Goal: Task Accomplishment & Management: Complete application form

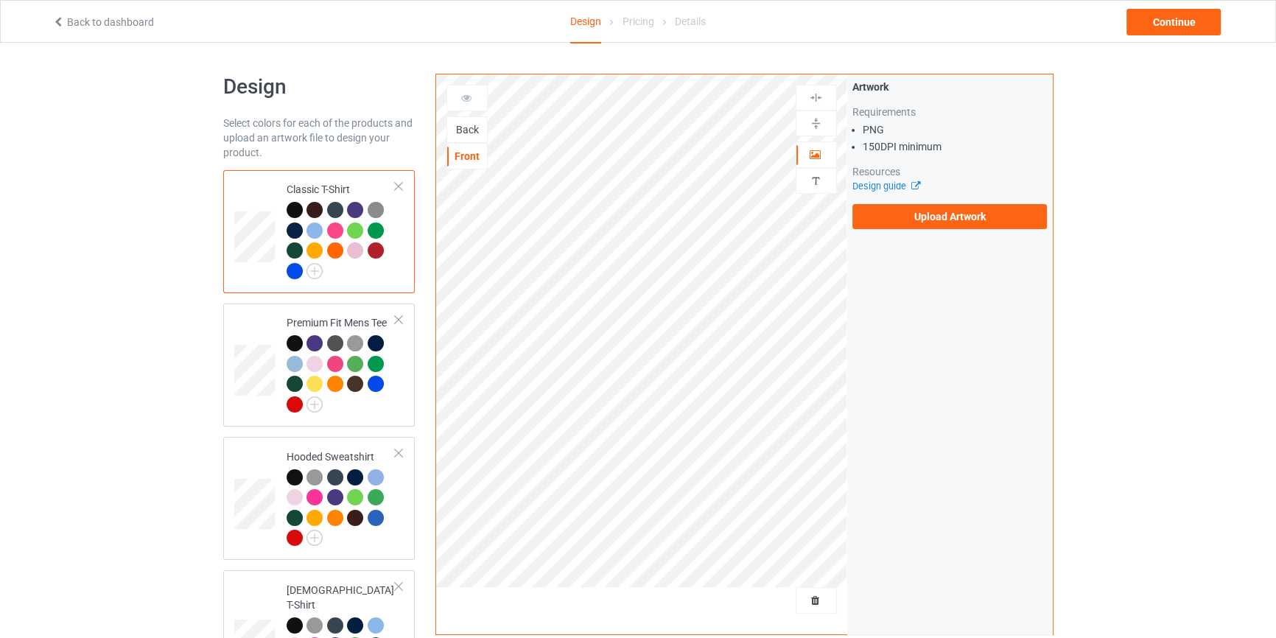
click at [458, 125] on div "Back" at bounding box center [467, 129] width 40 height 15
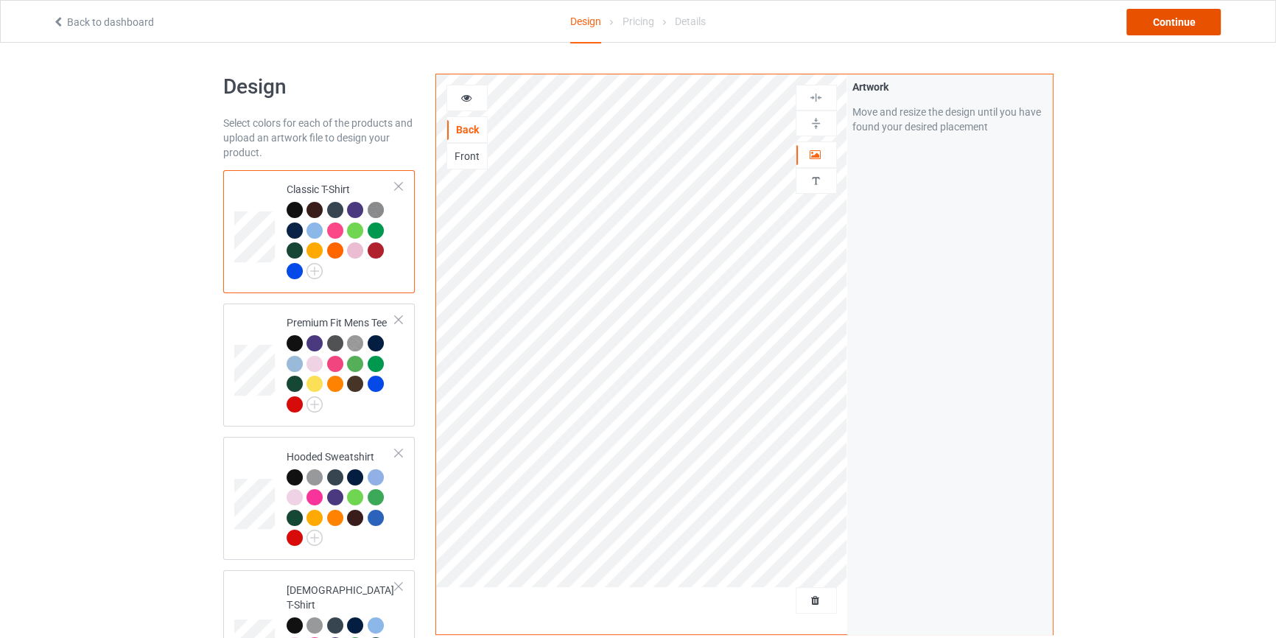
click at [1152, 29] on div "Continue" at bounding box center [1174, 22] width 94 height 27
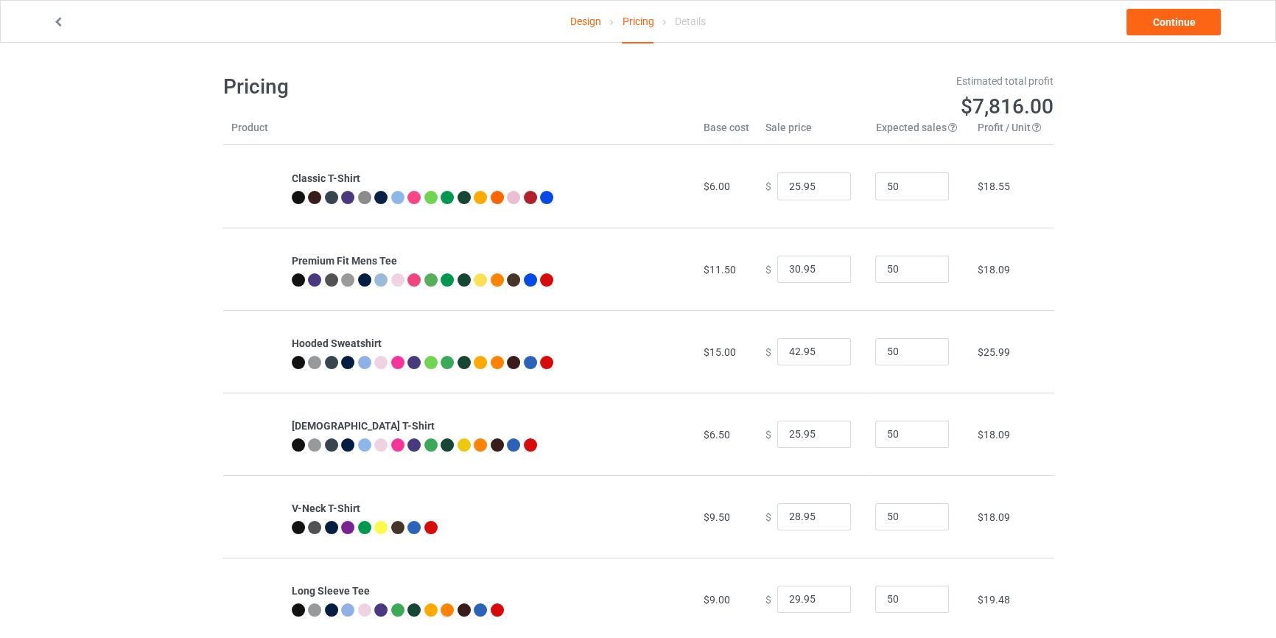
click at [583, 26] on link "Design" at bounding box center [585, 21] width 31 height 41
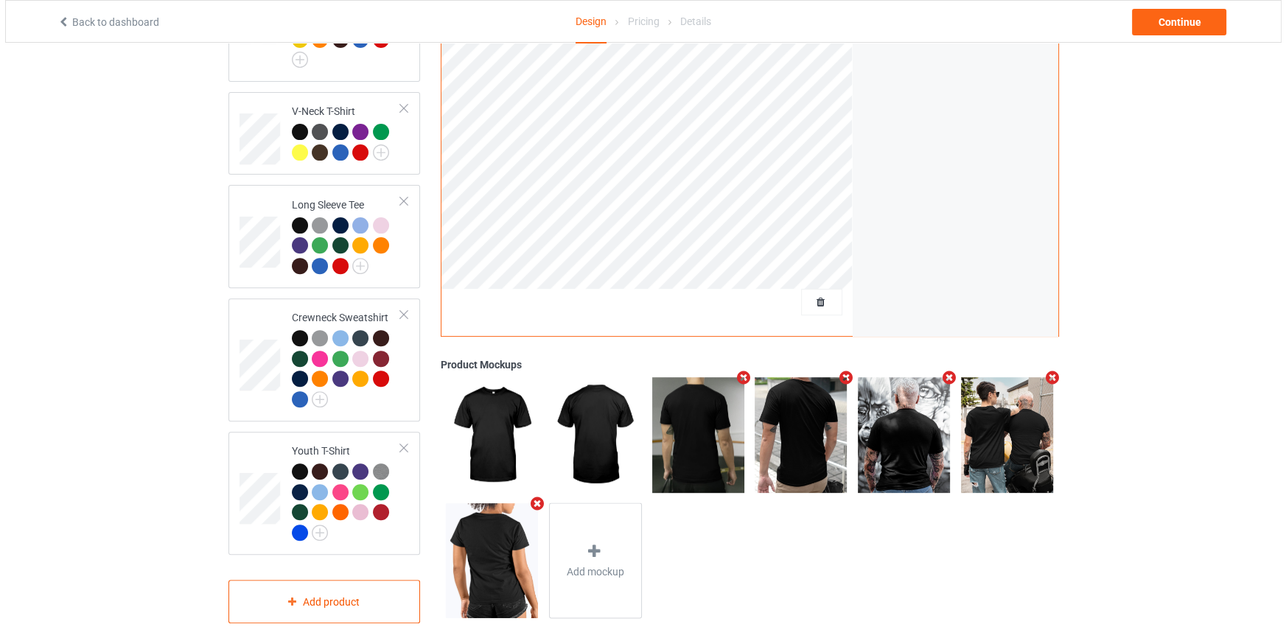
scroll to position [628, 0]
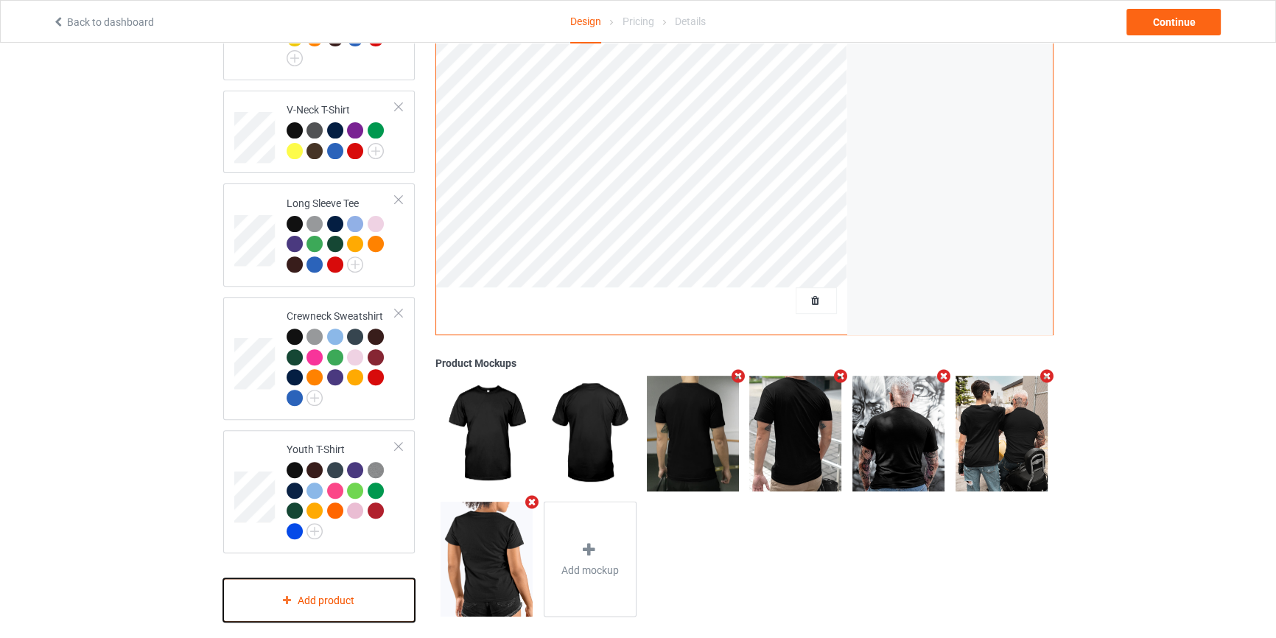
click at [342, 592] on div "Add product" at bounding box center [319, 599] width 192 height 43
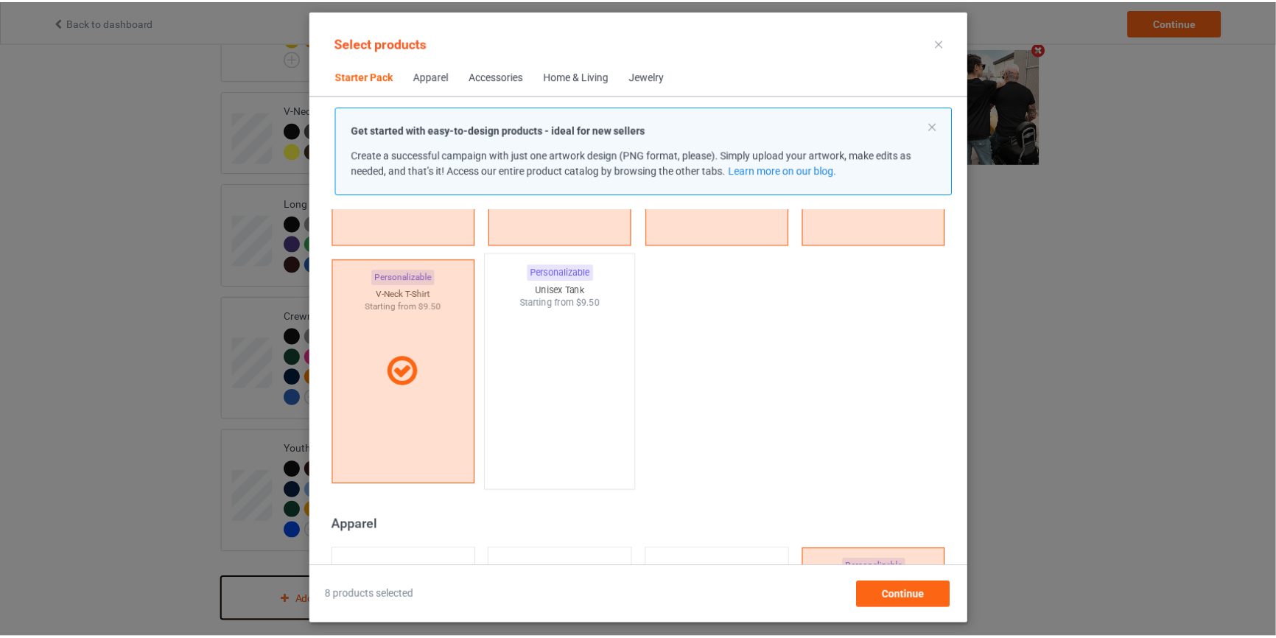
scroll to position [242, 0]
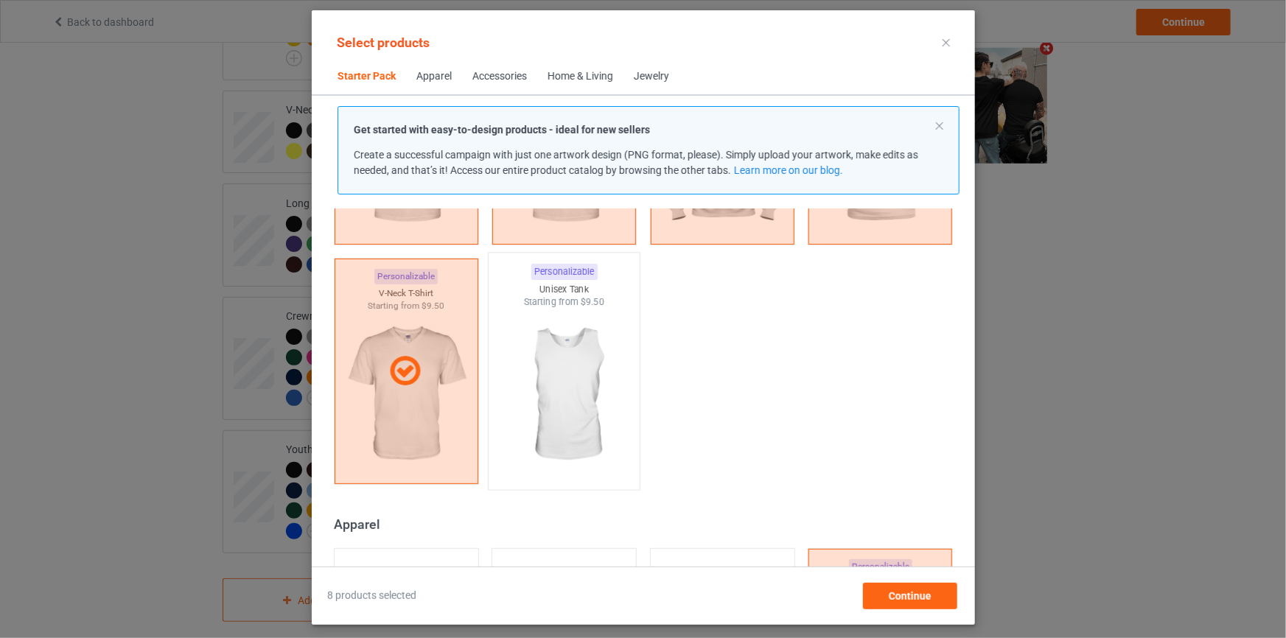
click at [570, 432] on div at bounding box center [564, 395] width 151 height 173
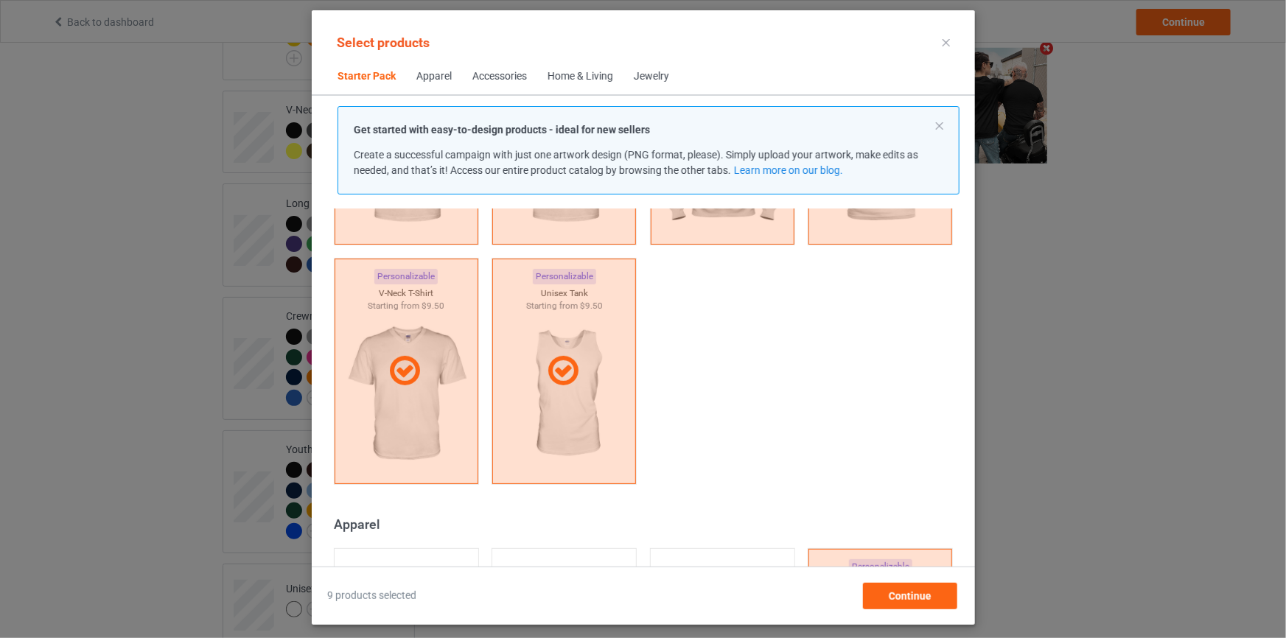
click at [923, 609] on div "Select products Starter Pack Apparel Accessories Home & Living Jewelry Get star…" at bounding box center [643, 317] width 663 height 615
click at [909, 601] on span "Continue" at bounding box center [909, 596] width 43 height 12
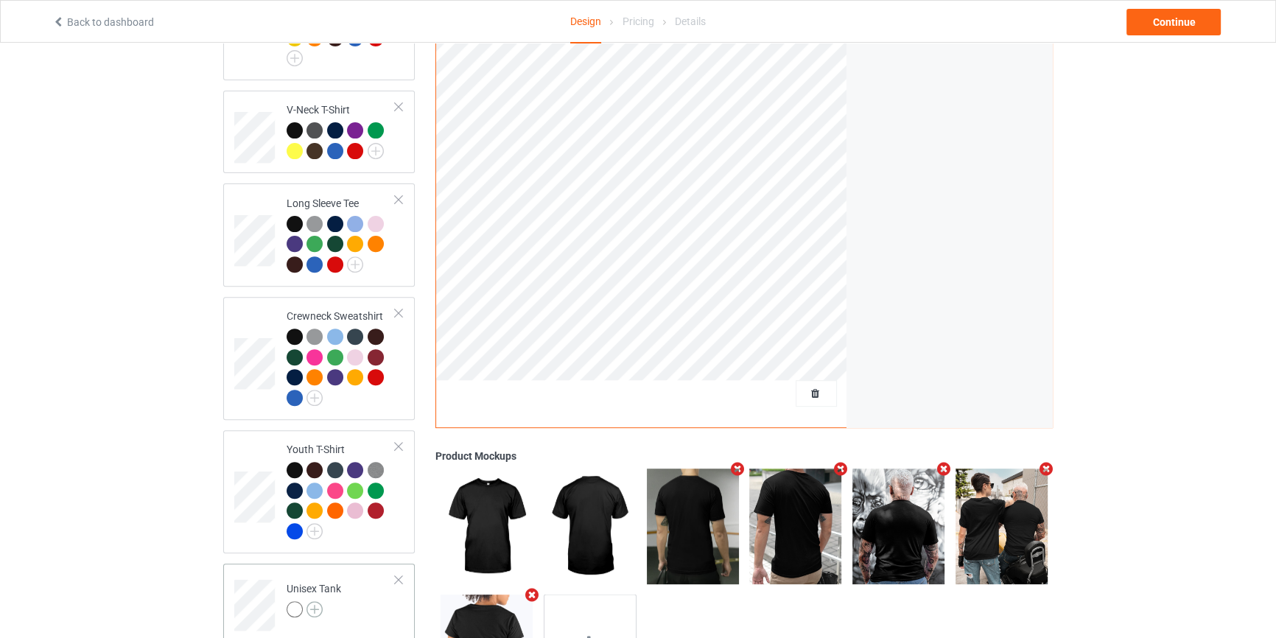
click at [316, 601] on img at bounding box center [315, 609] width 16 height 16
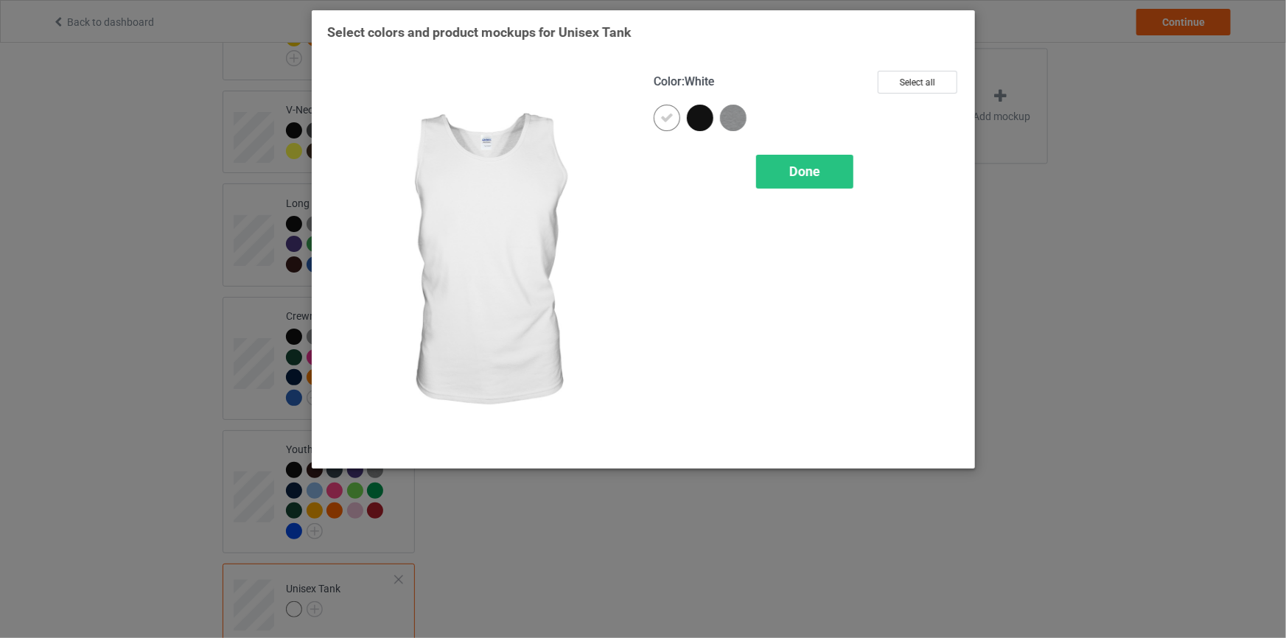
click at [669, 112] on icon at bounding box center [666, 117] width 13 height 13
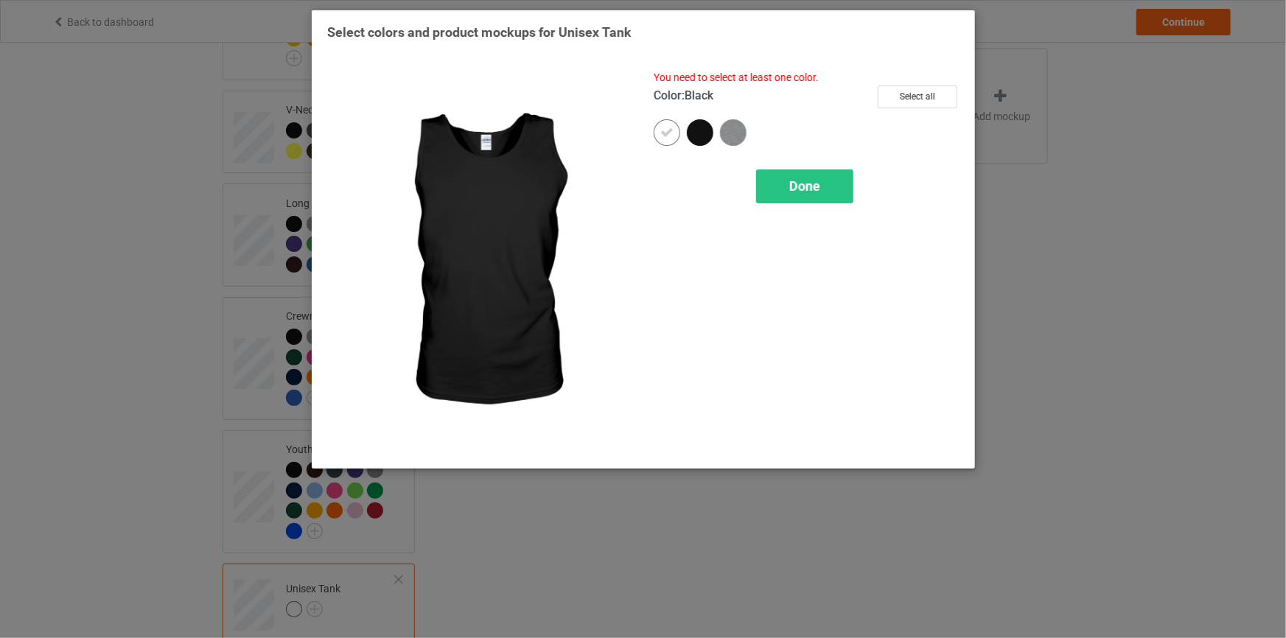
click at [707, 119] on div at bounding box center [703, 135] width 33 height 33
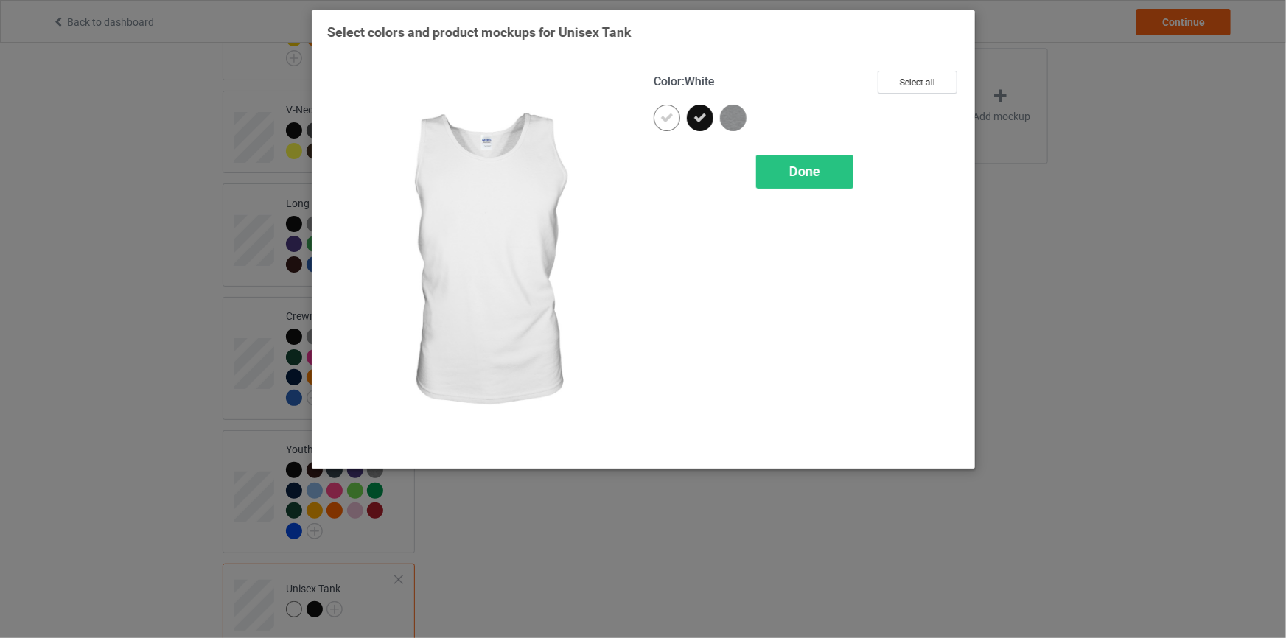
click at [677, 125] on div at bounding box center [670, 121] width 33 height 33
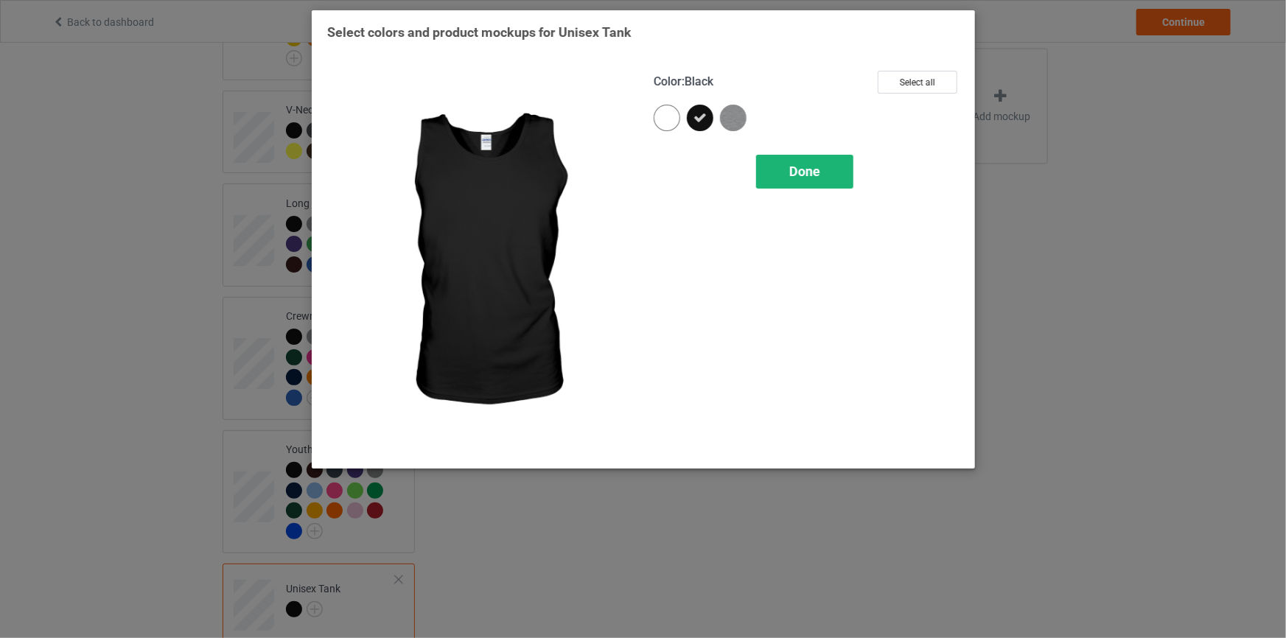
click at [797, 169] on span "Done" at bounding box center [804, 171] width 31 height 15
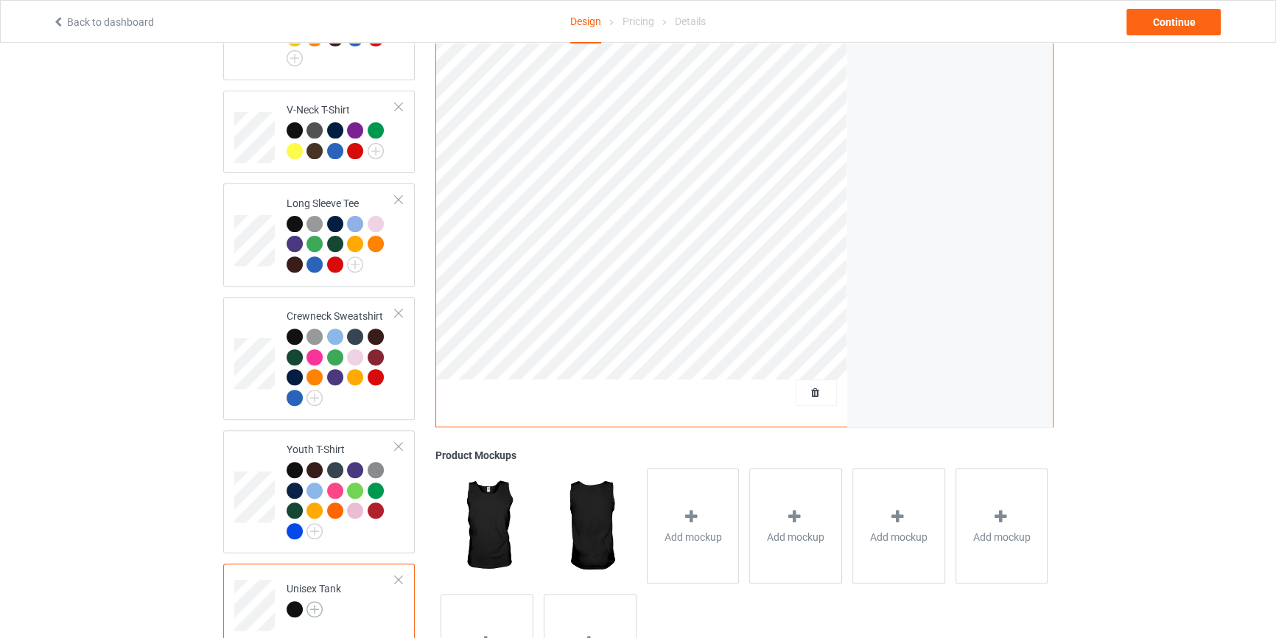
click at [316, 601] on img at bounding box center [315, 609] width 16 height 16
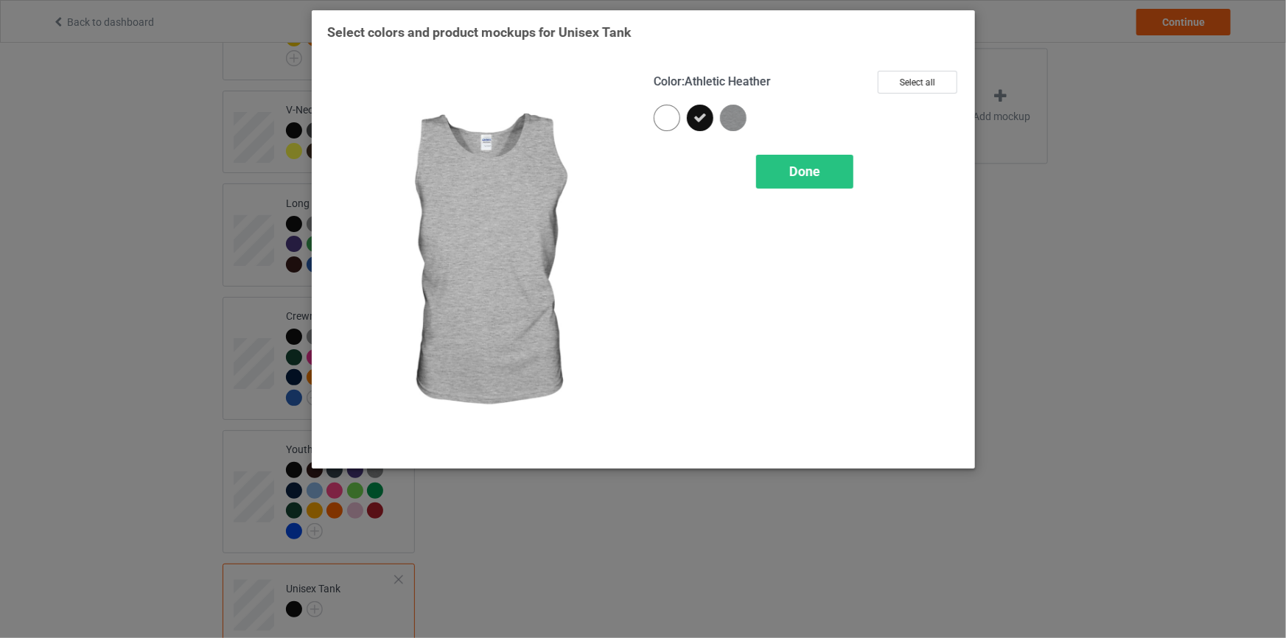
click at [730, 109] on img at bounding box center [733, 118] width 27 height 27
click at [732, 118] on icon at bounding box center [733, 117] width 13 height 13
click at [792, 164] on span "Done" at bounding box center [804, 171] width 31 height 15
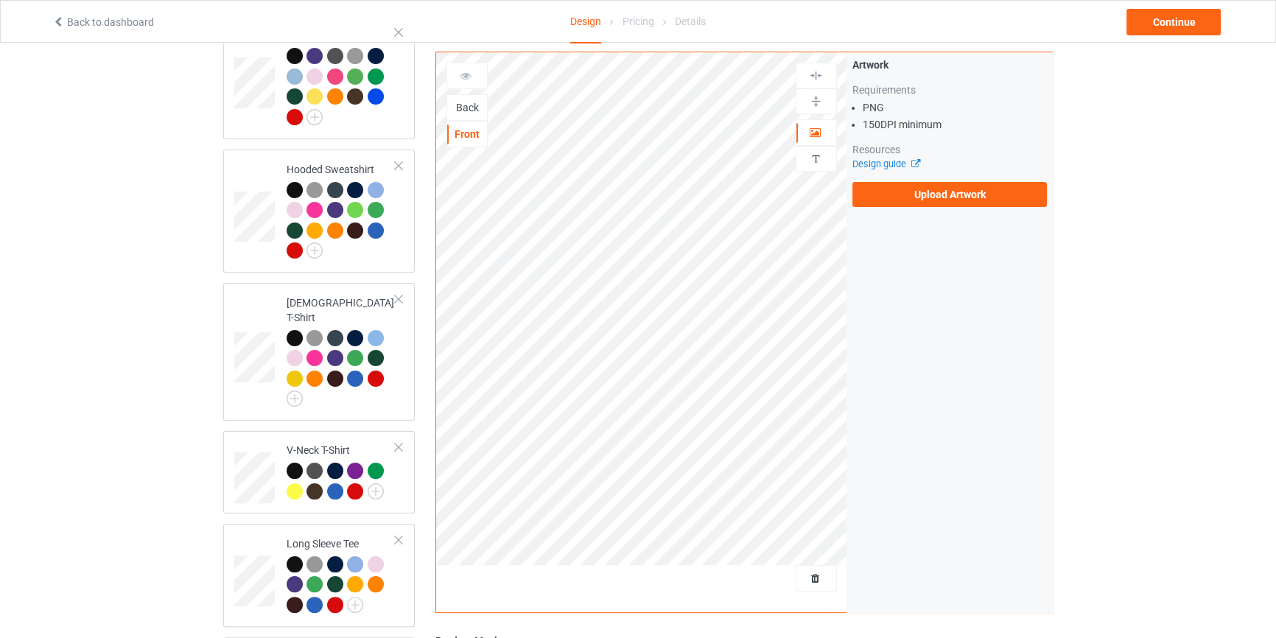
scroll to position [181, 0]
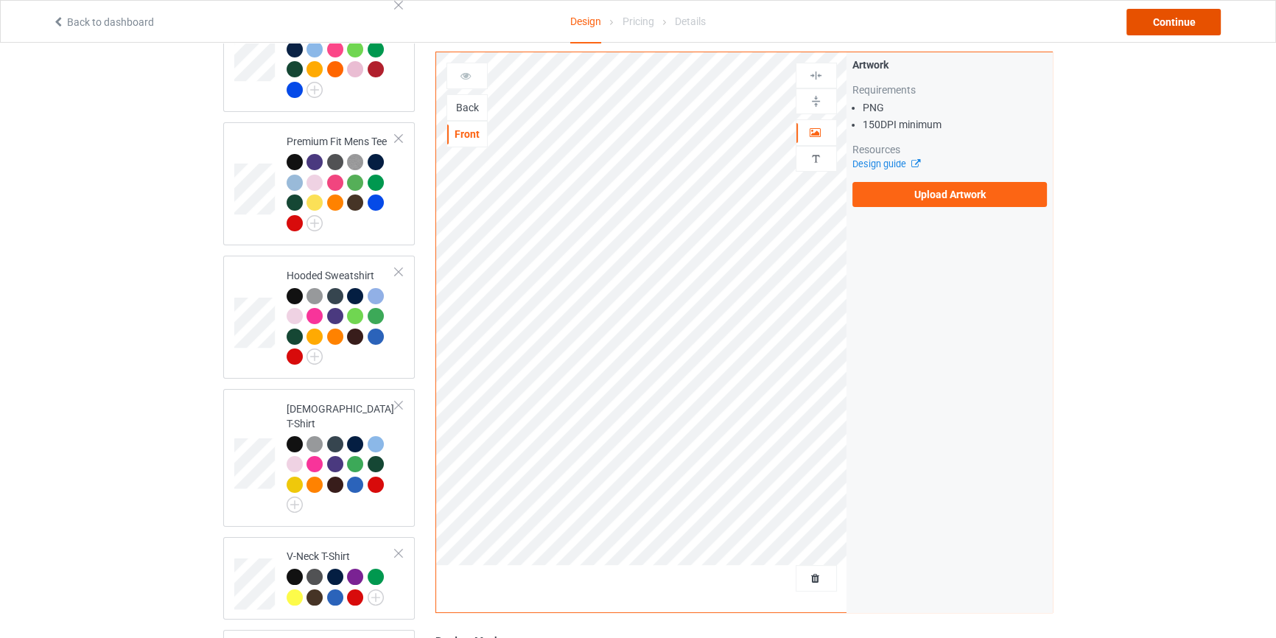
click at [1180, 29] on div "Continue" at bounding box center [1174, 22] width 94 height 27
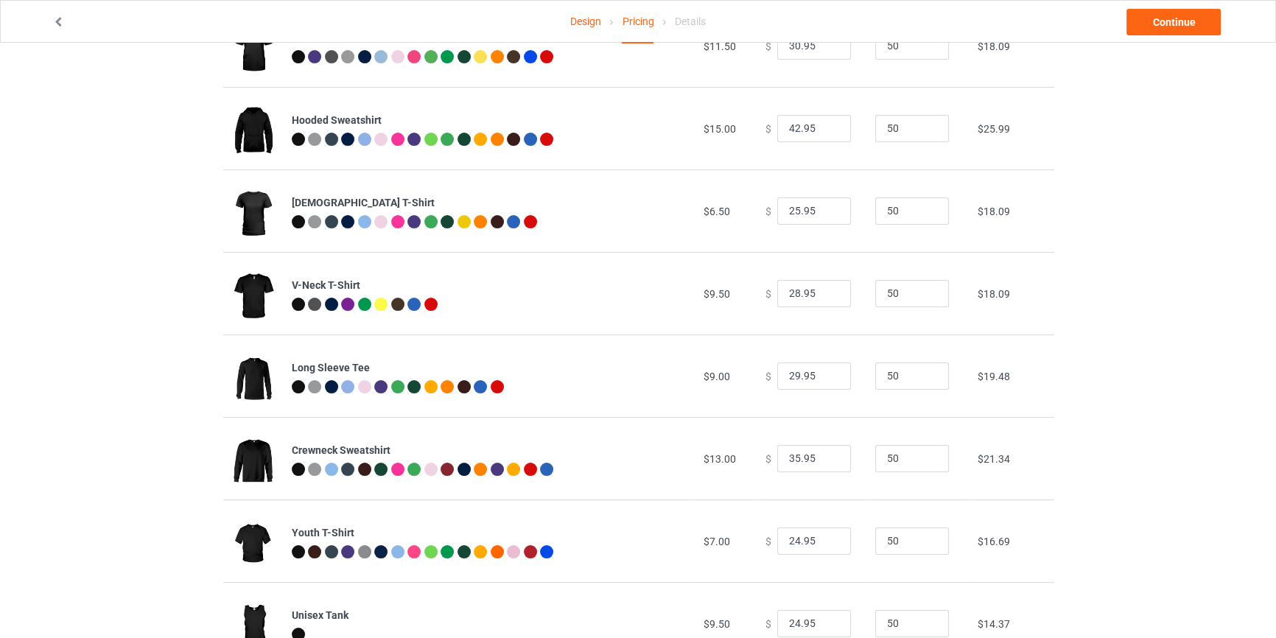
scroll to position [280, 0]
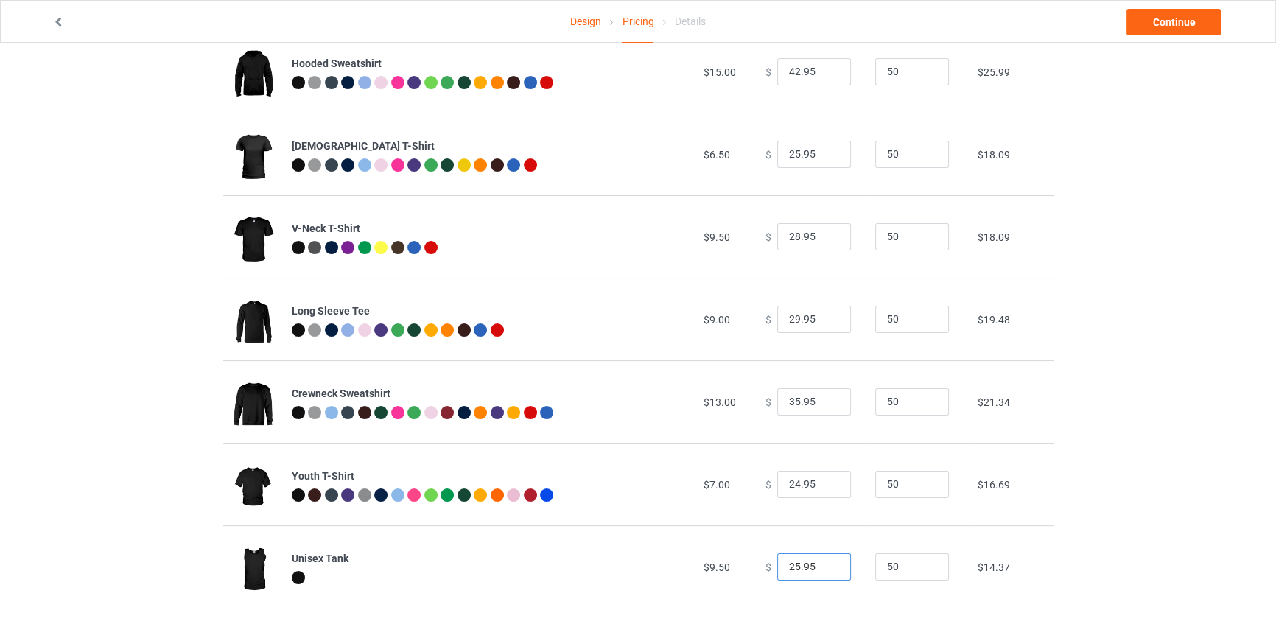
click at [825, 561] on input "25.95" at bounding box center [814, 567] width 74 height 28
click at [825, 561] on input "26.95" at bounding box center [814, 567] width 74 height 28
click at [825, 561] on input "27.95" at bounding box center [814, 567] width 74 height 28
type input "28.95"
click at [825, 561] on input "28.95" at bounding box center [814, 567] width 74 height 28
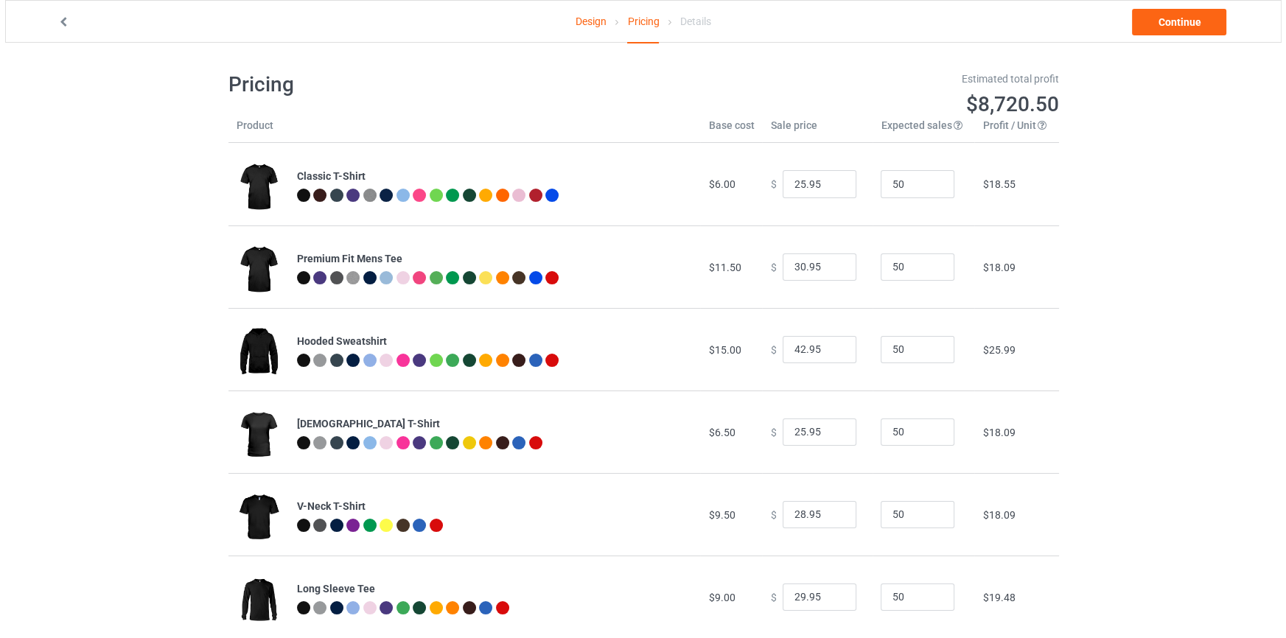
scroll to position [0, 0]
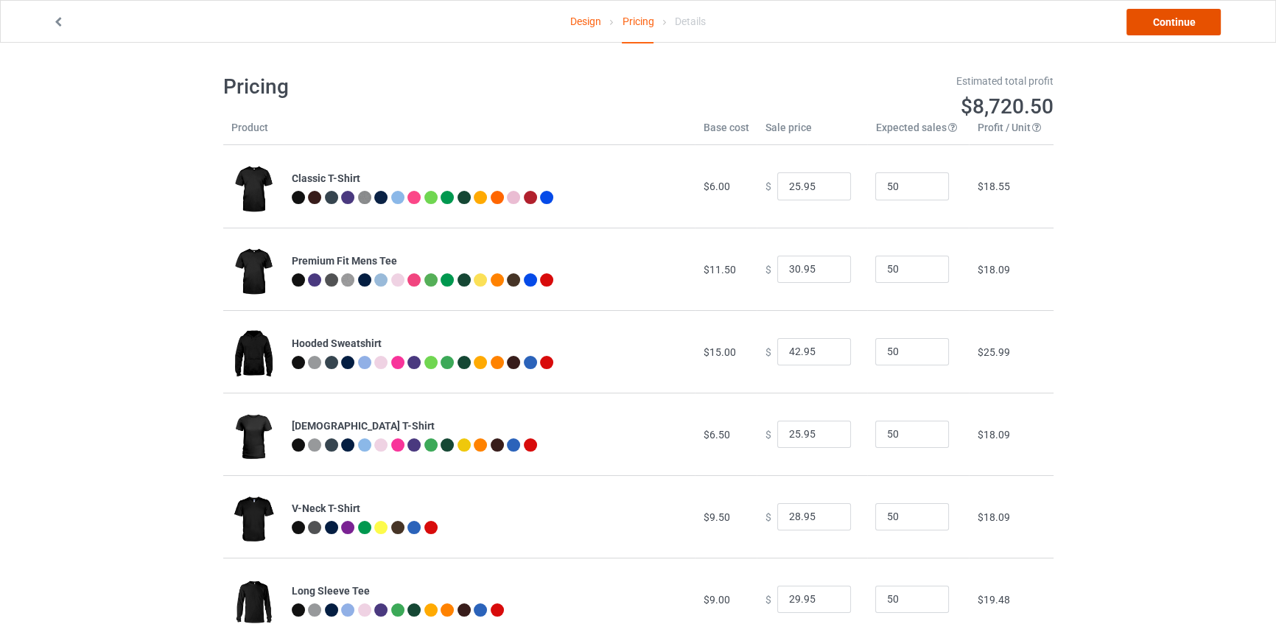
click at [1162, 29] on link "Continue" at bounding box center [1174, 22] width 94 height 27
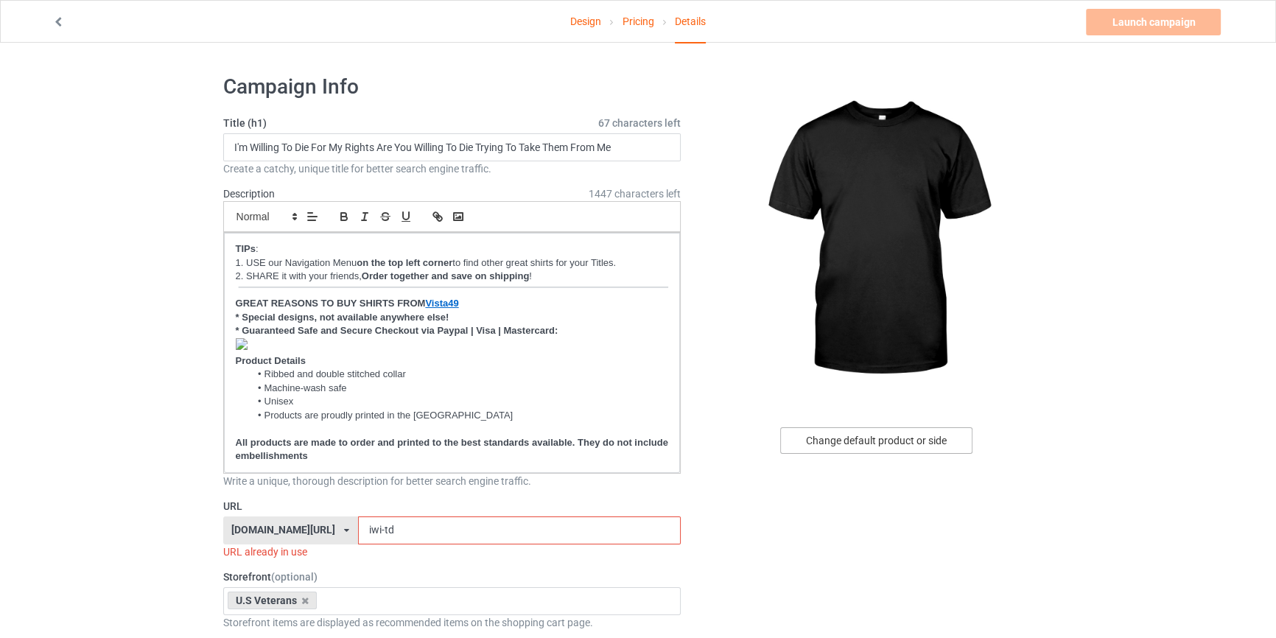
click at [870, 442] on div "Change default product or side" at bounding box center [876, 440] width 192 height 27
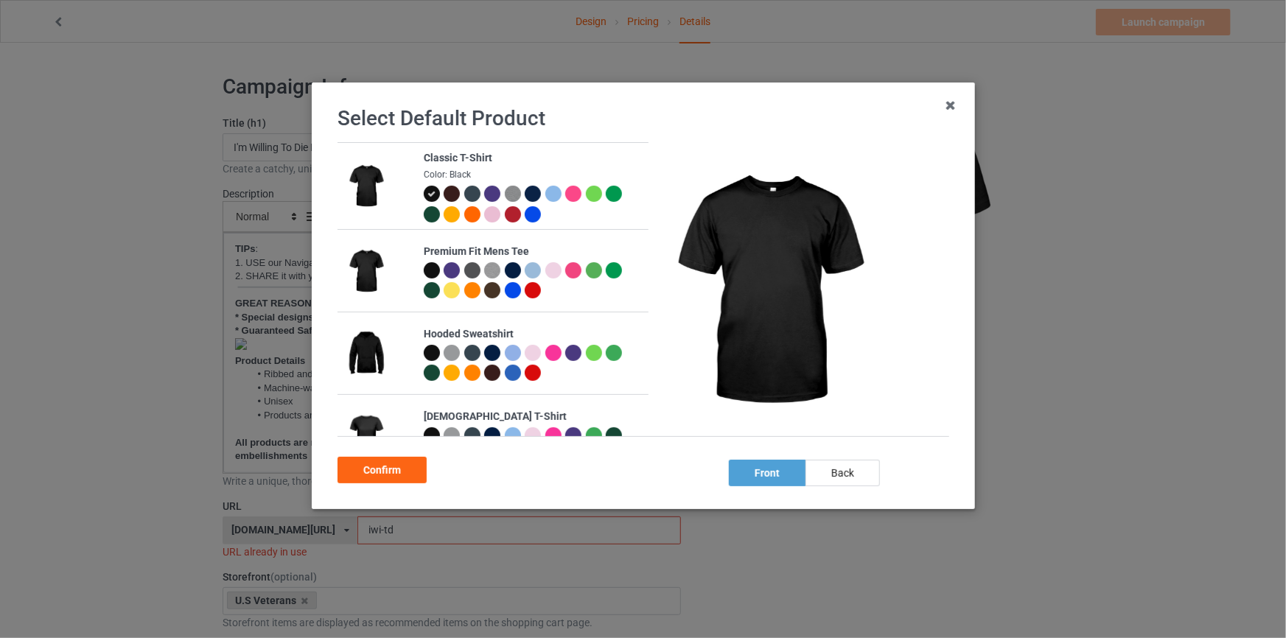
click at [835, 472] on div "back" at bounding box center [842, 473] width 74 height 27
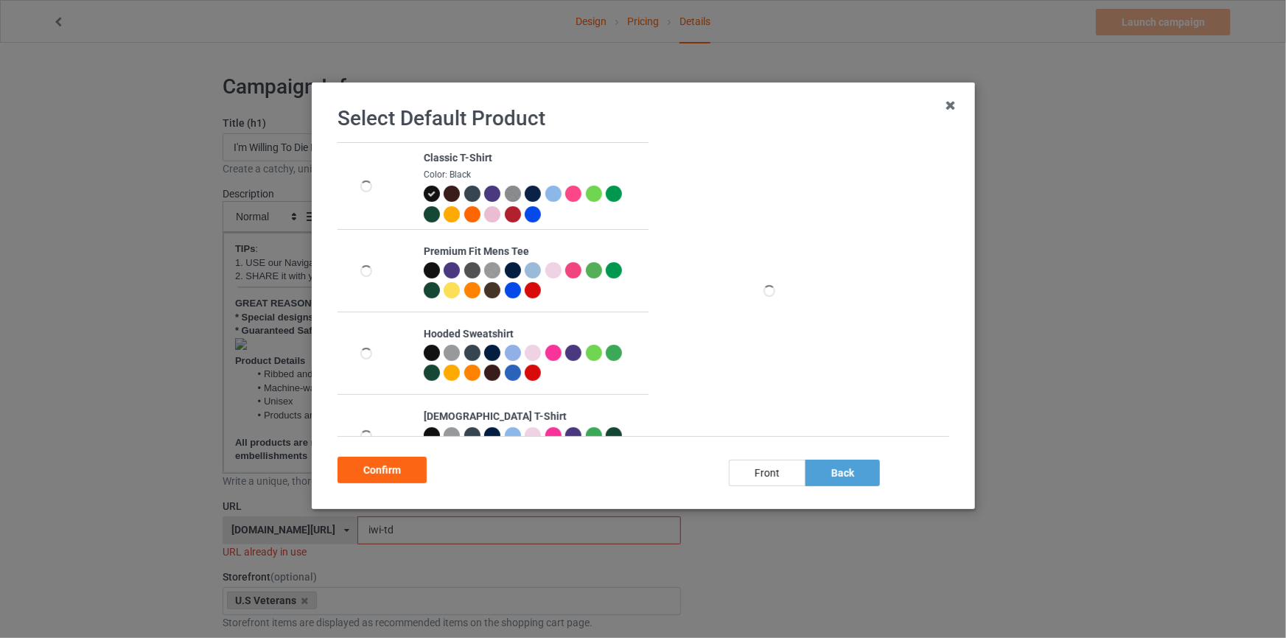
click at [507, 211] on div at bounding box center [512, 214] width 16 height 16
click at [396, 472] on div "Confirm" at bounding box center [381, 470] width 89 height 27
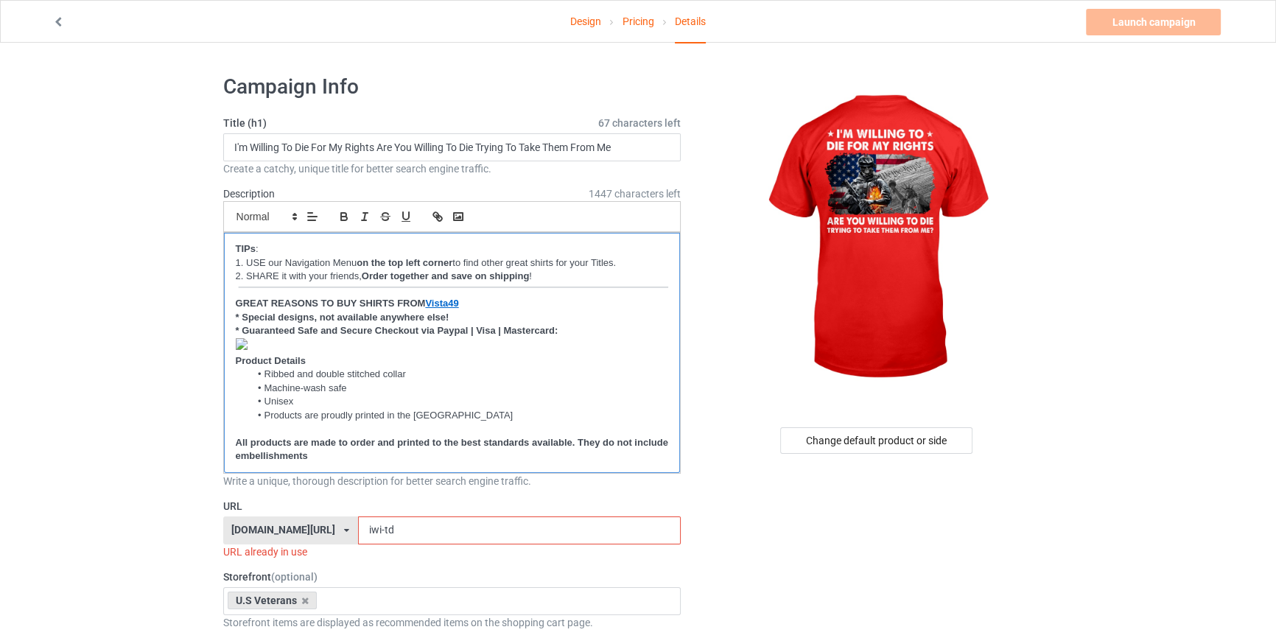
click at [267, 339] on p "﻿" at bounding box center [452, 346] width 433 height 16
drag, startPoint x: 383, startPoint y: 517, endPoint x: 185, endPoint y: 471, distance: 203.4
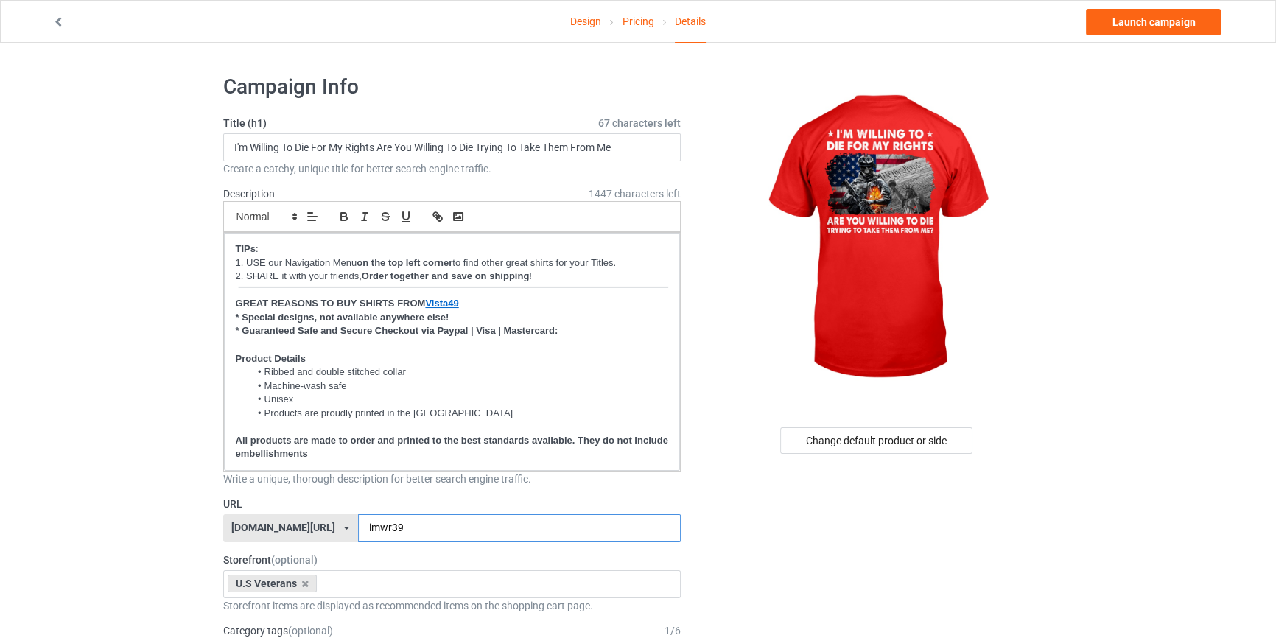
type input "imwr39"
drag, startPoint x: 1158, startPoint y: 150, endPoint x: 1160, endPoint y: 85, distance: 64.9
click at [1162, 34] on link "Launch campaign" at bounding box center [1153, 22] width 135 height 27
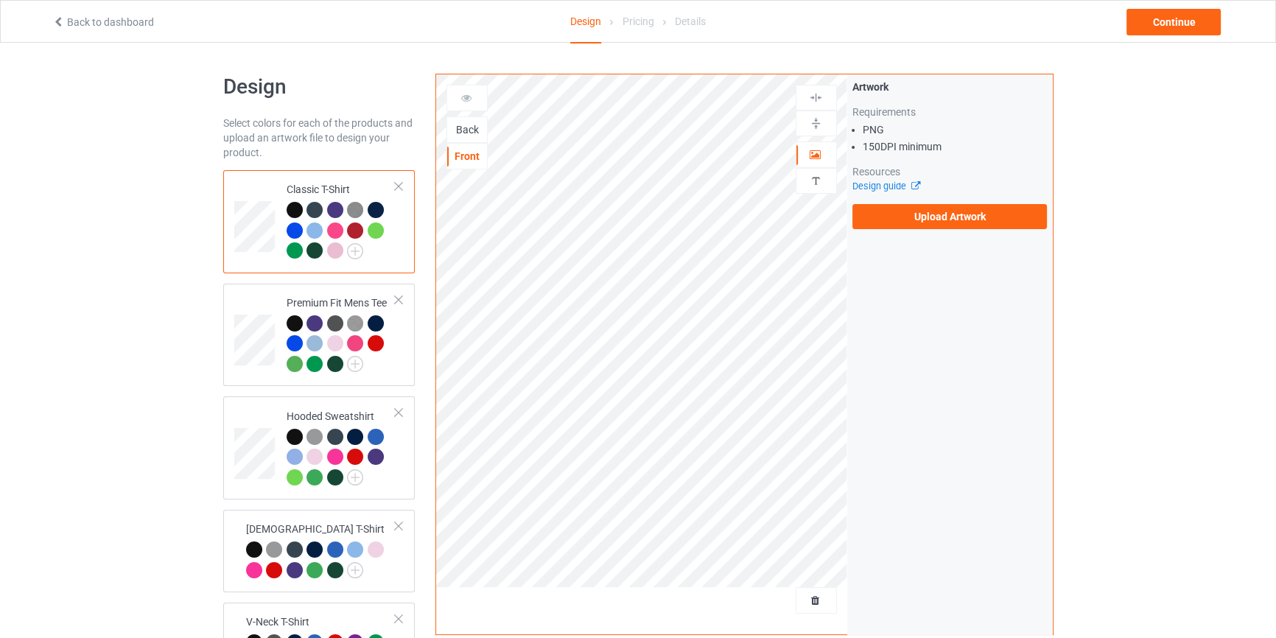
click at [466, 122] on div "Back" at bounding box center [467, 129] width 40 height 15
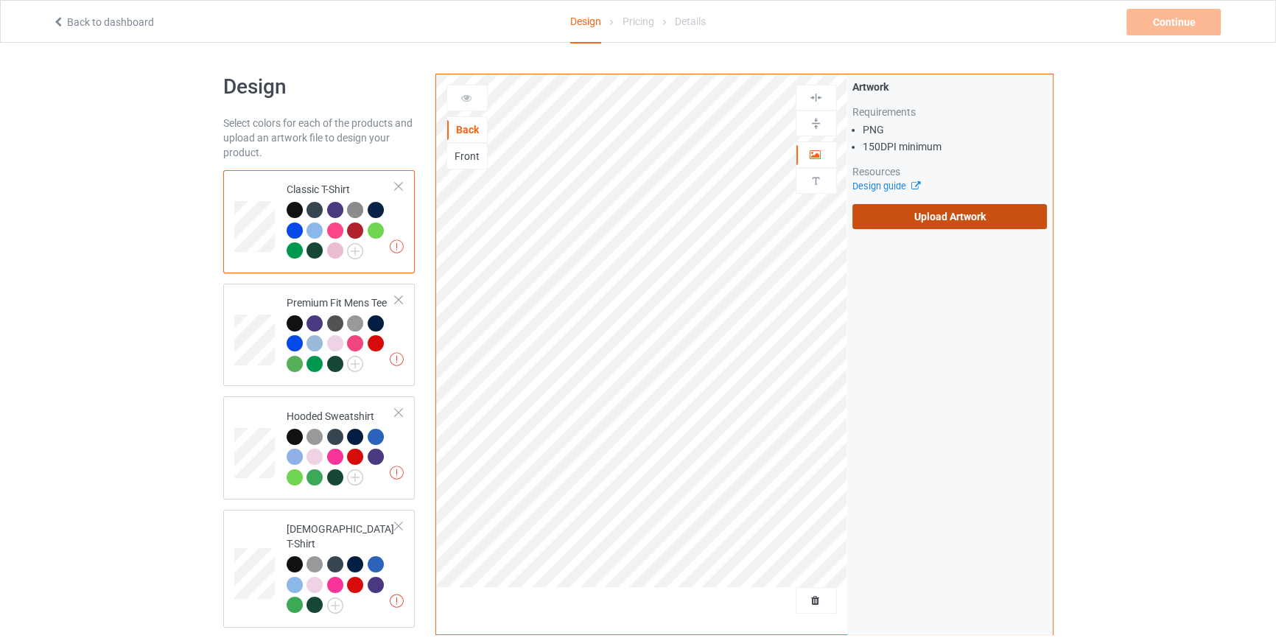
click at [984, 213] on label "Upload Artwork" at bounding box center [950, 216] width 195 height 25
click at [0, 0] on input "Upload Artwork" at bounding box center [0, 0] width 0 height 0
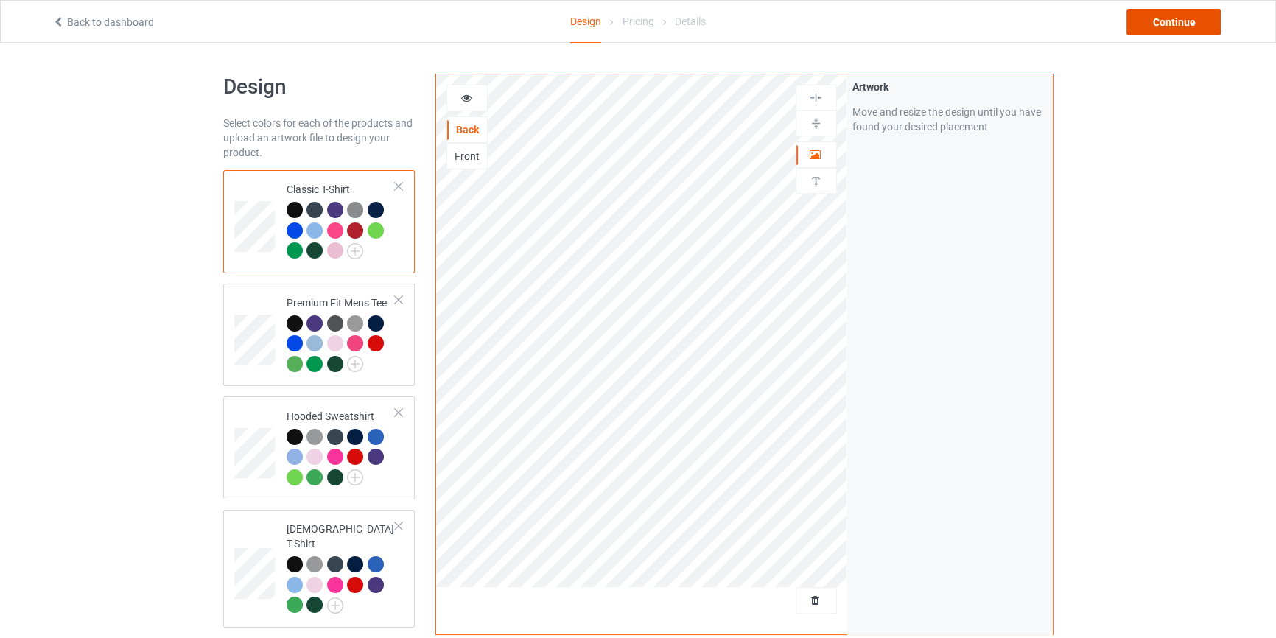
click at [1191, 21] on div "Continue" at bounding box center [1174, 22] width 94 height 27
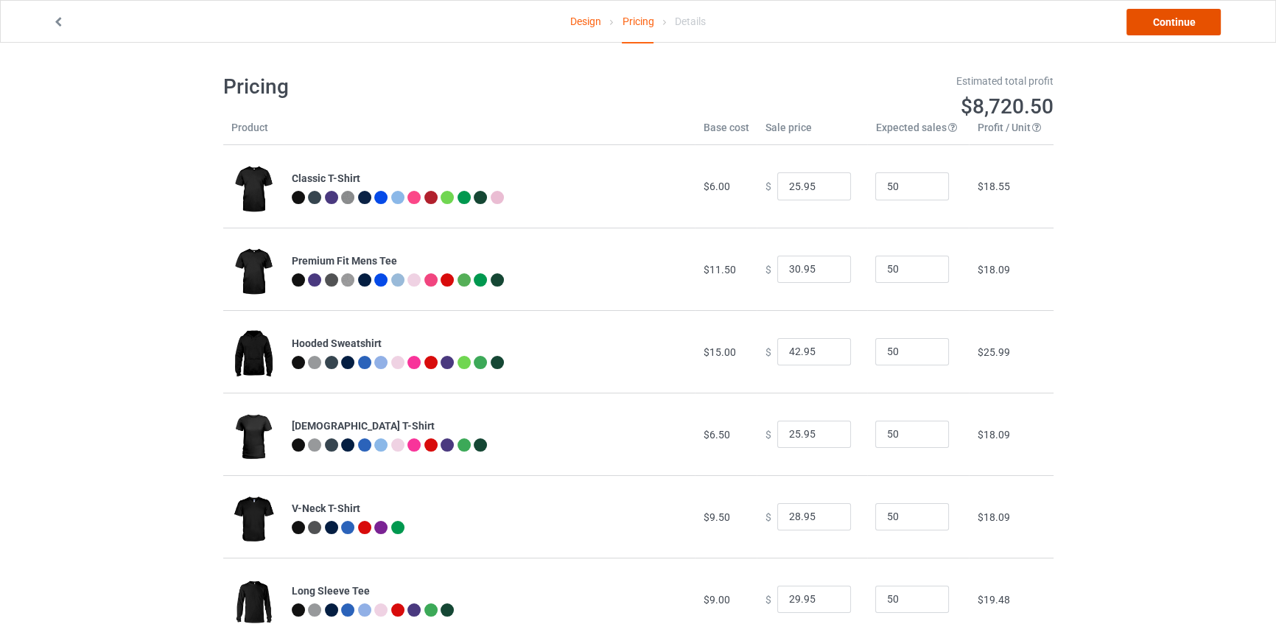
click at [1159, 26] on link "Continue" at bounding box center [1174, 22] width 94 height 27
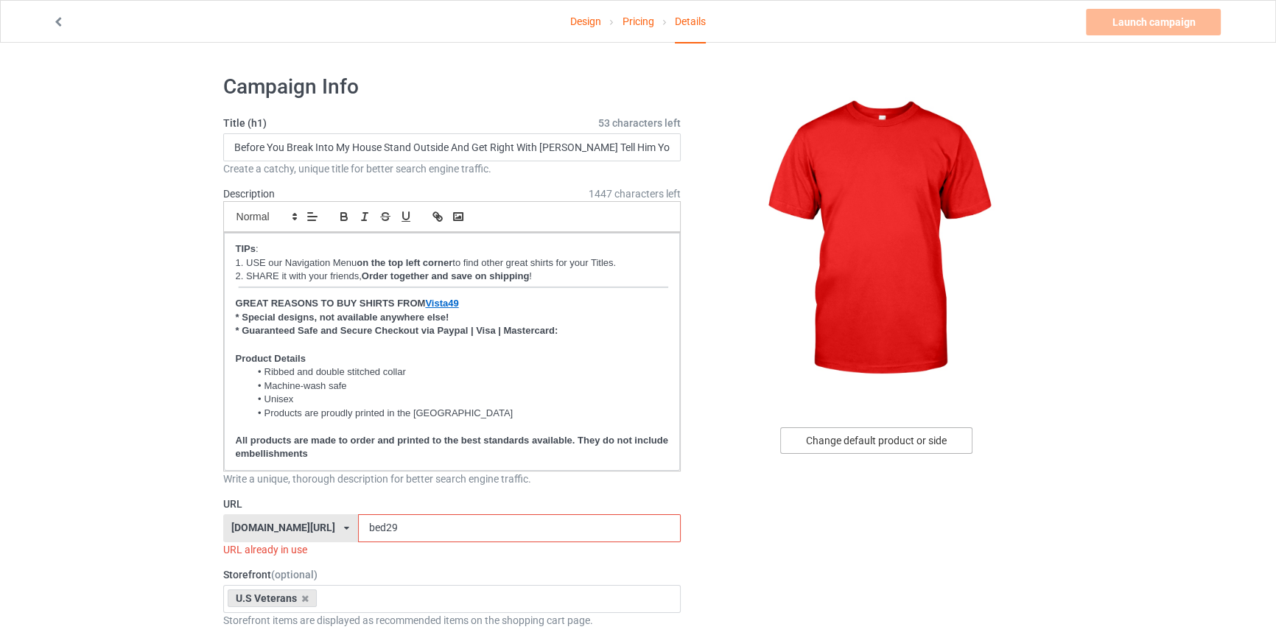
click at [864, 435] on div "Change default product or side" at bounding box center [876, 440] width 192 height 27
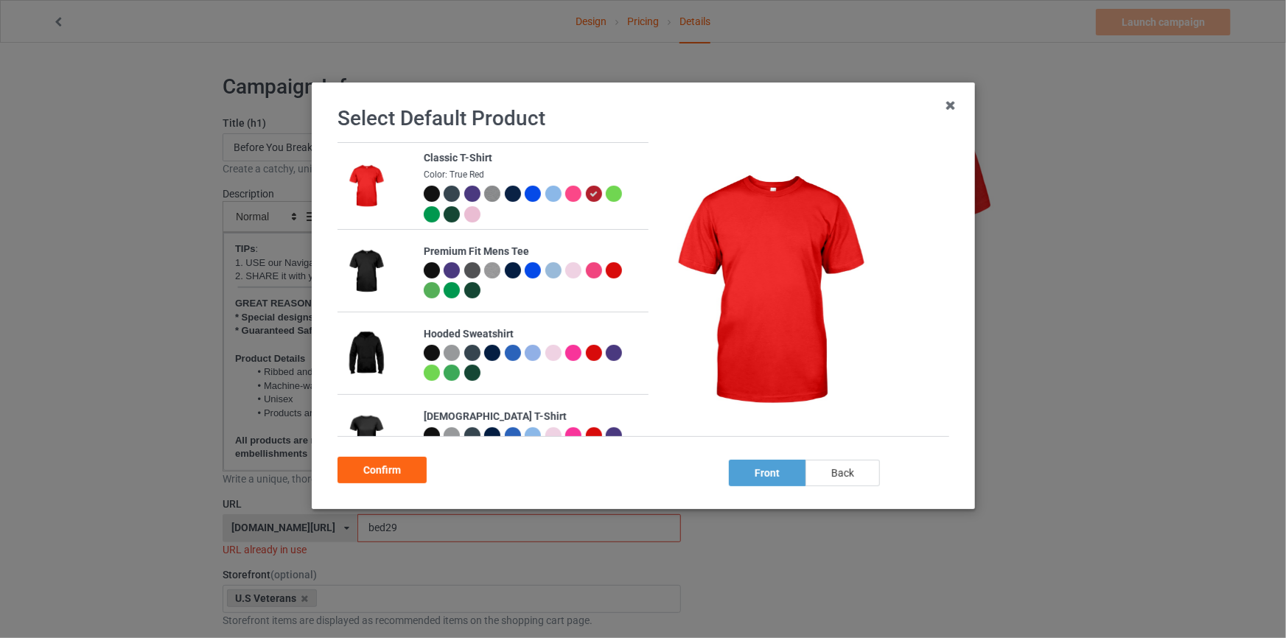
click at [850, 466] on div "back" at bounding box center [842, 473] width 74 height 27
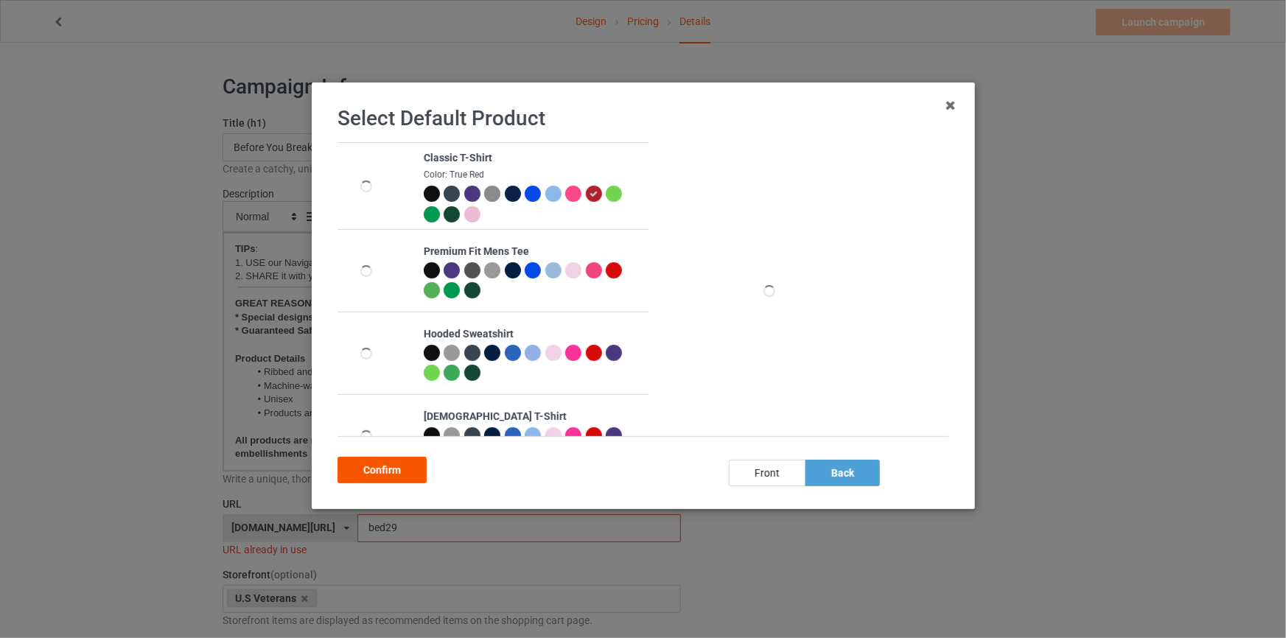
click at [394, 470] on div "Confirm" at bounding box center [381, 470] width 89 height 27
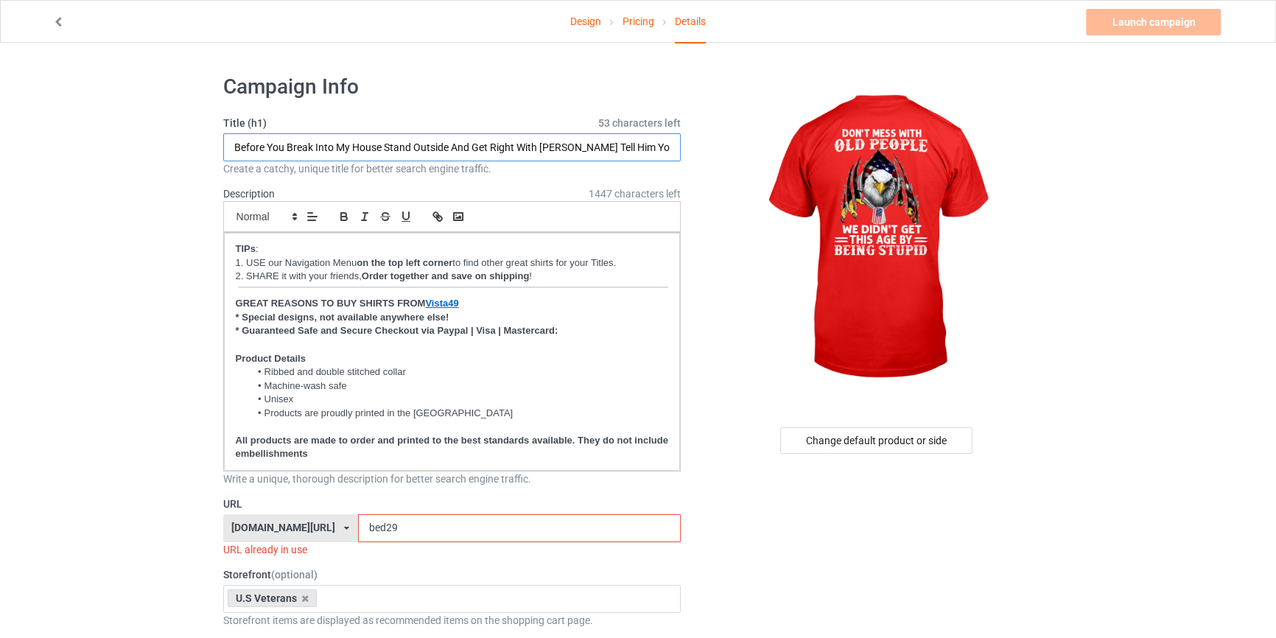
click at [350, 140] on input "Before You Break Into My House Stand Outside And Get Right With Jesus Tell Him …" at bounding box center [452, 147] width 458 height 28
paste input "Don't Mess With Old People We Didn't Get This Age By Being Stupid"
type input "Don't Mess With Old People We Didn't Get This Age By Being Stupid"
drag, startPoint x: 415, startPoint y: 520, endPoint x: 201, endPoint y: 478, distance: 217.8
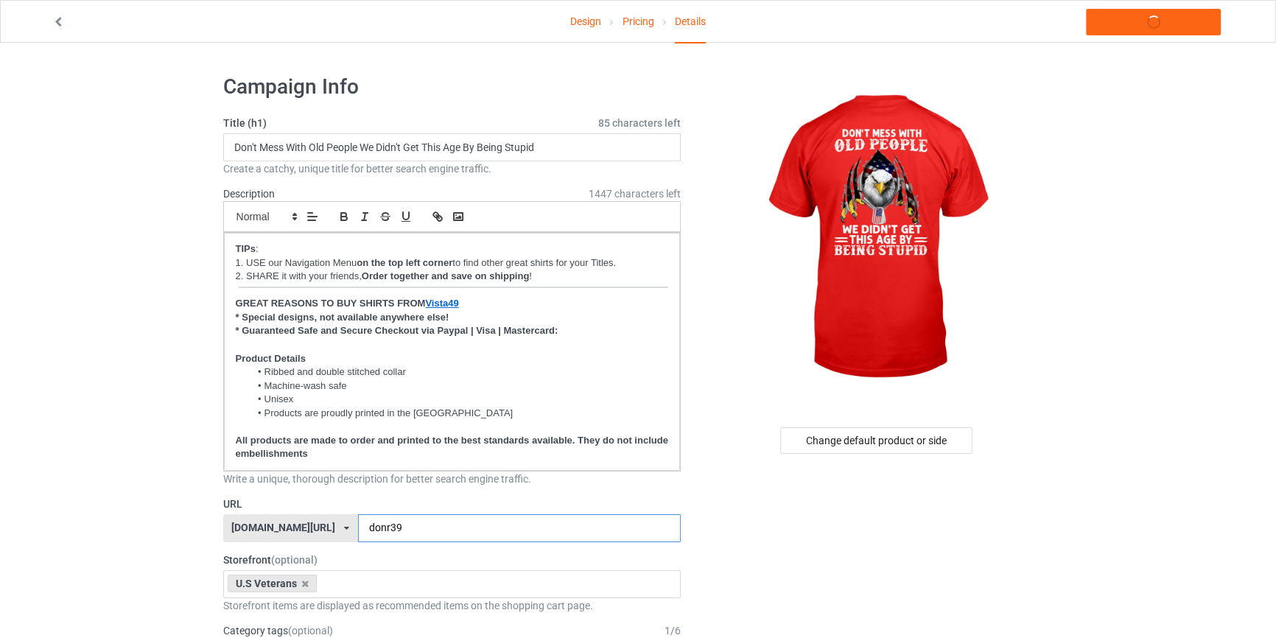
type input "donr39"
click at [1136, 18] on link "Launch campaign" at bounding box center [1153, 22] width 135 height 27
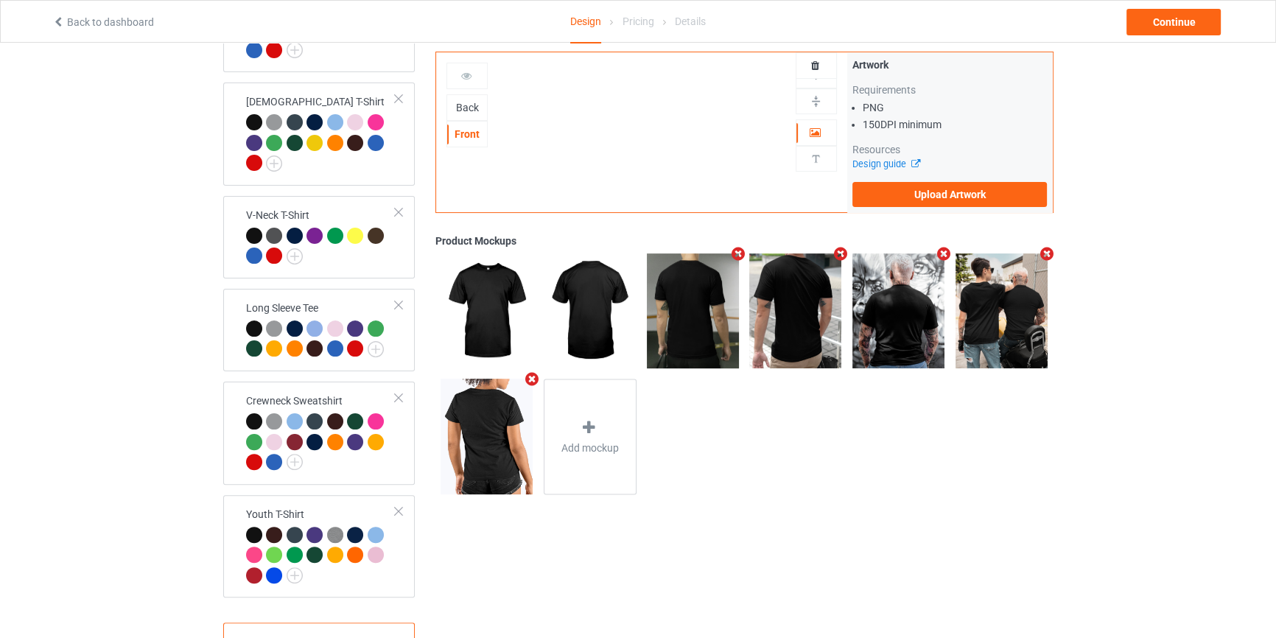
scroll to position [486, 0]
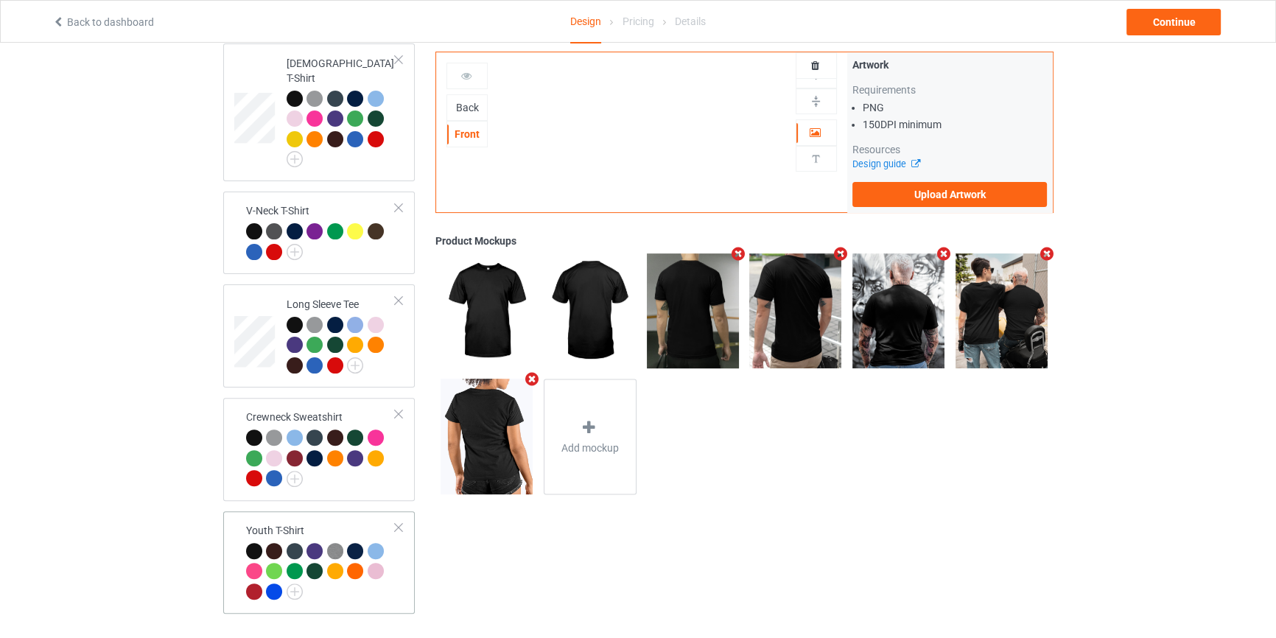
click at [354, 577] on div at bounding box center [321, 573] width 150 height 61
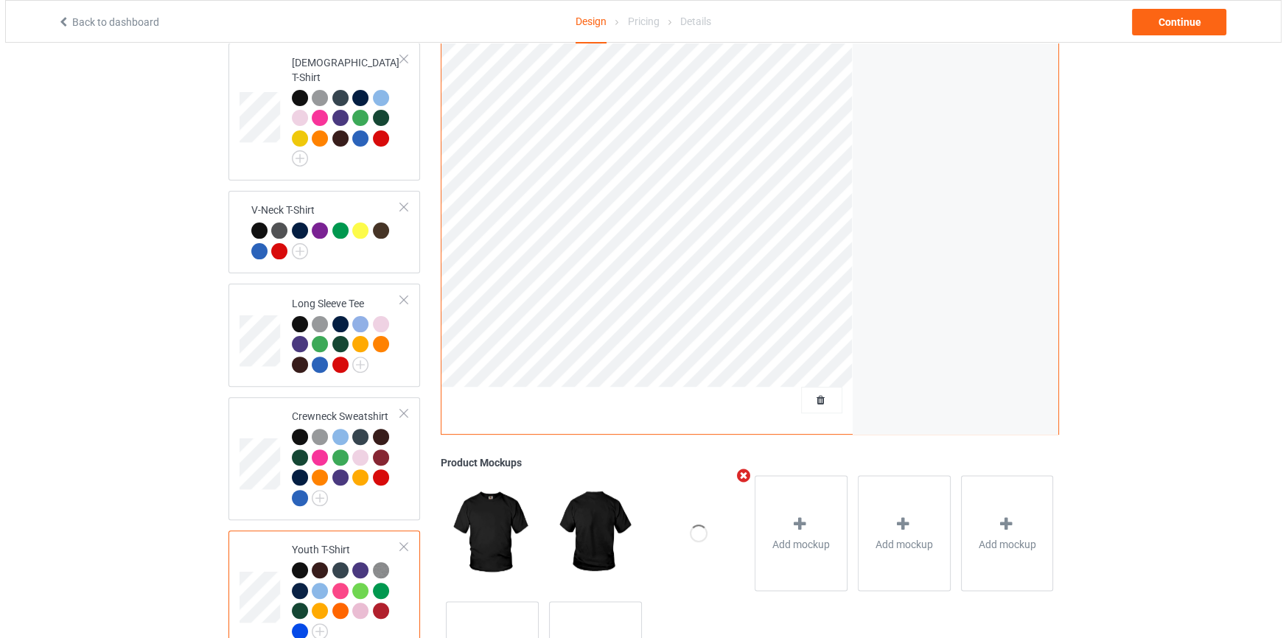
scroll to position [628, 0]
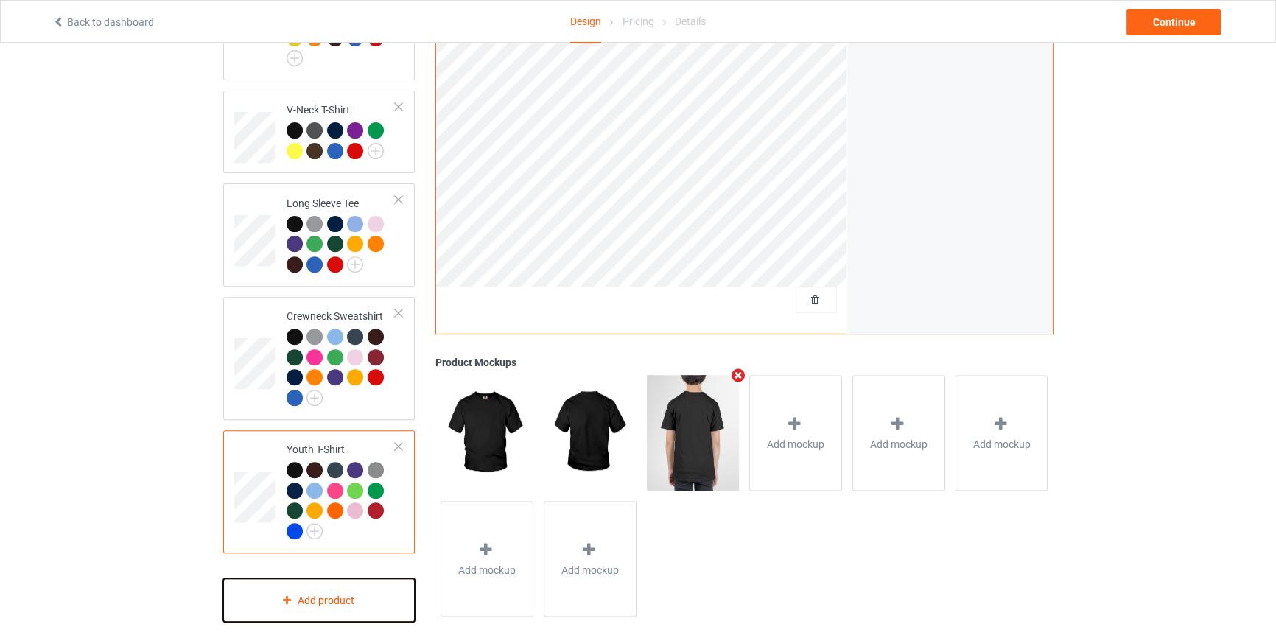
click at [385, 585] on div "Add product" at bounding box center [319, 599] width 192 height 43
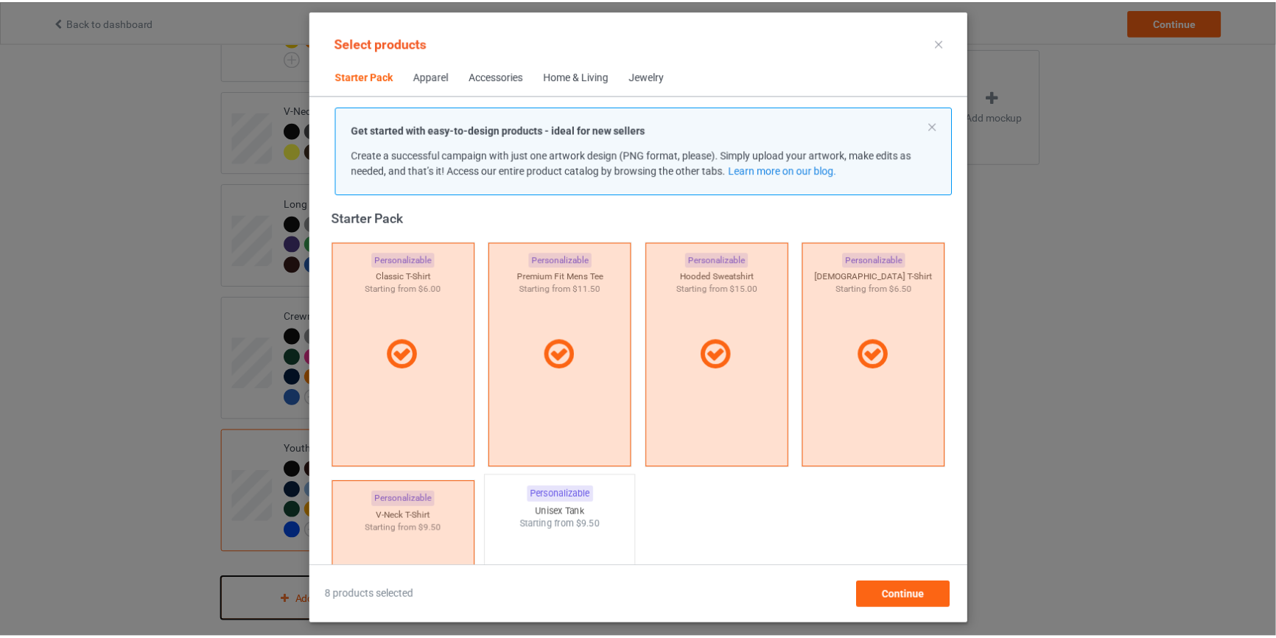
scroll to position [197, 0]
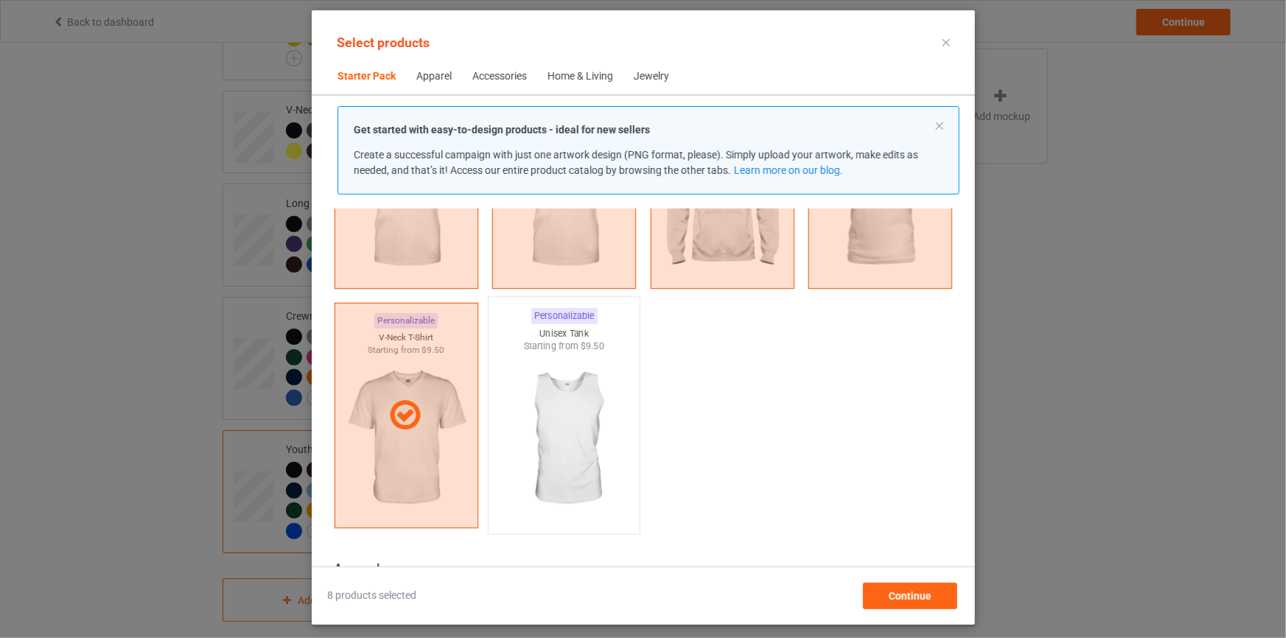
click at [570, 454] on img at bounding box center [563, 439] width 139 height 173
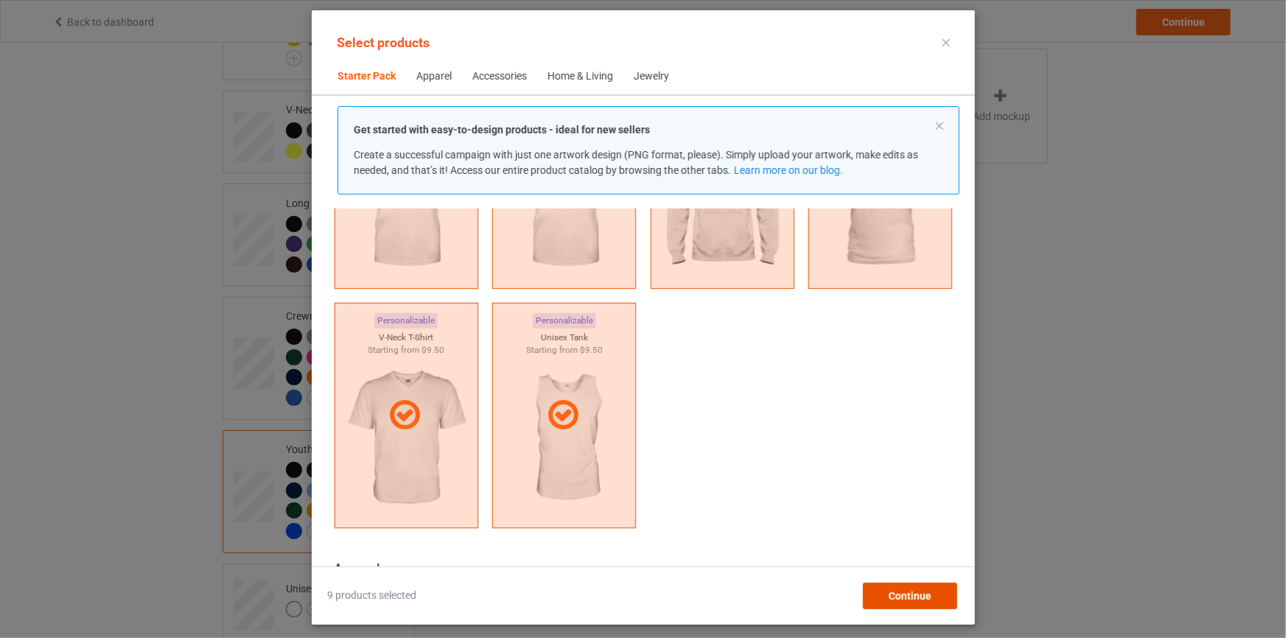
click at [901, 590] on span "Continue" at bounding box center [909, 596] width 43 height 12
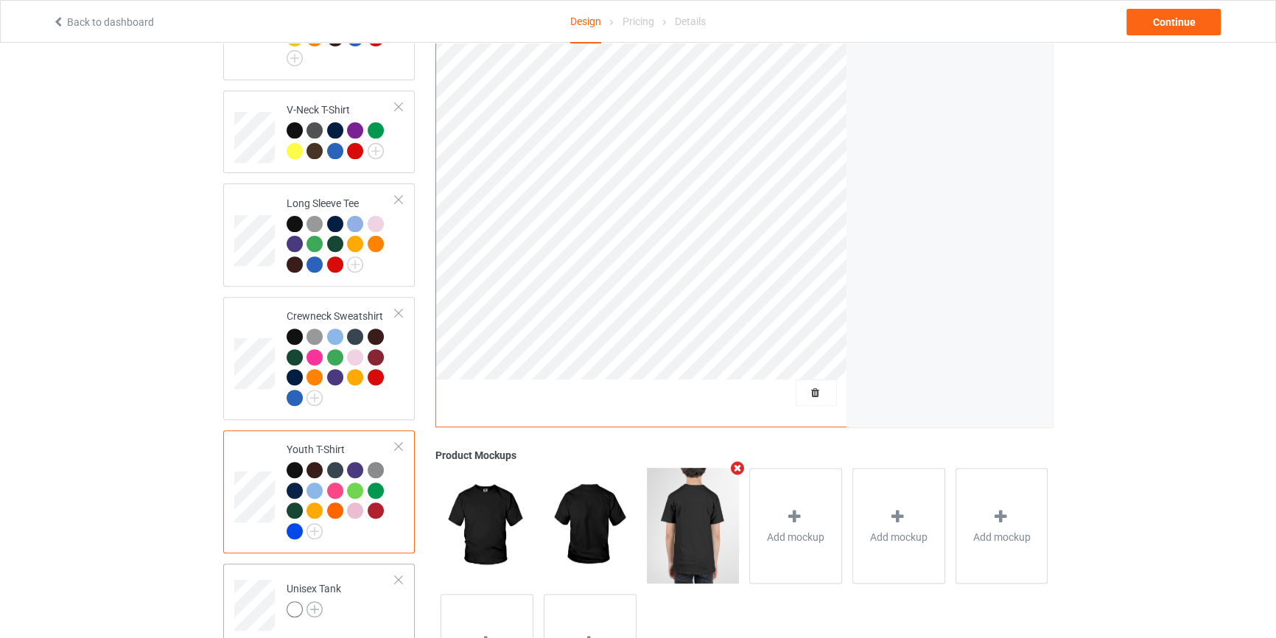
click at [315, 601] on img at bounding box center [315, 609] width 16 height 16
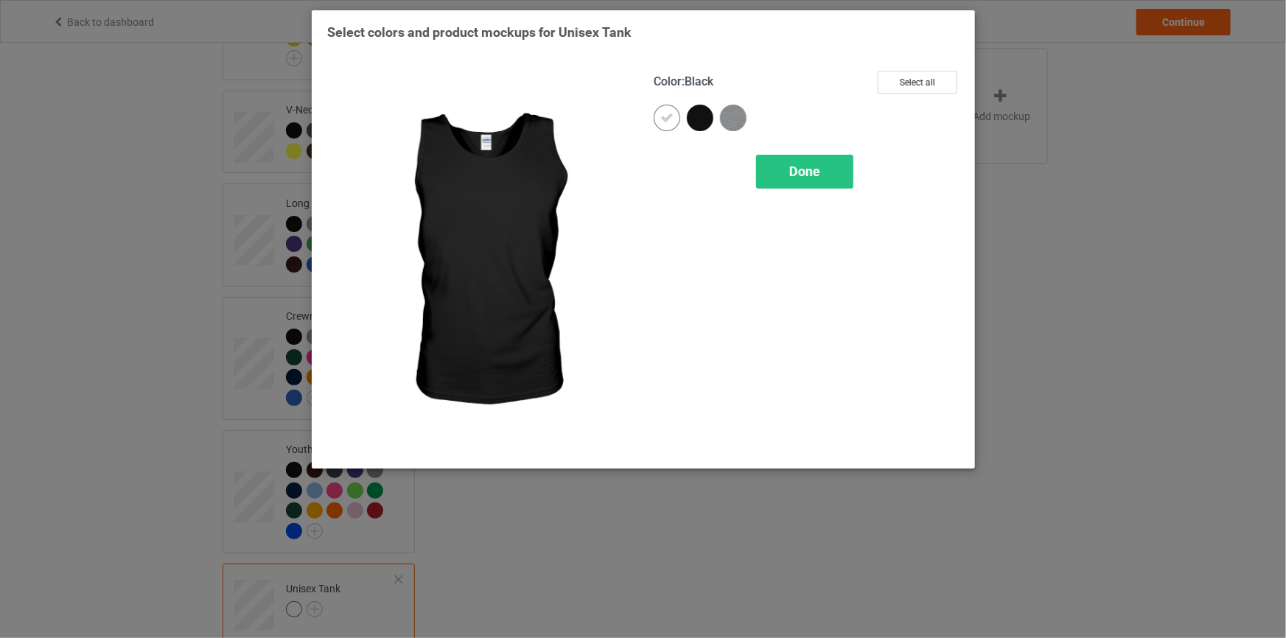
drag, startPoint x: 699, startPoint y: 125, endPoint x: 660, endPoint y: 128, distance: 39.2
click at [700, 128] on div at bounding box center [700, 118] width 27 height 27
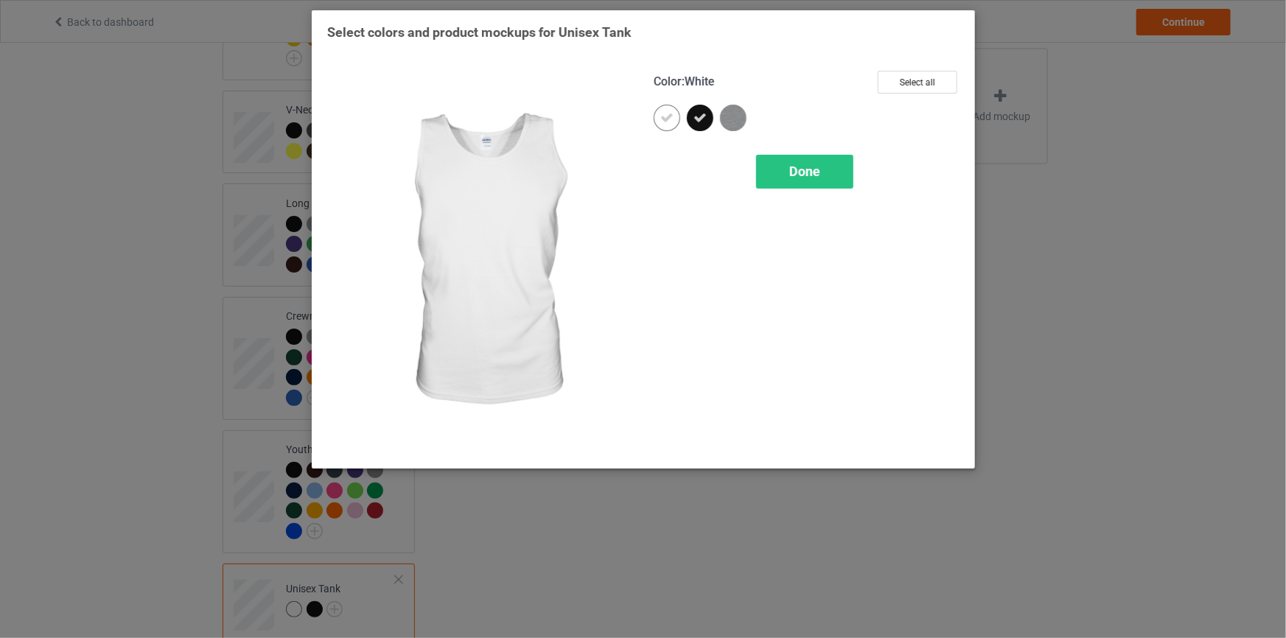
click at [674, 115] on div at bounding box center [667, 118] width 27 height 27
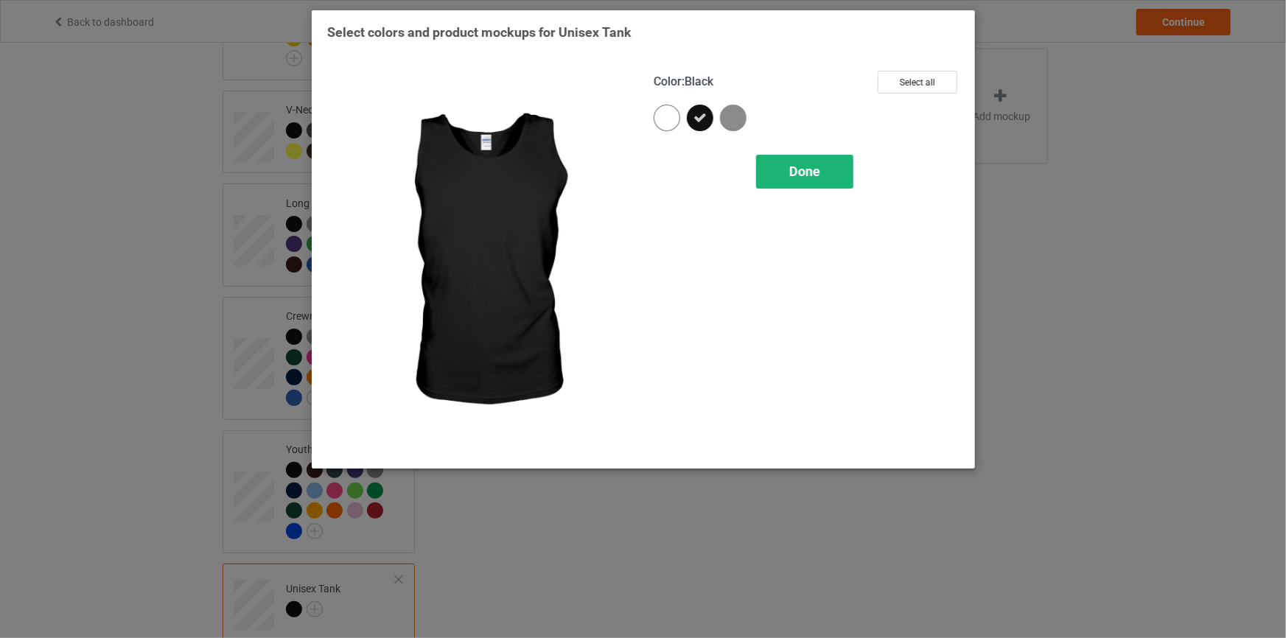
click at [783, 160] on div "Done" at bounding box center [804, 172] width 97 height 34
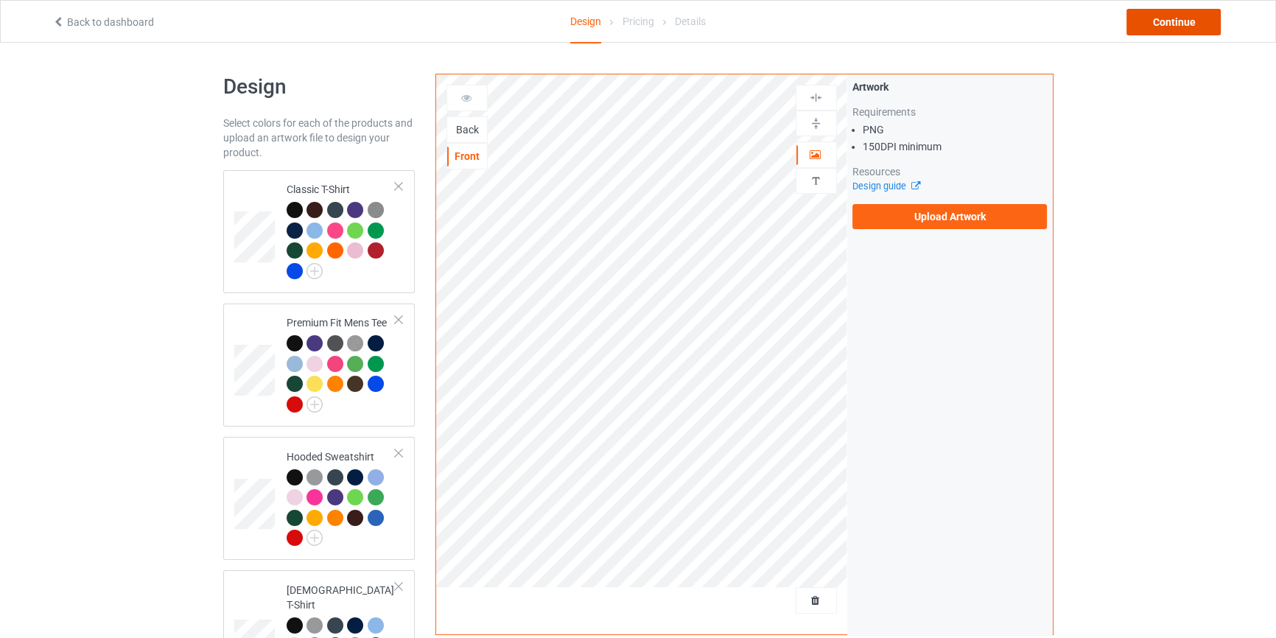
click at [1158, 17] on div "Continue" at bounding box center [1174, 22] width 94 height 27
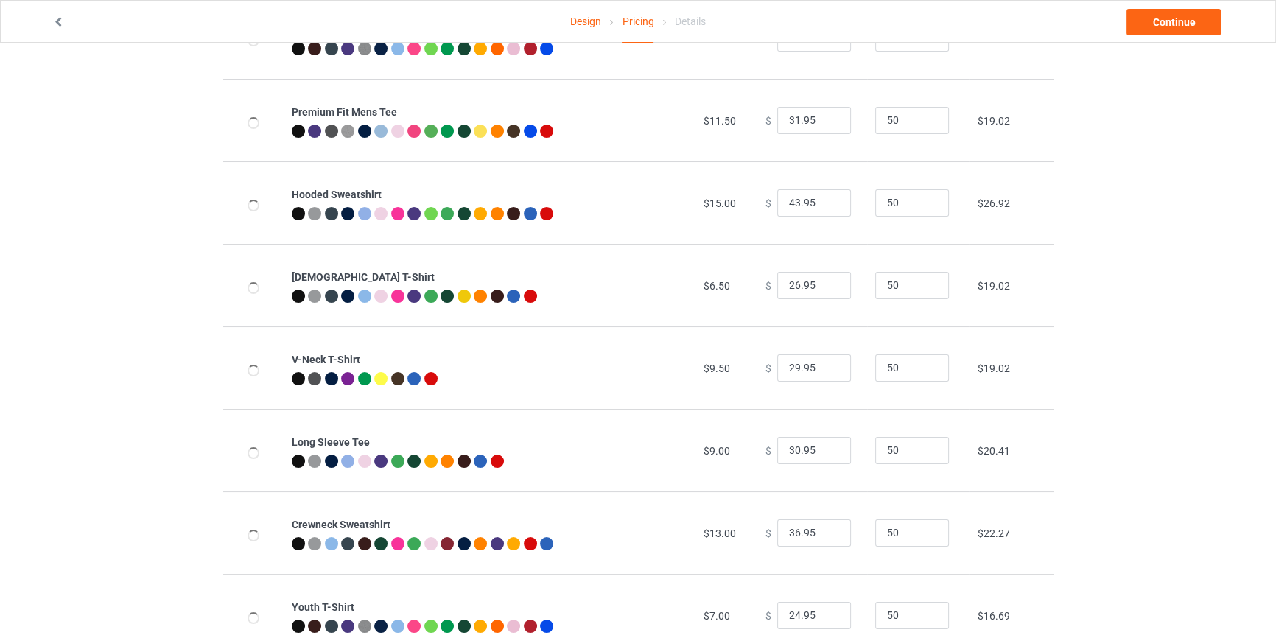
scroll to position [280, 0]
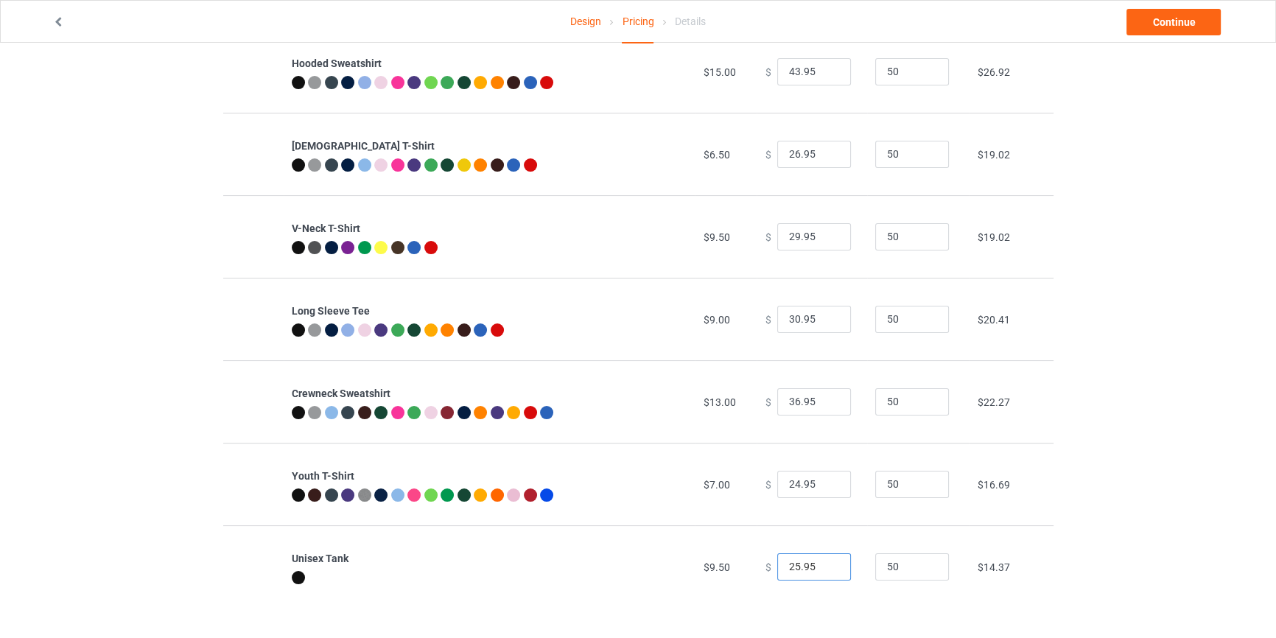
click at [827, 562] on input "25.95" at bounding box center [814, 567] width 74 height 28
click at [827, 562] on input "26.95" at bounding box center [814, 567] width 74 height 28
click at [827, 562] on input "27.95" at bounding box center [814, 567] width 74 height 28
type input "28.95"
click at [827, 562] on input "28.95" at bounding box center [814, 567] width 74 height 28
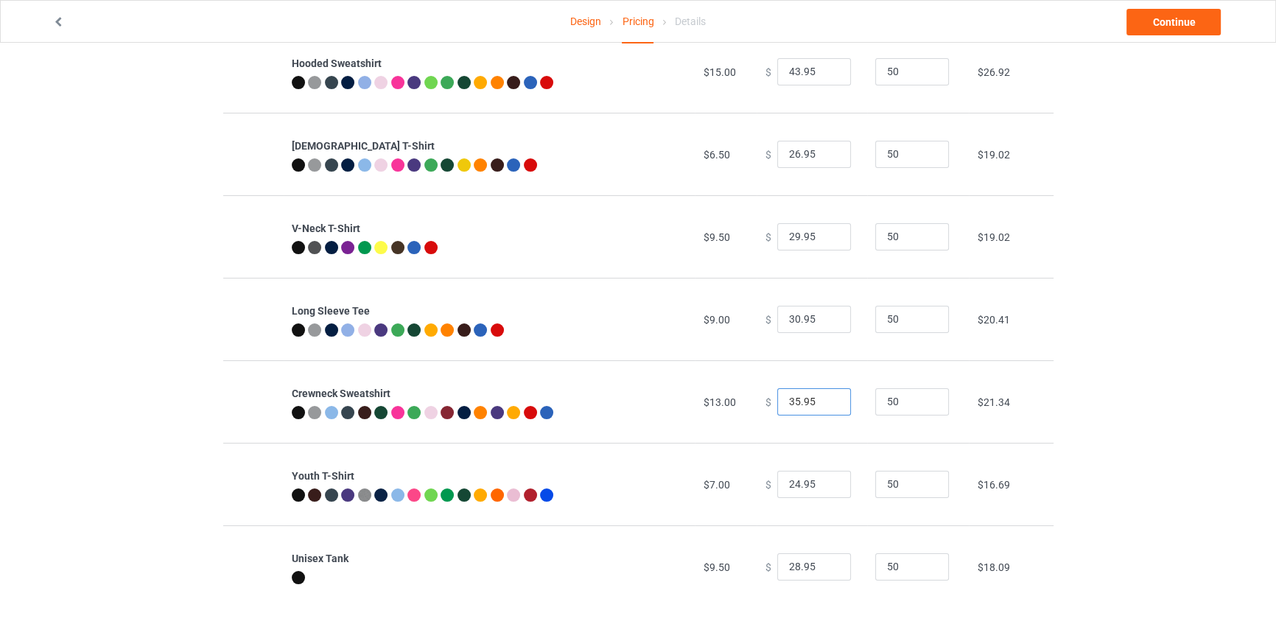
type input "35.95"
click at [825, 405] on input "35.95" at bounding box center [814, 402] width 74 height 28
type input "29.95"
click at [827, 323] on input "29.95" at bounding box center [814, 320] width 74 height 28
type input "28.95"
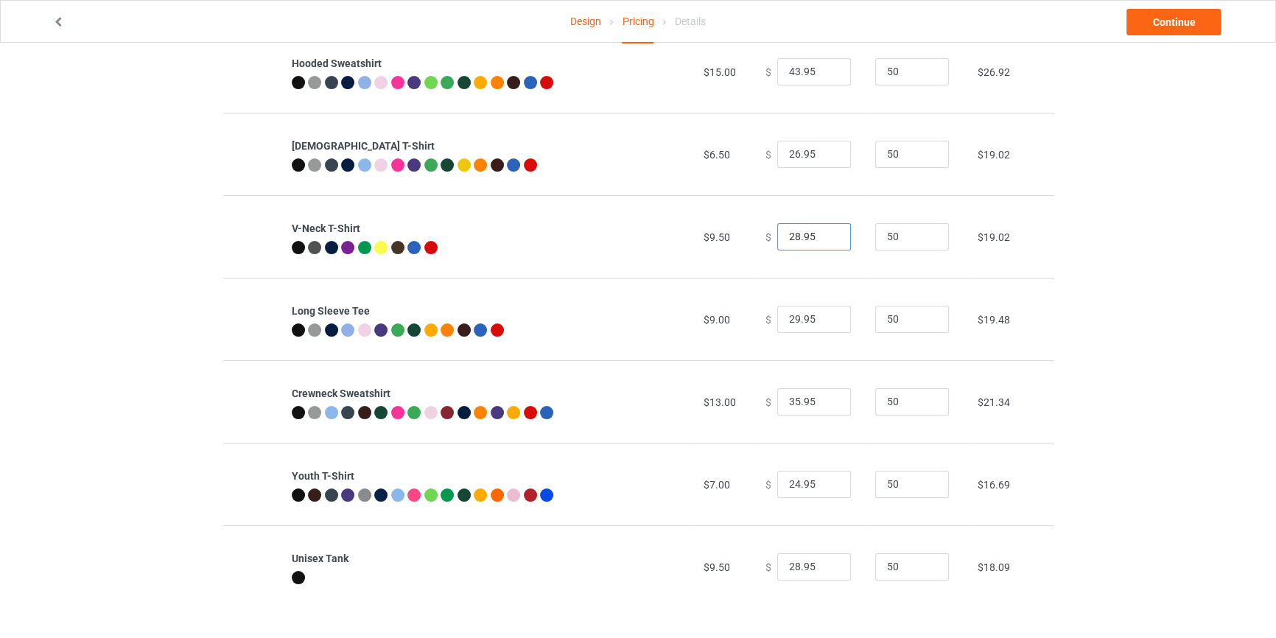
click at [827, 240] on input "28.95" at bounding box center [814, 237] width 74 height 28
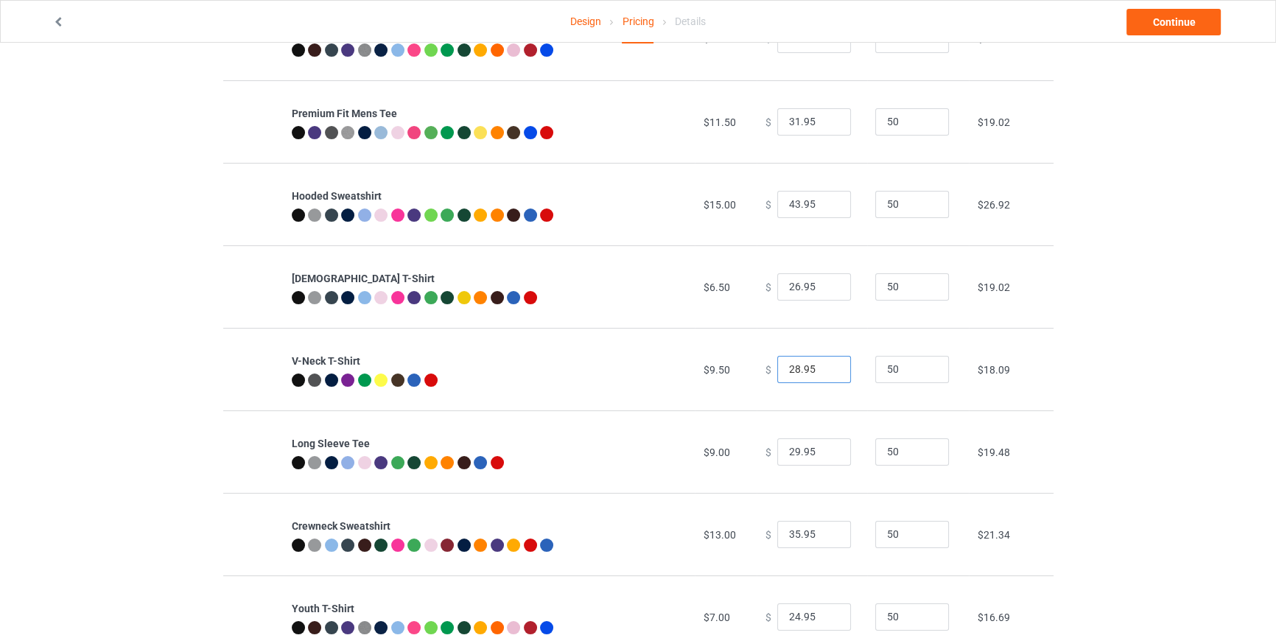
scroll to position [146, 0]
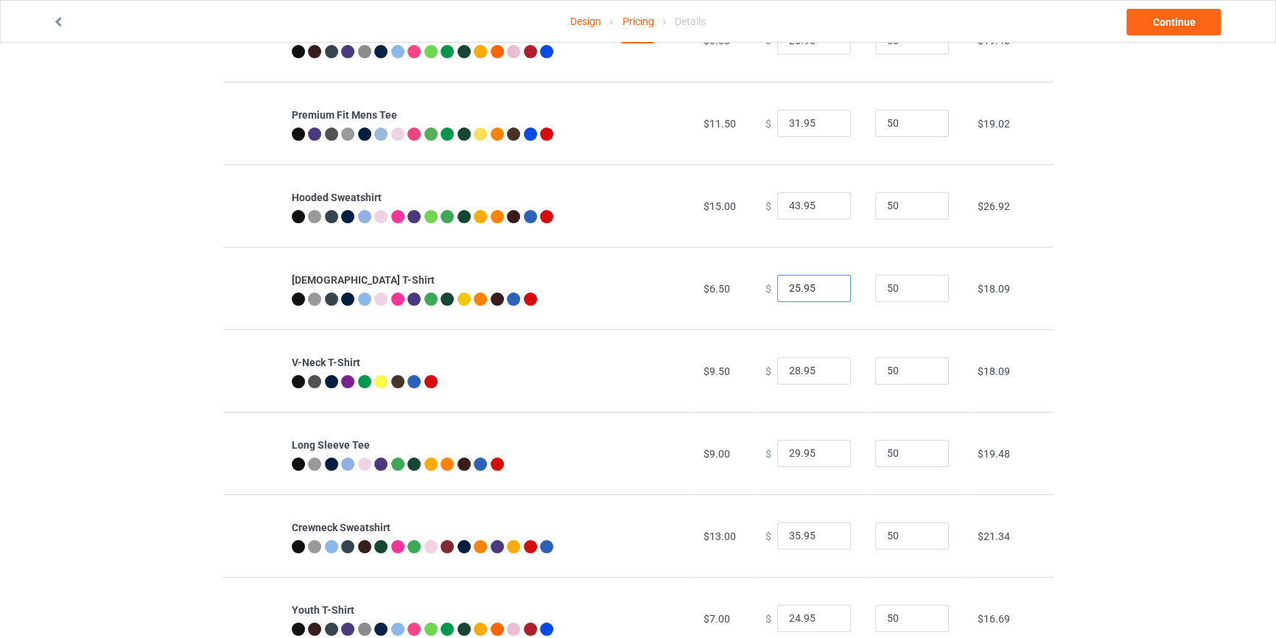
type input "25.95"
click at [825, 291] on input "25.95" at bounding box center [814, 289] width 74 height 28
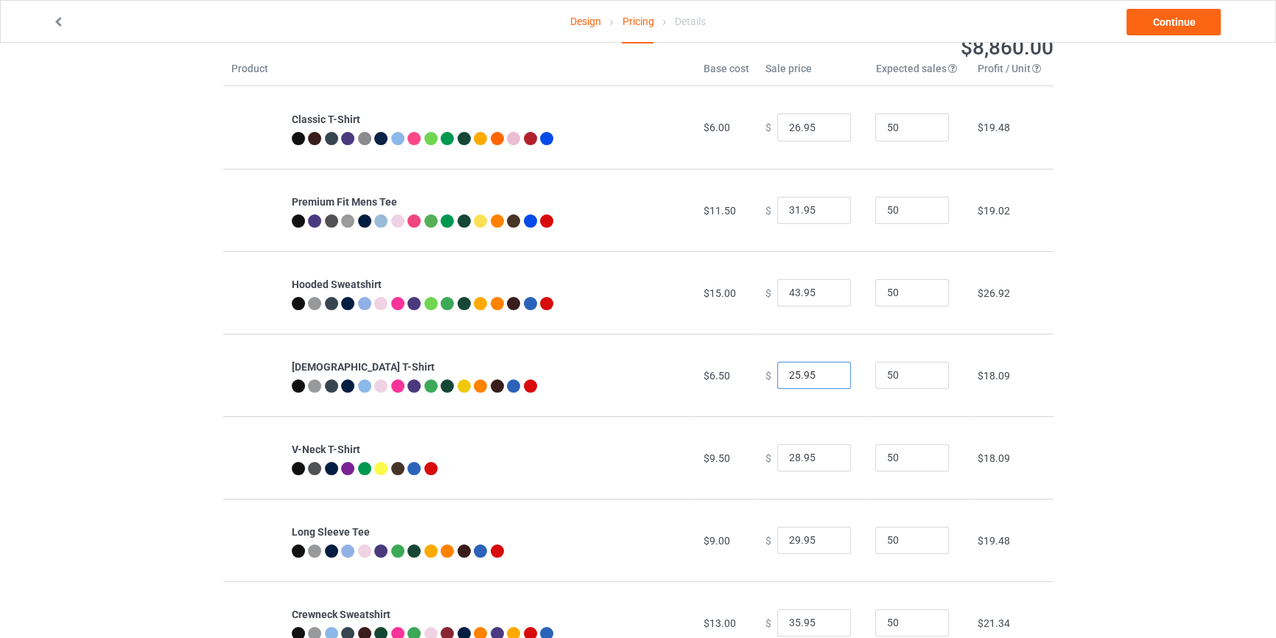
scroll to position [57, 0]
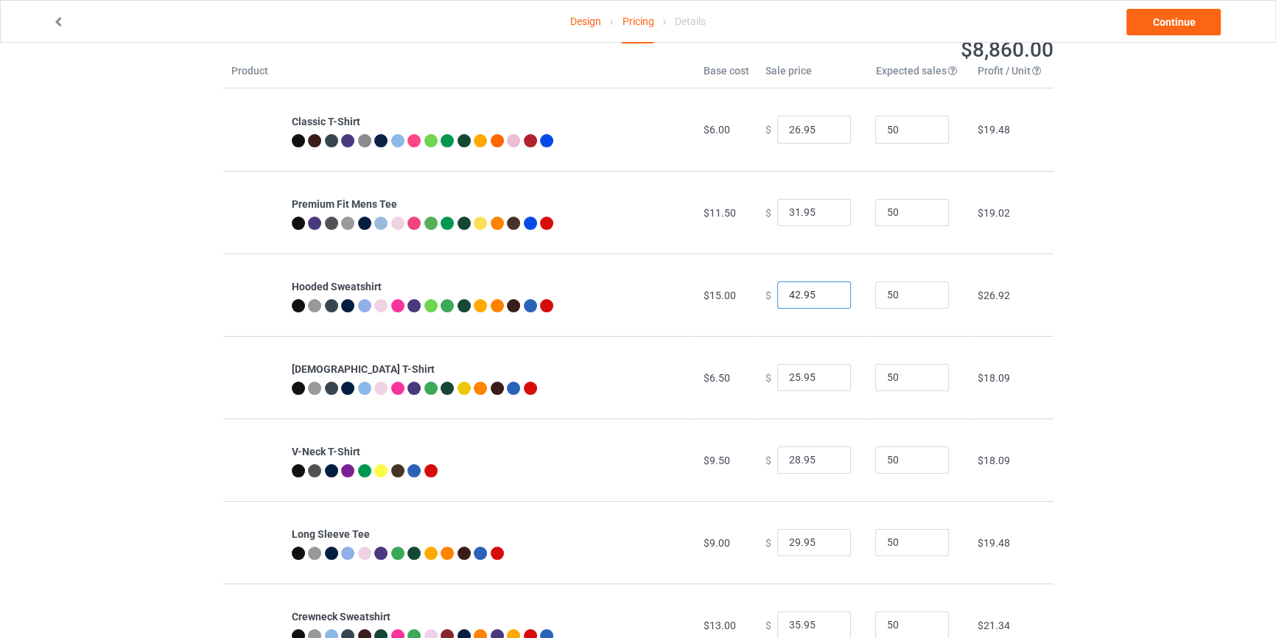
type input "42.95"
click at [825, 297] on input "42.95" at bounding box center [814, 295] width 74 height 28
type input "30.95"
click at [825, 216] on input "30.95" at bounding box center [814, 213] width 74 height 28
type input "25.95"
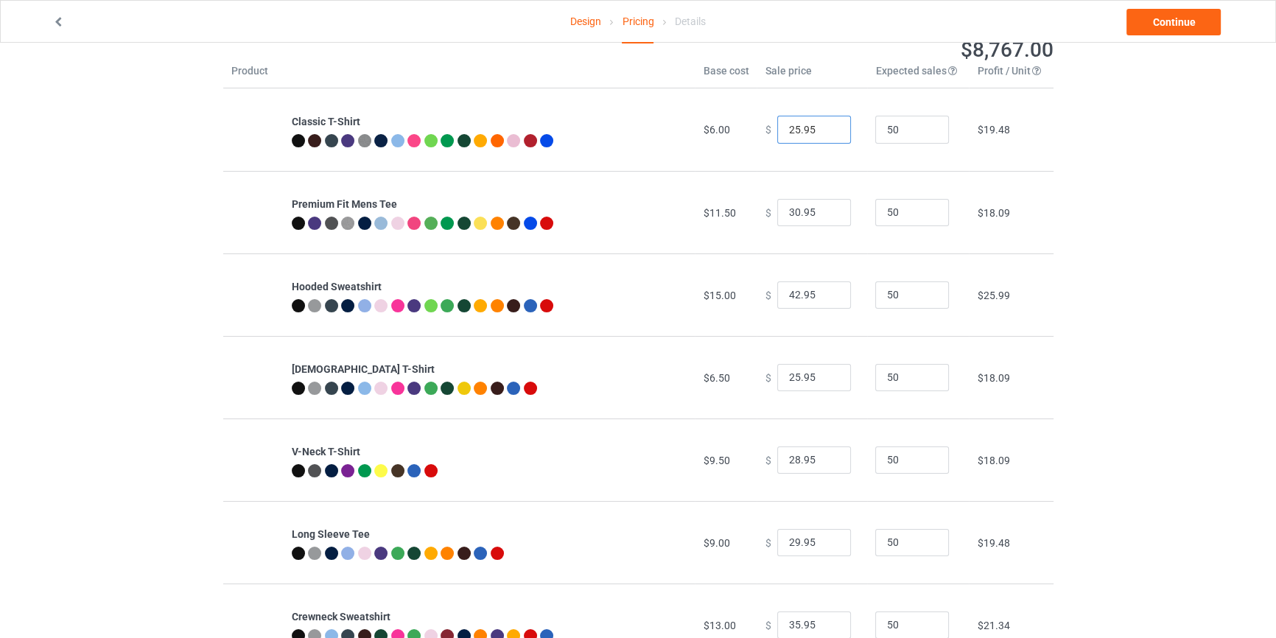
click at [823, 132] on input "25.95" at bounding box center [814, 130] width 74 height 28
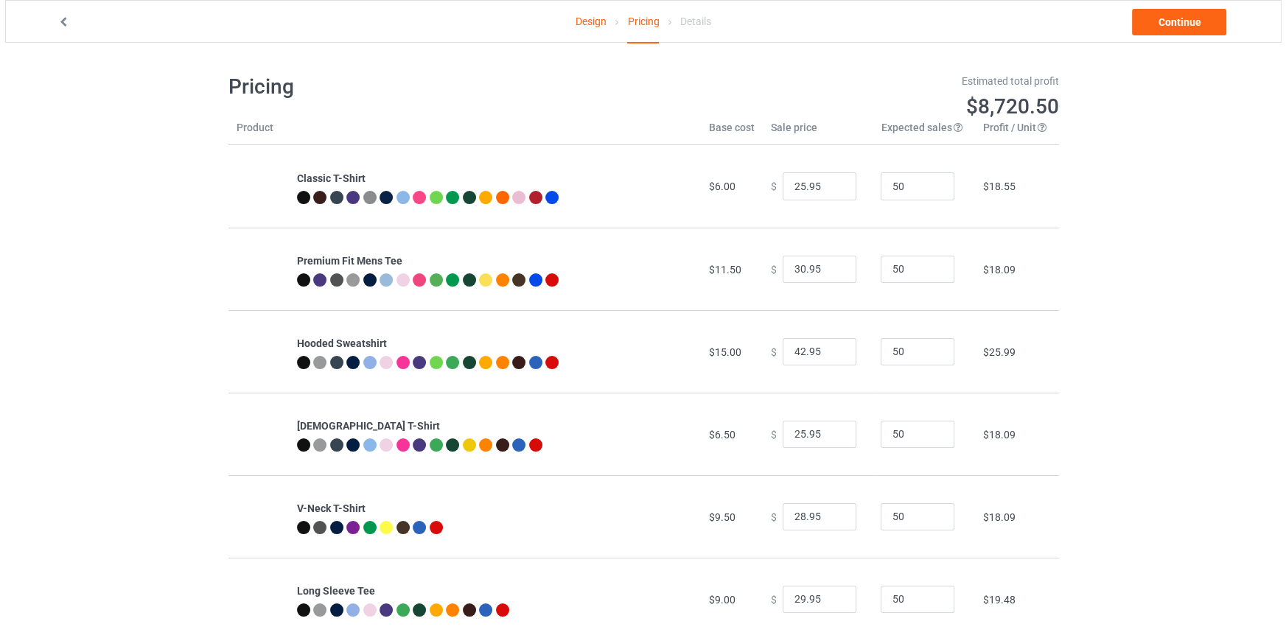
scroll to position [0, 0]
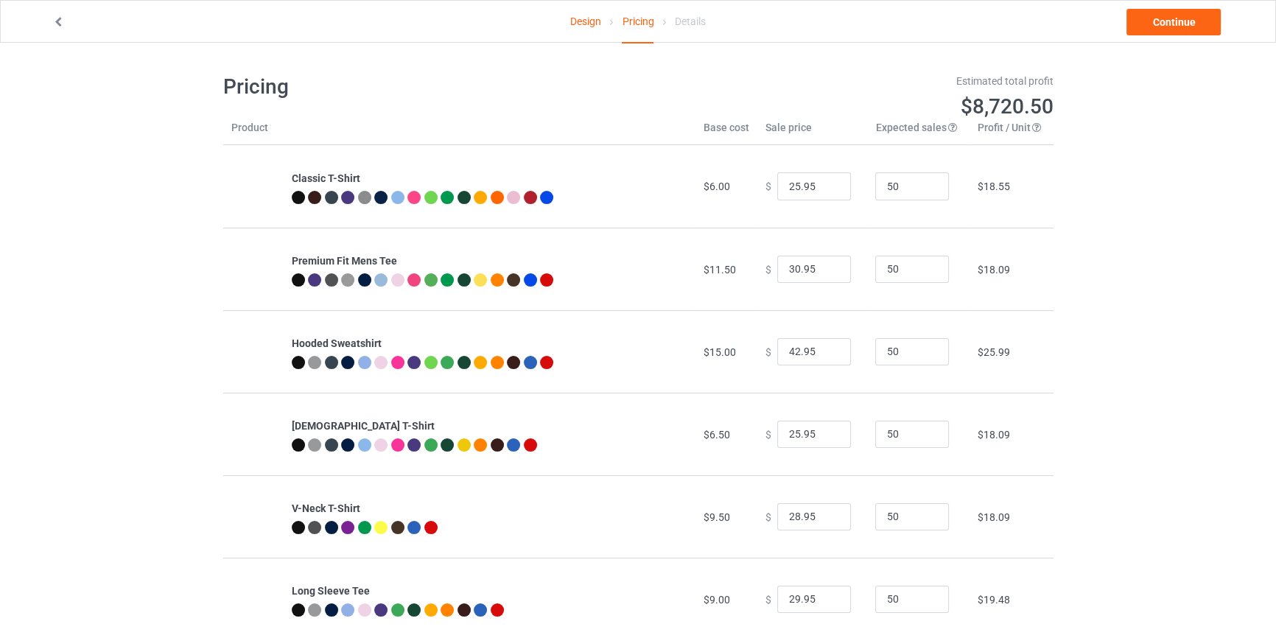
click at [1113, 225] on div "Design Pricing Details Continue Pricing Estimated total profit $8,720.50 Produc…" at bounding box center [638, 481] width 1276 height 876
click at [1150, 26] on link "Continue" at bounding box center [1174, 22] width 94 height 27
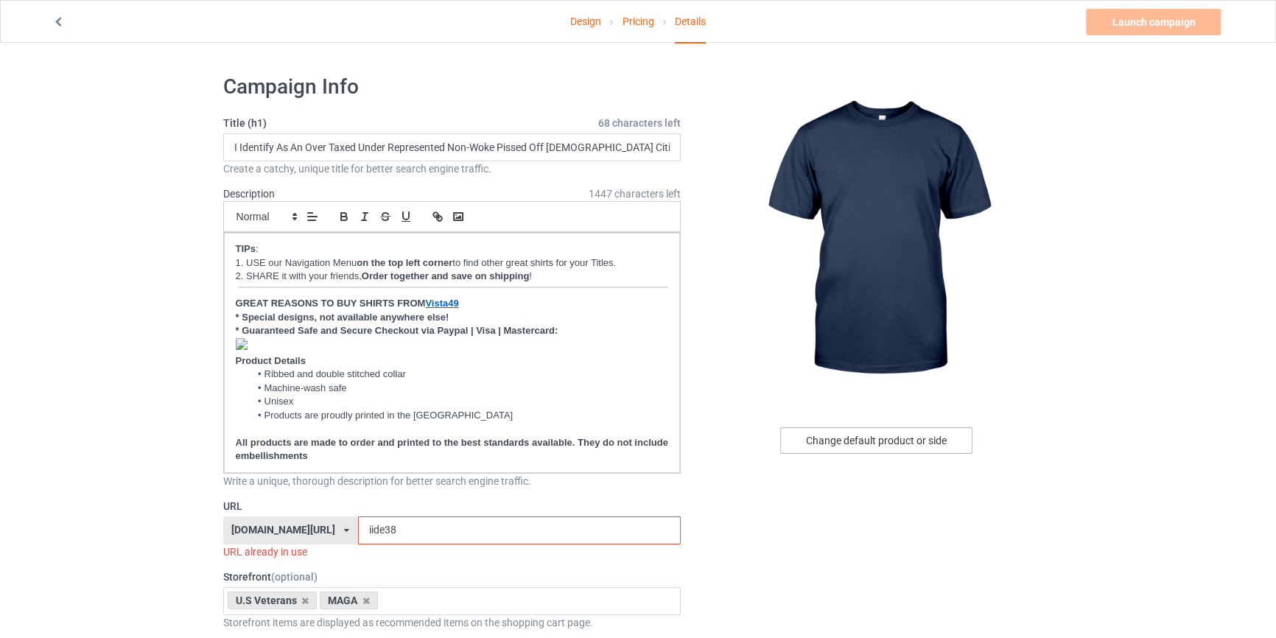
click at [877, 446] on div "Change default product or side" at bounding box center [876, 440] width 192 height 27
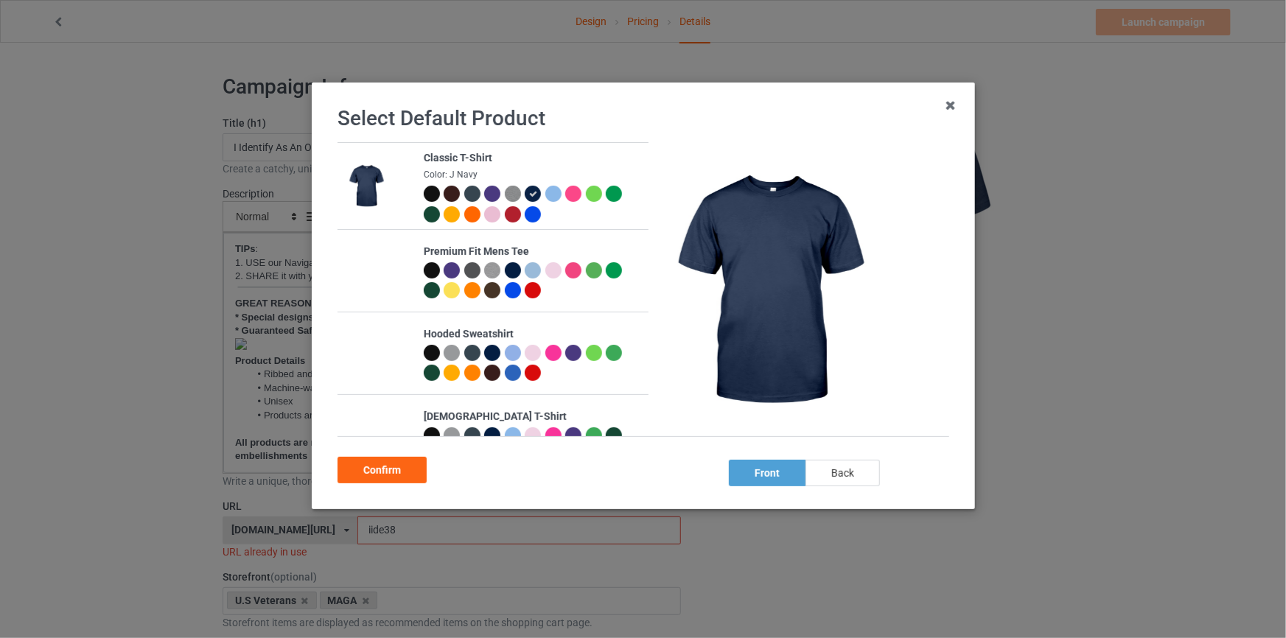
click at [833, 472] on div "back" at bounding box center [842, 473] width 74 height 27
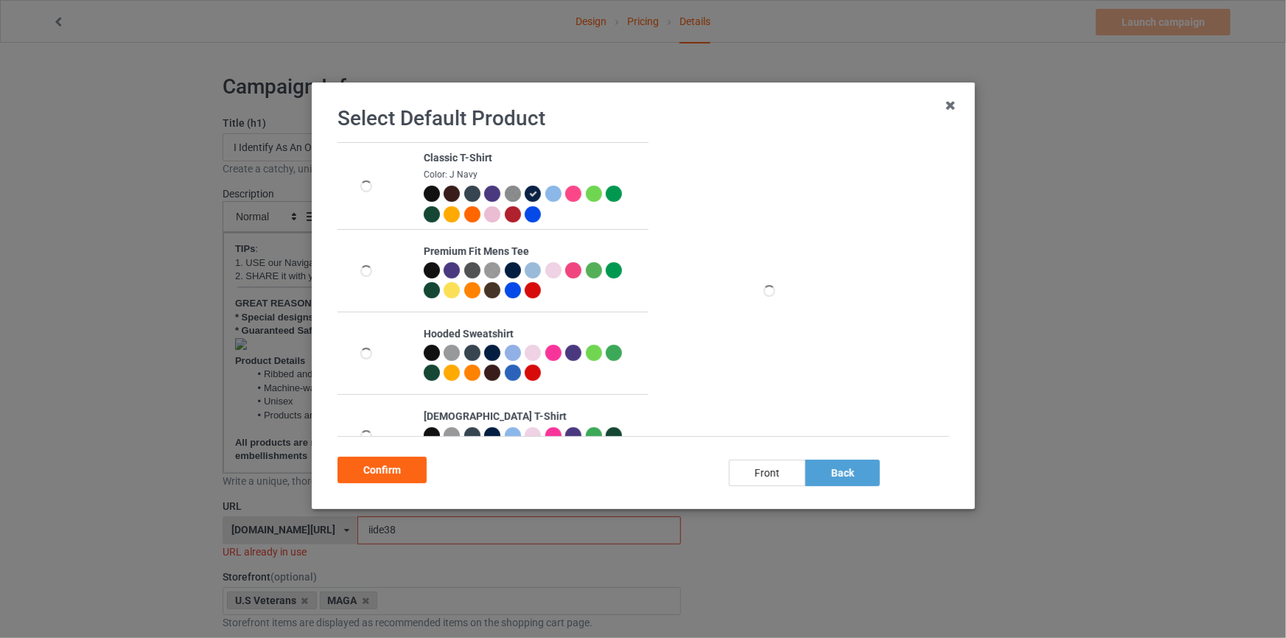
click at [511, 215] on div at bounding box center [512, 214] width 16 height 16
click at [395, 479] on div "Confirm" at bounding box center [381, 470] width 89 height 27
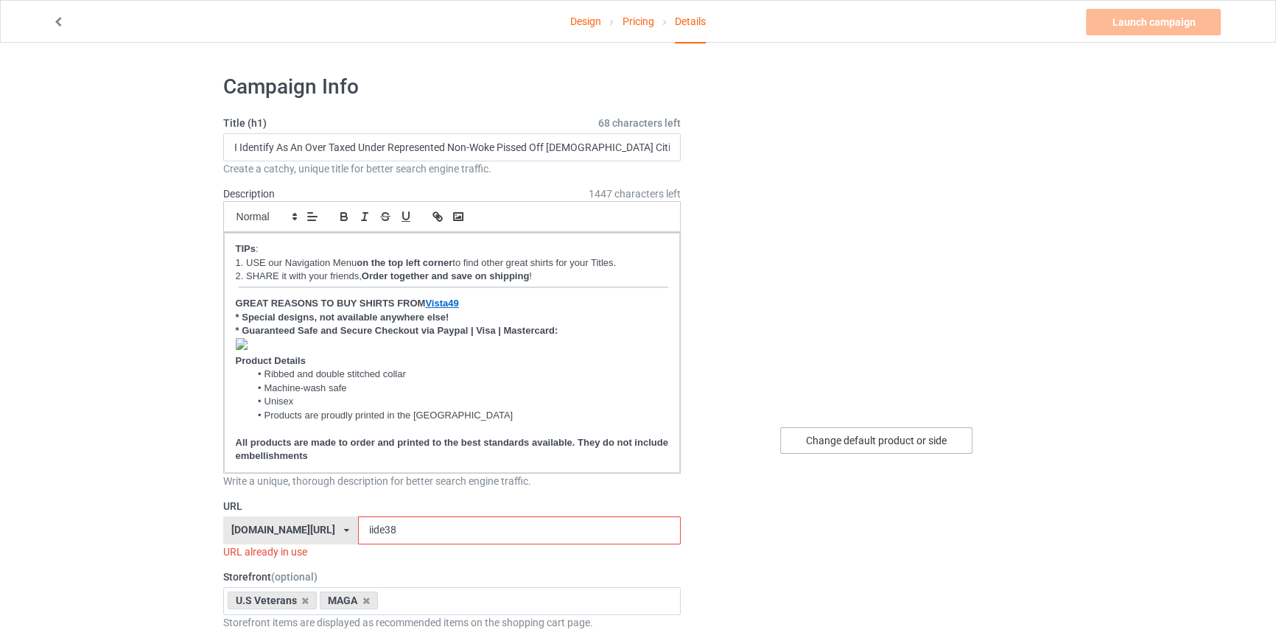
click at [901, 448] on div "Change default product or side" at bounding box center [876, 440] width 192 height 27
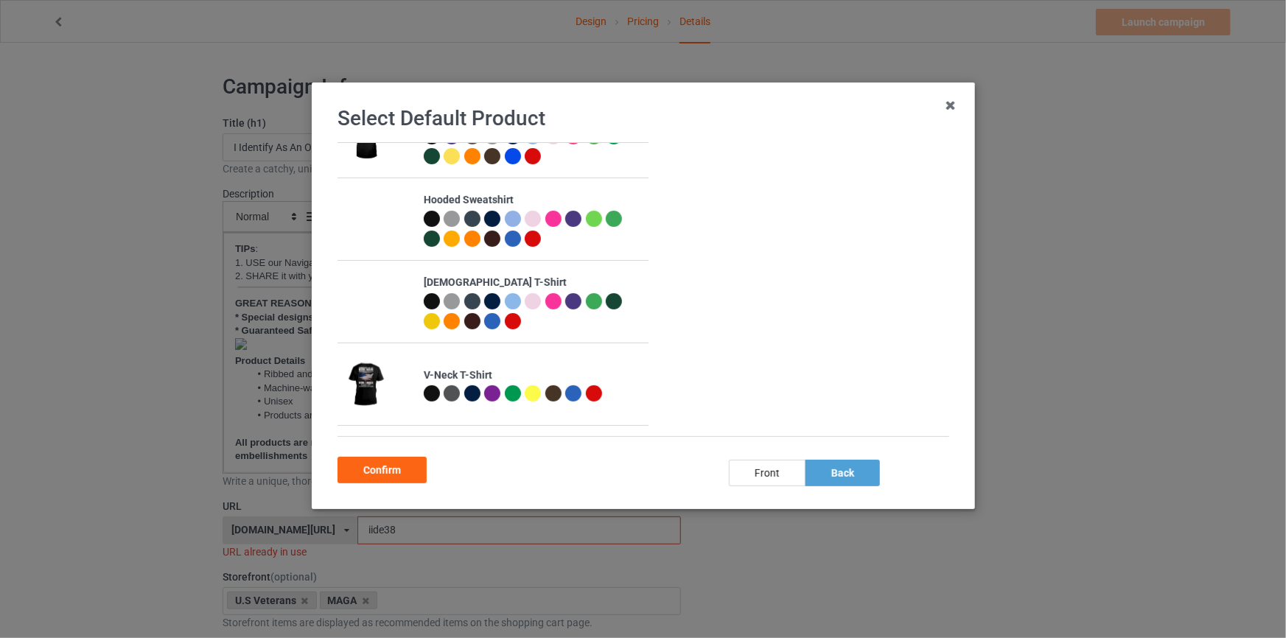
scroll to position [133, 0]
click at [509, 315] on div at bounding box center [512, 322] width 16 height 16
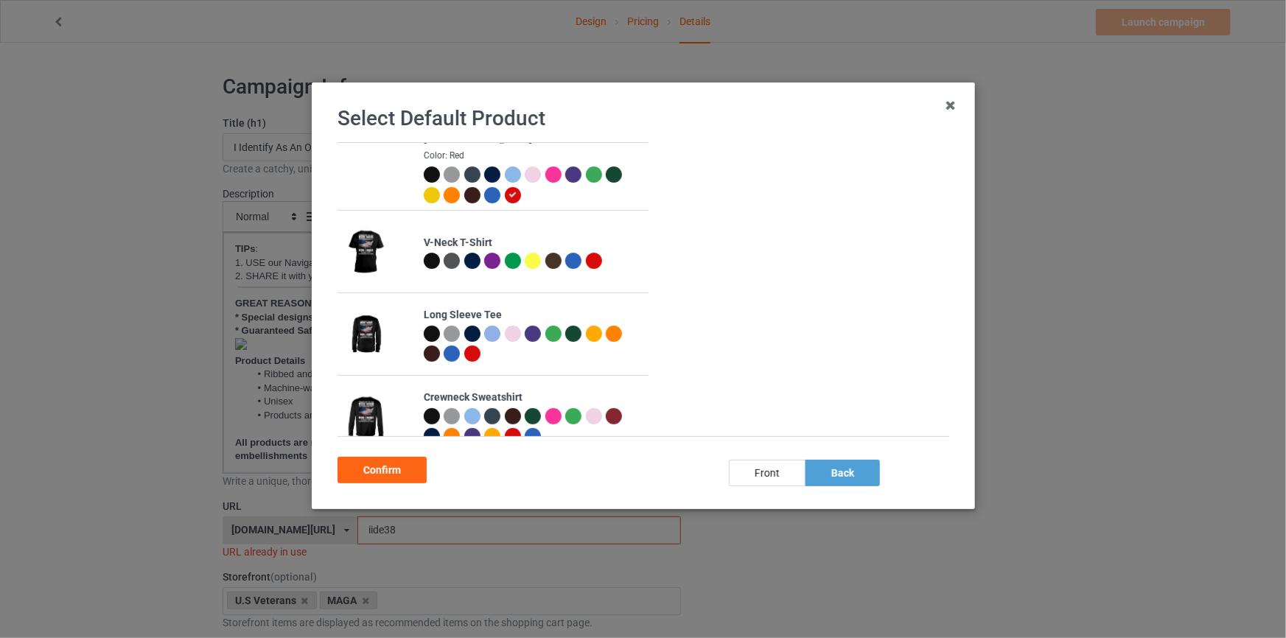
scroll to position [267, 0]
click at [590, 263] on div at bounding box center [593, 260] width 16 height 16
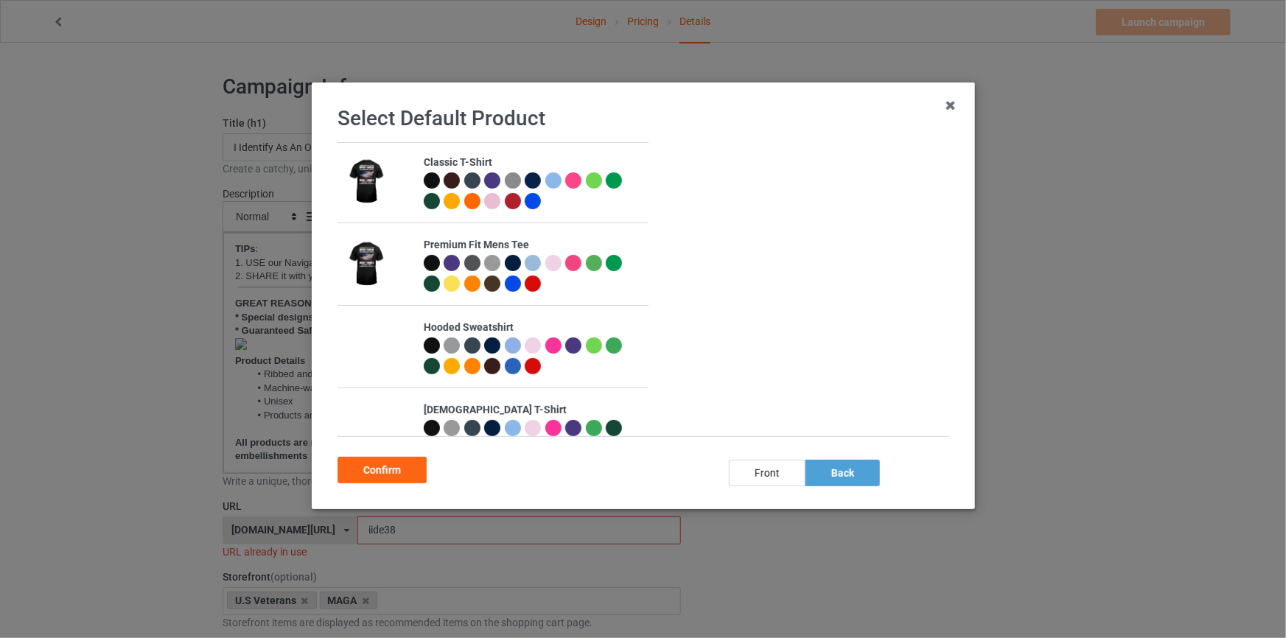
scroll to position [0, 0]
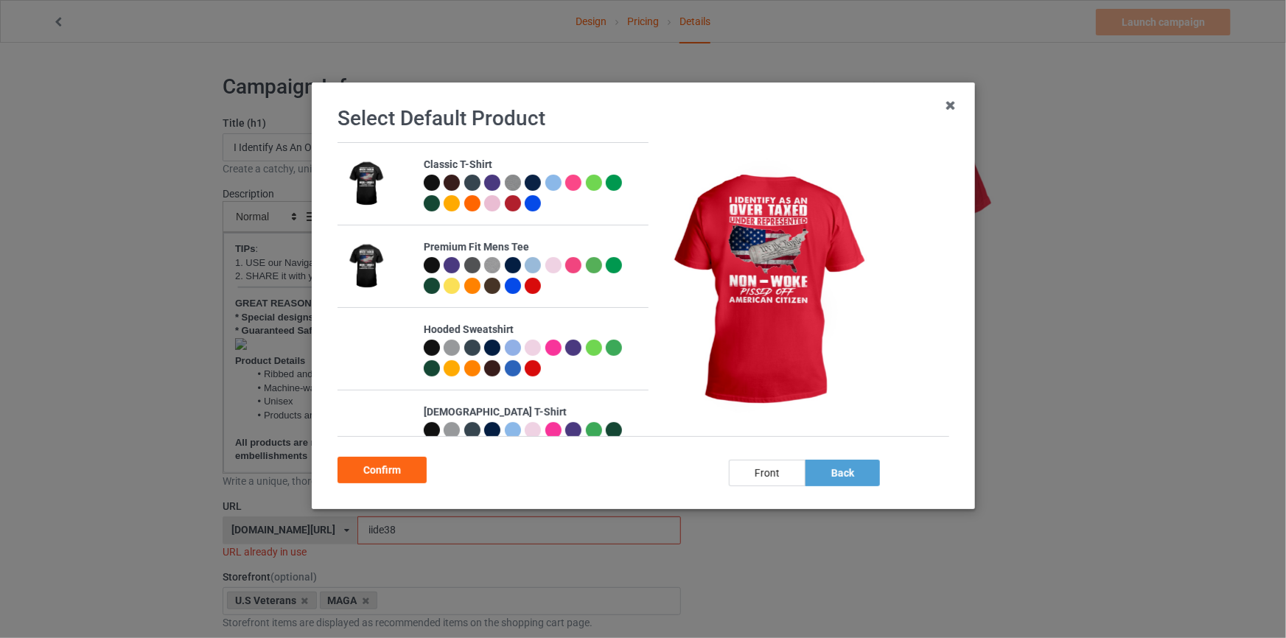
click at [509, 204] on div at bounding box center [512, 203] width 16 height 16
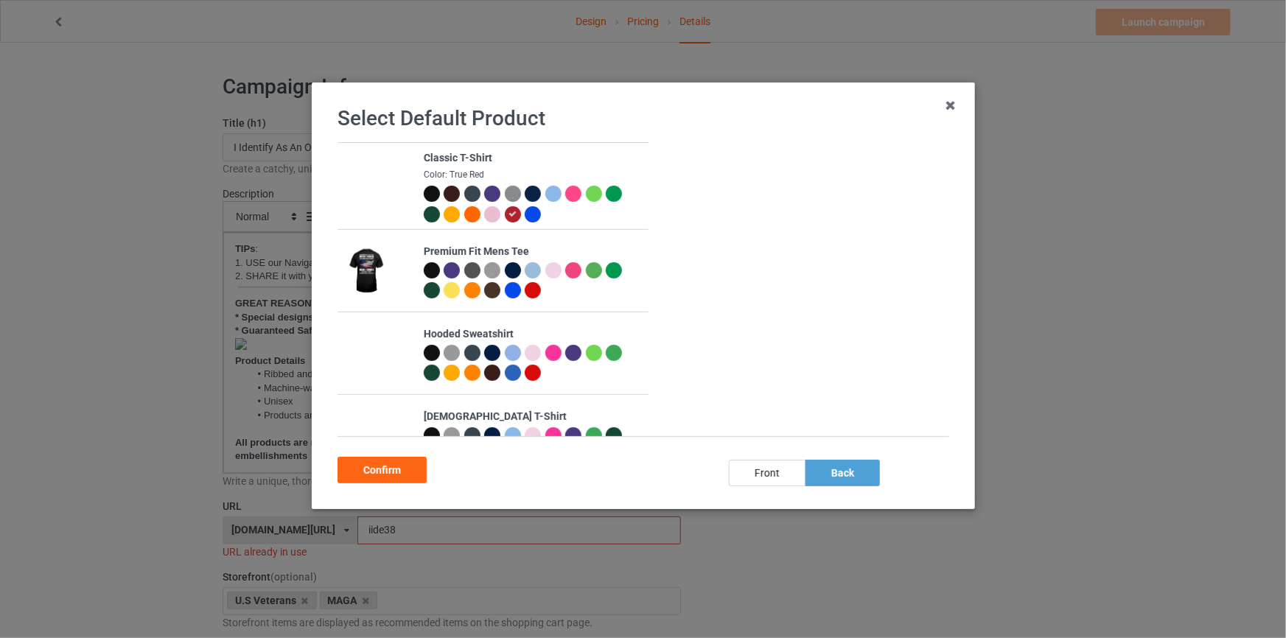
click at [401, 472] on div "Confirm" at bounding box center [381, 470] width 89 height 27
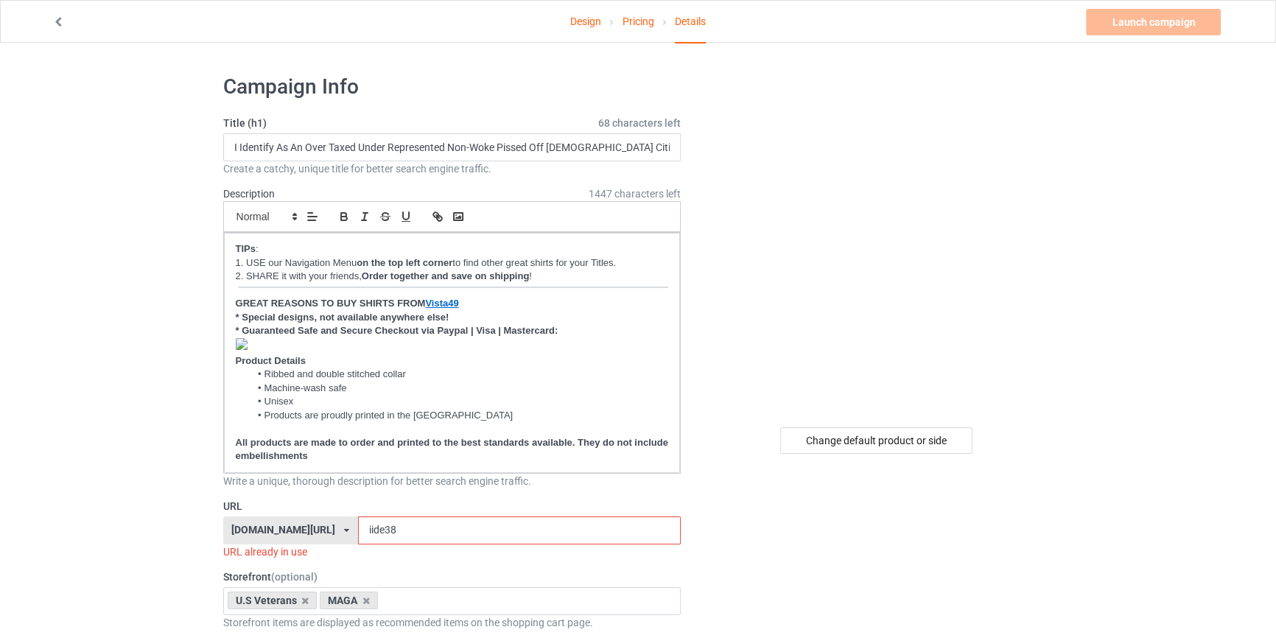
drag, startPoint x: 401, startPoint y: 522, endPoint x: 374, endPoint y: 496, distance: 37.0
click at [380, 506] on div "URL vista49.com/ aloha49.com/ aloprintsong.com/ combsgift.com/ lovesonglyric.co…" at bounding box center [452, 529] width 458 height 60
click at [260, 346] on p "﻿" at bounding box center [452, 346] width 433 height 16
drag, startPoint x: 381, startPoint y: 524, endPoint x: 78, endPoint y: 452, distance: 311.2
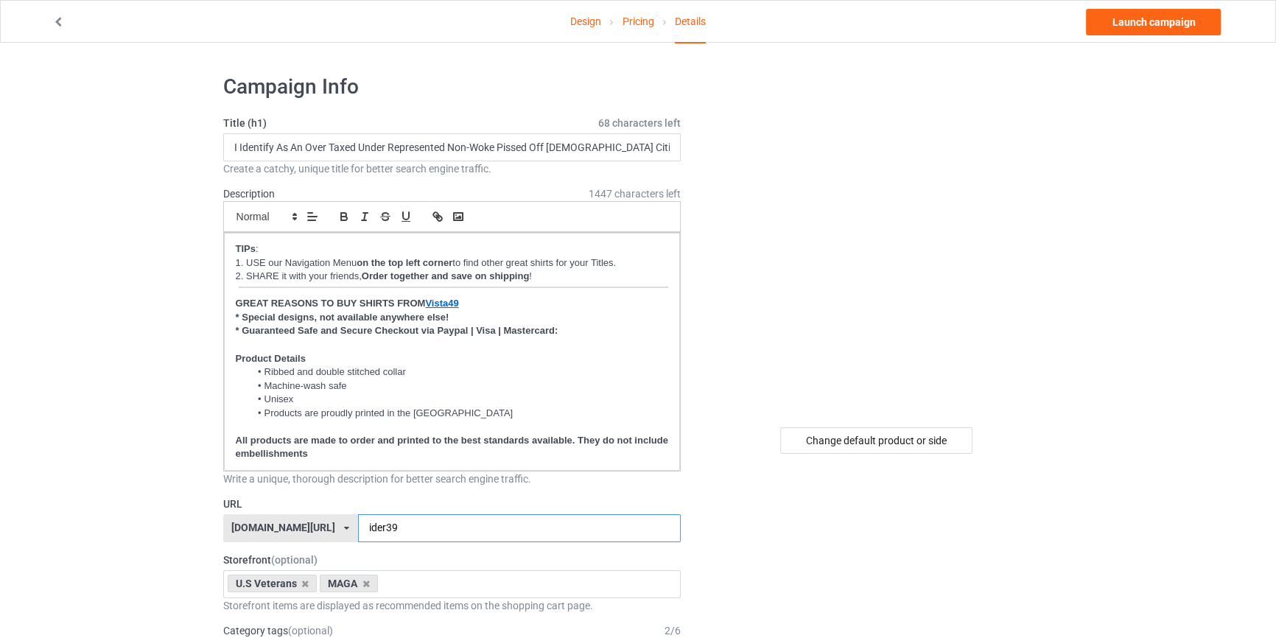
type input "ider39"
click at [1149, 30] on link "Launch campaign" at bounding box center [1153, 22] width 135 height 27
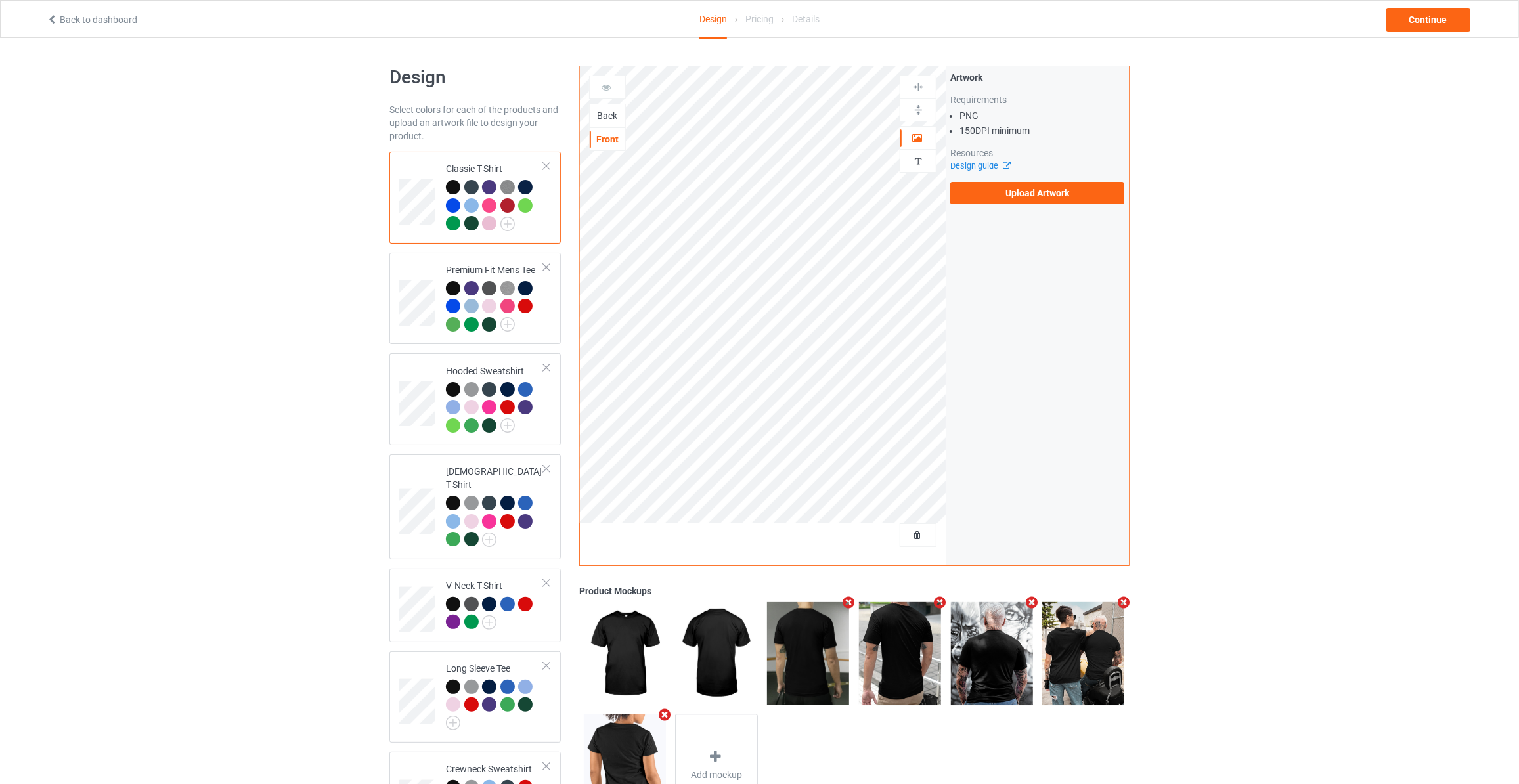
click at [602, 114] on div "Back" at bounding box center [608, 115] width 36 height 13
click at [1025, 189] on label "Upload Artwork" at bounding box center [1037, 192] width 174 height 22
click at [0, 0] on input "Upload Artwork" at bounding box center [0, 0] width 0 height 0
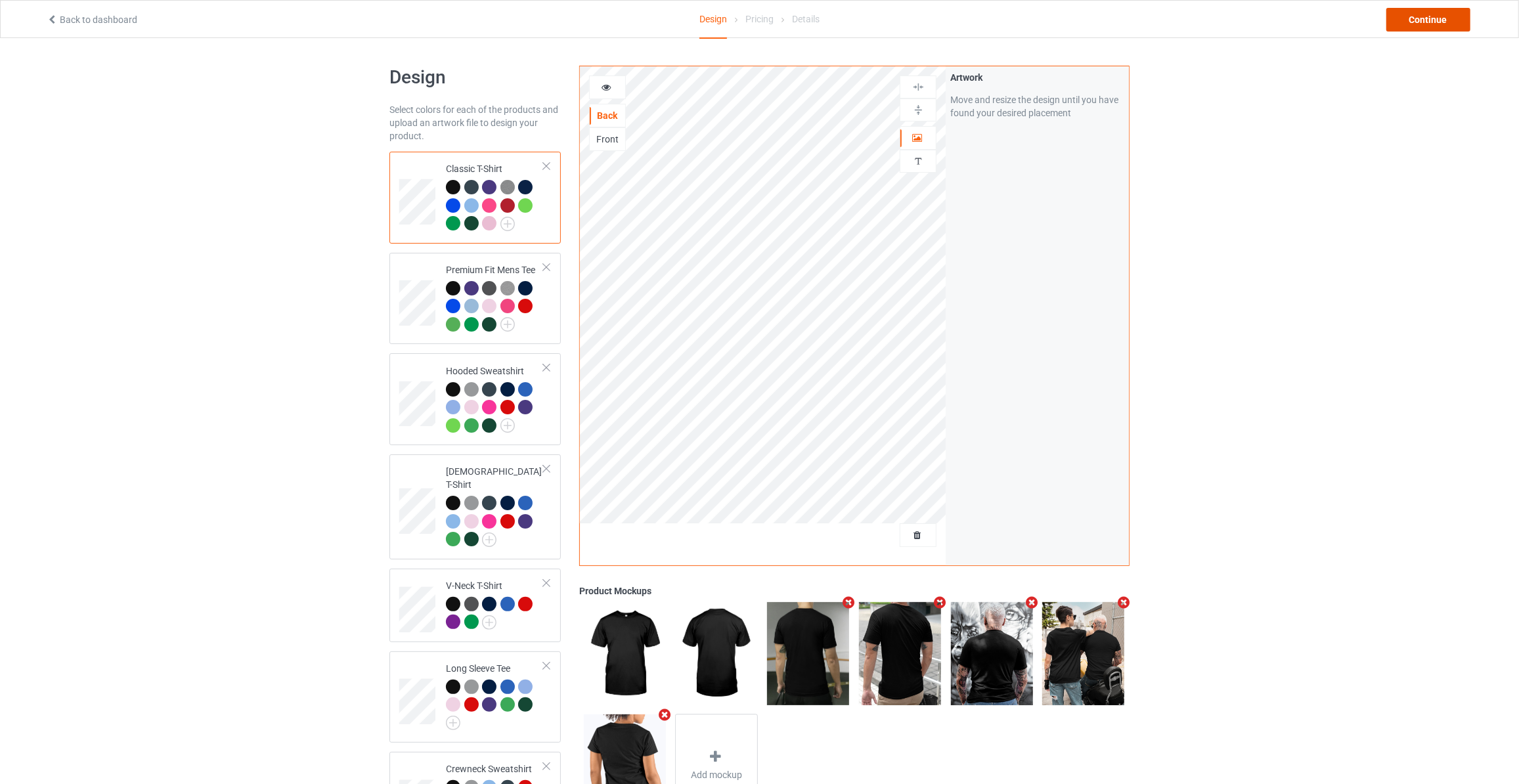
click at [1449, 9] on div "Continue" at bounding box center [1429, 20] width 84 height 24
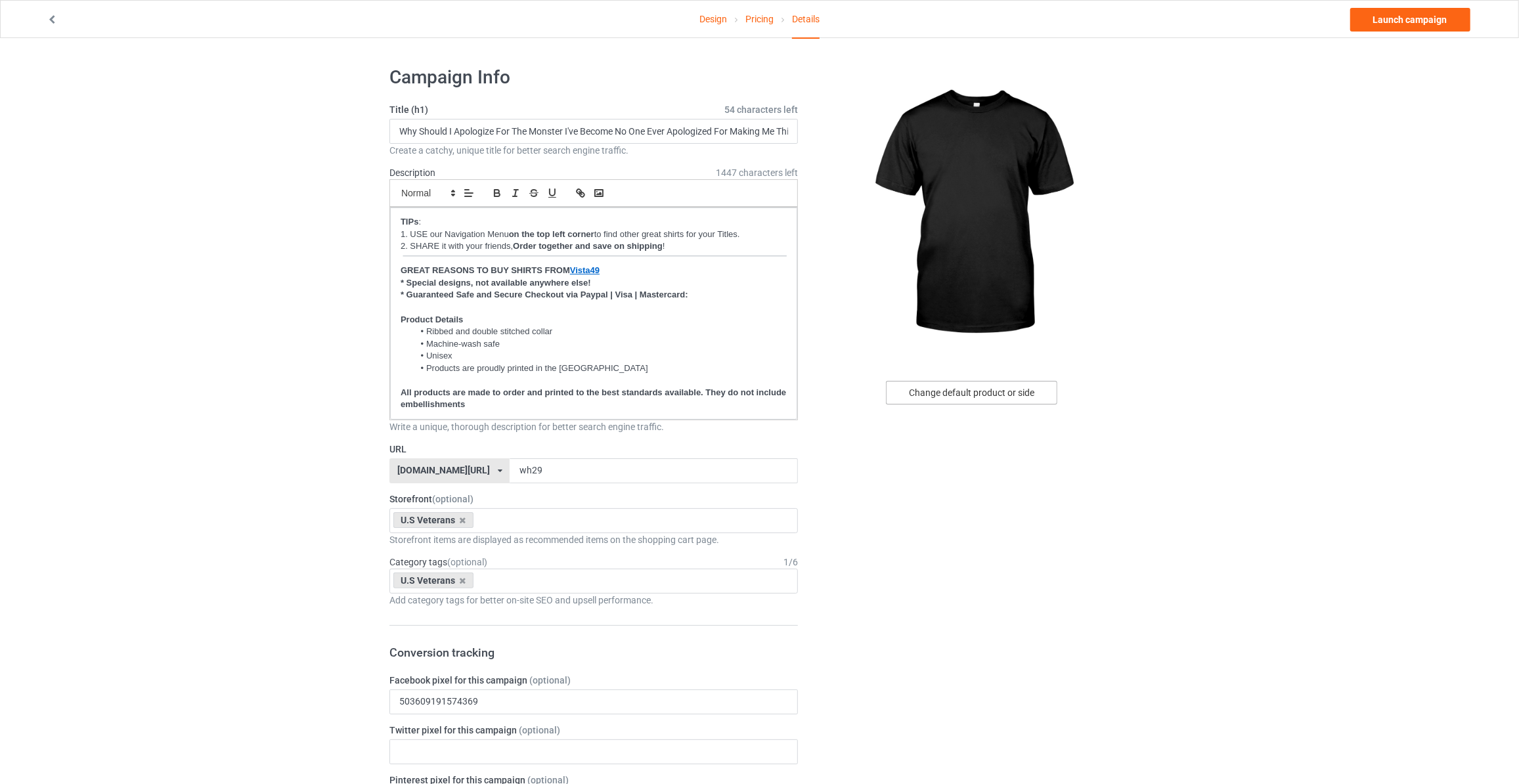
click at [965, 380] on div "Change default product or side" at bounding box center [972, 392] width 171 height 24
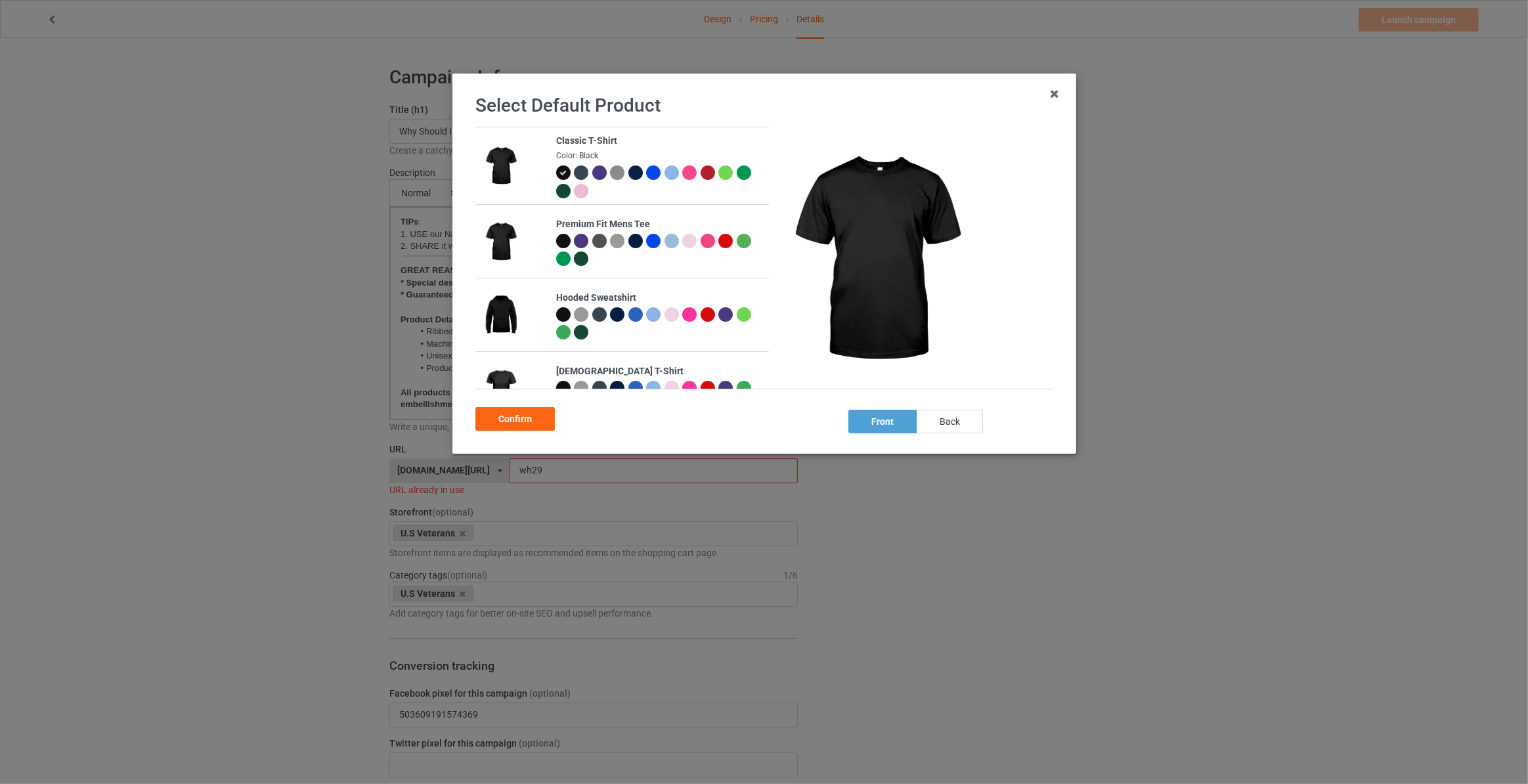
click at [947, 421] on div "back" at bounding box center [950, 421] width 66 height 24
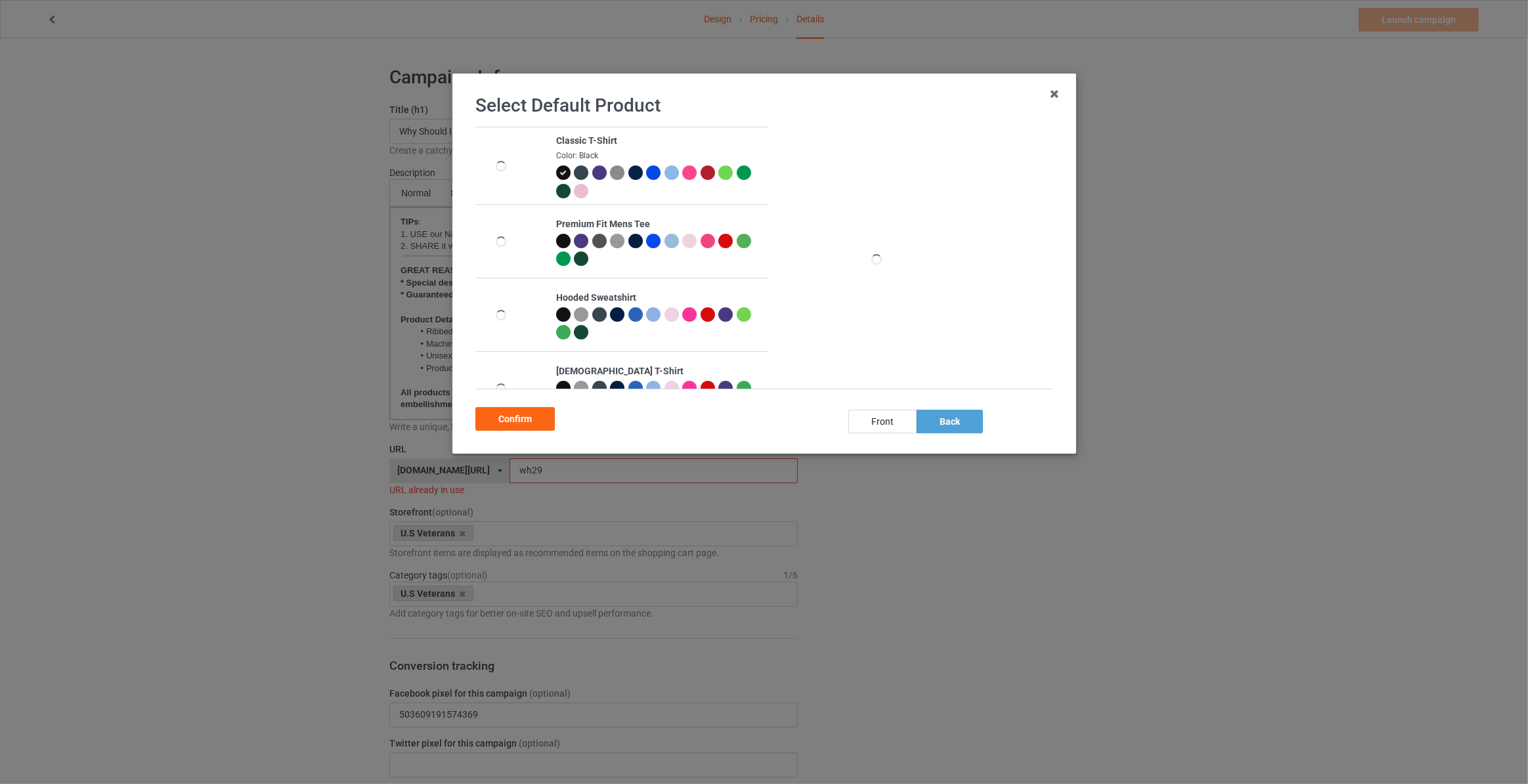
click at [633, 172] on div at bounding box center [634, 173] width 14 height 14
click at [500, 418] on div "Confirm" at bounding box center [515, 419] width 79 height 24
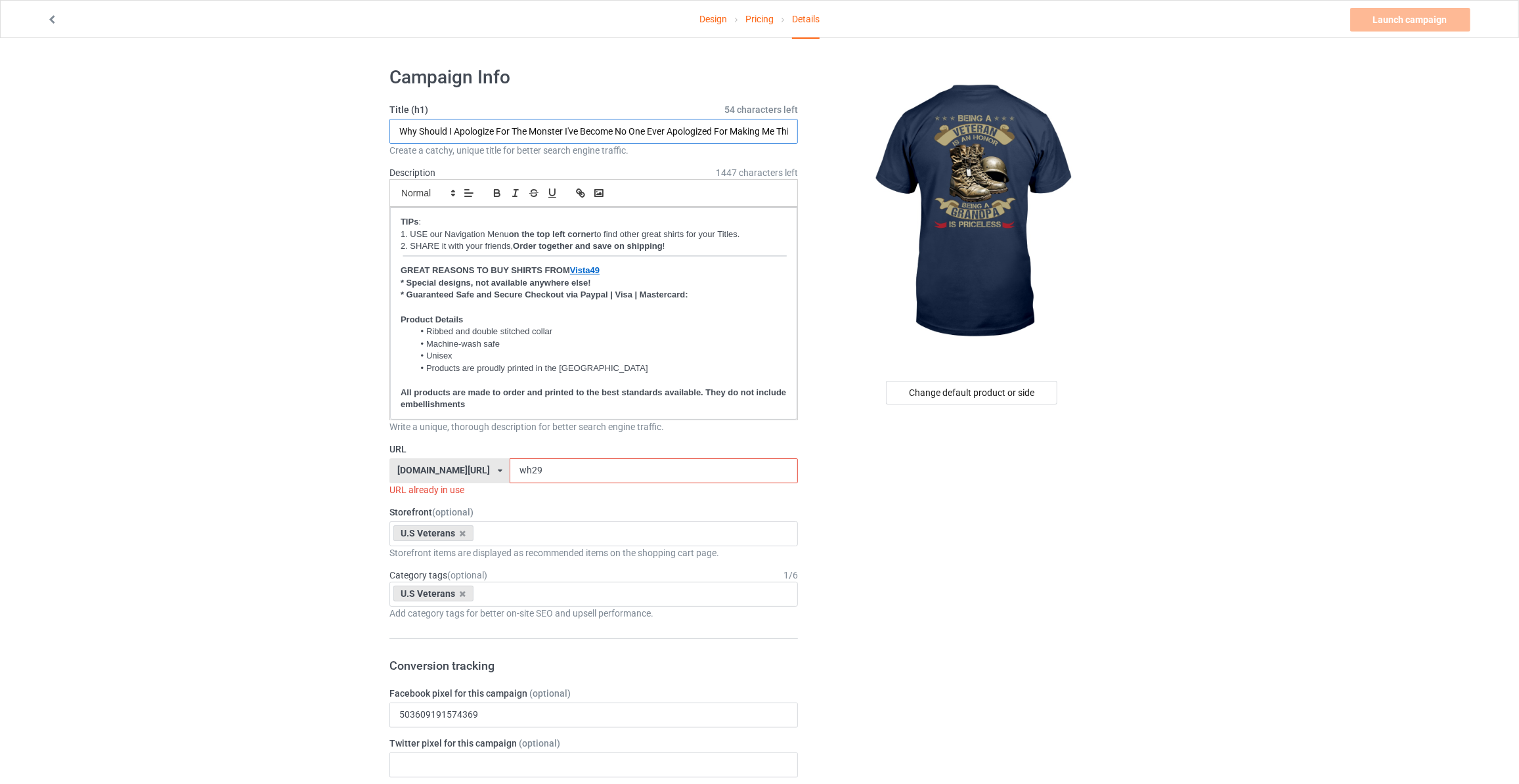
click at [577, 128] on input "Why Should I Apologize For The Monster I've Become No One Ever Apologized For M…" at bounding box center [594, 131] width 408 height 25
click at [536, 128] on input "Why Should I Apologize For The Monster I've Become No One Ever Apologized For M…" at bounding box center [594, 131] width 408 height 25
type input "Being A Veteran Is An Honor Being A Grandpa Is Priceless"
drag, startPoint x: 550, startPoint y: 473, endPoint x: 112, endPoint y: 448, distance: 438.7
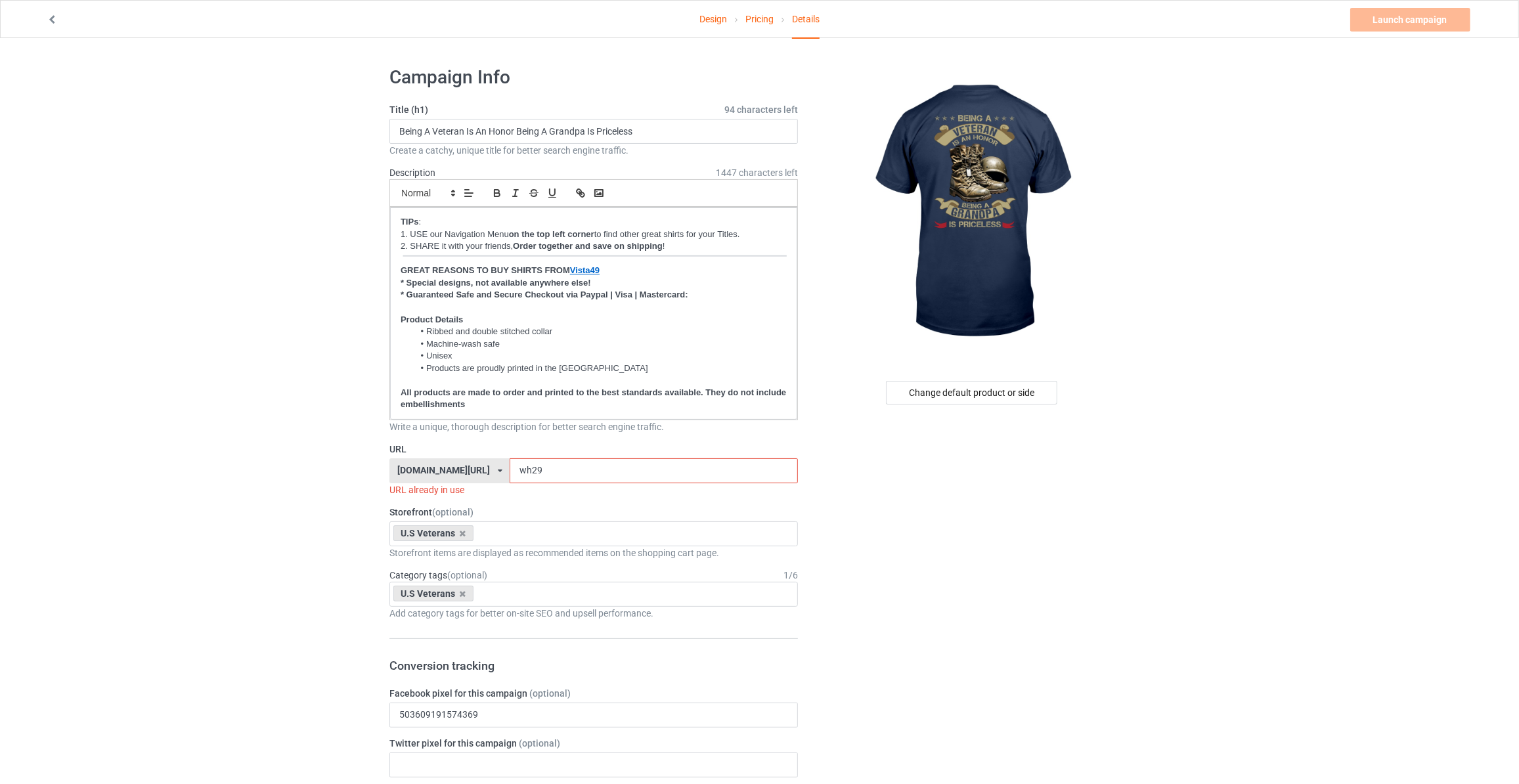
click at [1274, 35] on div "Design Pricing Details Launch campaign Invalid campaign URL" at bounding box center [760, 19] width 1444 height 37
click at [526, 474] on input "bei39" at bounding box center [653, 470] width 288 height 25
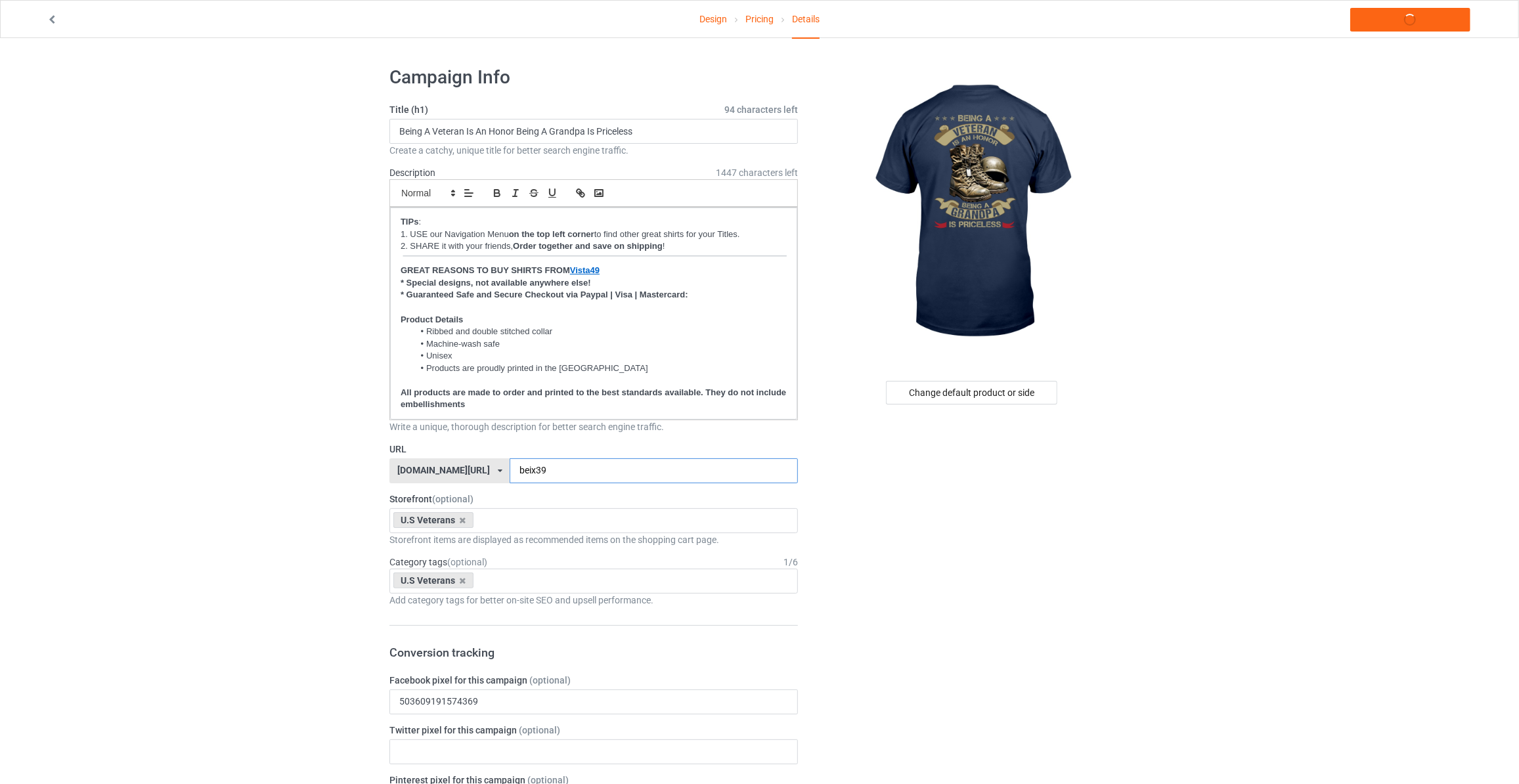
type input "beix39"
drag, startPoint x: 1397, startPoint y: 172, endPoint x: 1400, endPoint y: 113, distance: 59.1
click at [1407, 20] on link "Launch campaign" at bounding box center [1410, 20] width 120 height 24
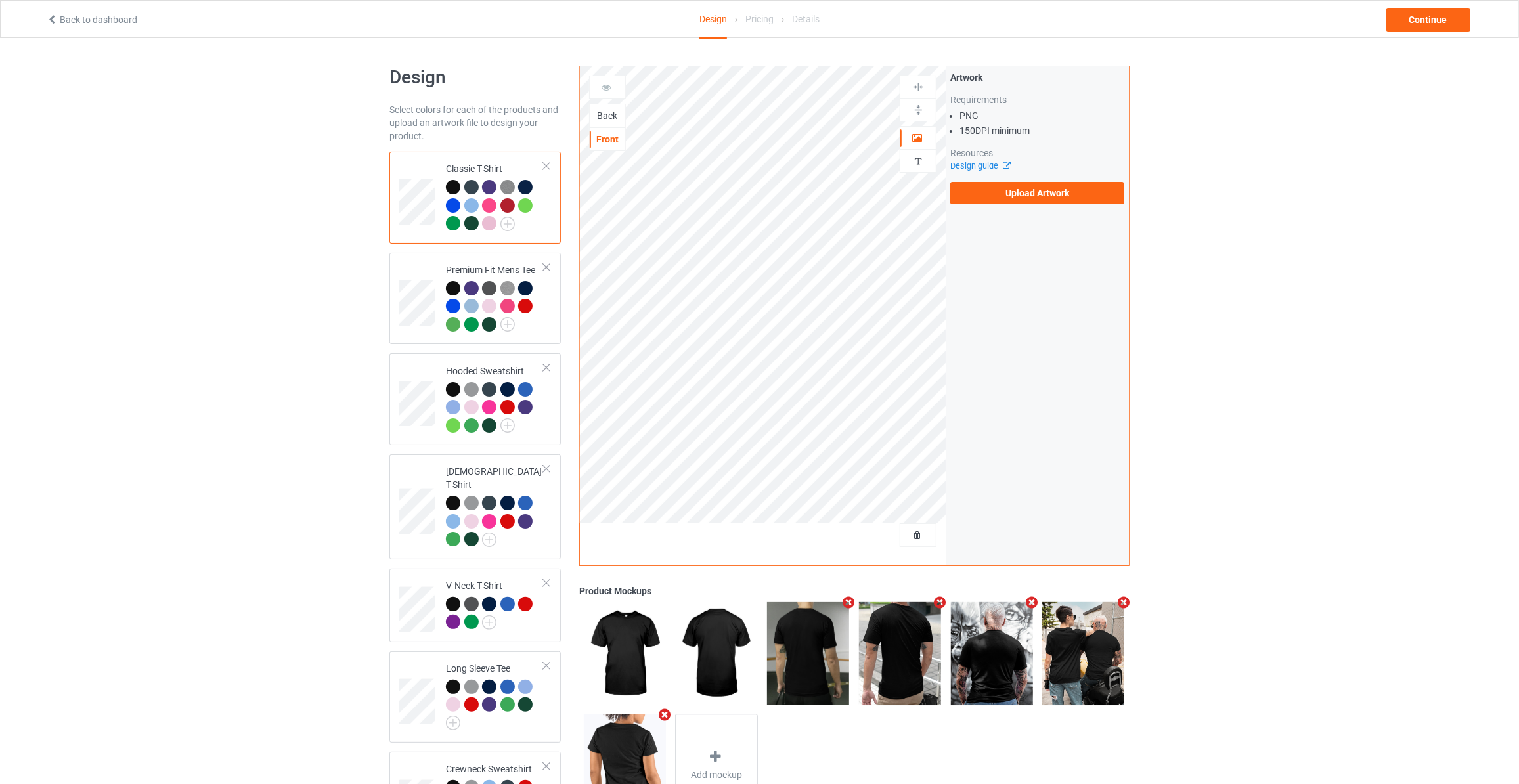
click at [612, 118] on div "Back" at bounding box center [608, 115] width 36 height 13
click at [1006, 191] on label "Upload Artwork" at bounding box center [1037, 192] width 174 height 22
click at [0, 0] on input "Upload Artwork" at bounding box center [0, 0] width 0 height 0
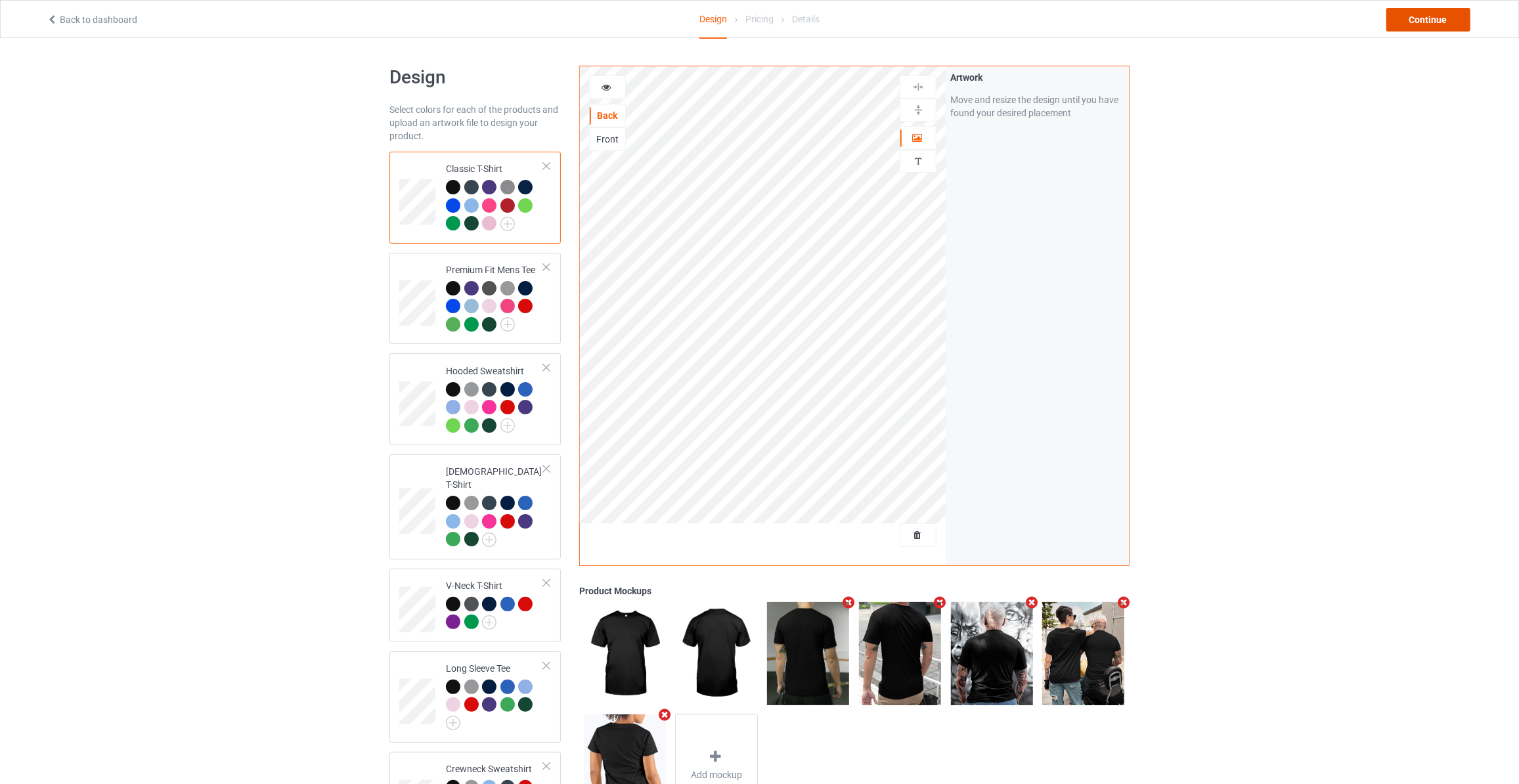
click at [1416, 18] on div "Continue" at bounding box center [1429, 20] width 84 height 24
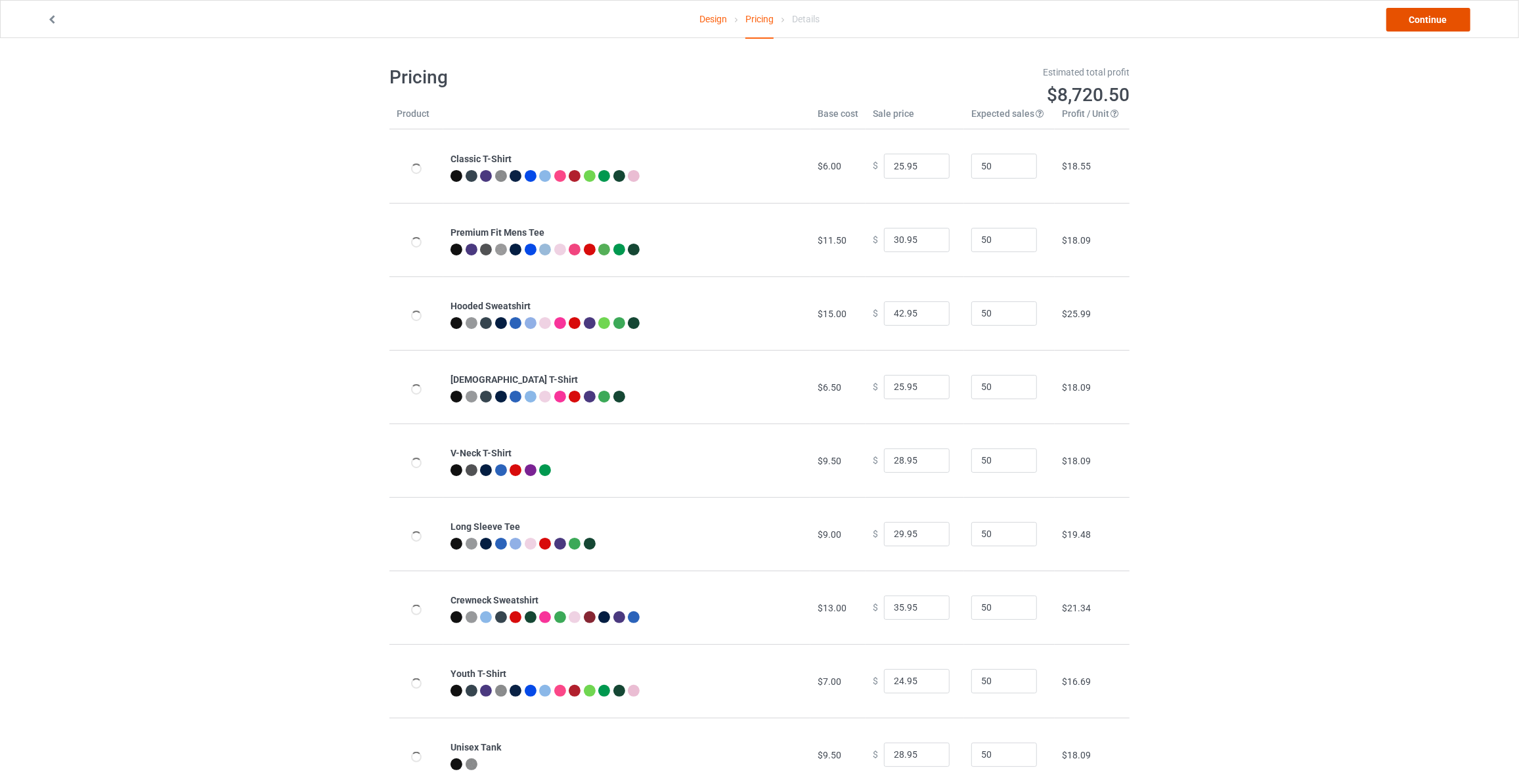
click at [1416, 18] on link "Continue" at bounding box center [1429, 20] width 84 height 24
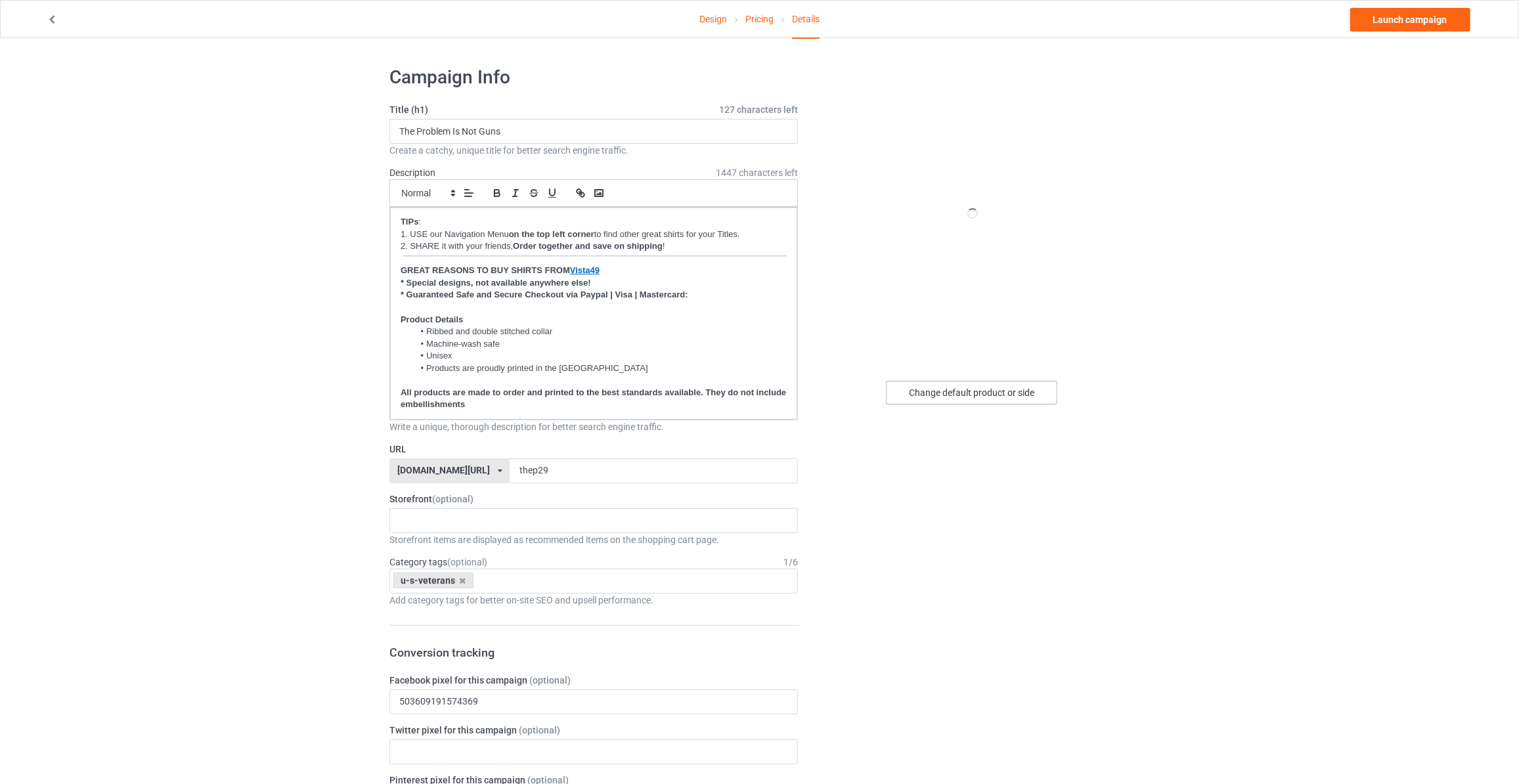
click at [961, 391] on div "Change default product or side" at bounding box center [972, 392] width 171 height 24
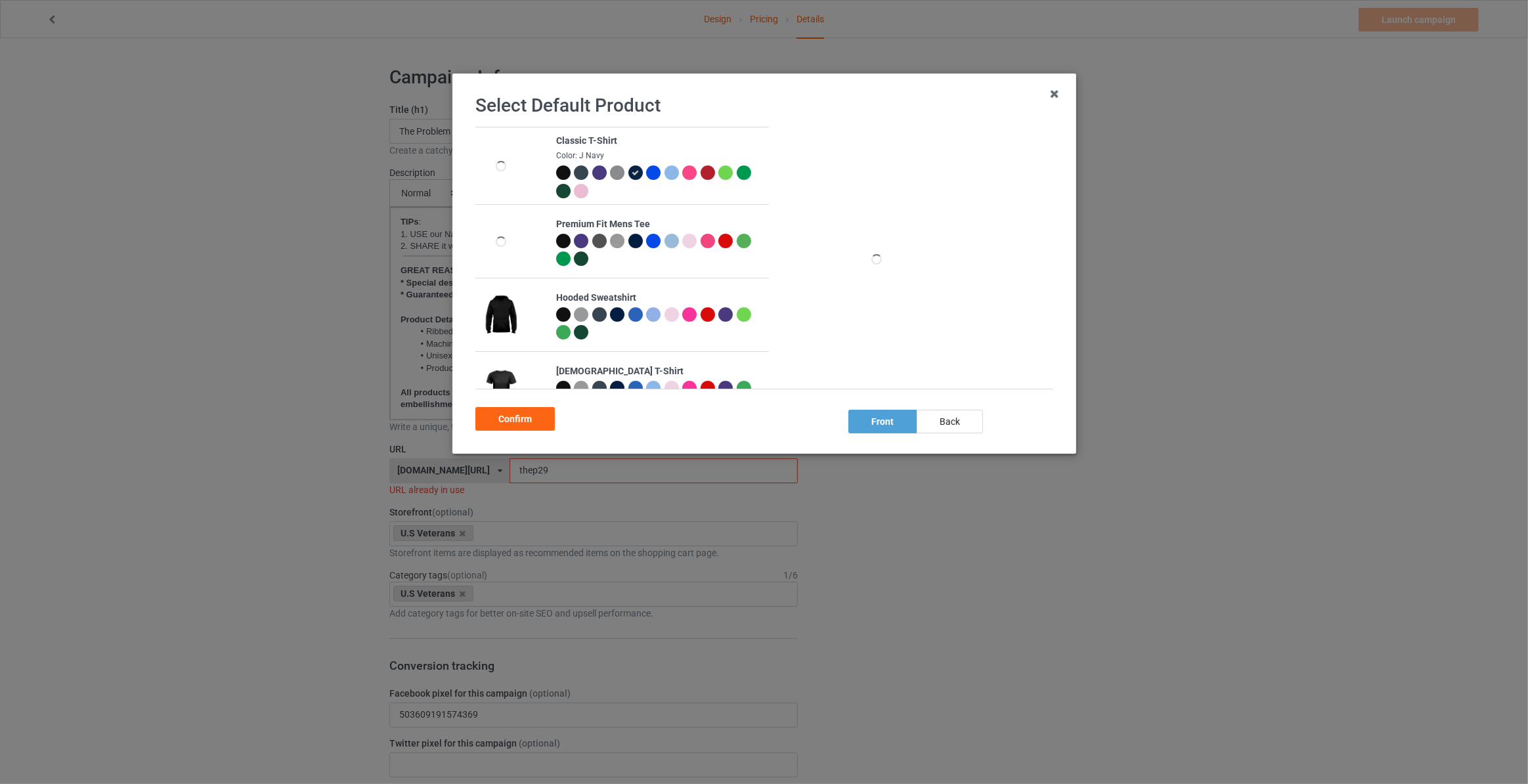
click at [947, 408] on div "Confirm" at bounding box center [764, 417] width 577 height 29
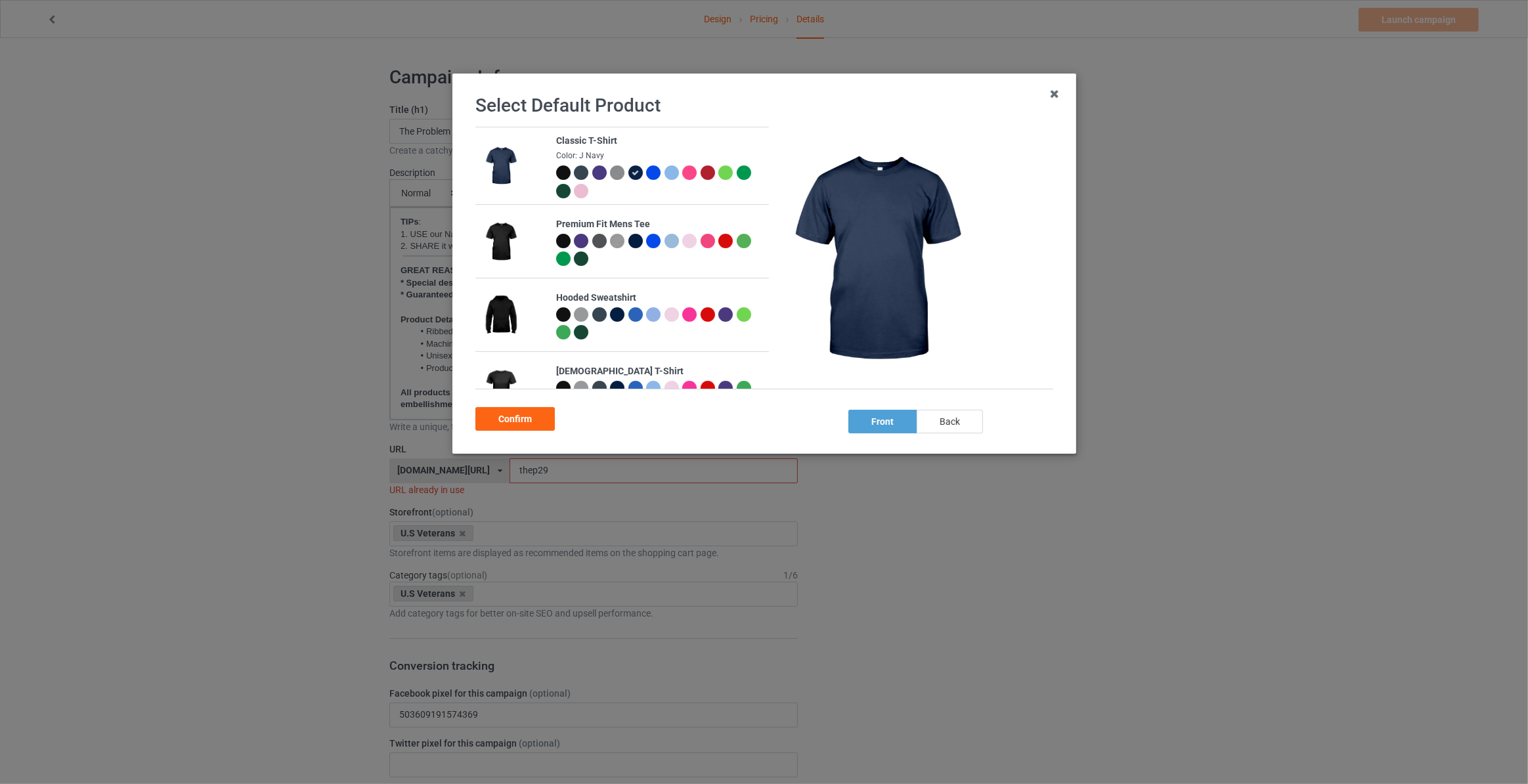
click at [952, 419] on div "back" at bounding box center [950, 421] width 66 height 24
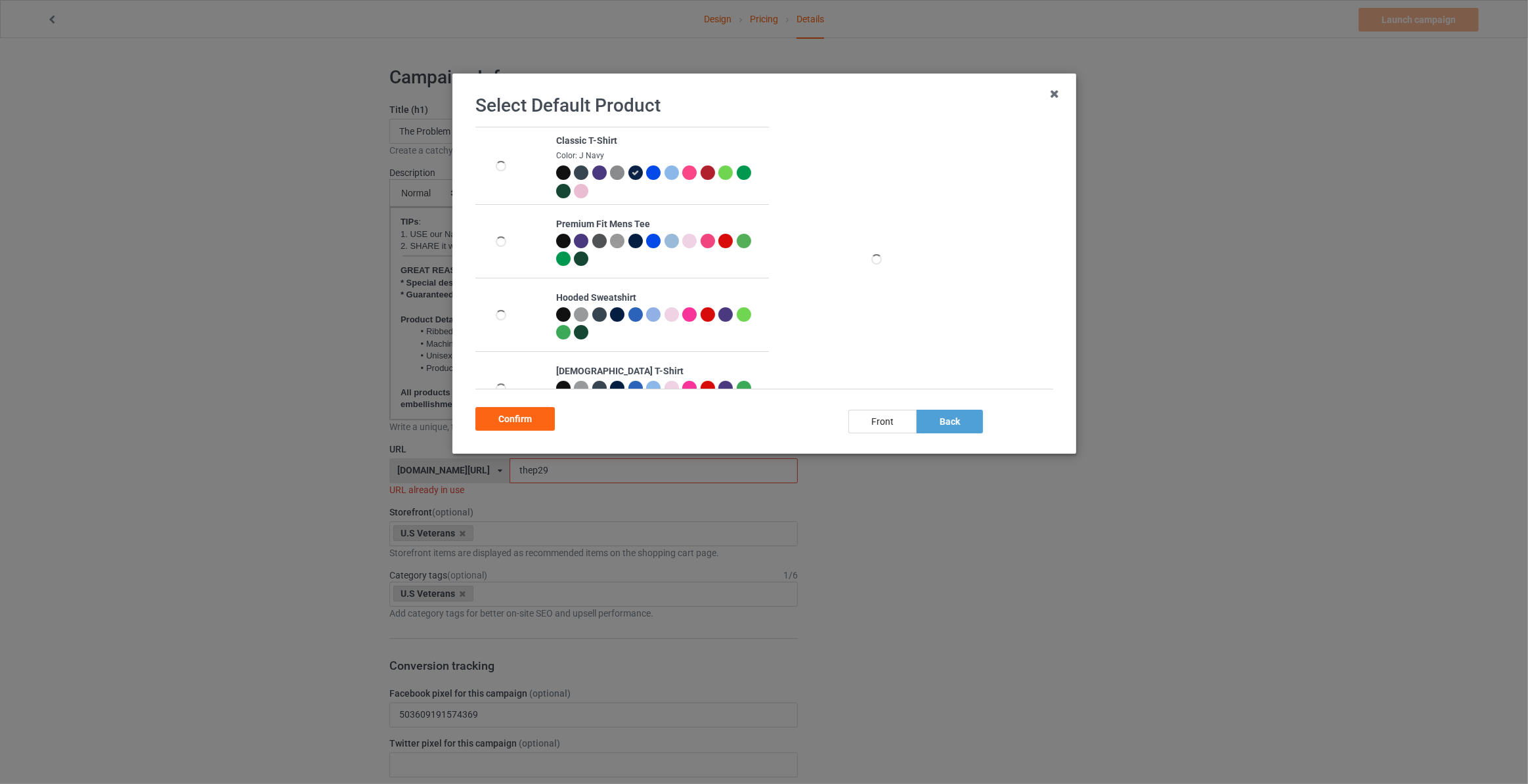
drag, startPoint x: 495, startPoint y: 429, endPoint x: 483, endPoint y: 373, distance: 57.3
click at [496, 429] on div "Confirm" at bounding box center [515, 419] width 79 height 24
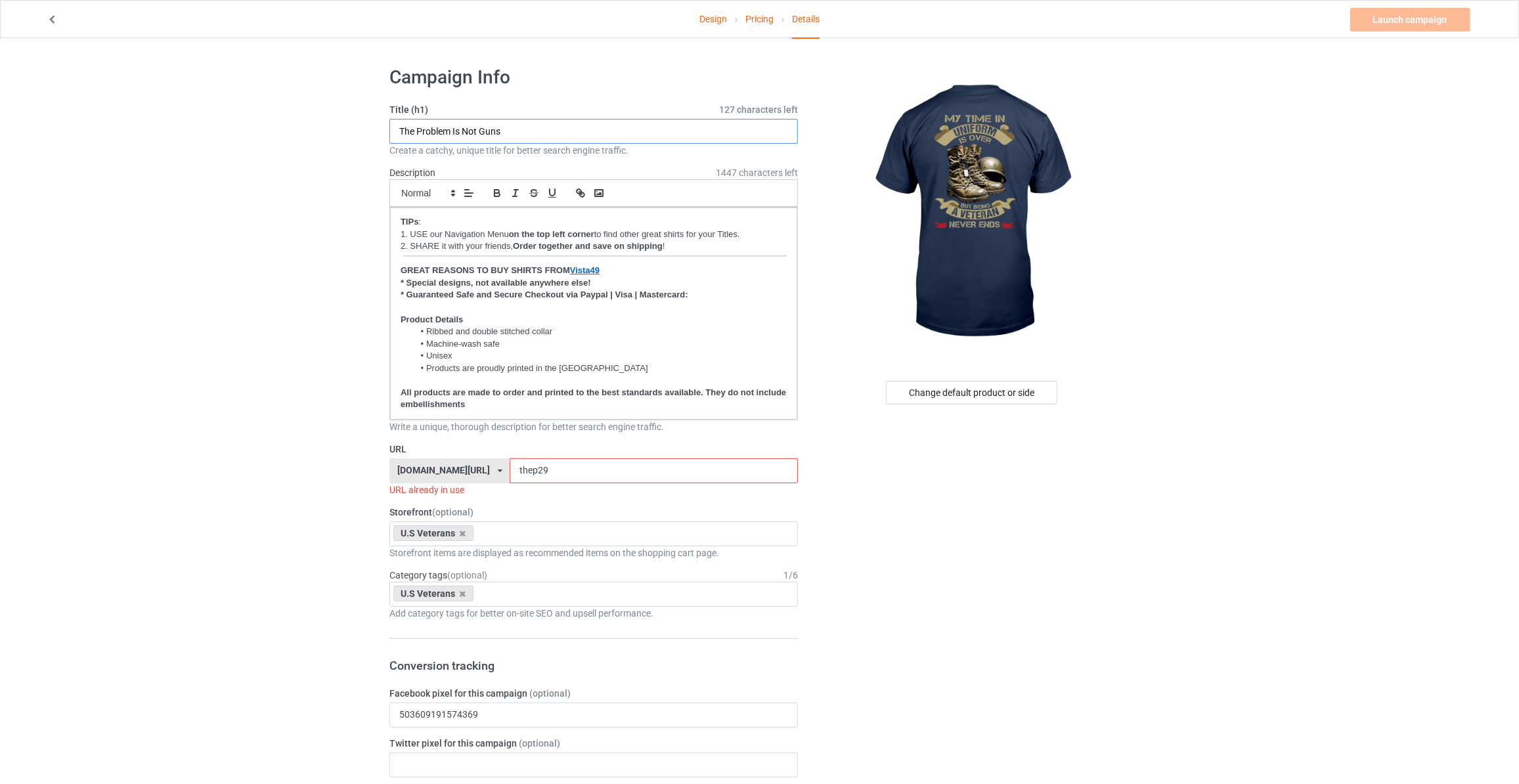
drag, startPoint x: 516, startPoint y: 131, endPoint x: -6, endPoint y: 99, distance: 523.0
click at [0, 99] on html "Design Pricing Details Launch campaign Invalid campaign URL Campaign Info Title…" at bounding box center [760, 392] width 1519 height 784
type input "My Time In Uniform Is Over But Being A Veteran Never Ends"
drag, startPoint x: 538, startPoint y: 465, endPoint x: 141, endPoint y: 458, distance: 397.1
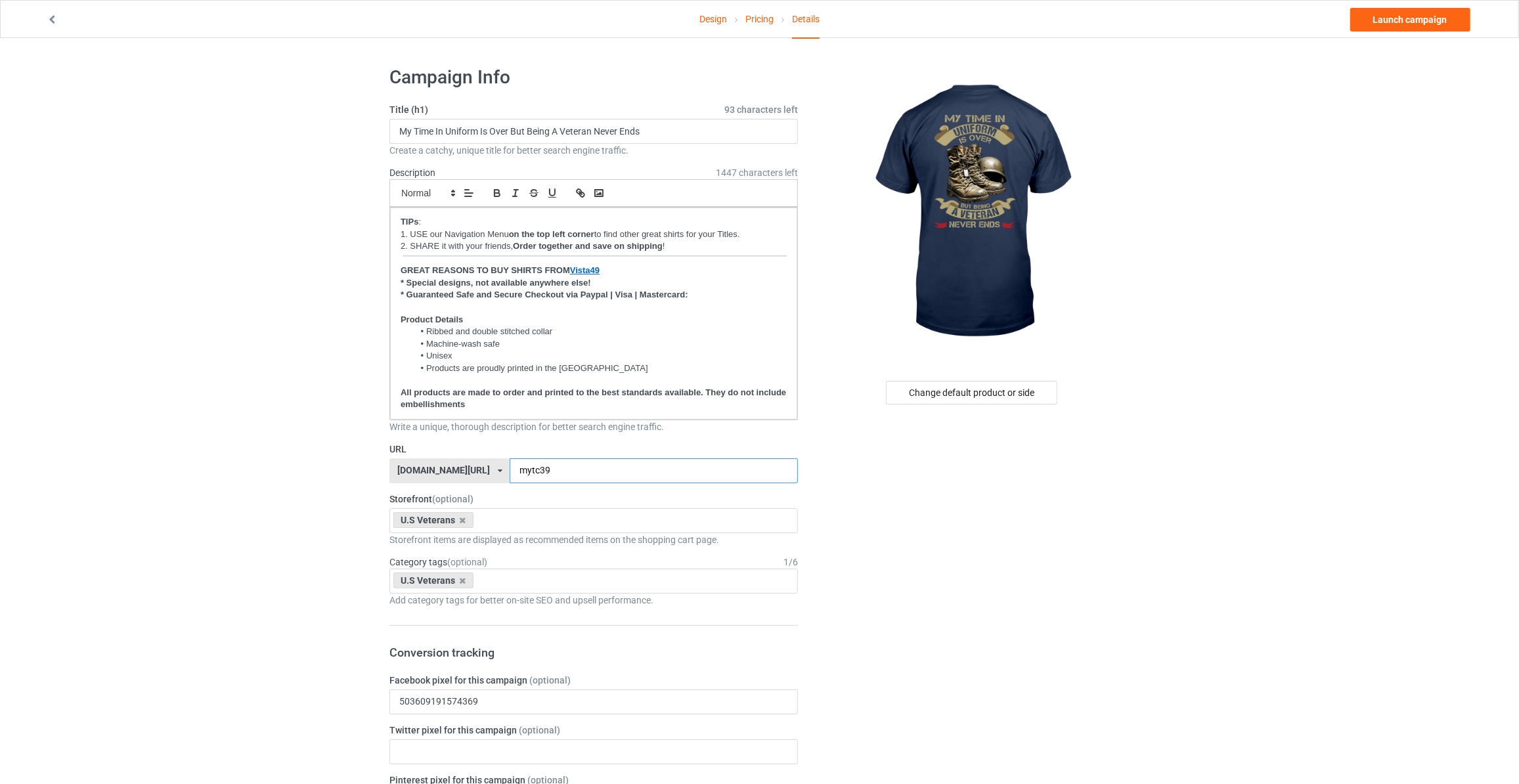
type input "mytc39"
click at [1414, 24] on link "Launch campaign" at bounding box center [1410, 20] width 120 height 24
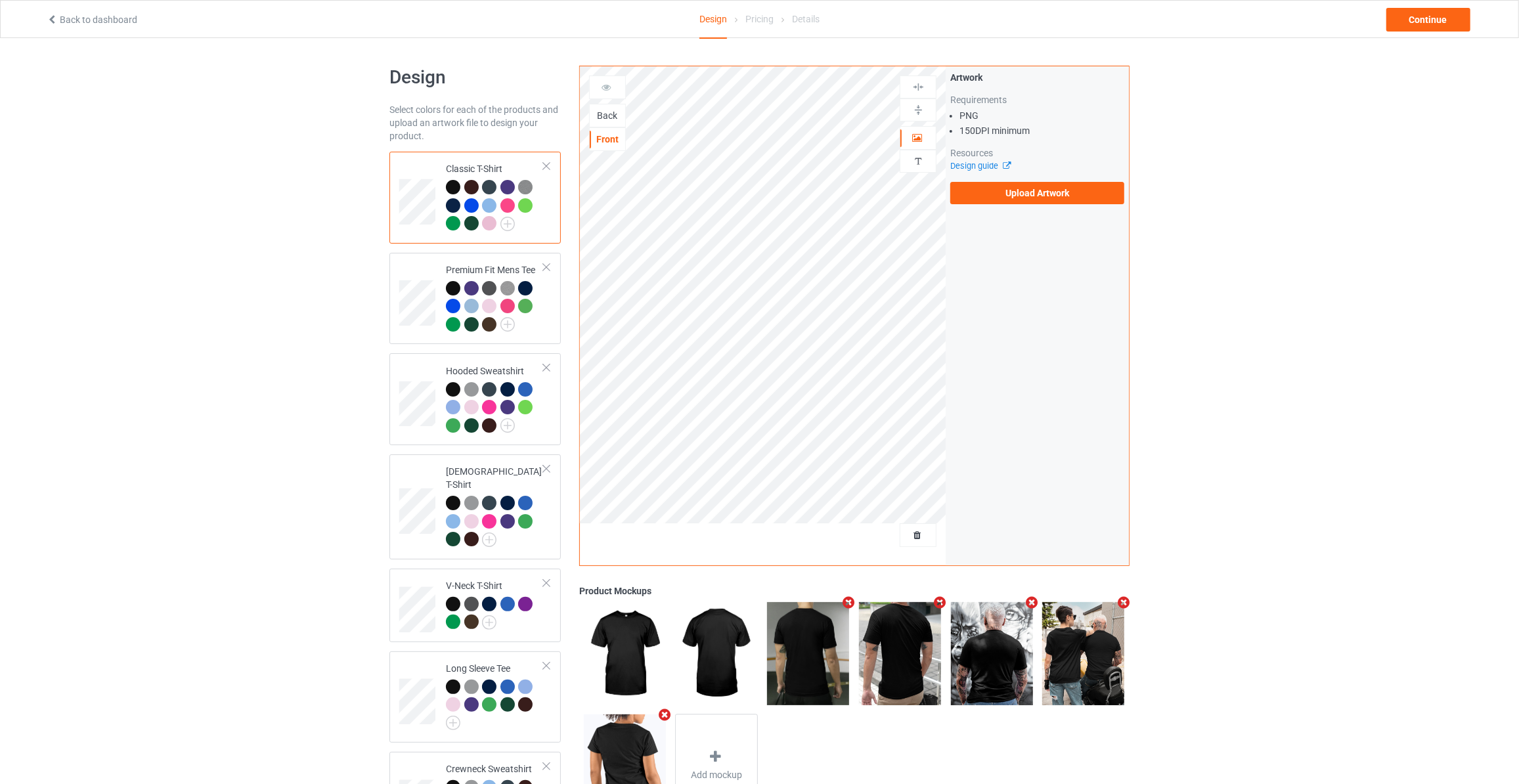
click at [620, 111] on div "Back" at bounding box center [608, 115] width 36 height 13
click at [1014, 199] on label "Upload Artwork" at bounding box center [1037, 192] width 174 height 22
click at [0, 0] on input "Upload Artwork" at bounding box center [0, 0] width 0 height 0
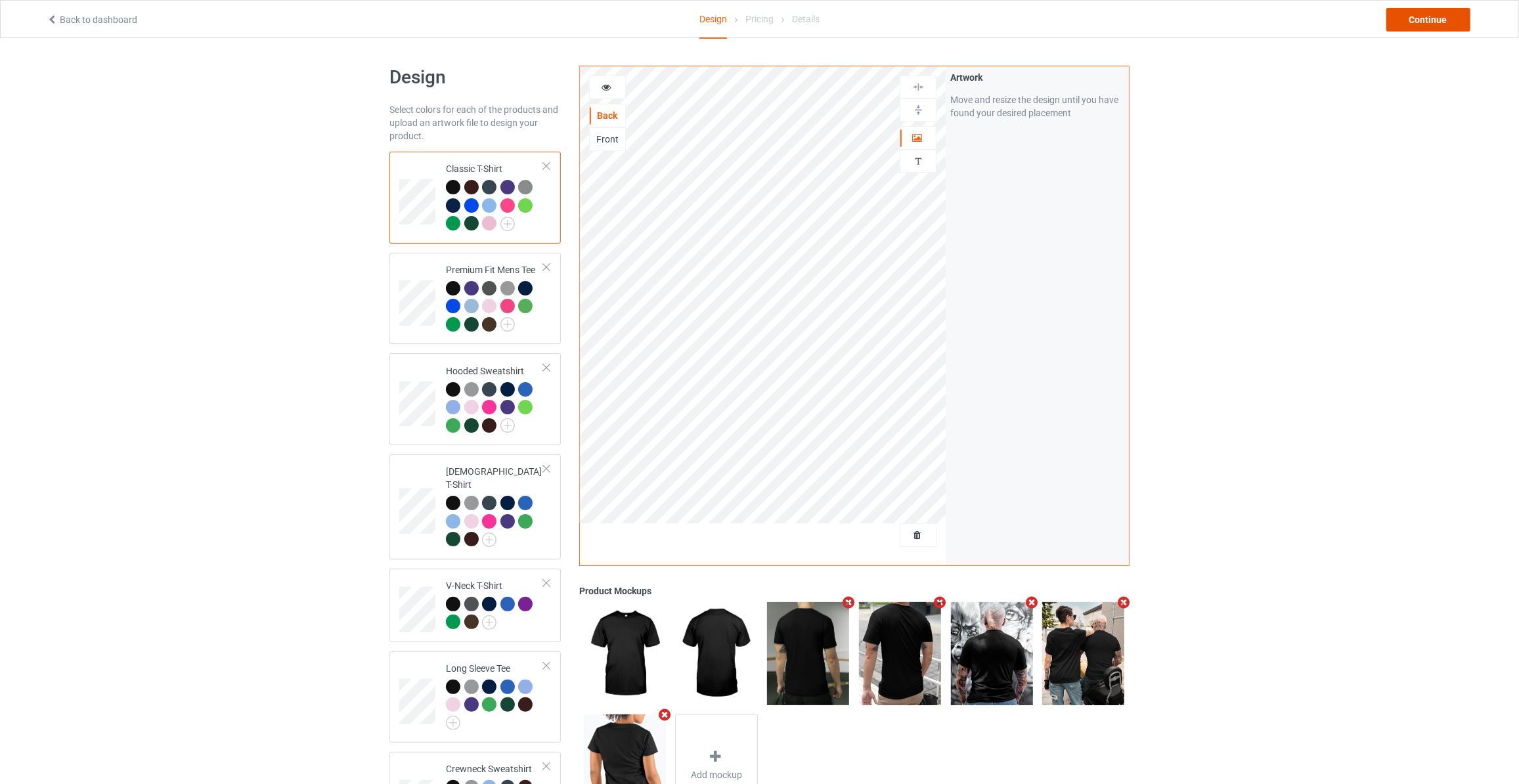
click at [1427, 29] on div "Continue" at bounding box center [1429, 20] width 84 height 24
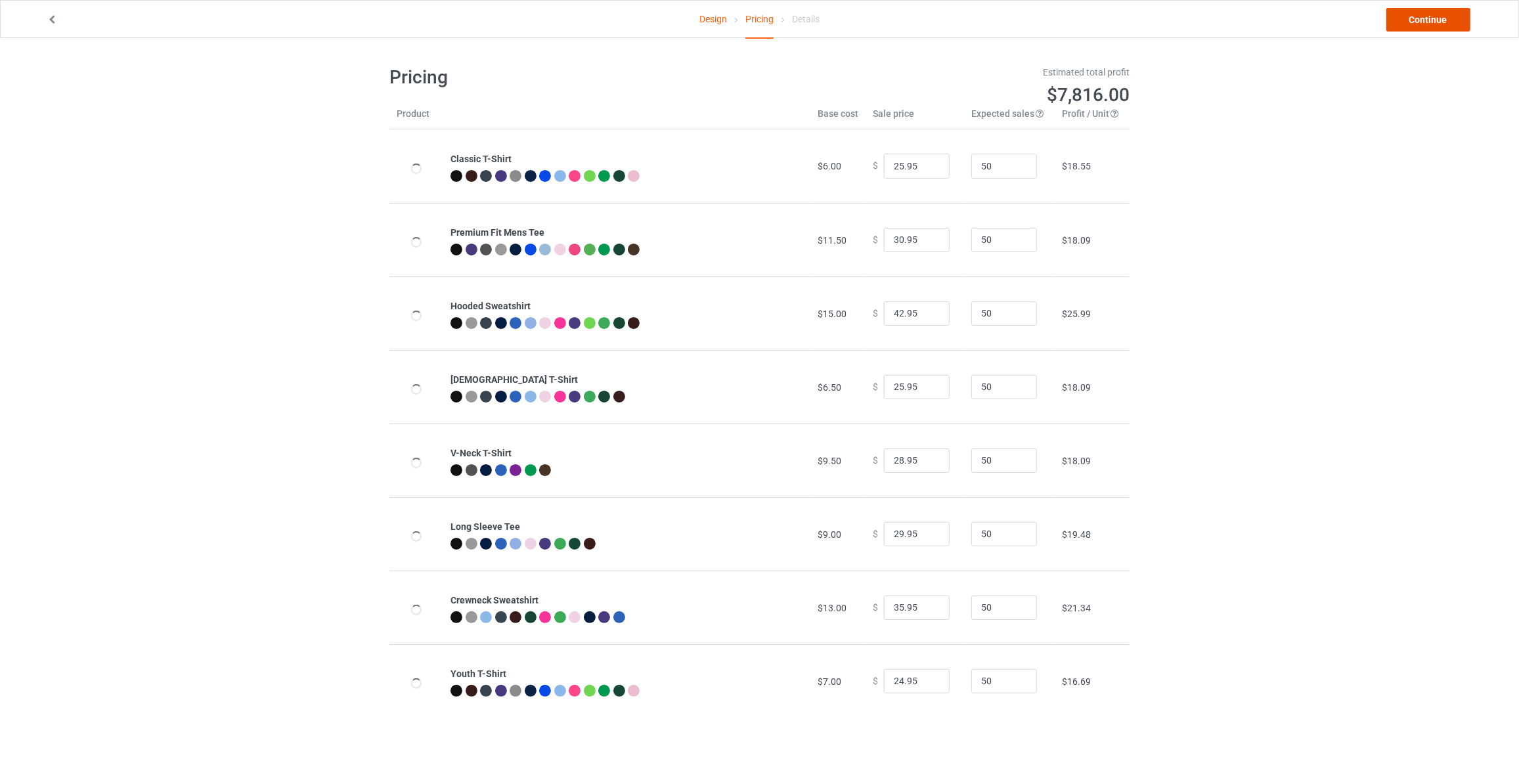
click at [1427, 29] on link "Continue" at bounding box center [1429, 20] width 84 height 24
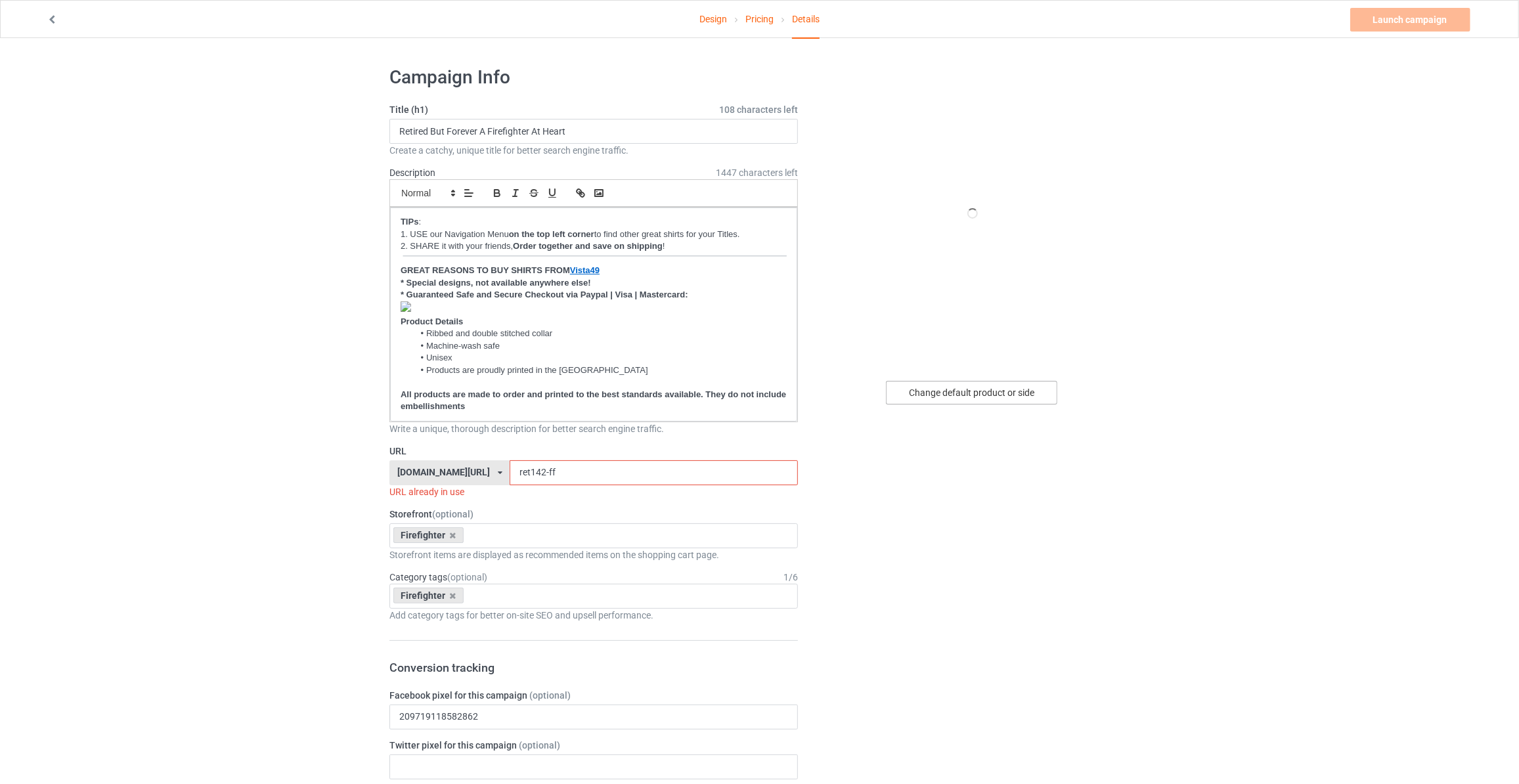
click at [937, 393] on div "Change default product or side" at bounding box center [972, 392] width 171 height 24
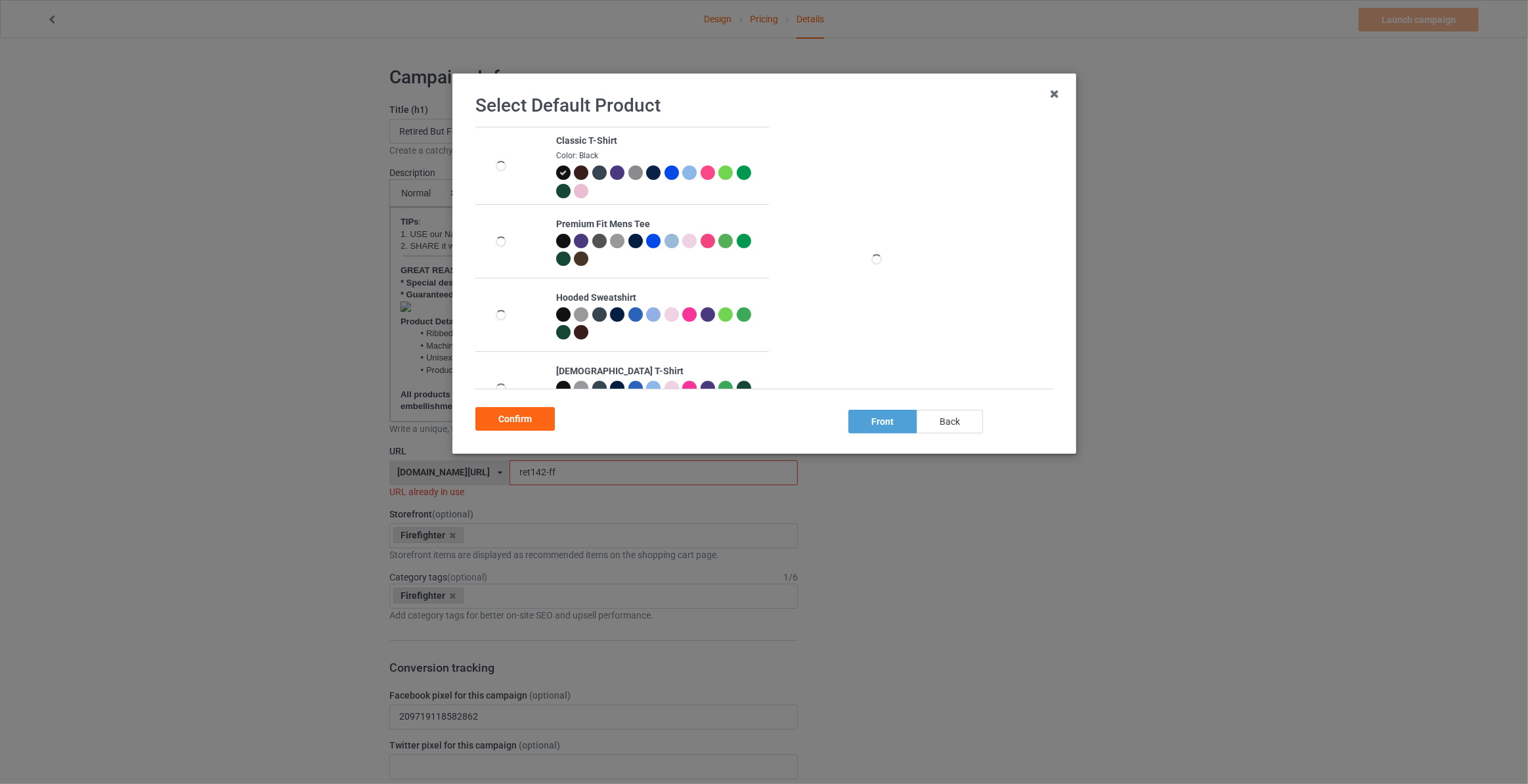
click at [960, 427] on div "back" at bounding box center [950, 421] width 66 height 24
click at [501, 412] on div "Confirm" at bounding box center [515, 419] width 79 height 24
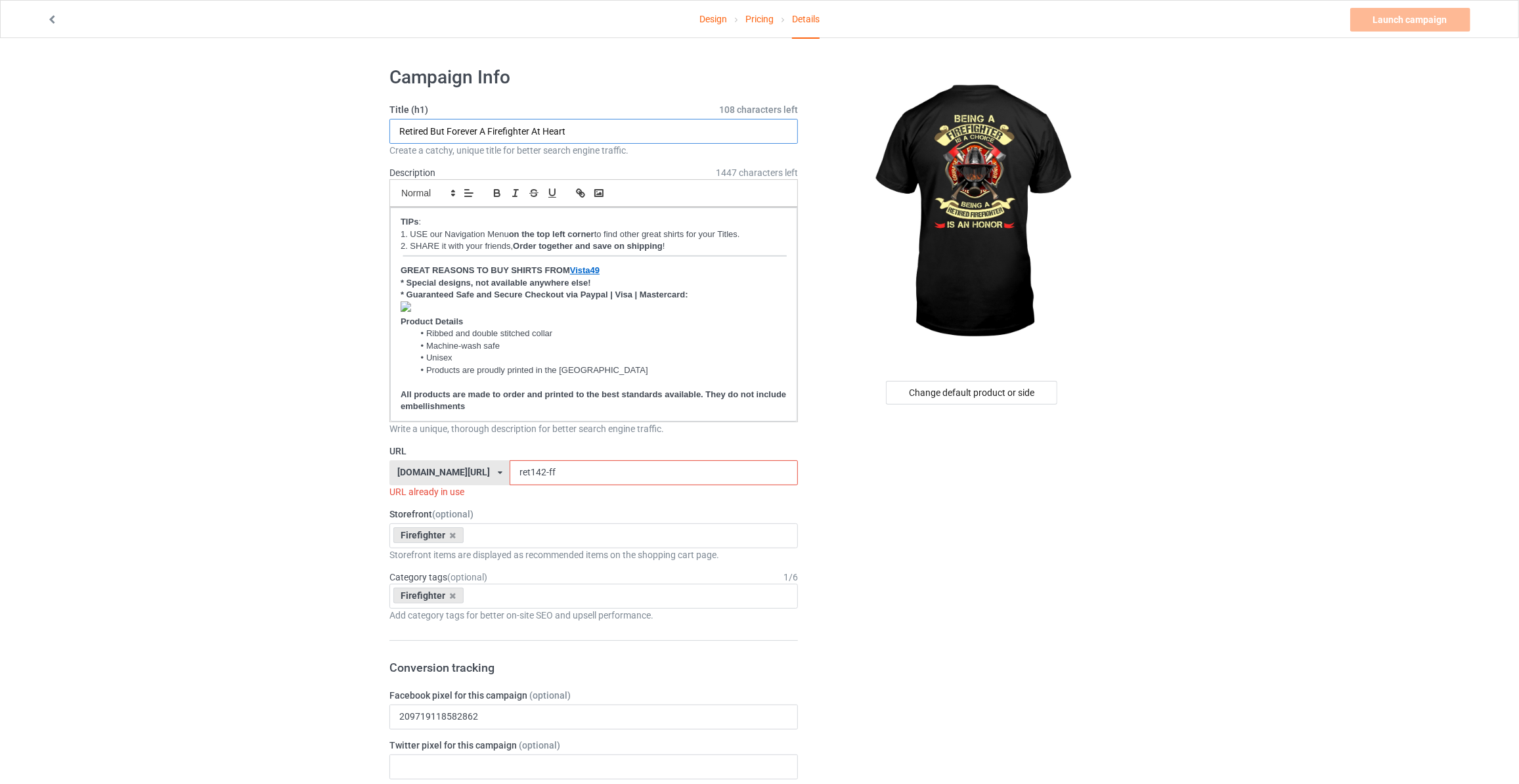
click at [588, 133] on input "Retired But Forever A Firefighter At Heart" at bounding box center [594, 131] width 408 height 25
type input "Being A Firefighter Is A Choice Being A Retired Firefighter Is An Honor"
drag, startPoint x: 538, startPoint y: 471, endPoint x: 268, endPoint y: 470, distance: 270.0
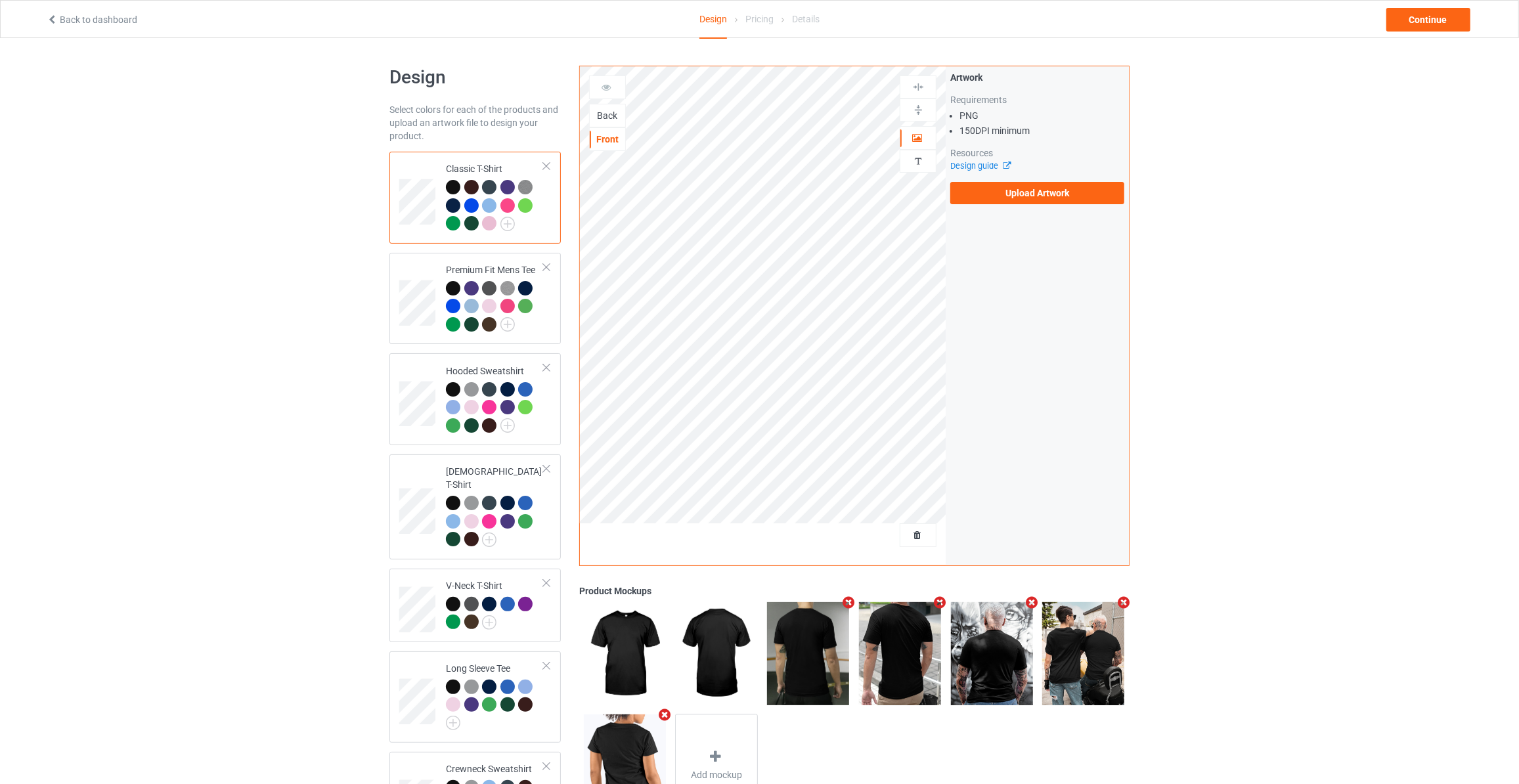
click at [607, 118] on div "Back" at bounding box center [608, 115] width 36 height 13
click at [1052, 195] on label "Upload Artwork" at bounding box center [1037, 192] width 174 height 22
click at [0, 0] on input "Upload Artwork" at bounding box center [0, 0] width 0 height 0
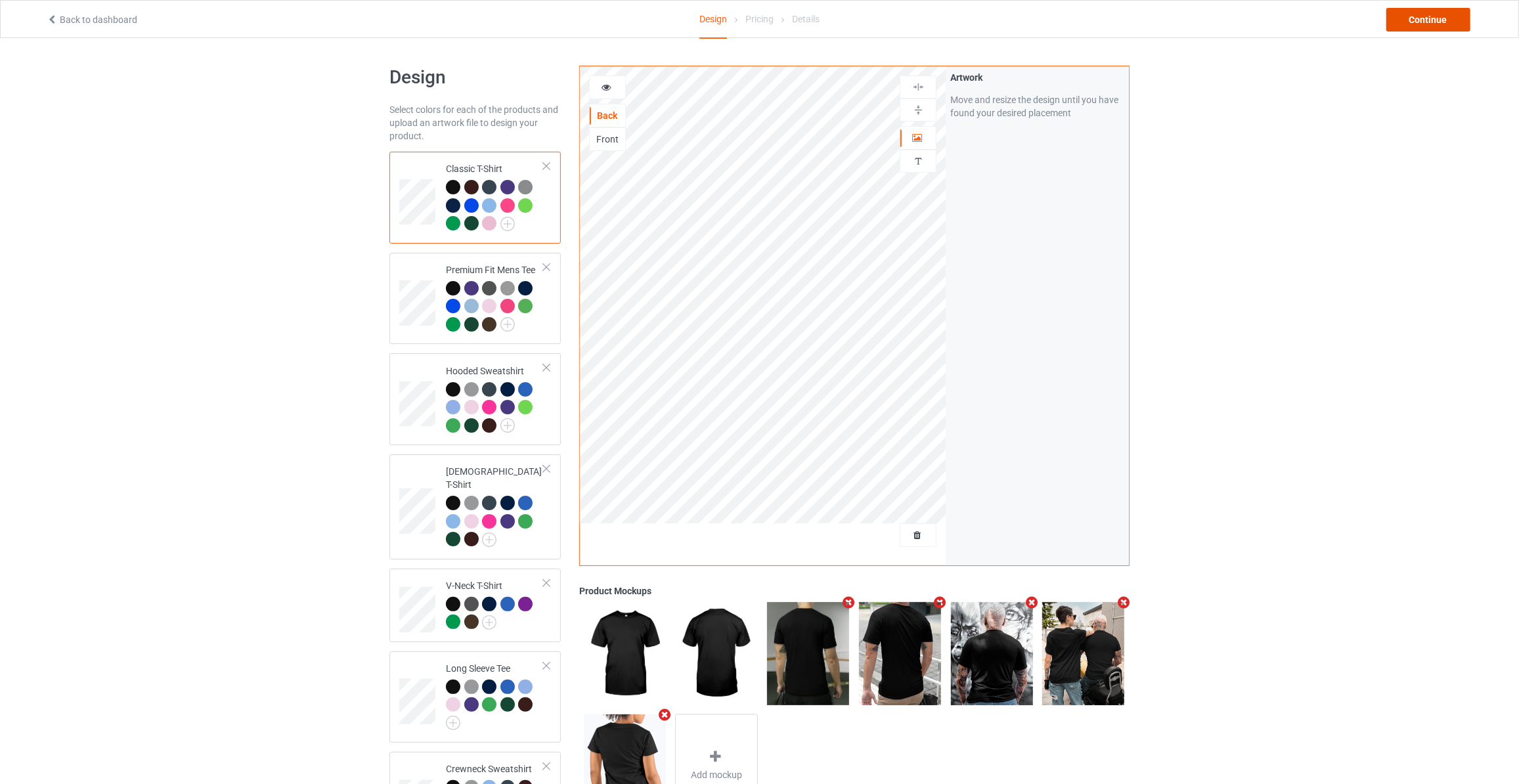
click at [1417, 21] on div "Continue" at bounding box center [1429, 20] width 84 height 24
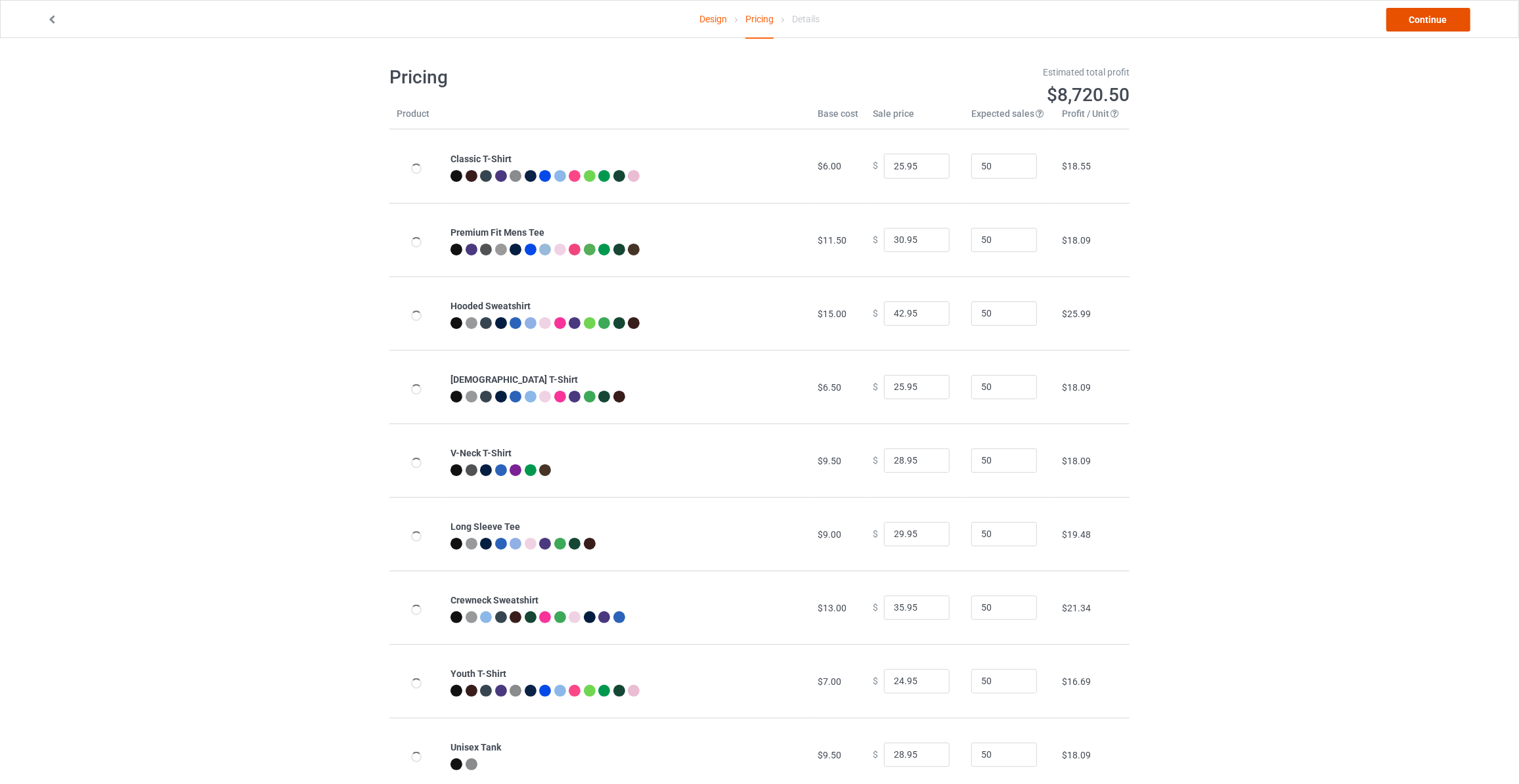
click at [1418, 21] on link "Continue" at bounding box center [1429, 20] width 84 height 24
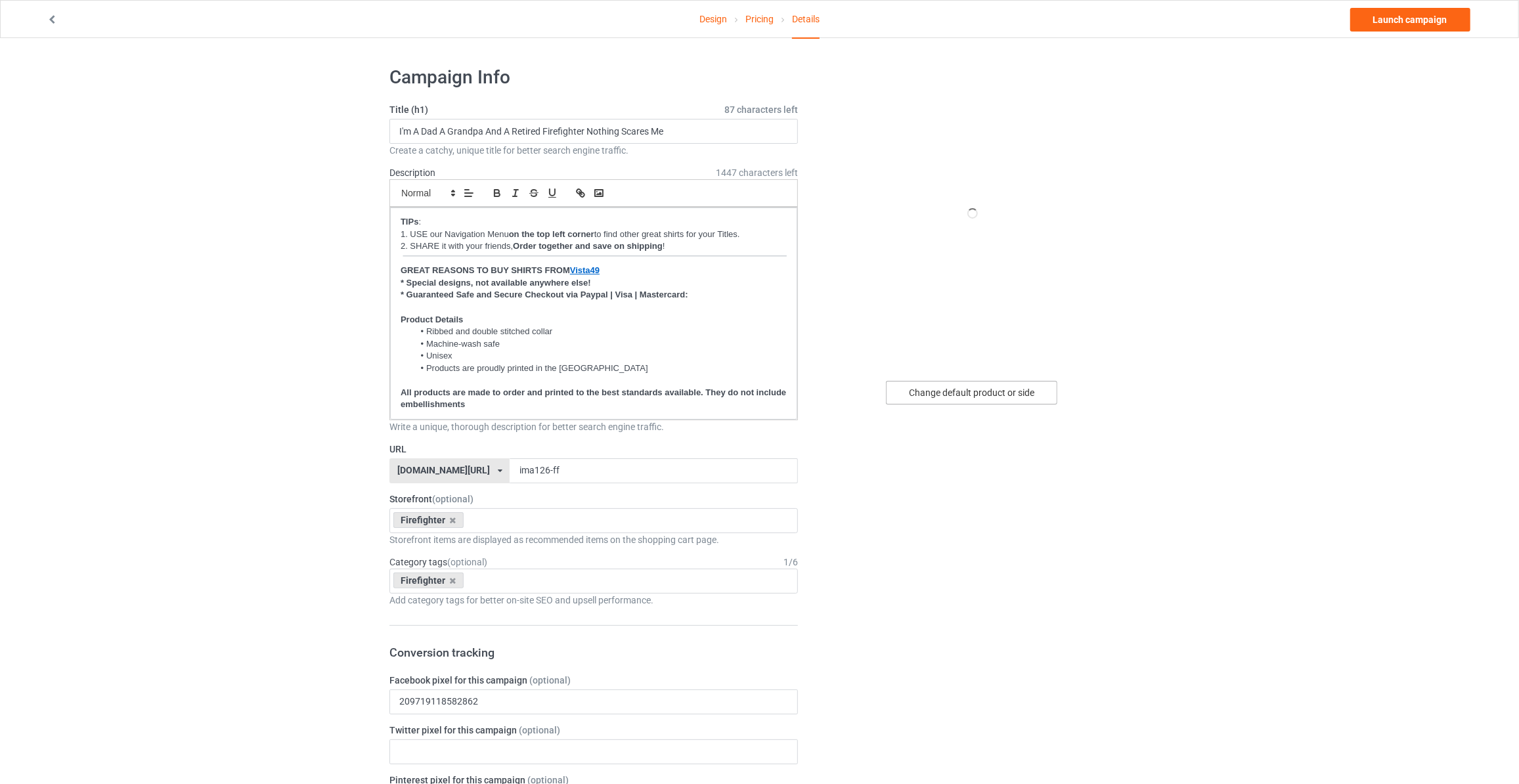
click at [982, 389] on div "Change default product or side" at bounding box center [972, 392] width 171 height 24
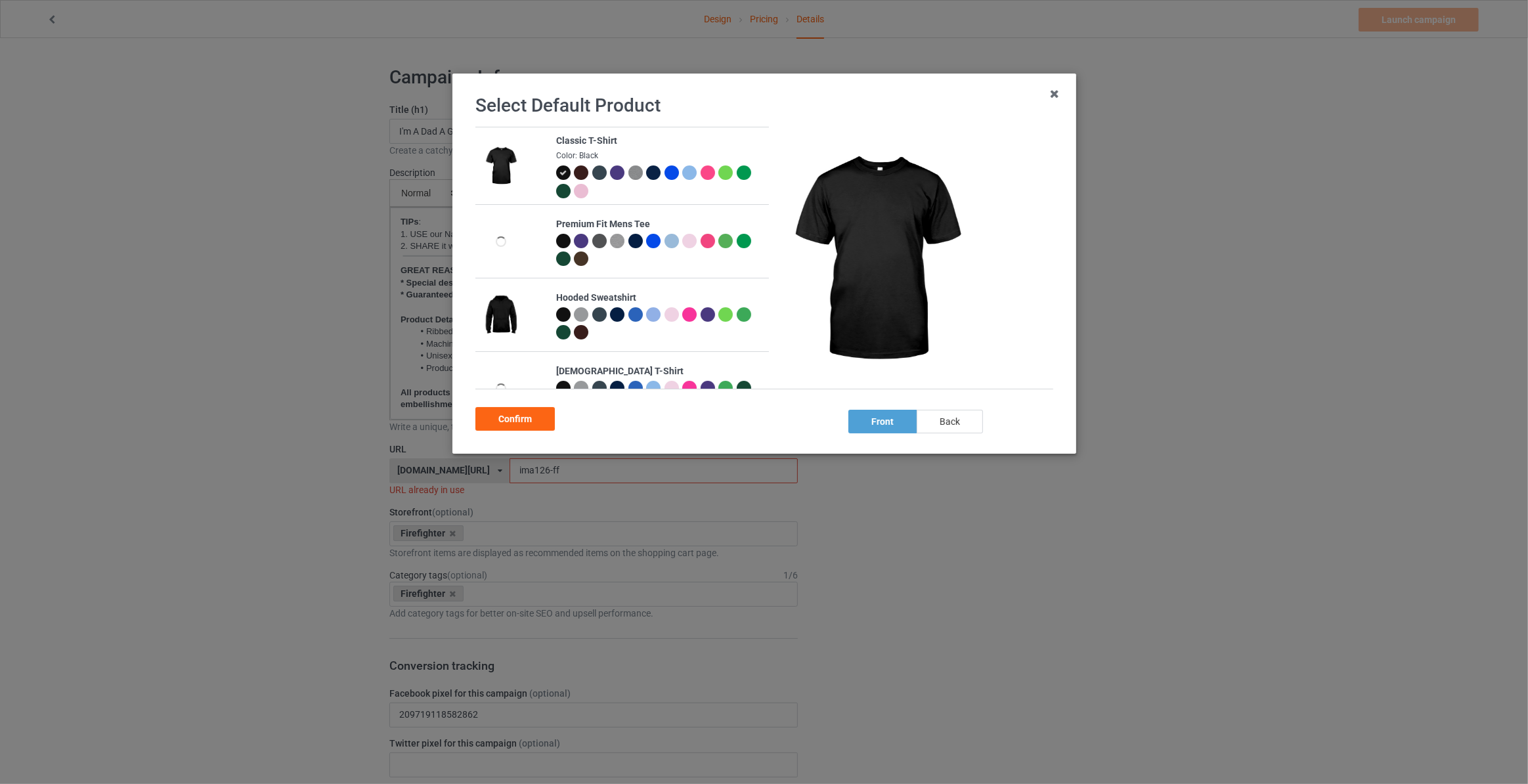
click at [960, 430] on div "back" at bounding box center [950, 421] width 66 height 24
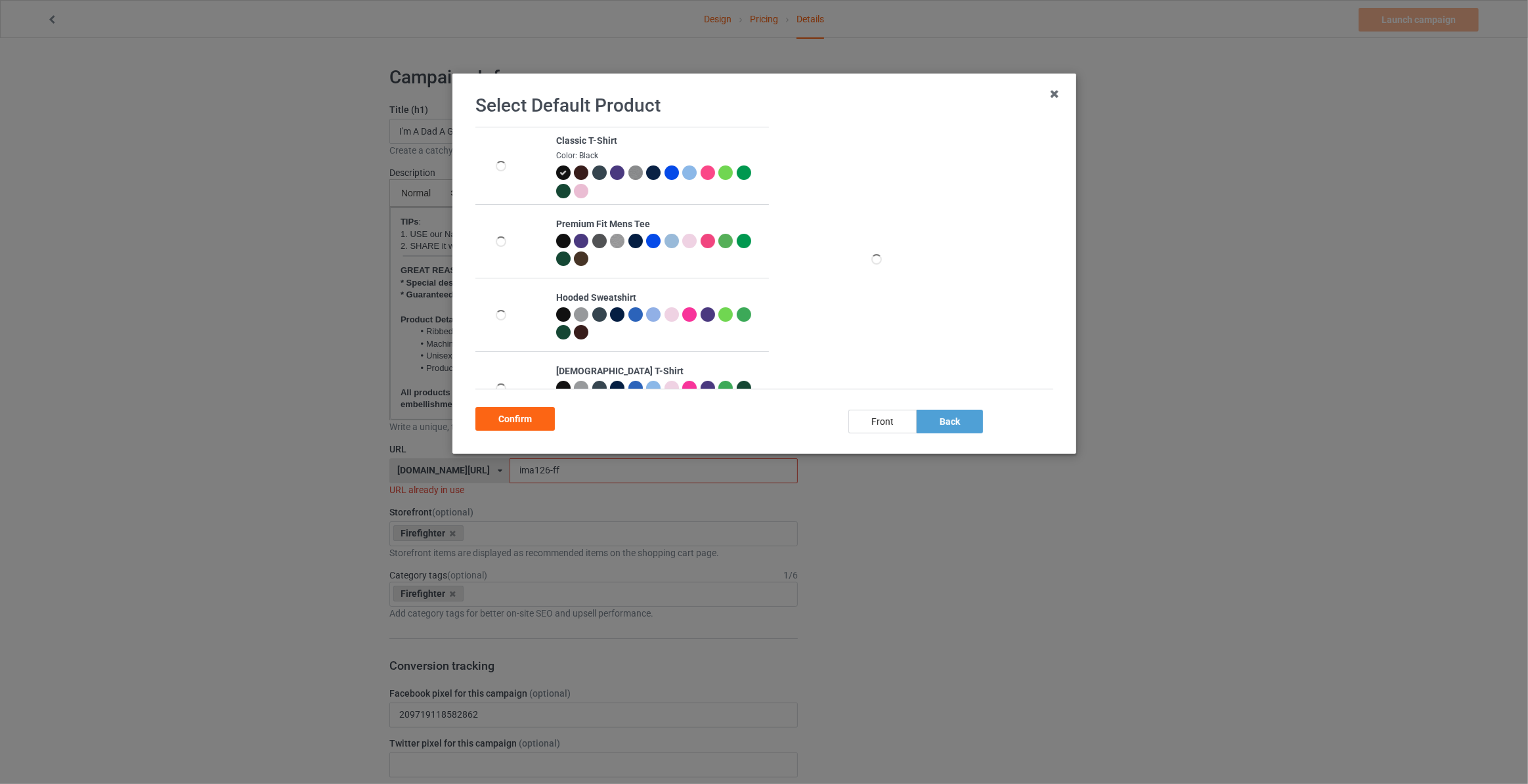
click at [503, 426] on div "Confirm" at bounding box center [515, 419] width 79 height 24
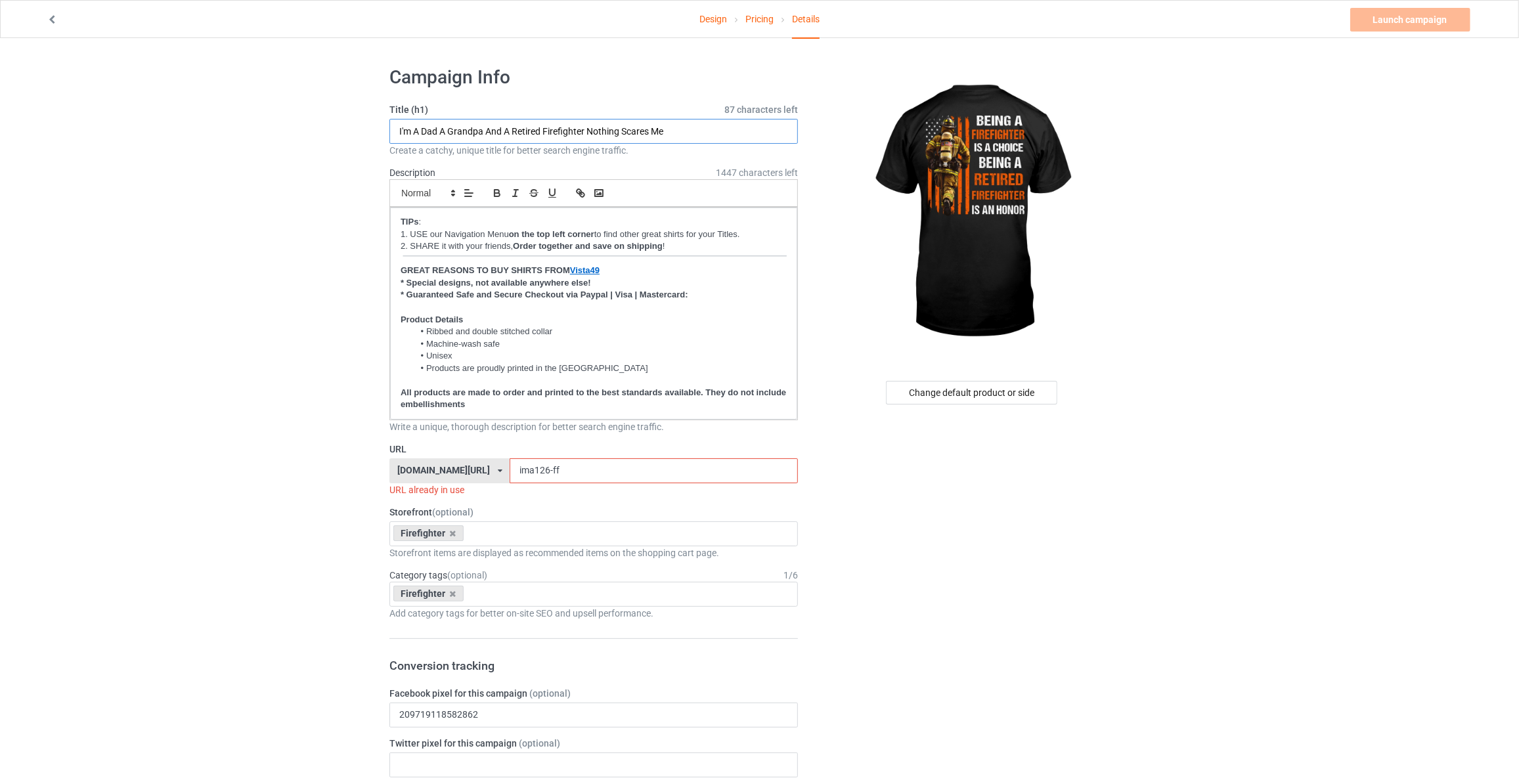
click at [619, 128] on input "I'm A Dad A Grandpa And A Retired Firefighter Nothing Scares Me" at bounding box center [594, 131] width 408 height 25
paste input "Being A Firefighter Is A Choice Being A Retired Firefighter Is An Honor"
type input "Being A Firefighter Is A Choice Being A Retired Firefighter Is An Honor"
drag, startPoint x: 528, startPoint y: 469, endPoint x: 274, endPoint y: 457, distance: 254.3
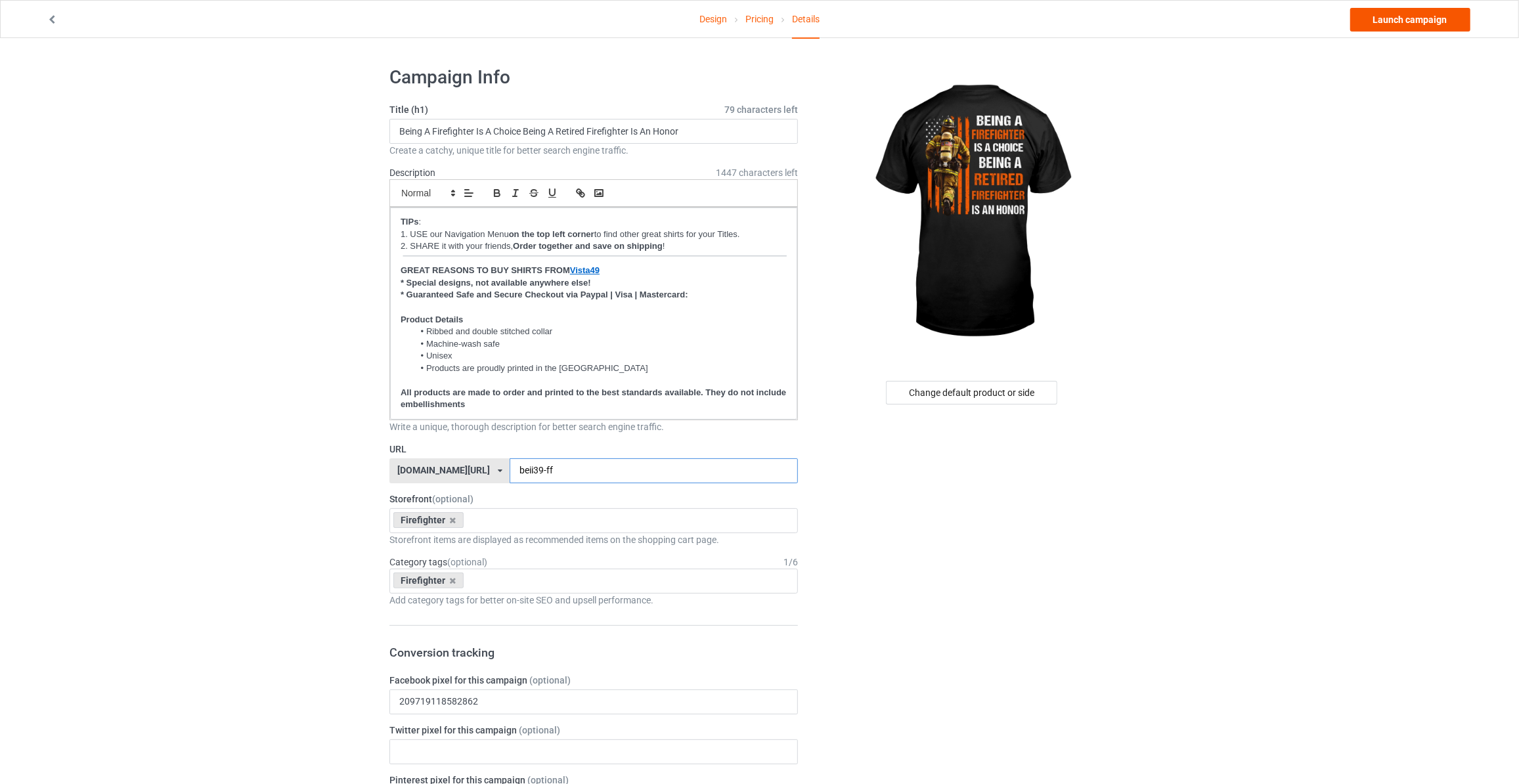
type input "beii39-ff"
click at [1400, 24] on link "Launch campaign" at bounding box center [1410, 20] width 120 height 24
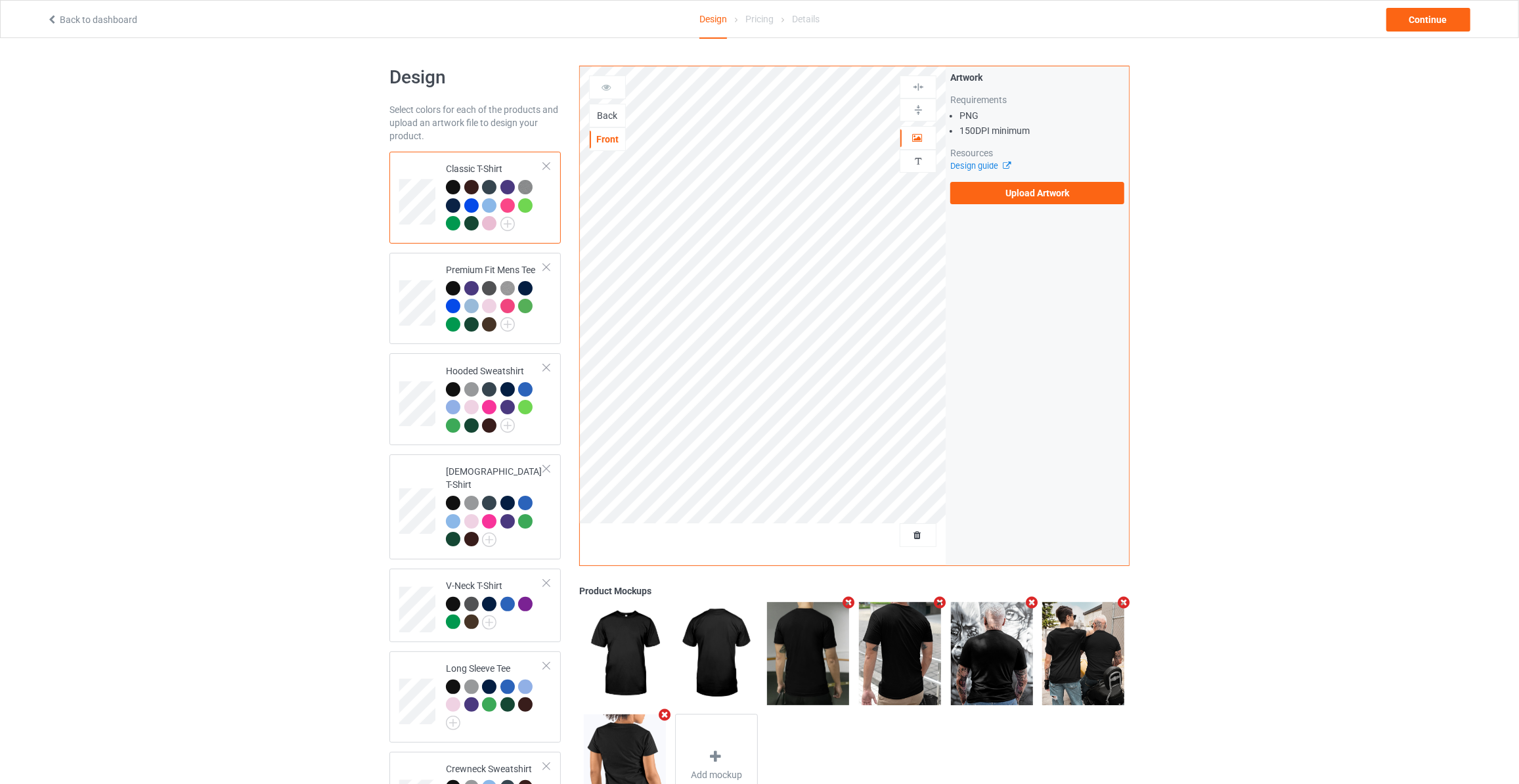
click at [606, 119] on div "Back" at bounding box center [608, 115] width 36 height 13
click at [994, 175] on div "Artwork Requirements PNG 150 DPI minimum Resources Design guide Upload Artwork" at bounding box center [1037, 138] width 174 height 134
click at [994, 189] on label "Upload Artwork" at bounding box center [1037, 192] width 174 height 22
click at [0, 0] on input "Upload Artwork" at bounding box center [0, 0] width 0 height 0
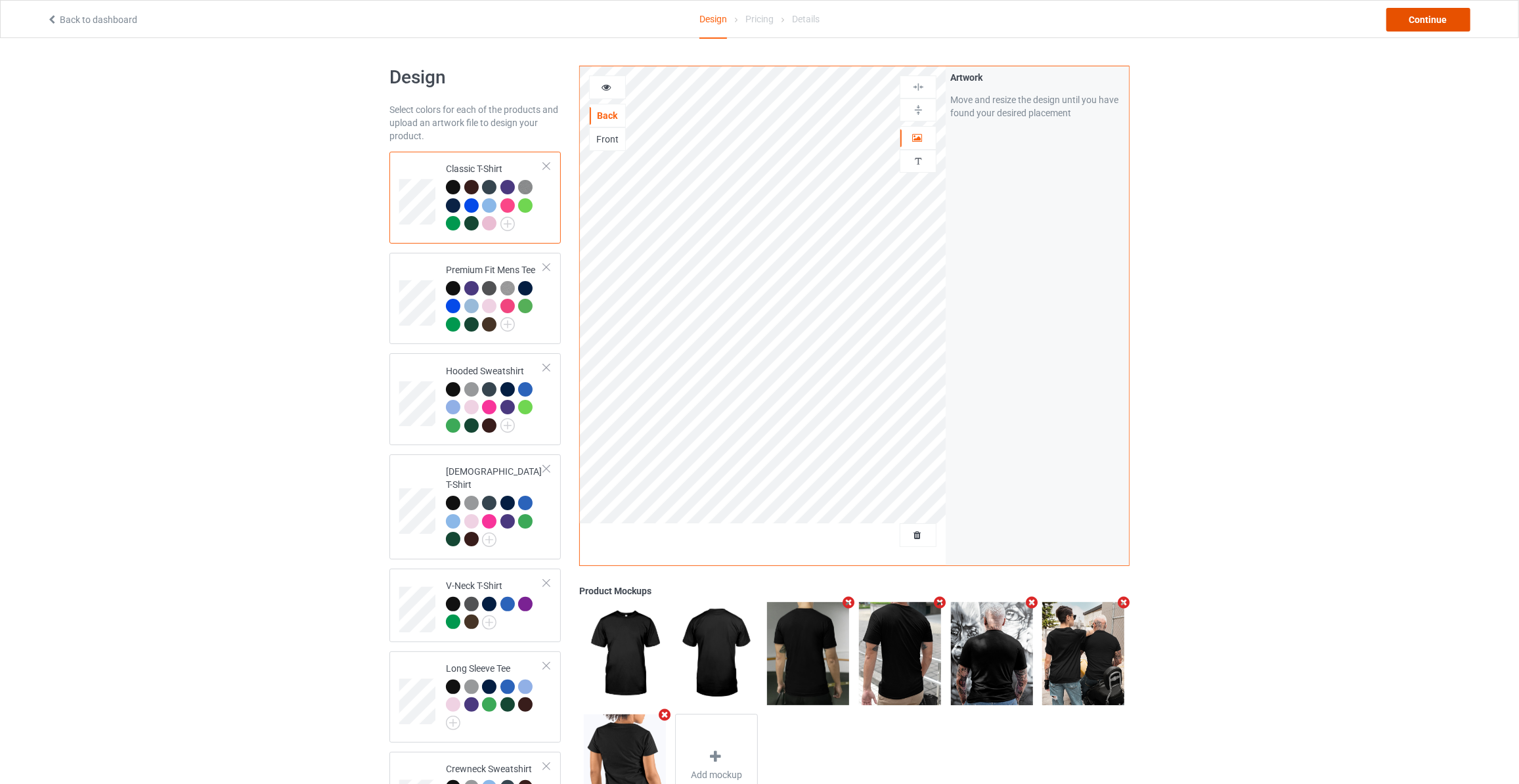
click at [1396, 19] on div "Continue" at bounding box center [1429, 20] width 84 height 24
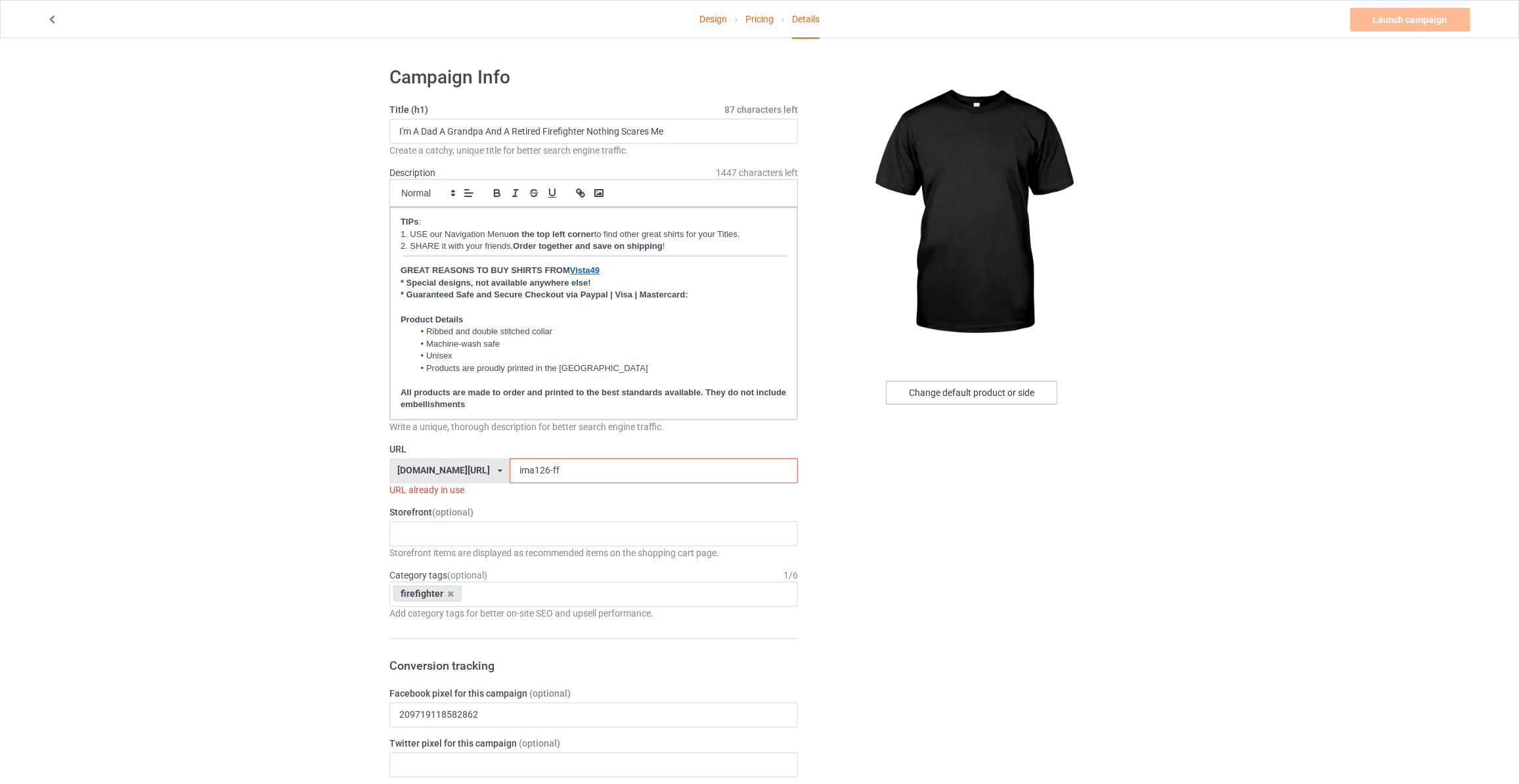
click at [952, 389] on div "Change default product or side" at bounding box center [972, 392] width 171 height 24
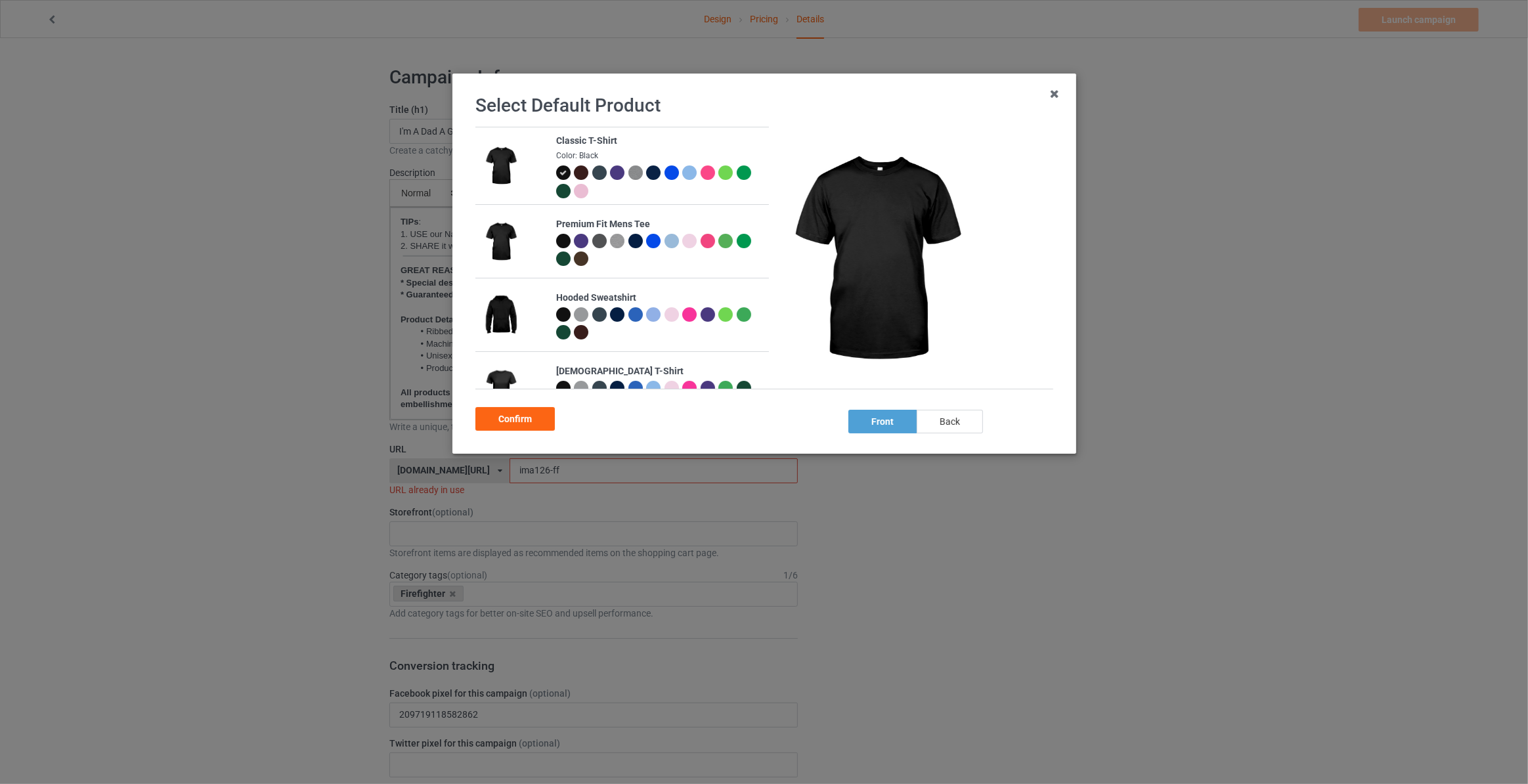
click at [948, 421] on div "back" at bounding box center [950, 421] width 66 height 24
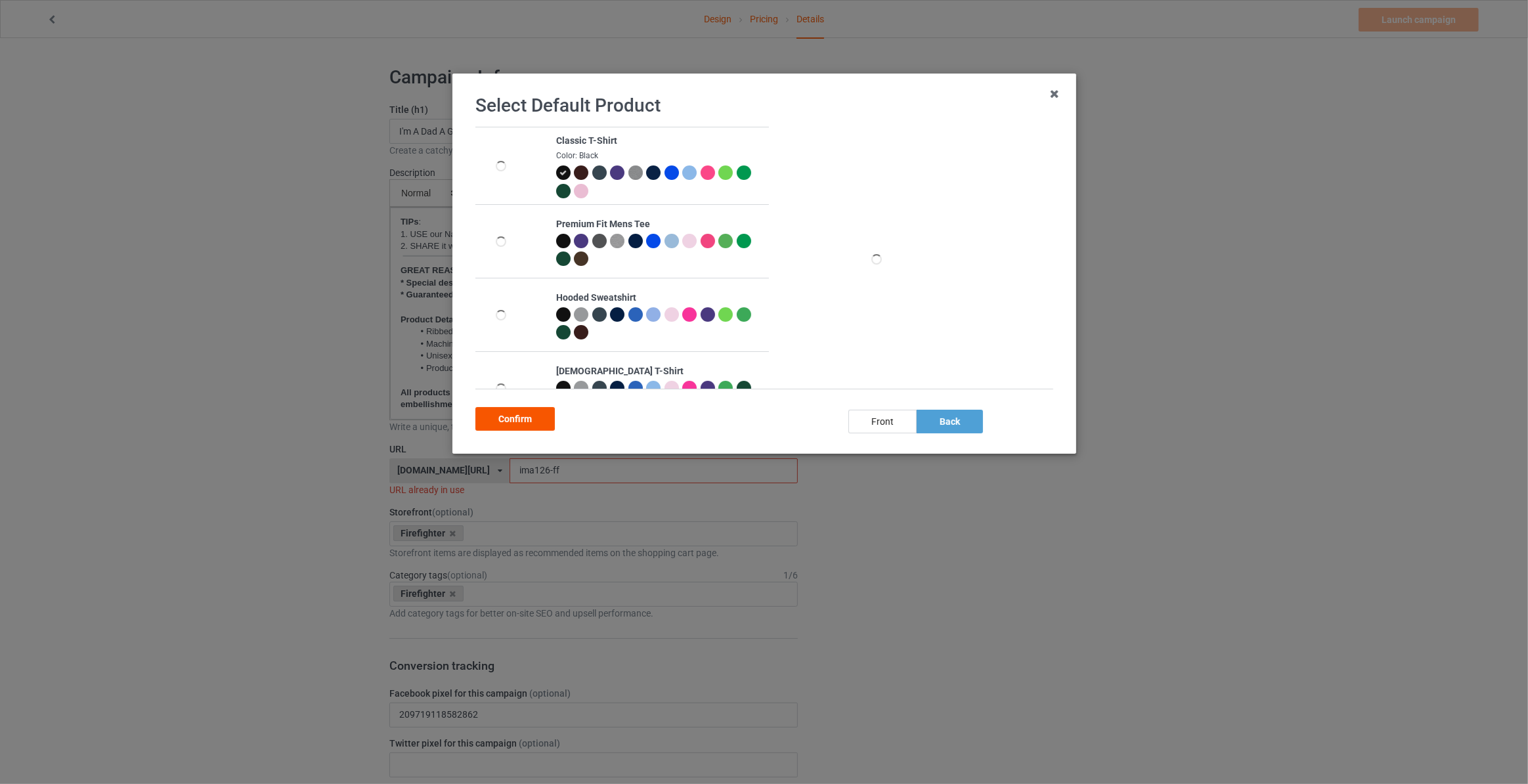
click at [501, 412] on div "Confirm" at bounding box center [515, 419] width 79 height 24
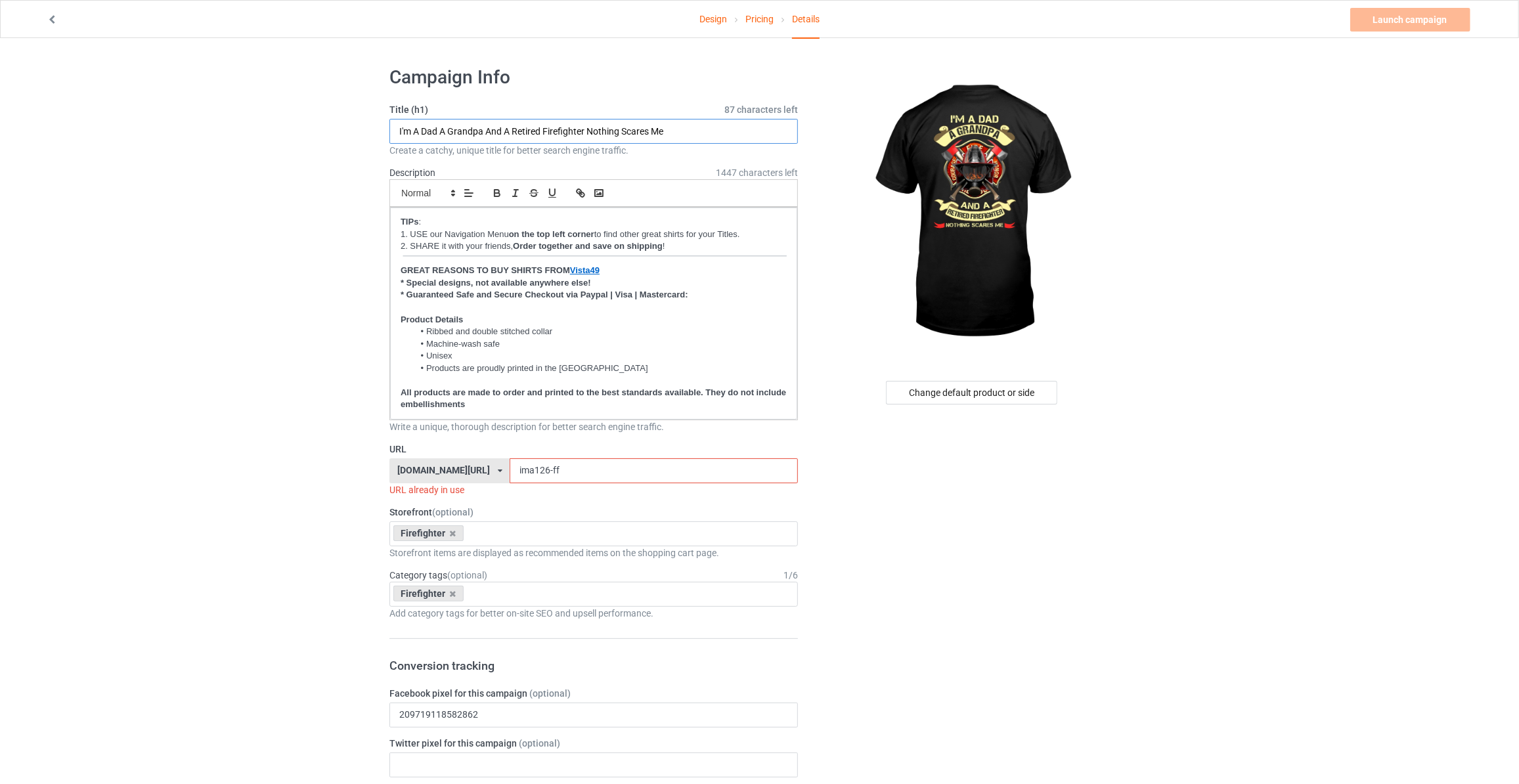
click at [680, 131] on input "I'm A Dad A Grandpa And A Retired Firefighter Nothing Scares Me" at bounding box center [594, 131] width 408 height 25
drag, startPoint x: 554, startPoint y: 463, endPoint x: 278, endPoint y: 388, distance: 286.0
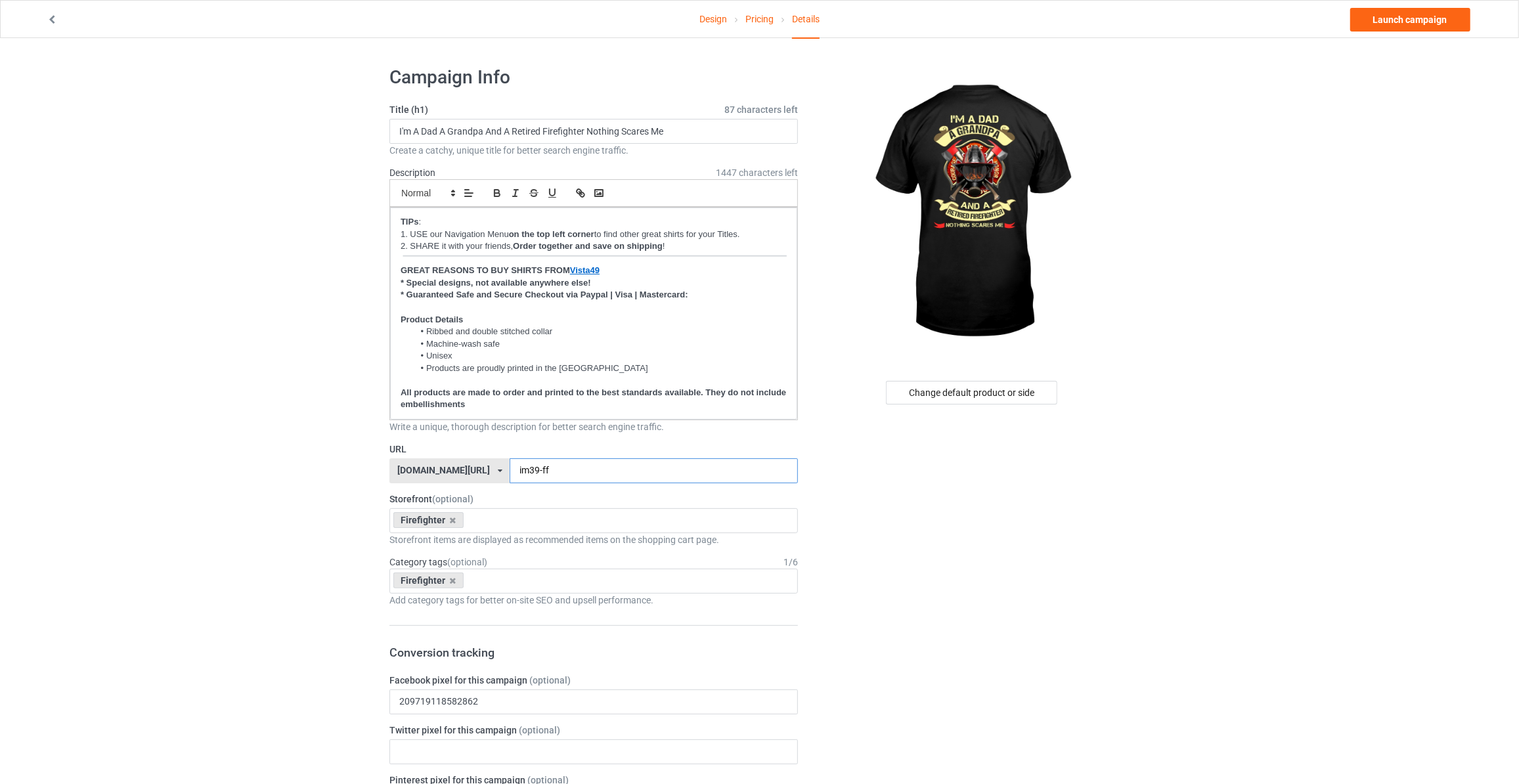
type input "im39-ff"
click at [698, 126] on input "I'm A Dad A Grandpa And A Retired Firefighter Nothing Scares Me" at bounding box center [594, 131] width 408 height 25
drag, startPoint x: 1274, startPoint y: 188, endPoint x: 1302, endPoint y: 135, distance: 59.9
click at [1416, 26] on link "Launch campaign" at bounding box center [1410, 20] width 120 height 24
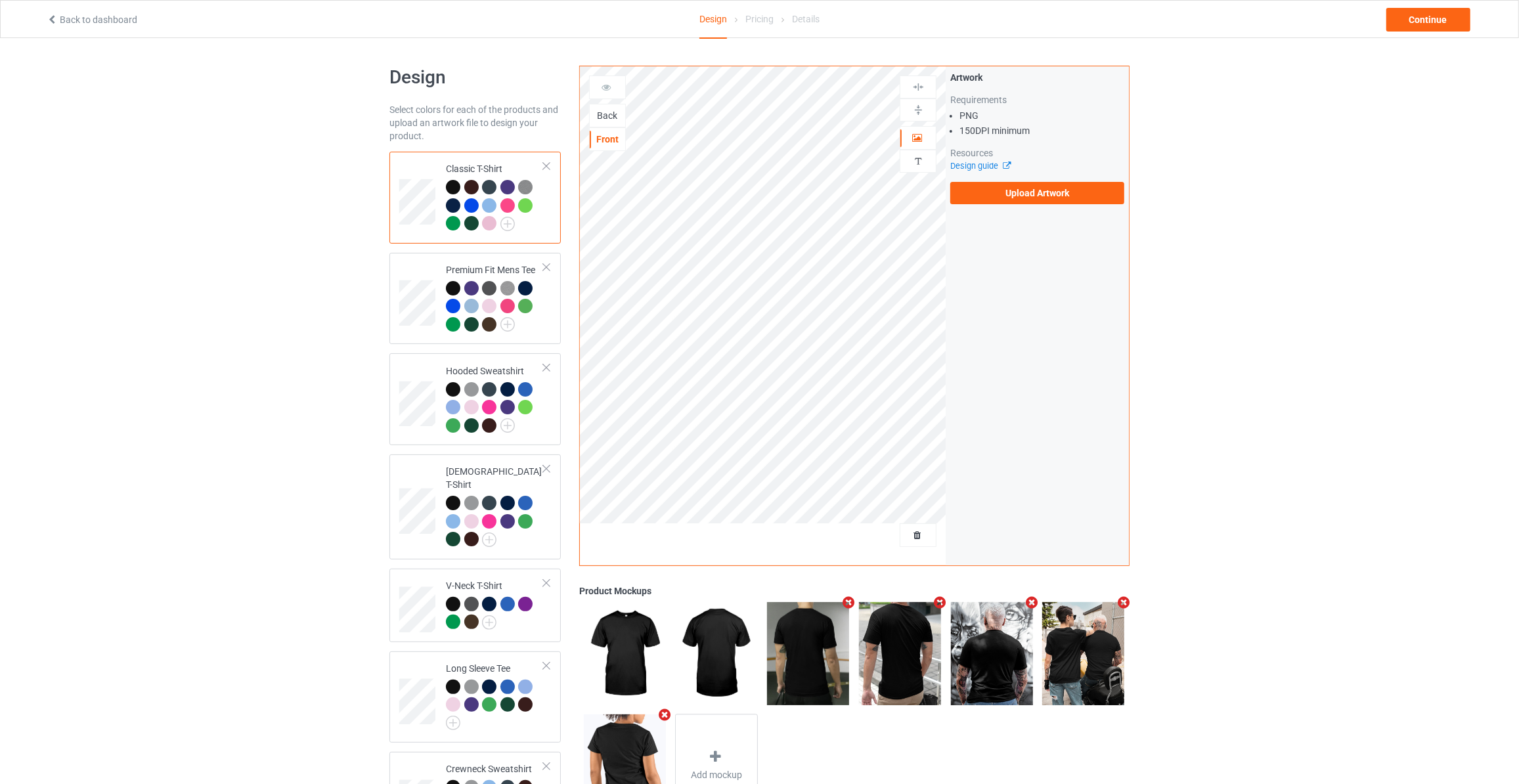
click at [618, 122] on div "Back" at bounding box center [607, 115] width 37 height 24
click at [607, 116] on div "Back" at bounding box center [608, 115] width 36 height 13
click at [993, 186] on label "Upload Artwork" at bounding box center [1037, 192] width 174 height 22
click at [0, 0] on input "Upload Artwork" at bounding box center [0, 0] width 0 height 0
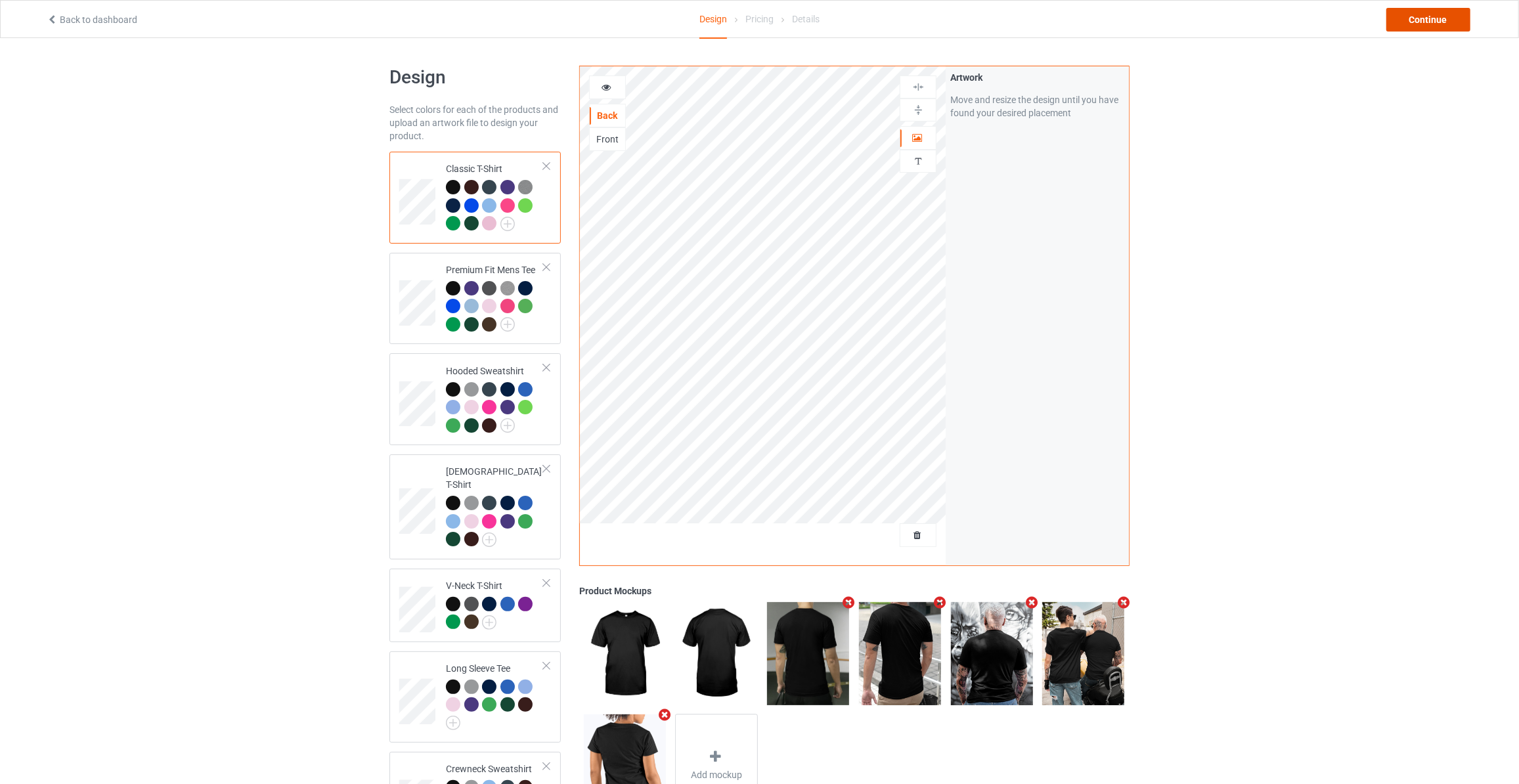
click at [1428, 12] on div "Continue" at bounding box center [1429, 20] width 84 height 24
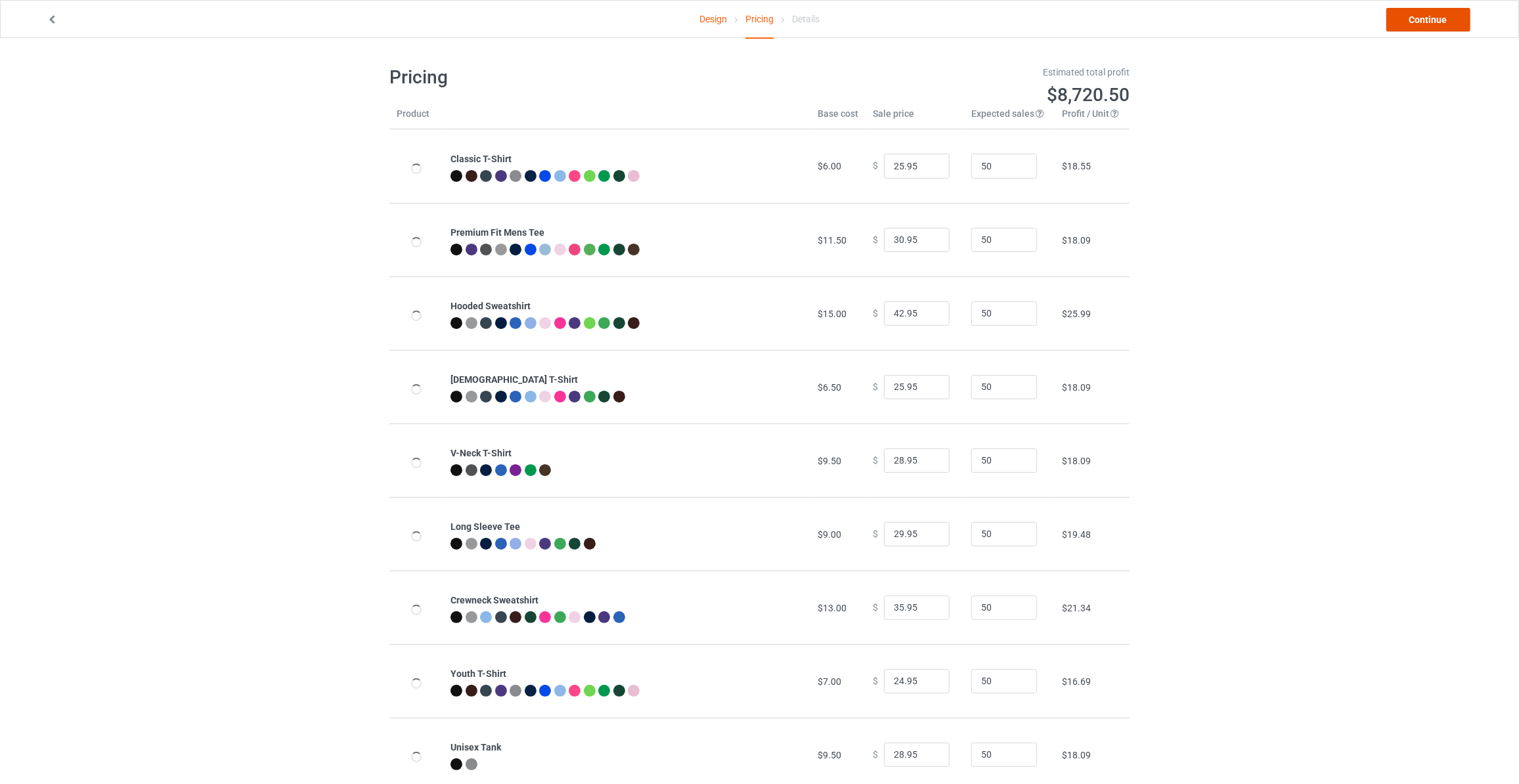
click at [1428, 12] on link "Continue" at bounding box center [1429, 20] width 84 height 24
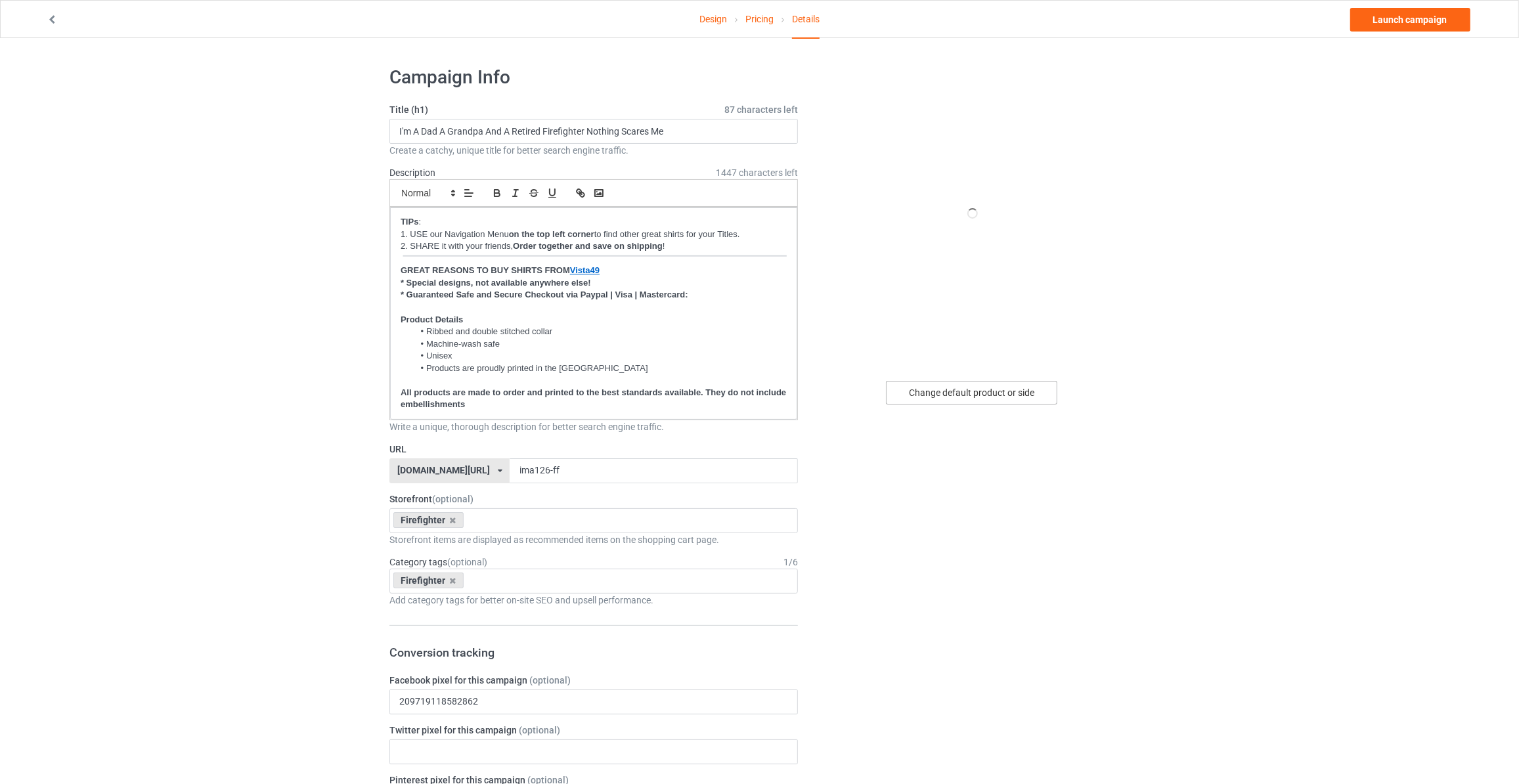
click at [948, 394] on div "Change default product or side" at bounding box center [972, 392] width 171 height 24
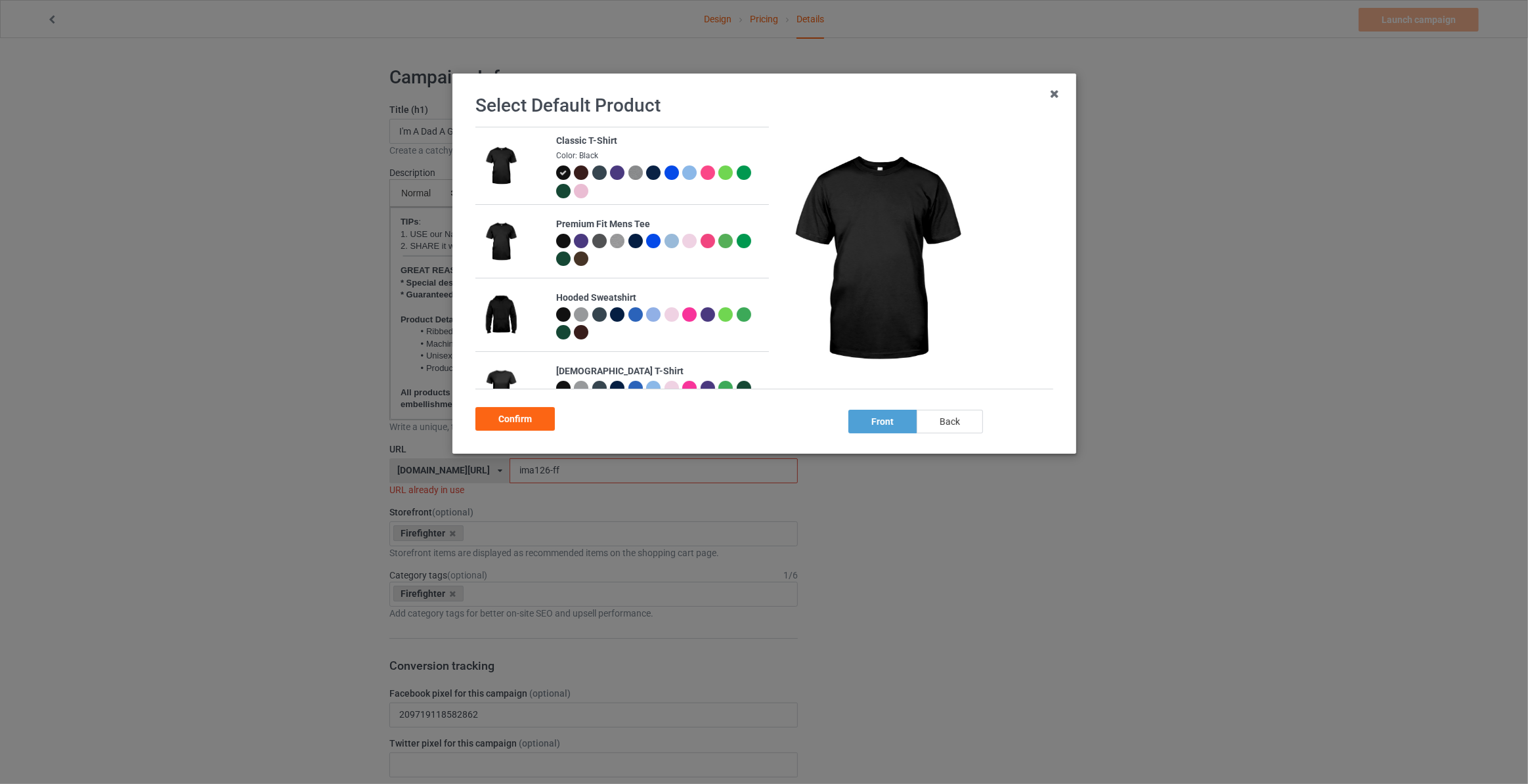
click at [936, 419] on div "back" at bounding box center [950, 421] width 66 height 24
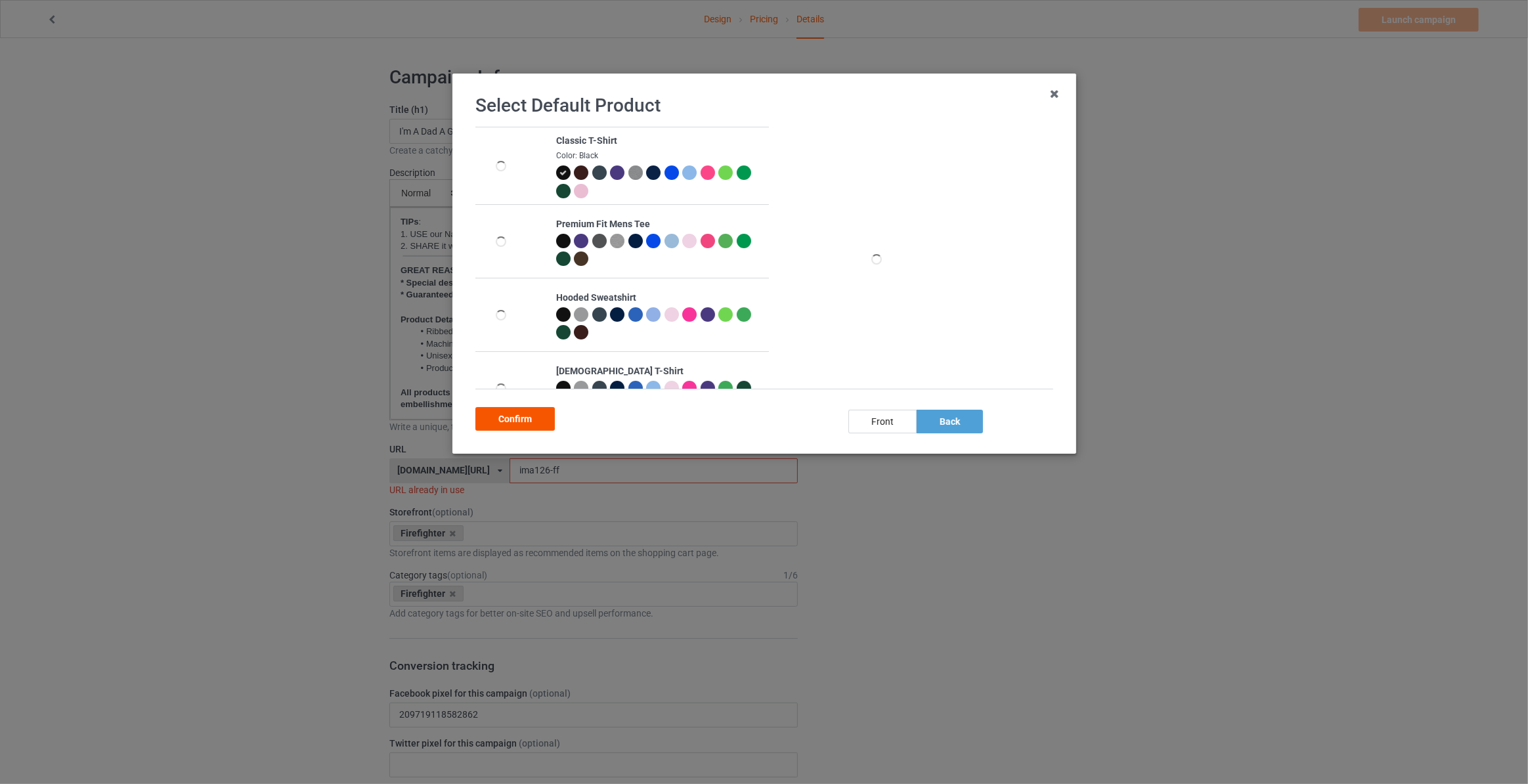
click at [476, 415] on div "Confirm" at bounding box center [515, 419] width 79 height 24
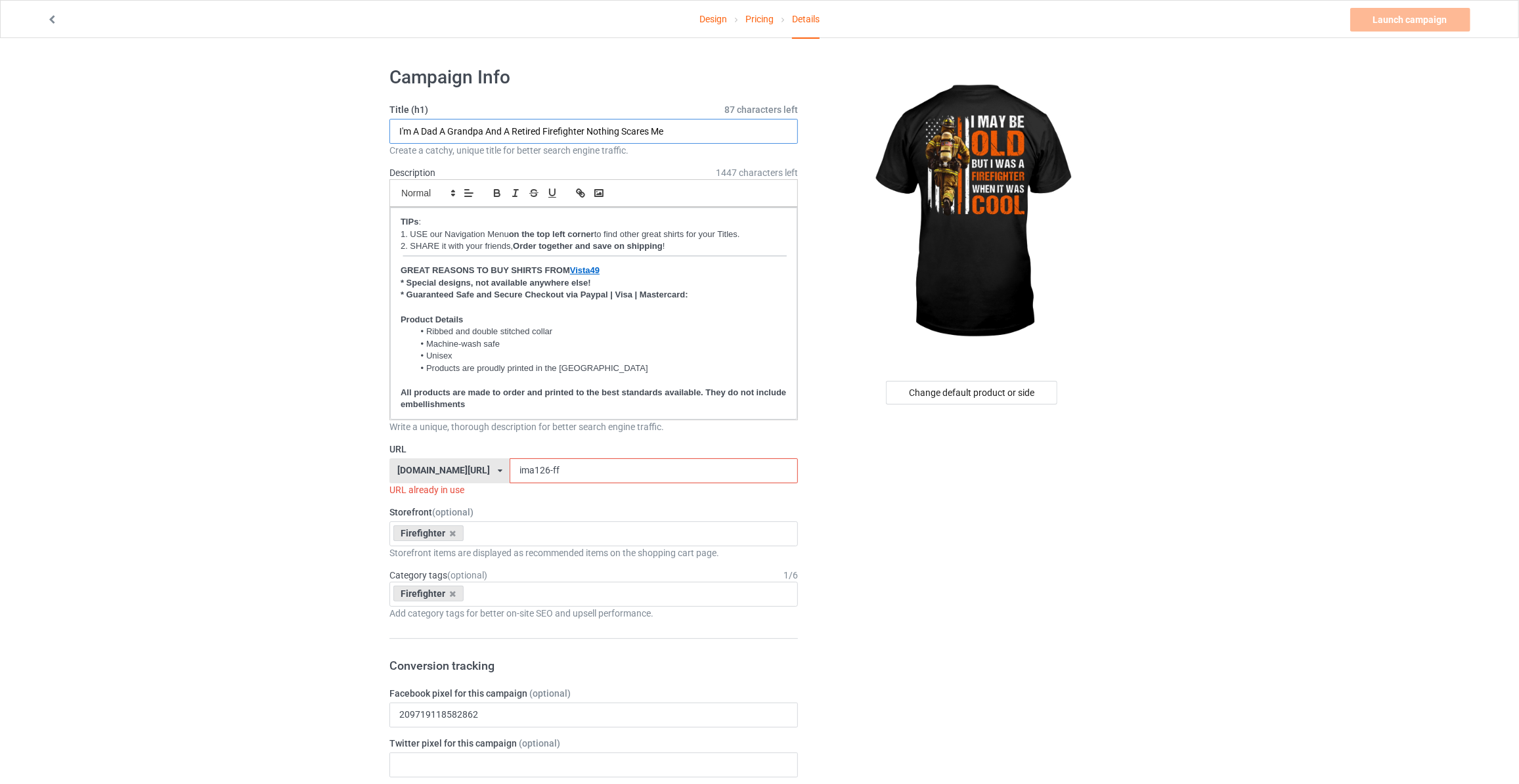
click at [525, 131] on input "I'm A Dad A Grandpa And A Retired Firefighter Nothing Scares Me" at bounding box center [594, 131] width 408 height 25
type input "I May Be Old But I Was A Firefighter When It Was Cool"
drag, startPoint x: 549, startPoint y: 470, endPoint x: 204, endPoint y: 463, distance: 345.1
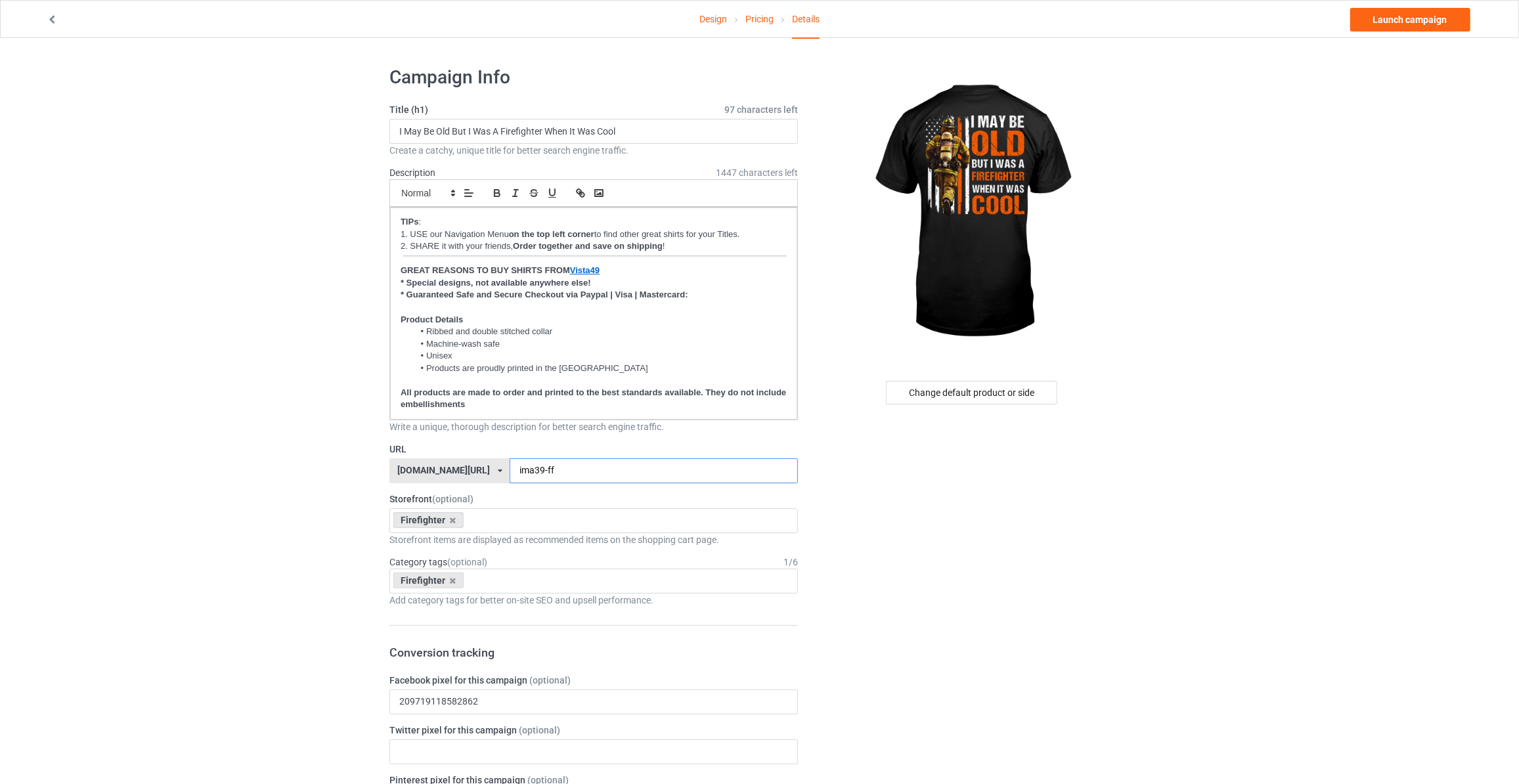
type input "ima39-ff"
click at [1390, 23] on link "Launch campaign" at bounding box center [1410, 20] width 120 height 24
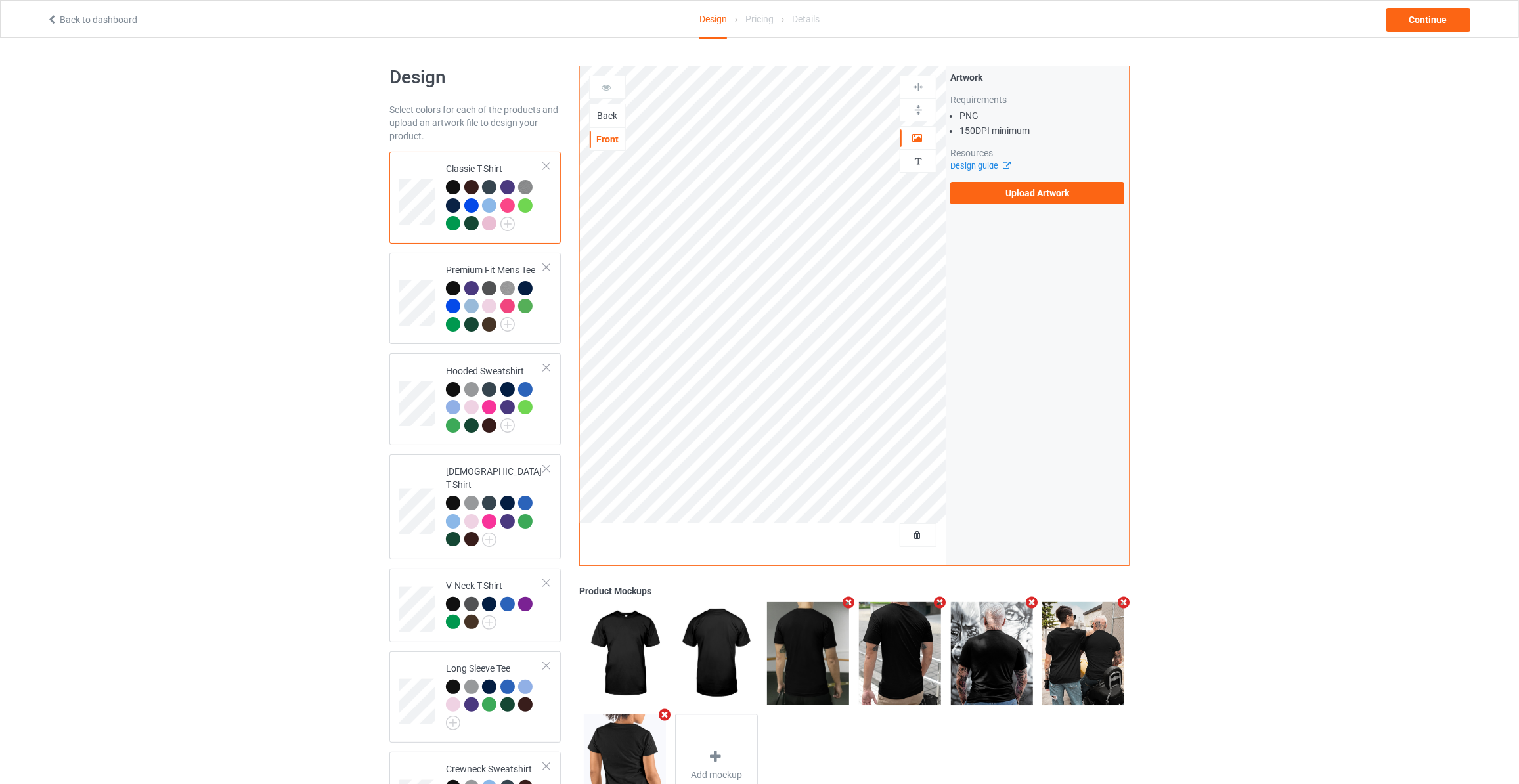
click at [608, 109] on div "Back" at bounding box center [608, 115] width 36 height 13
click at [994, 192] on label "Upload Artwork" at bounding box center [1037, 192] width 174 height 22
click at [0, 0] on input "Upload Artwork" at bounding box center [0, 0] width 0 height 0
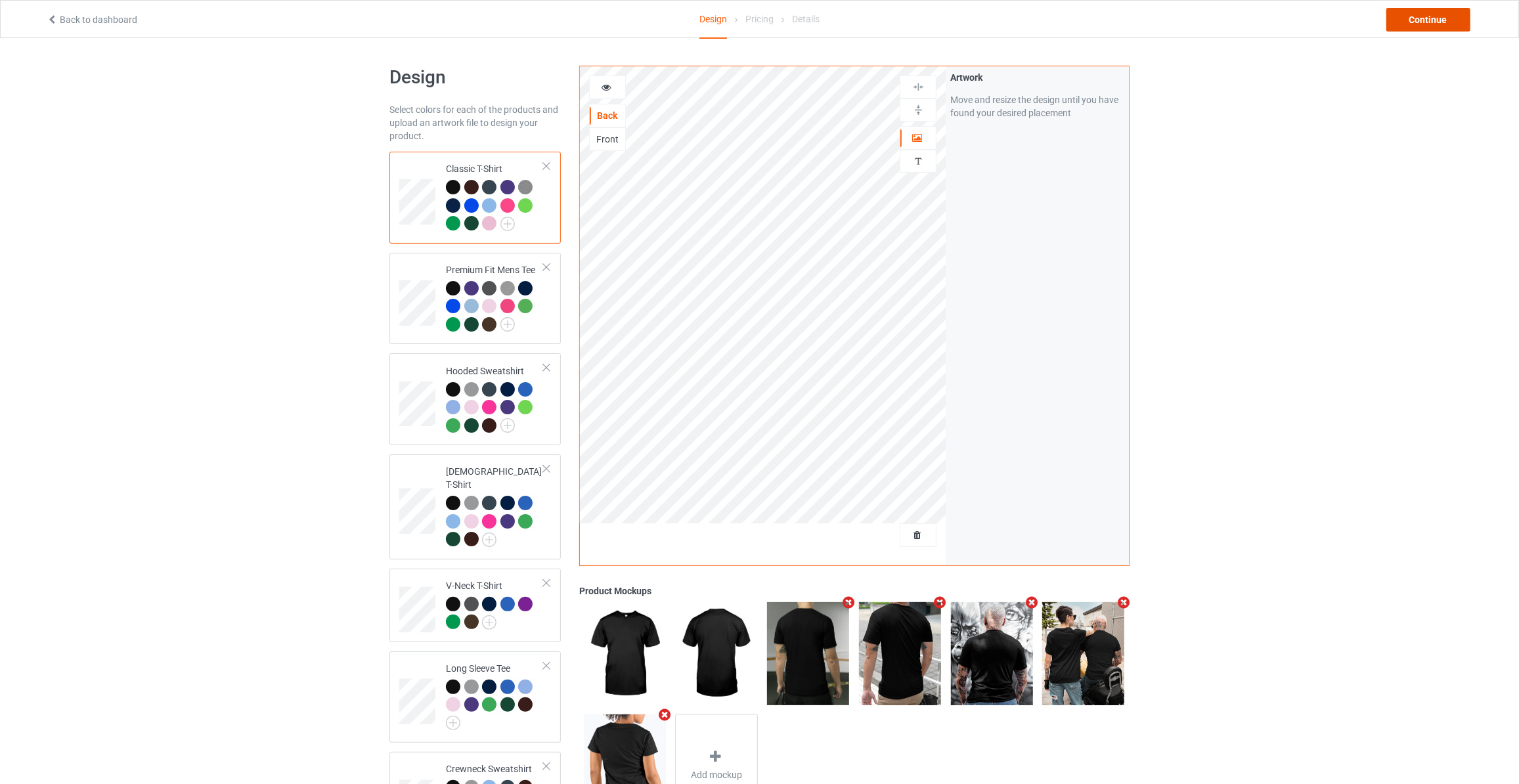
click at [1408, 16] on div "Continue" at bounding box center [1429, 20] width 84 height 24
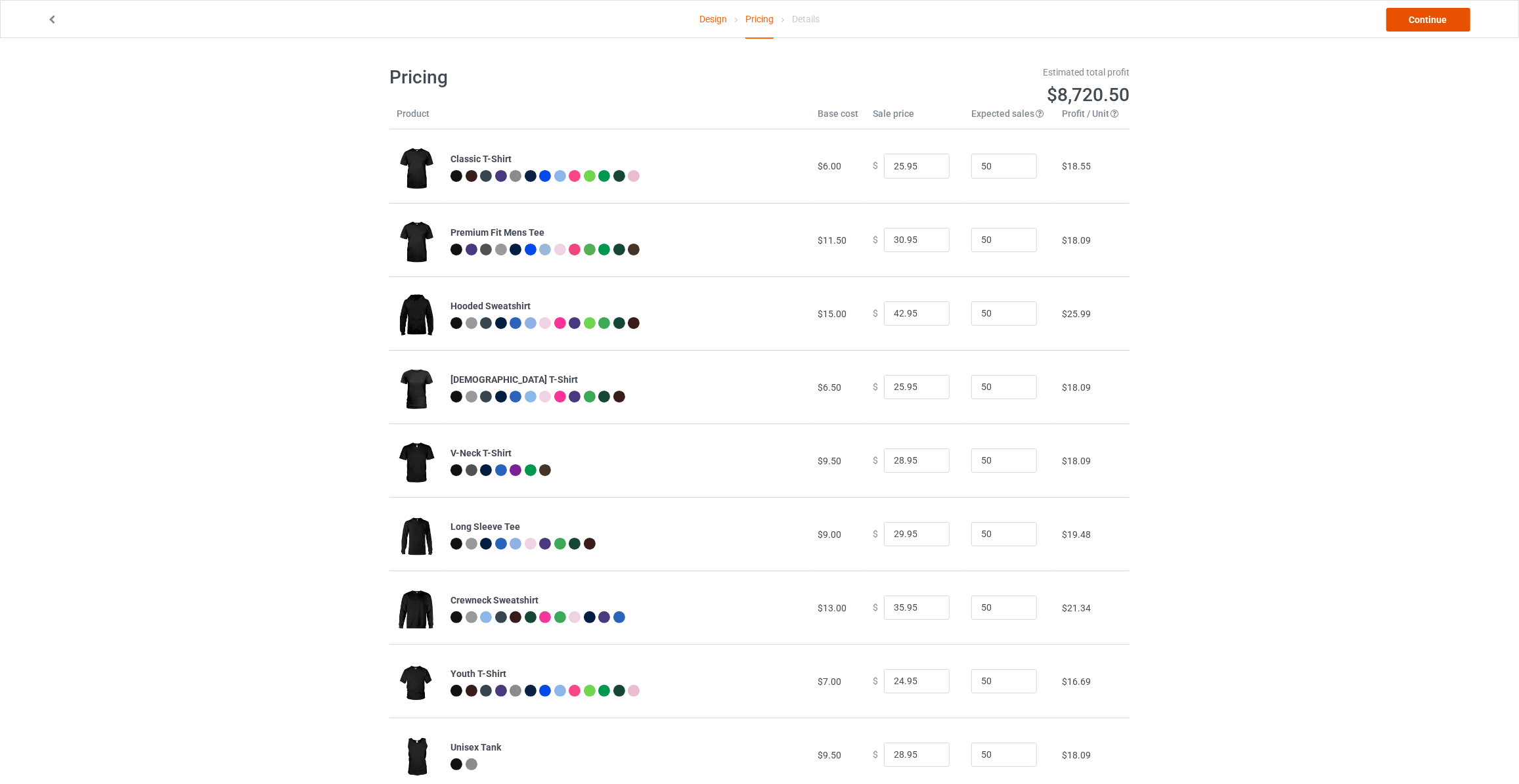
click at [1440, 23] on link "Continue" at bounding box center [1429, 20] width 84 height 24
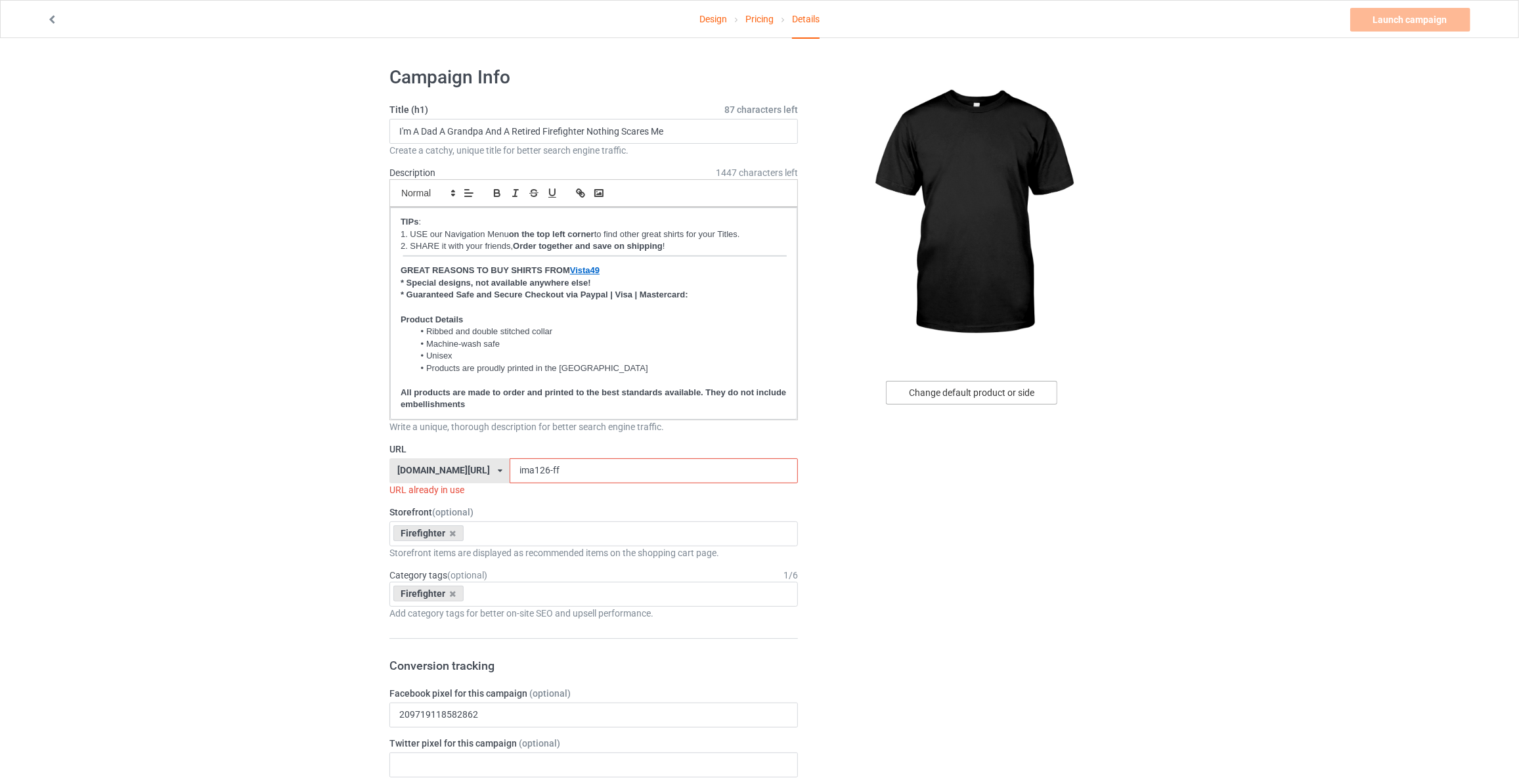
click at [938, 401] on div "Change default product or side" at bounding box center [972, 392] width 171 height 24
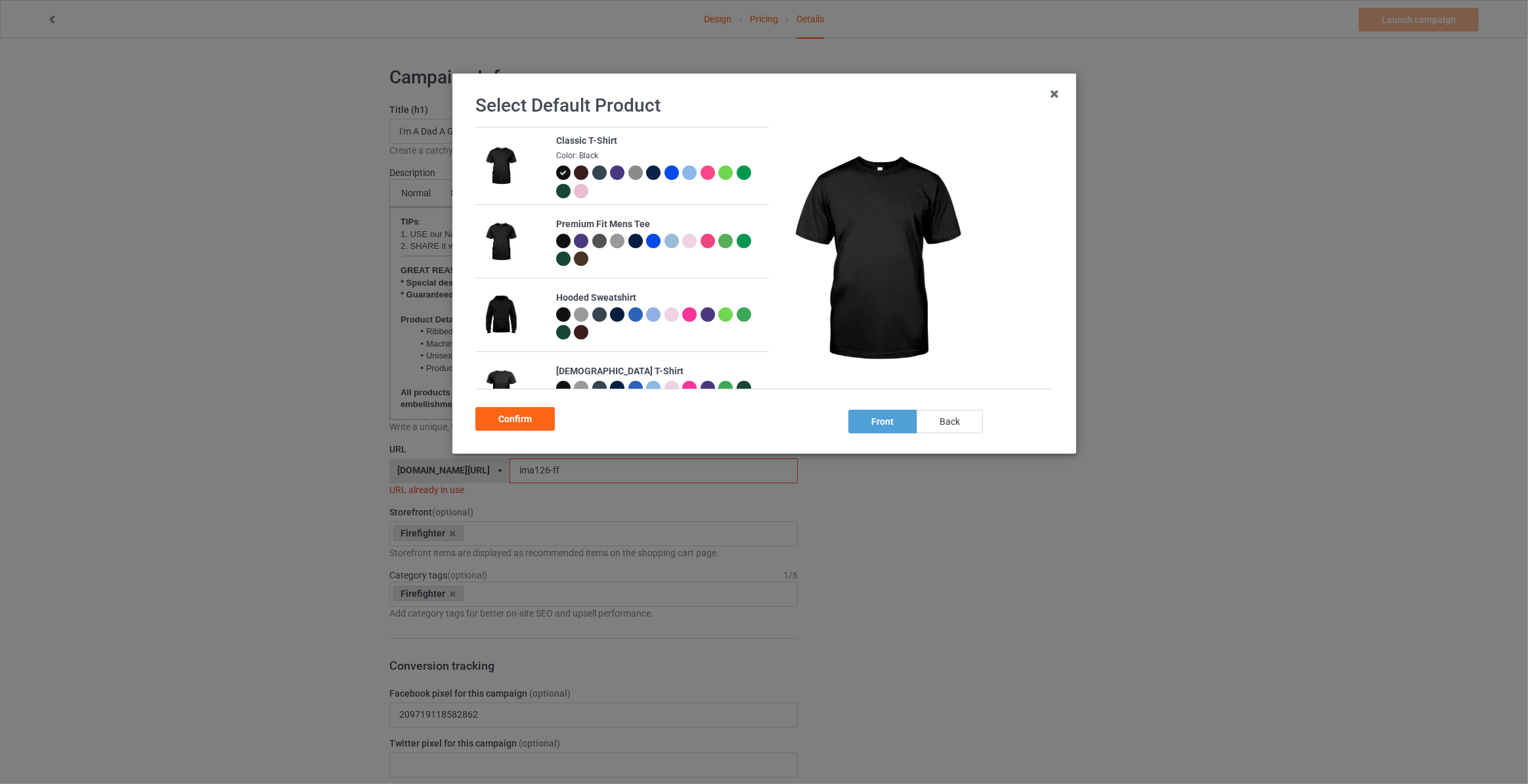
click at [960, 423] on div "back" at bounding box center [950, 421] width 66 height 24
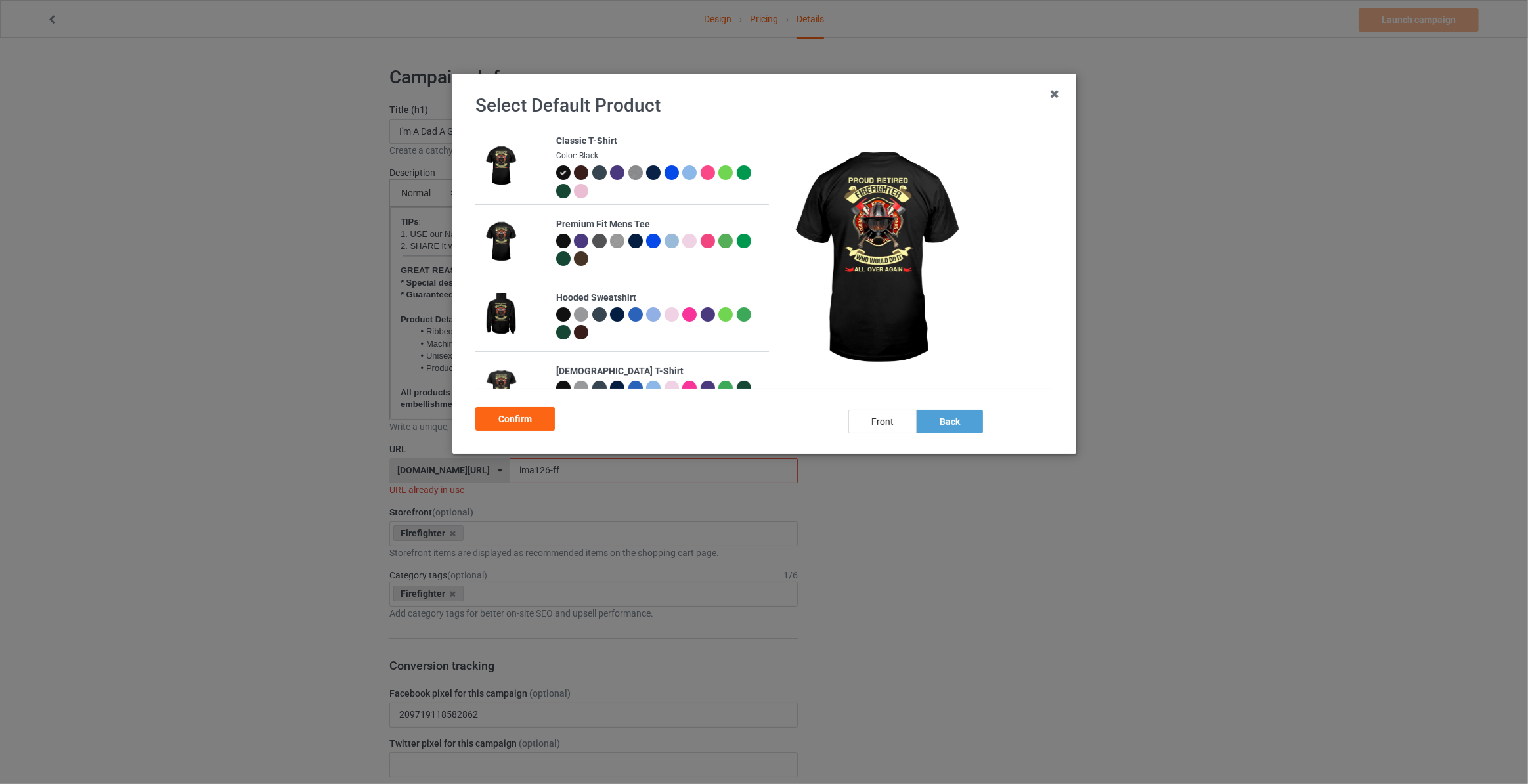
click at [652, 180] on div at bounding box center [655, 175] width 19 height 19
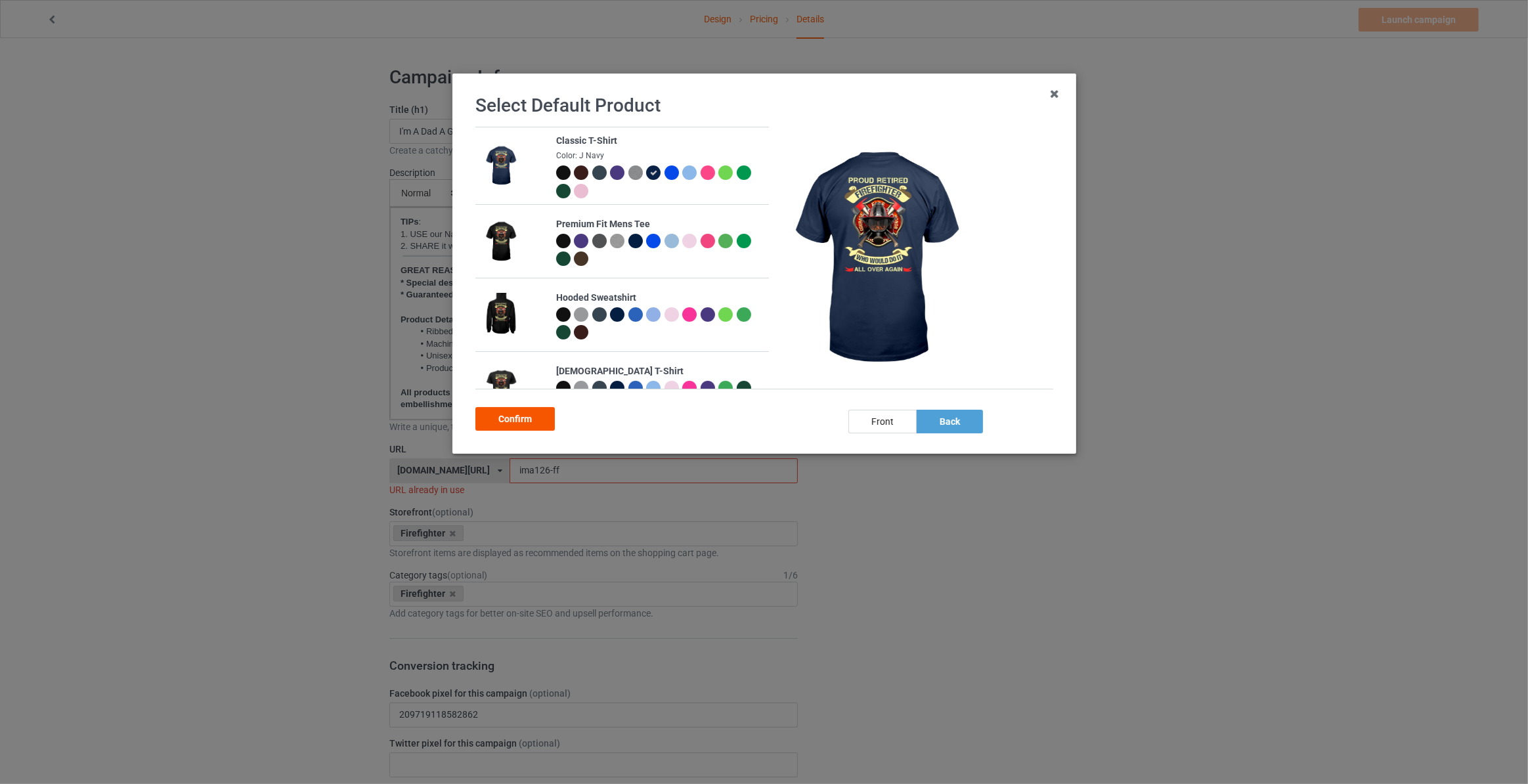
click at [495, 416] on div "Confirm" at bounding box center [515, 419] width 79 height 24
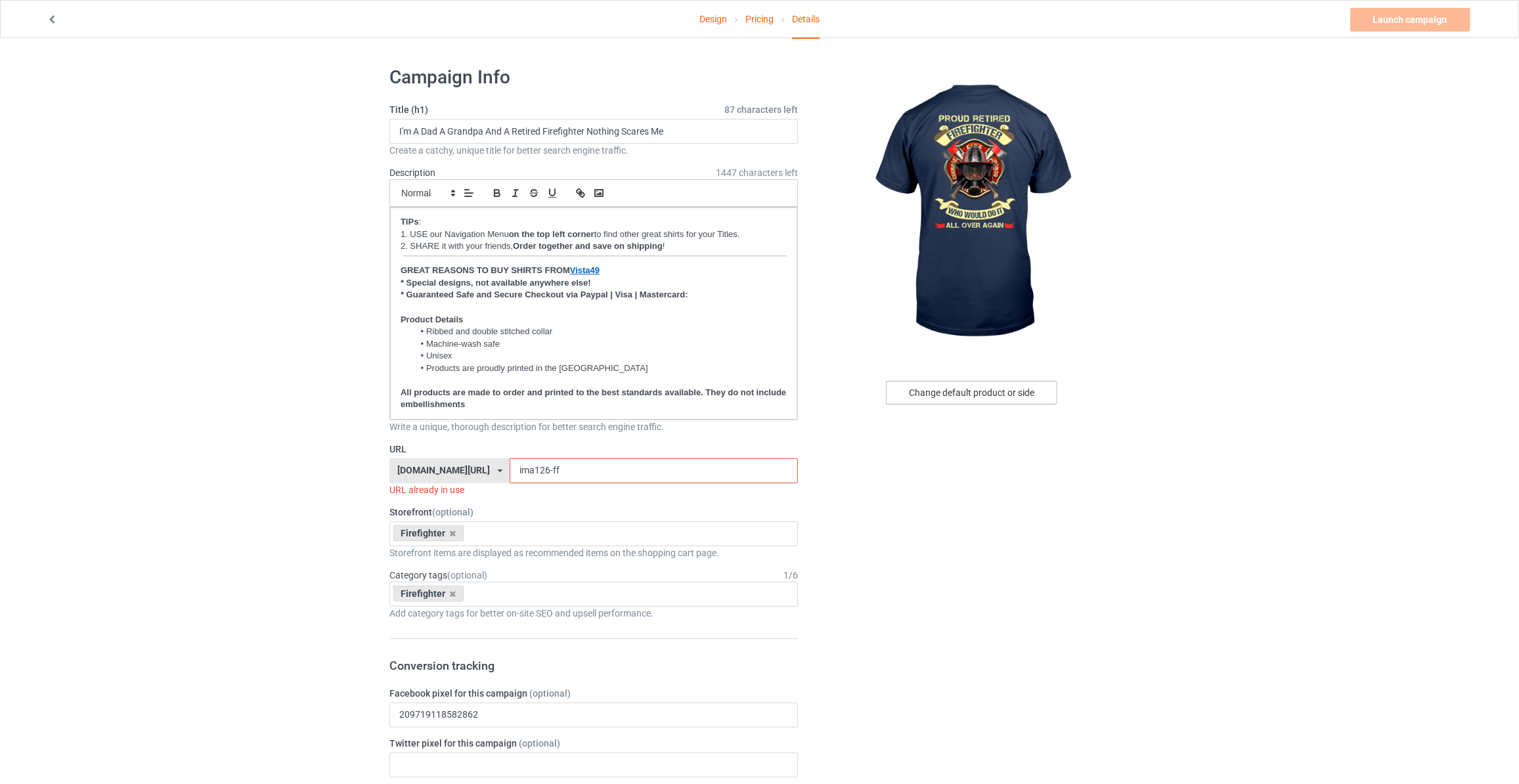
click at [938, 389] on div "Change default product or side" at bounding box center [972, 392] width 171 height 24
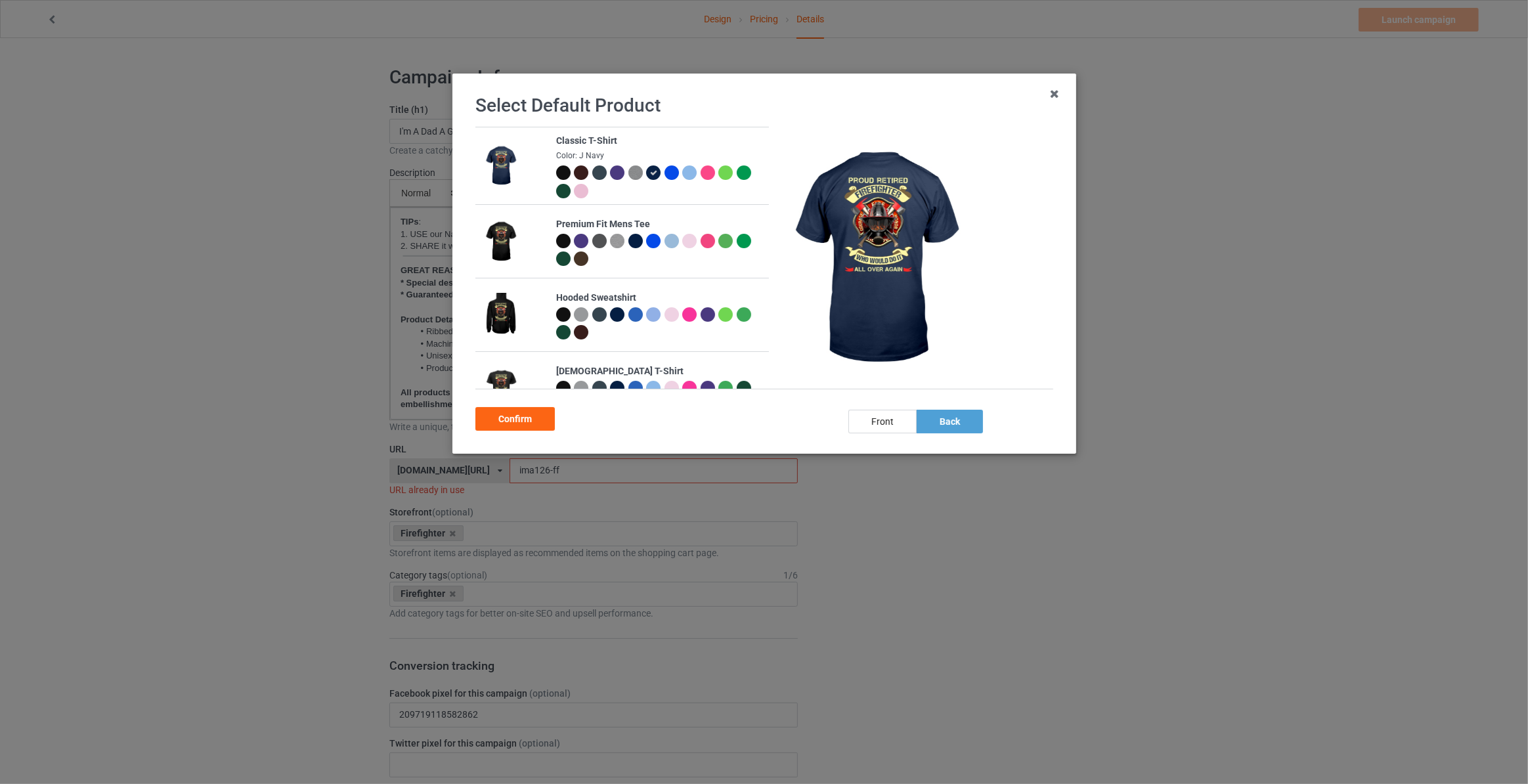
click at [560, 176] on div at bounding box center [562, 173] width 14 height 14
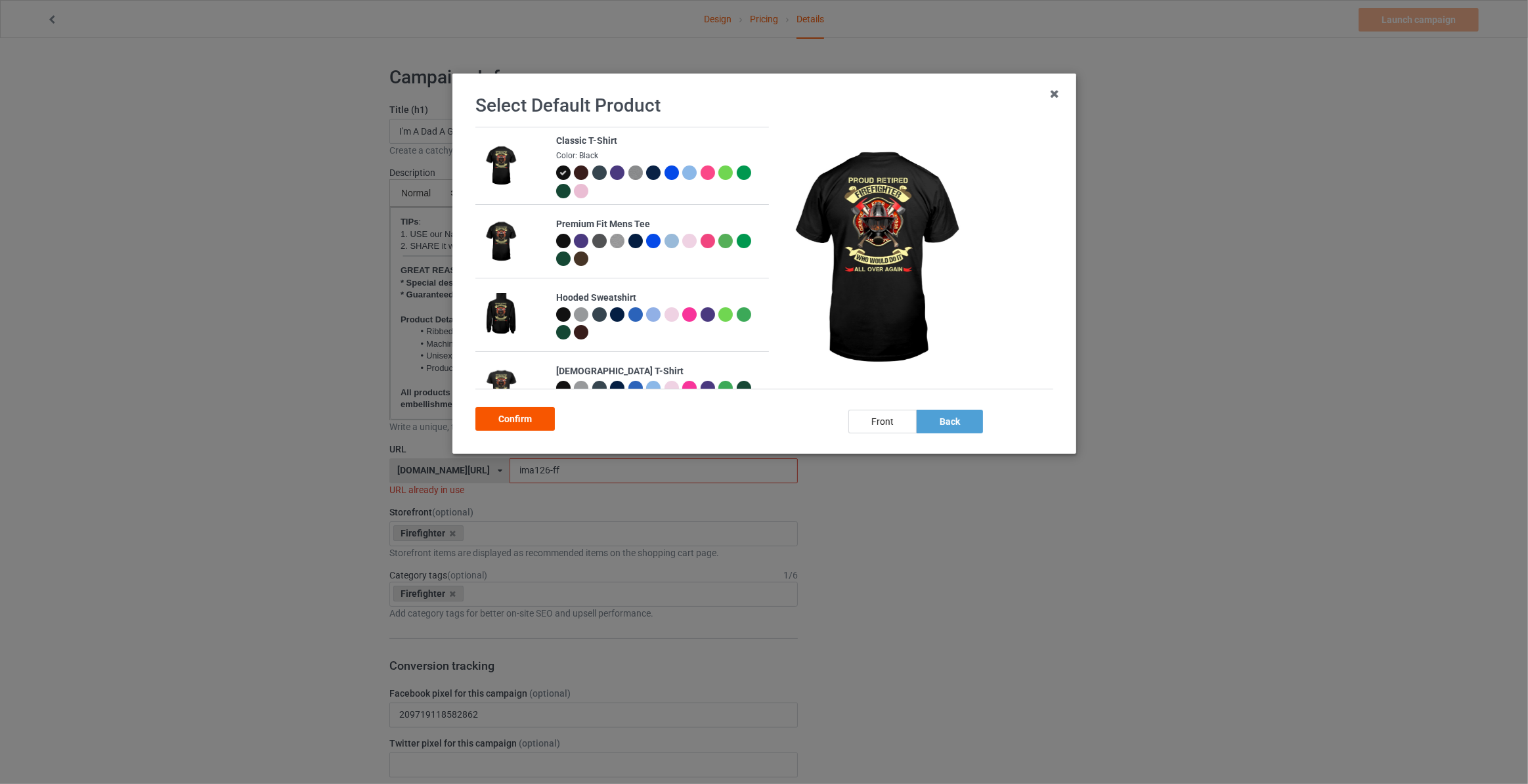
click at [503, 418] on div "Confirm" at bounding box center [515, 419] width 79 height 24
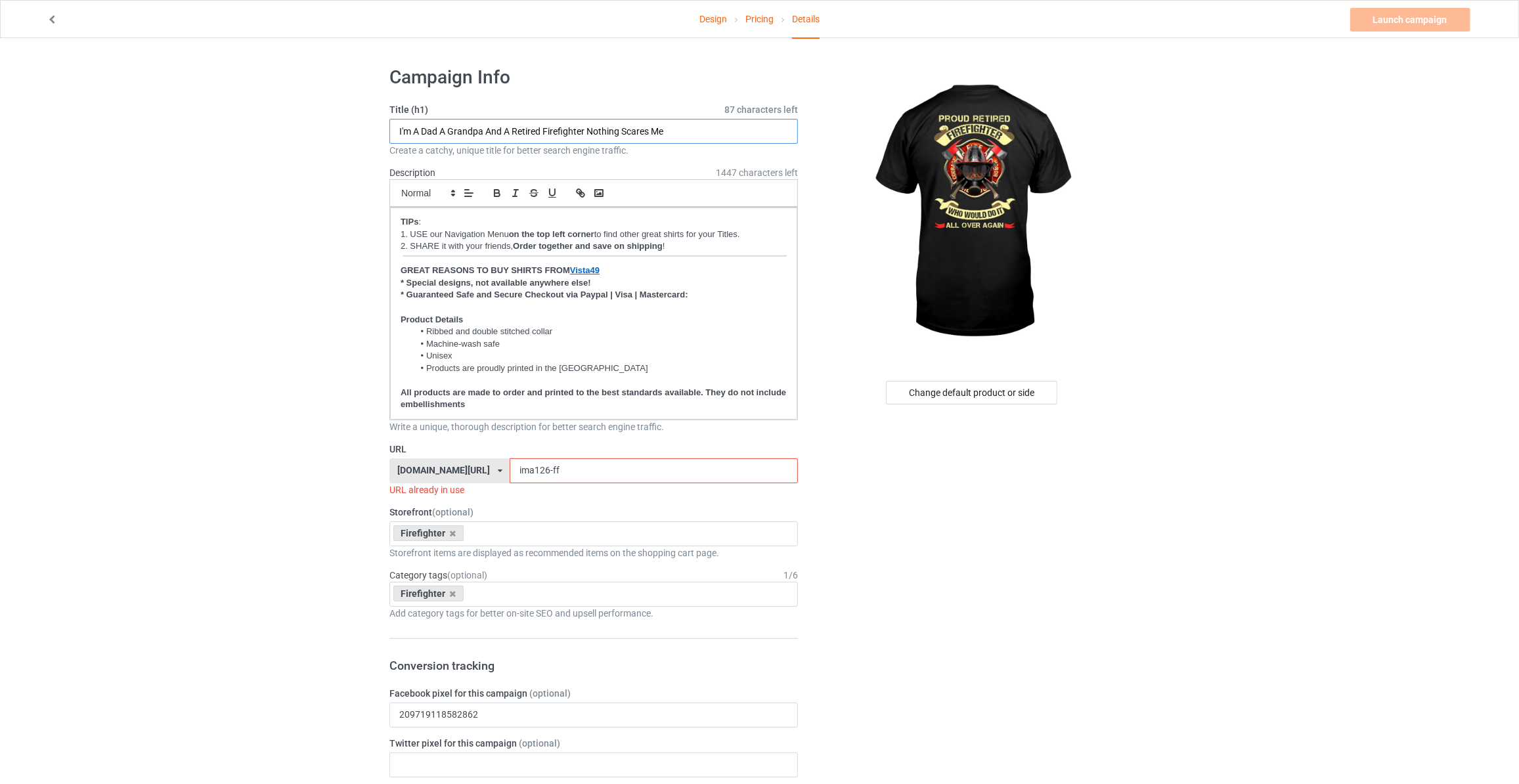
click at [663, 135] on input "I'm A Dad A Grandpa And A Retired Firefighter Nothing Scares Me" at bounding box center [594, 131] width 408 height 25
type input "Proud Retired Firefighter Who Would Do It All Over Again"
drag, startPoint x: 573, startPoint y: 469, endPoint x: 101, endPoint y: 433, distance: 473.4
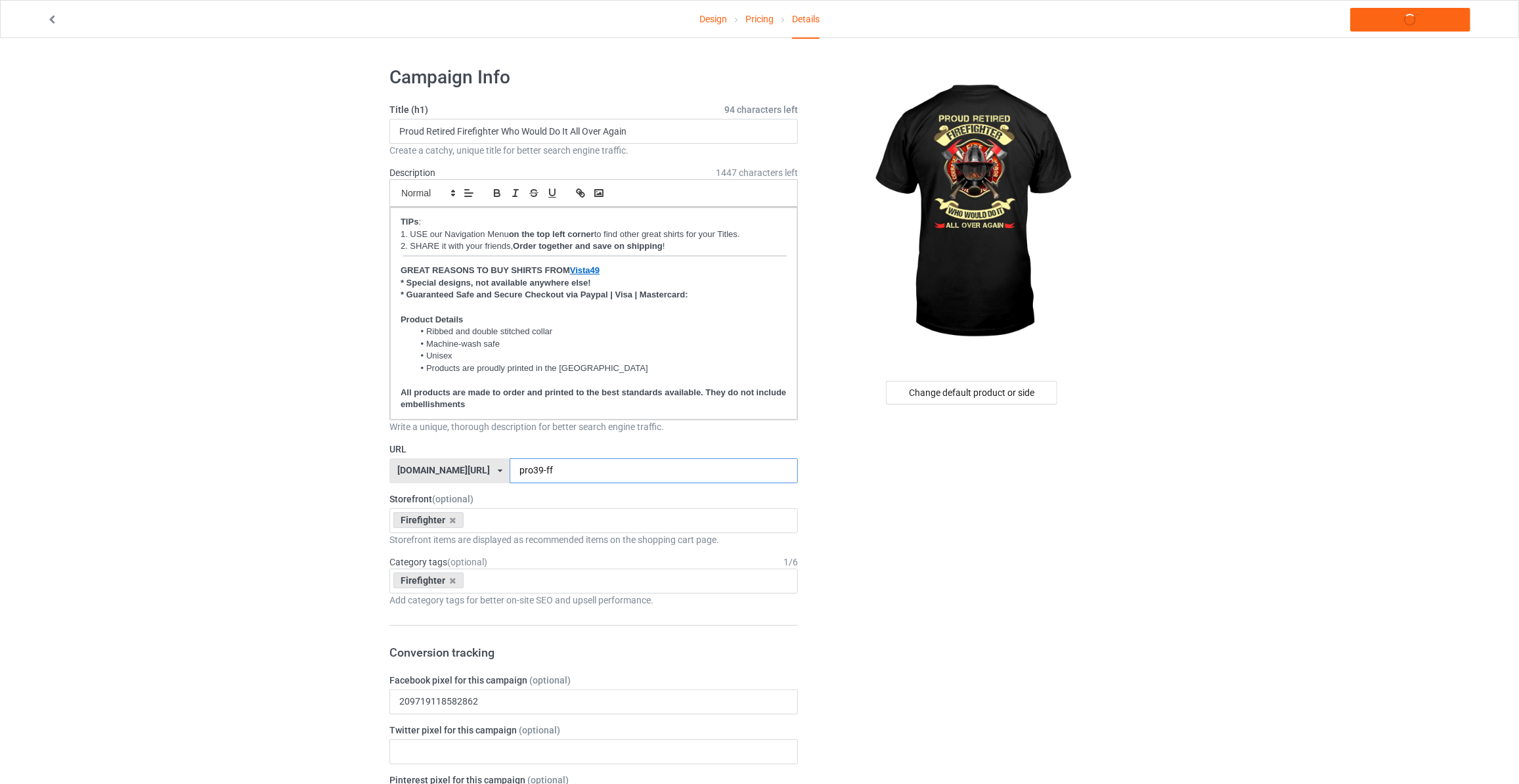
type input "pro39-ff"
click at [1382, 21] on link "Launch campaign" at bounding box center [1410, 20] width 120 height 24
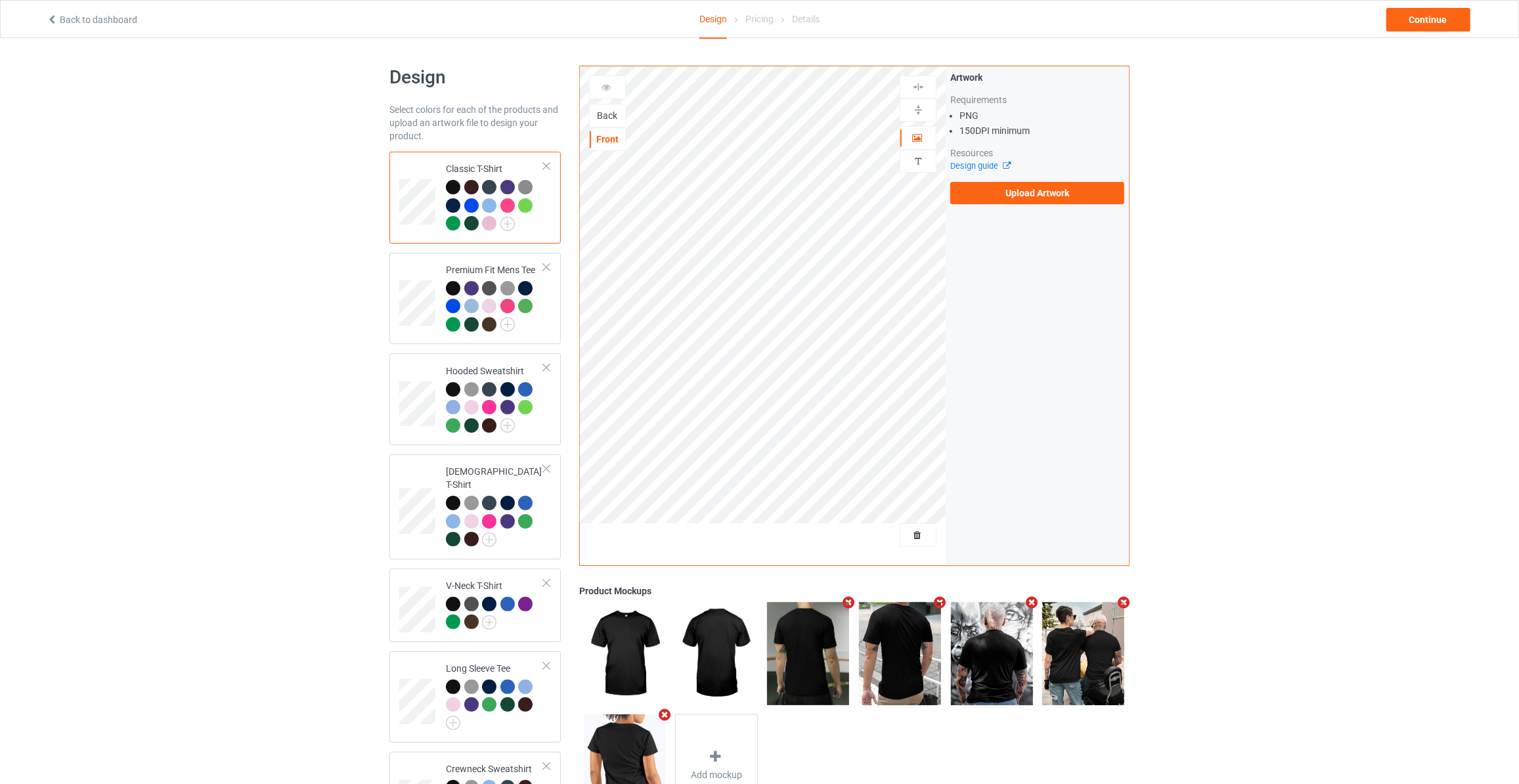
click at [612, 110] on div "Back" at bounding box center [608, 115] width 36 height 13
click at [1055, 188] on label "Upload Artwork" at bounding box center [1037, 192] width 174 height 22
click at [0, 0] on input "Upload Artwork" at bounding box center [0, 0] width 0 height 0
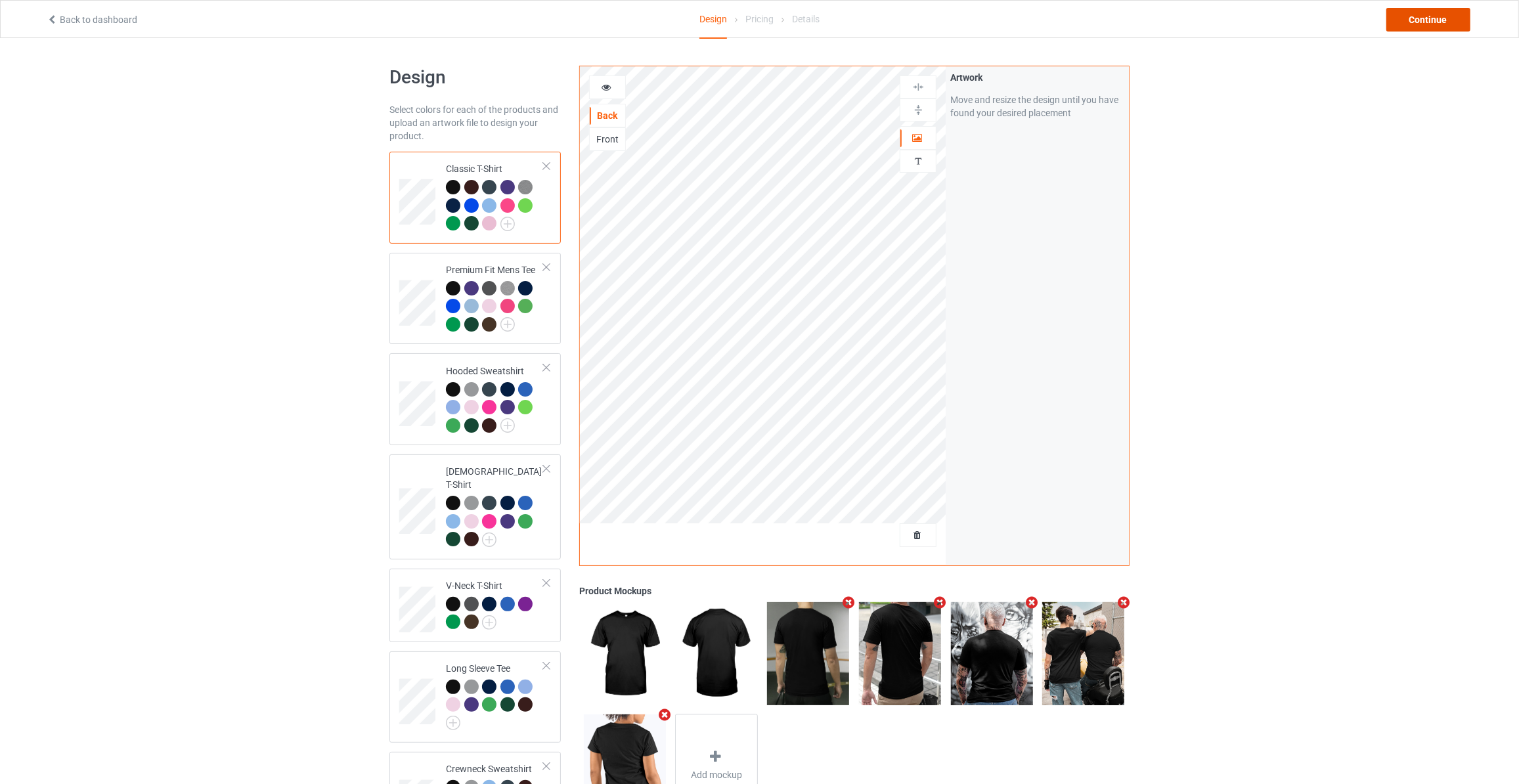
click at [1417, 16] on div "Continue" at bounding box center [1429, 20] width 84 height 24
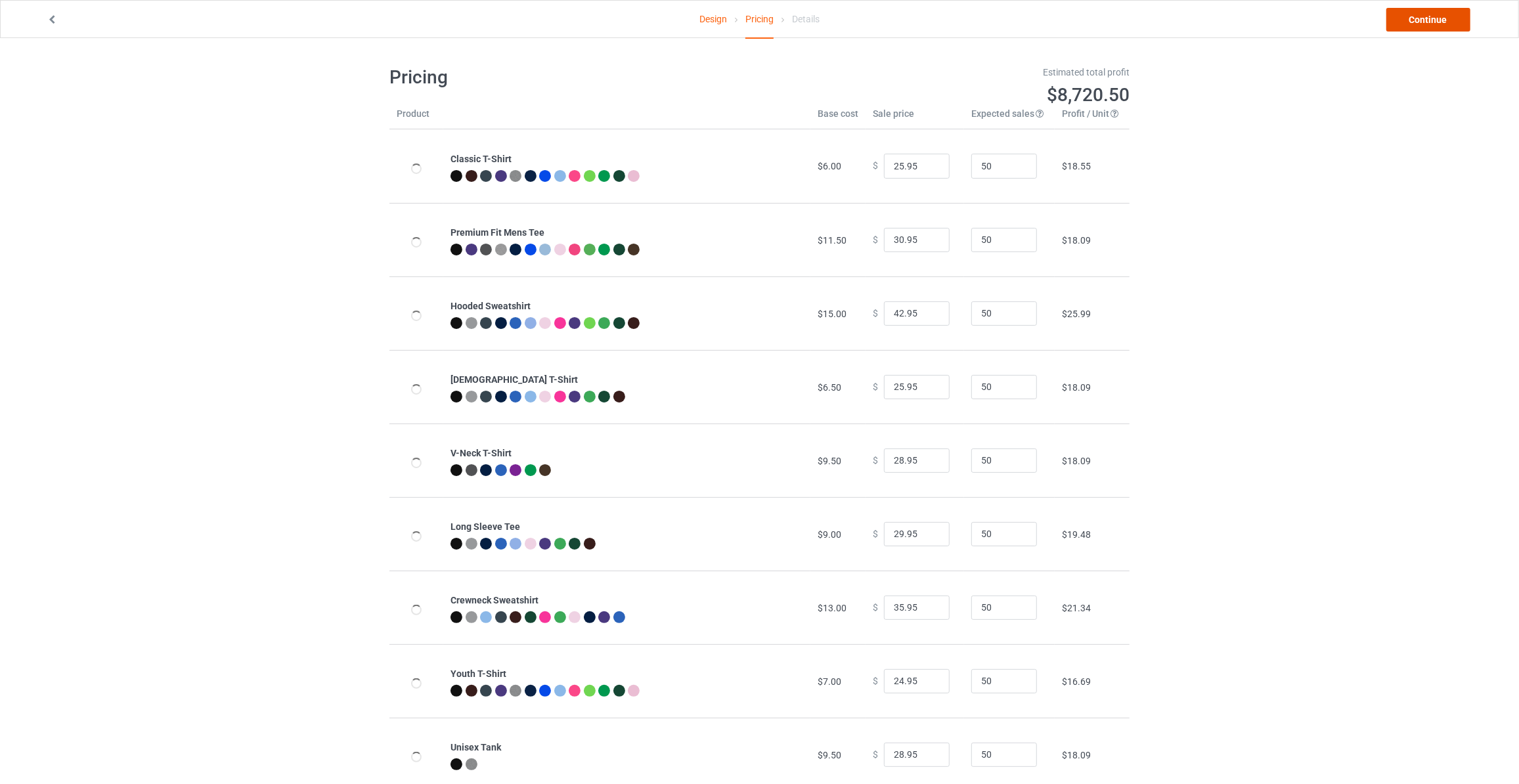
click at [1417, 16] on link "Continue" at bounding box center [1429, 20] width 84 height 24
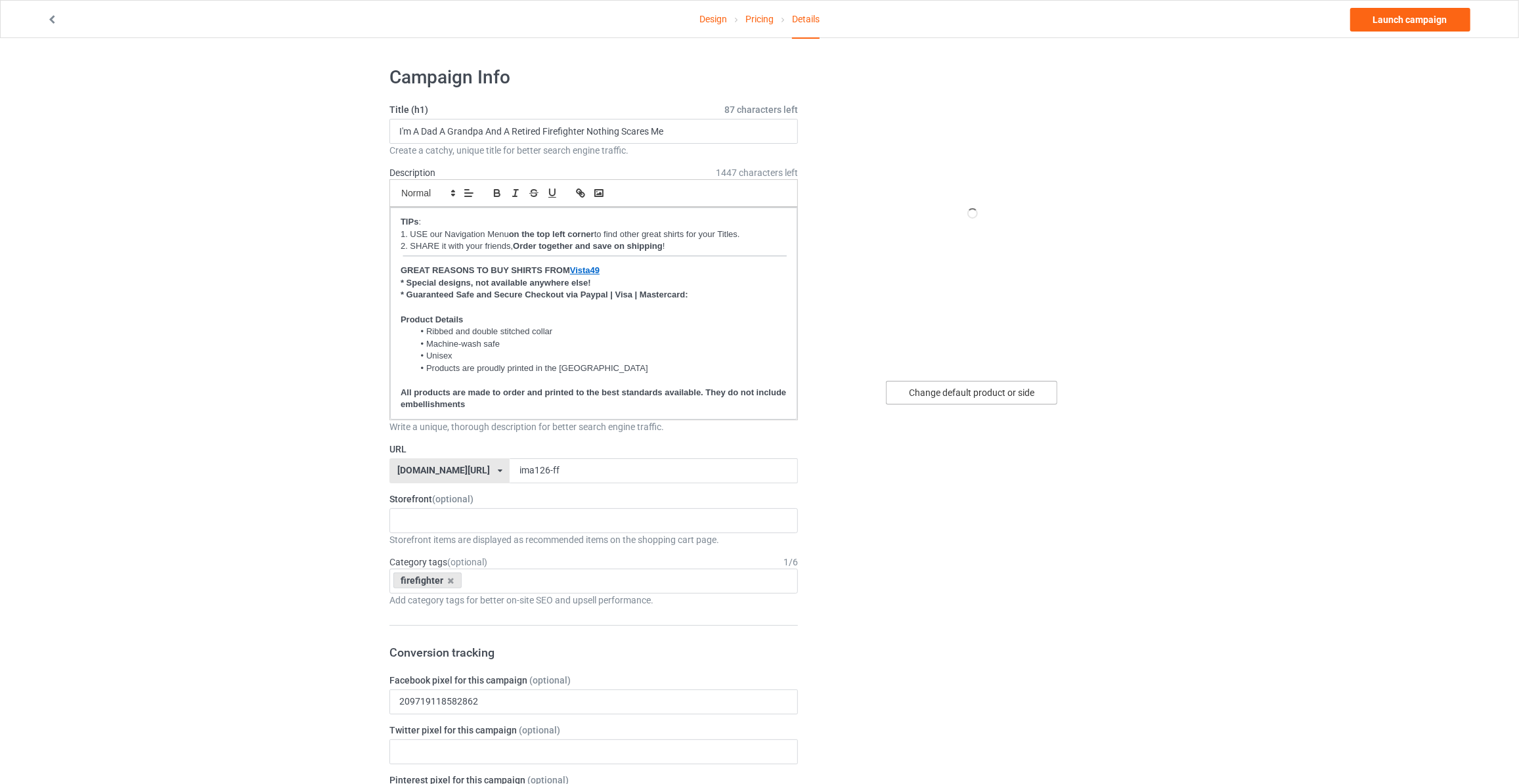
click at [964, 396] on div "Change default product or side" at bounding box center [972, 392] width 171 height 24
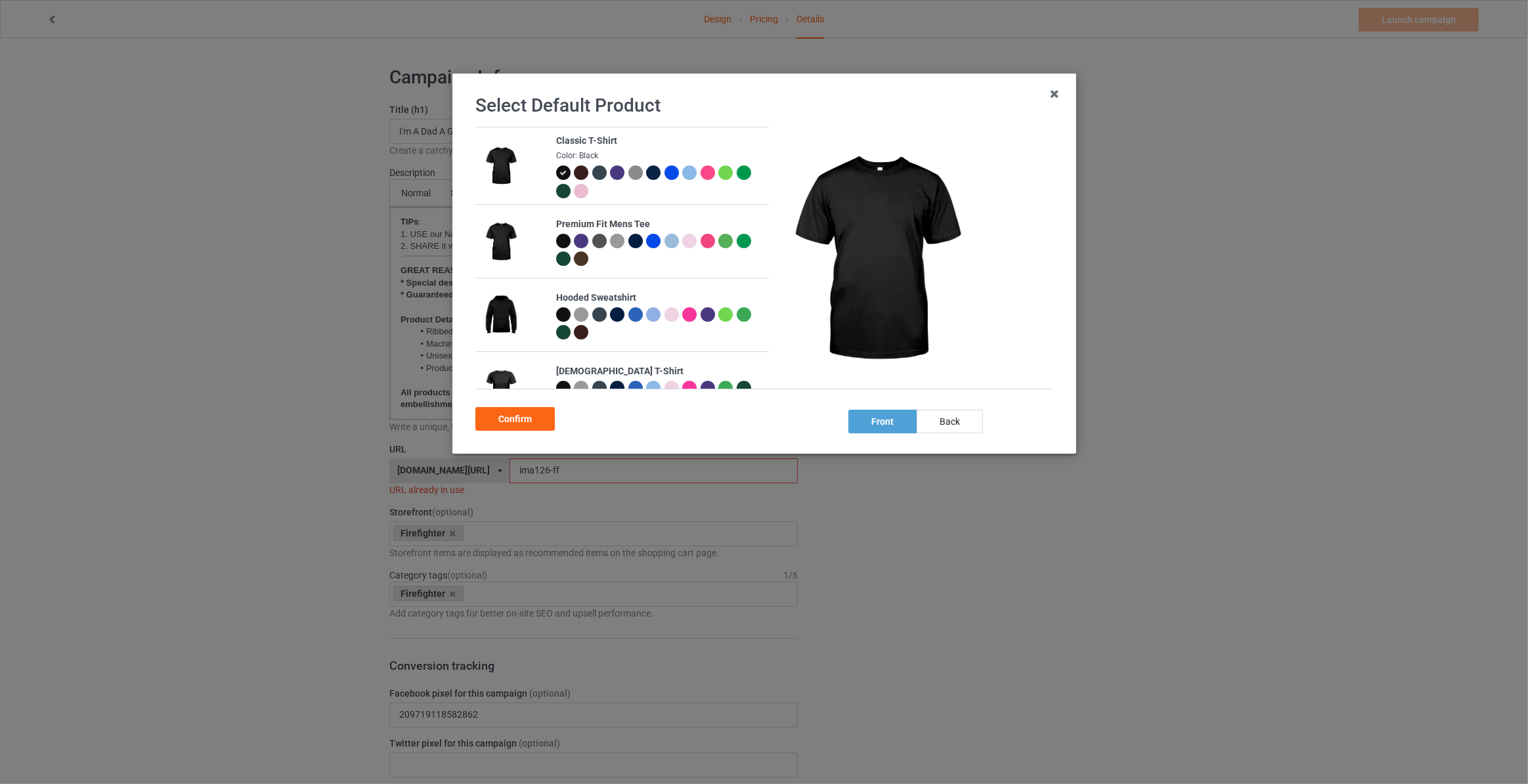
click at [965, 397] on div "Classic T-Shirt Color: Black Premium Fit Mens Tee Hooded Sweatshirt Ladies T-Sh…" at bounding box center [769, 264] width 587 height 275
click at [951, 423] on div "back" at bounding box center [950, 421] width 66 height 24
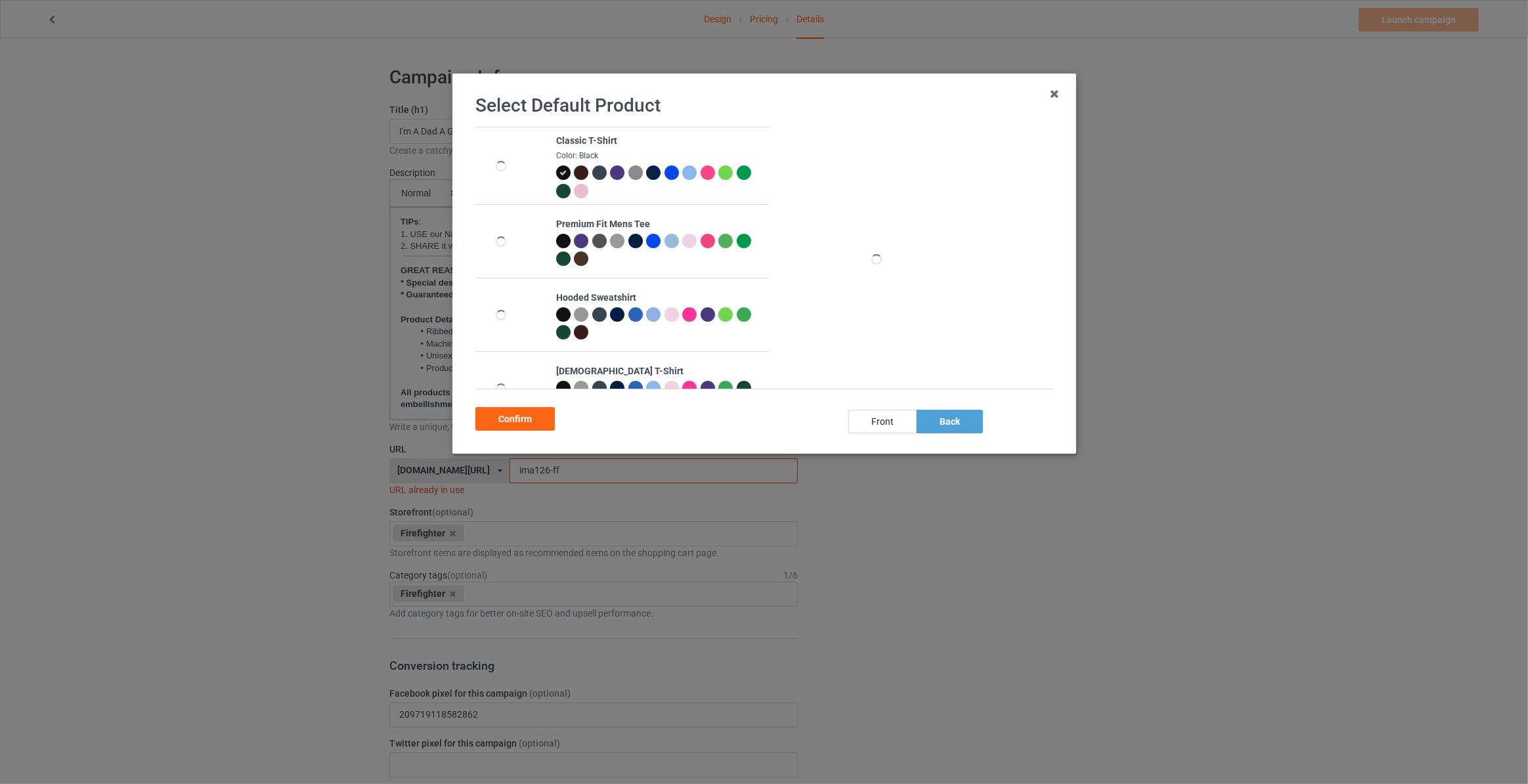
click at [646, 169] on div at bounding box center [653, 173] width 14 height 14
click at [516, 421] on div "Confirm" at bounding box center [515, 419] width 79 height 24
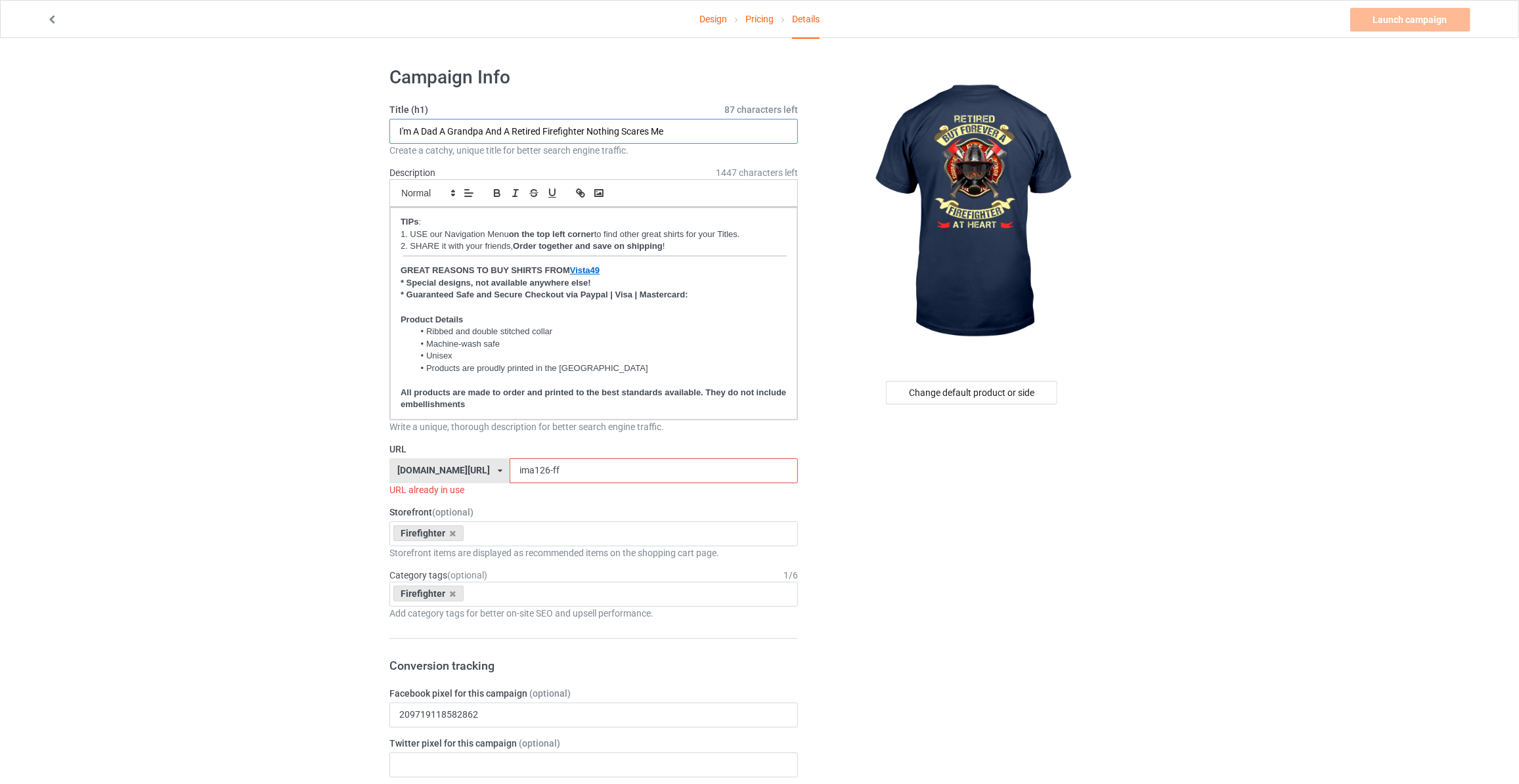
click at [669, 134] on input "I'm A Dad A Grandpa And A Retired Firefighter Nothing Scares Me" at bounding box center [594, 131] width 408 height 25
type input "Retired But Forever A Firefighter At Heart"
drag, startPoint x: 579, startPoint y: 460, endPoint x: 139, endPoint y: 473, distance: 440.2
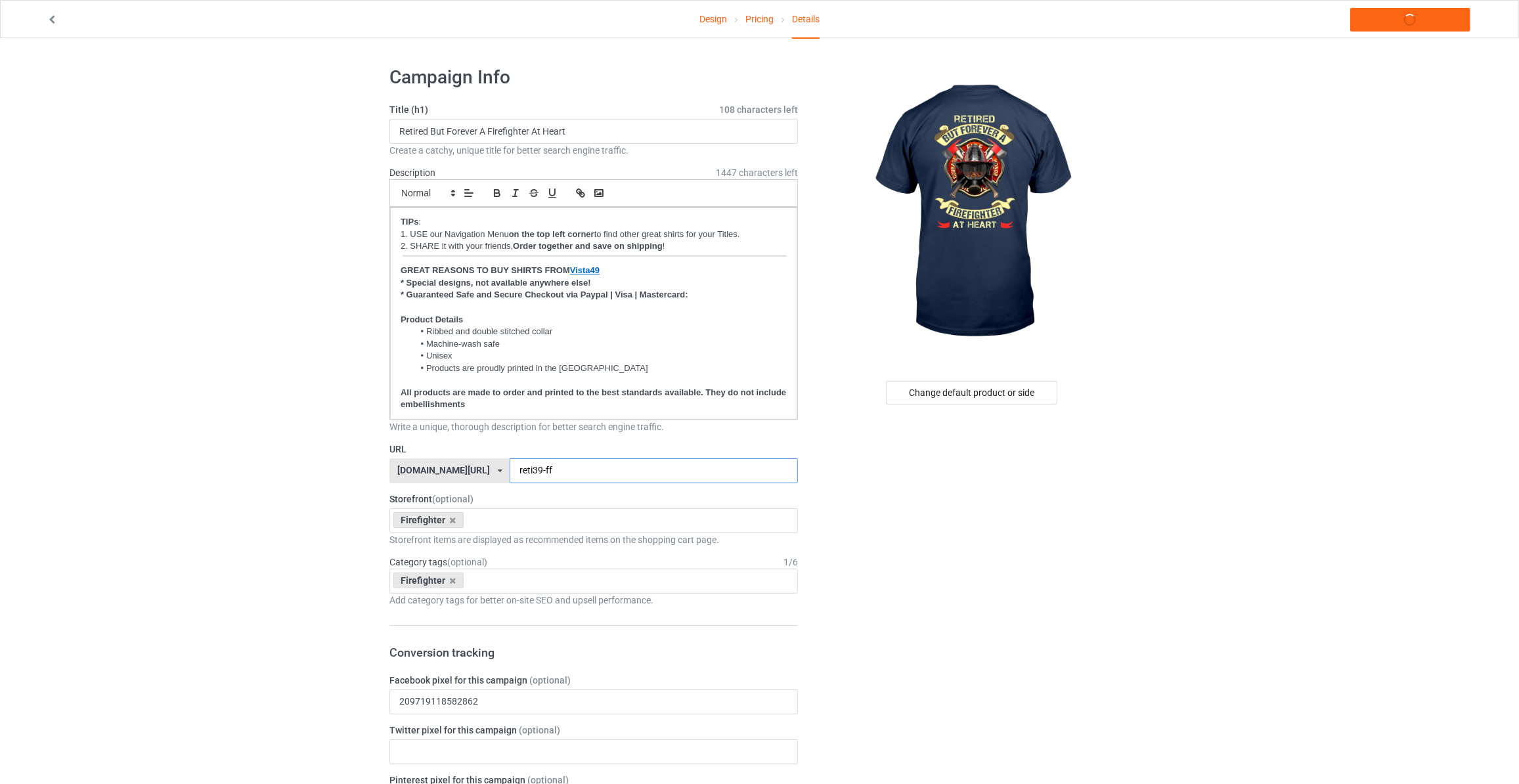
type input "reti39-ff"
drag, startPoint x: 1244, startPoint y: 142, endPoint x: 1341, endPoint y: 43, distance: 138.6
click at [1403, 24] on link "Launch campaign" at bounding box center [1410, 20] width 120 height 24
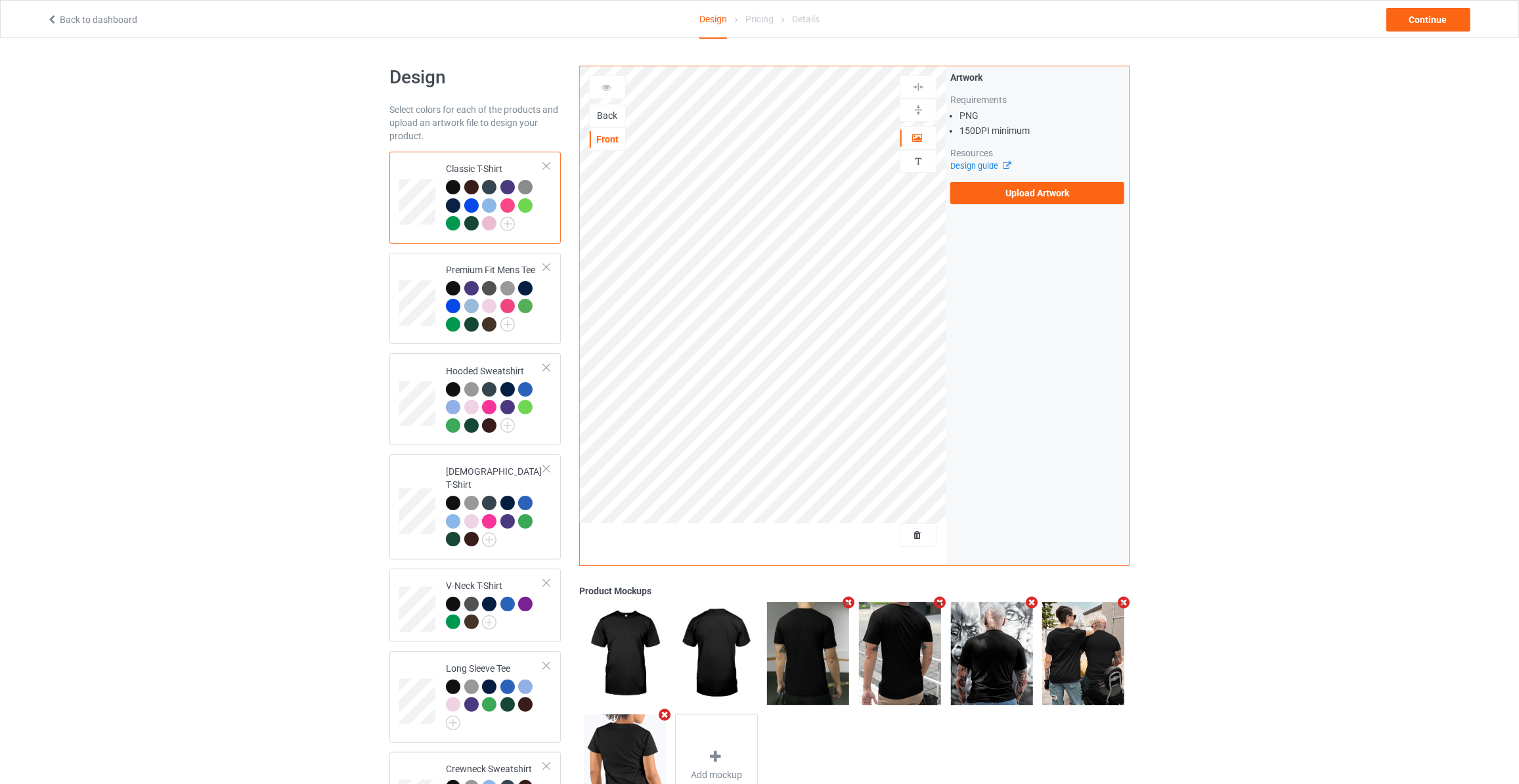
click at [612, 111] on div "Back" at bounding box center [608, 115] width 36 height 13
click at [991, 182] on label "Upload Artwork" at bounding box center [1037, 192] width 174 height 22
click at [0, 0] on input "Upload Artwork" at bounding box center [0, 0] width 0 height 0
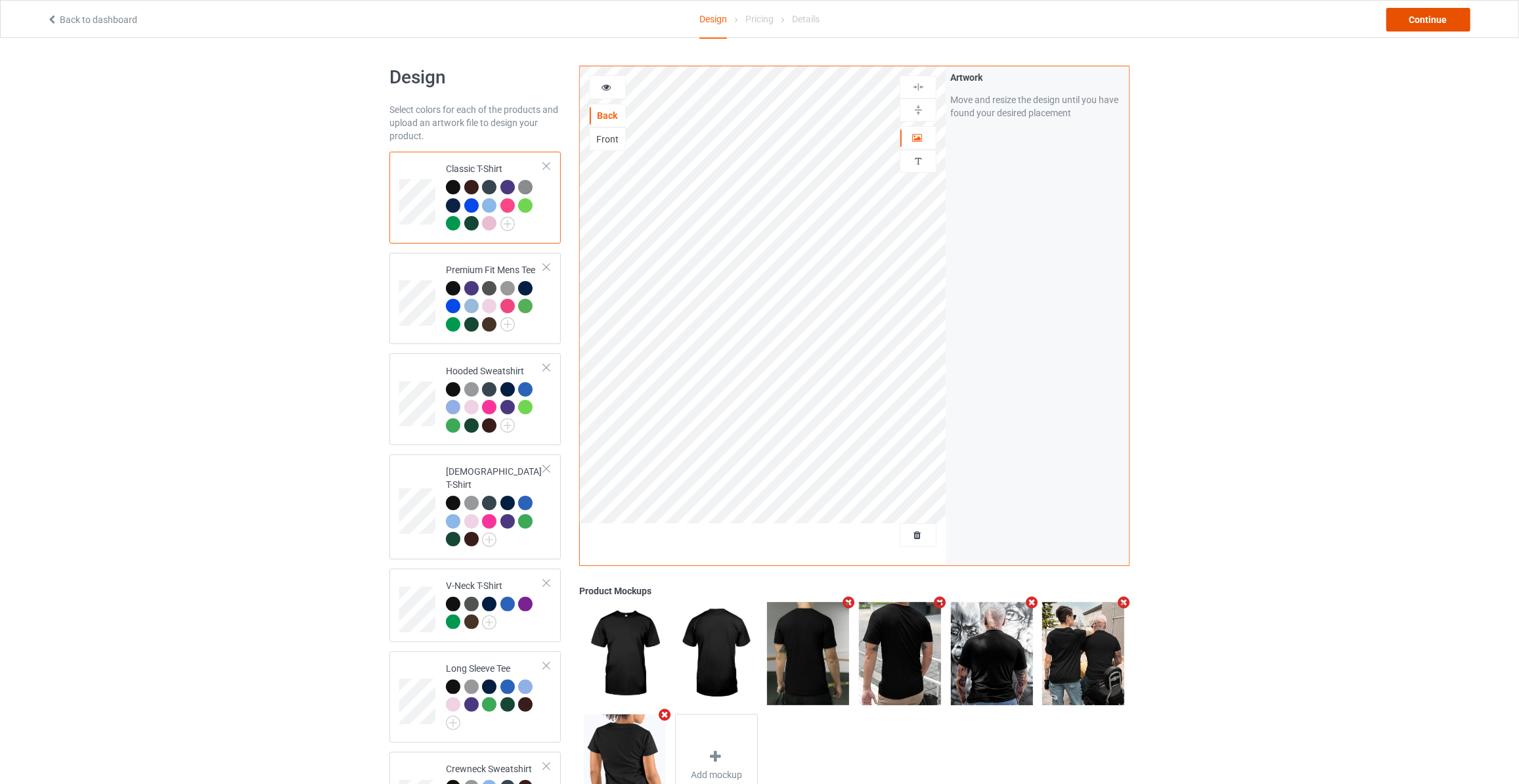
click at [1415, 20] on div "Continue" at bounding box center [1429, 20] width 84 height 24
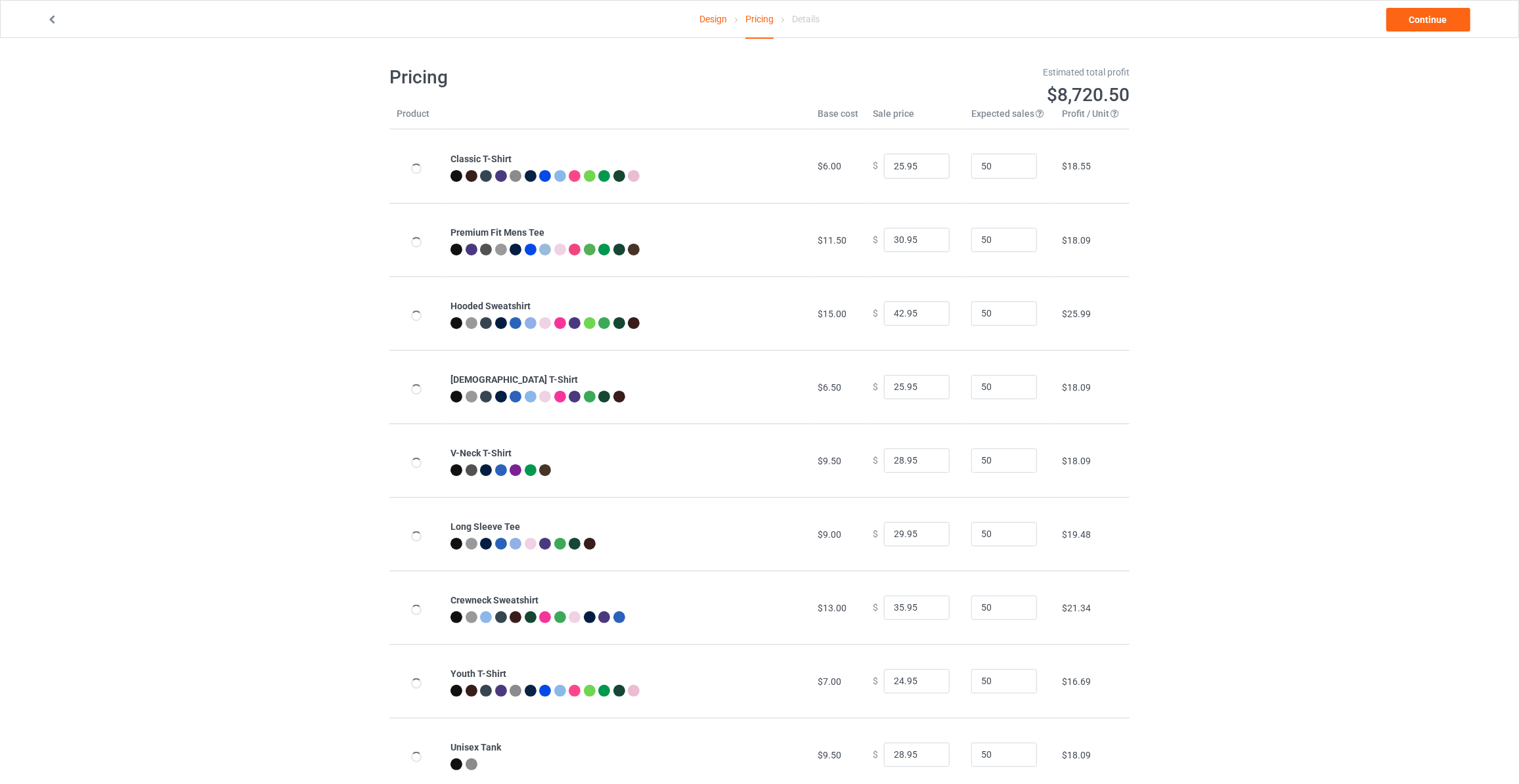
click at [1415, 20] on link "Continue" at bounding box center [1429, 20] width 84 height 24
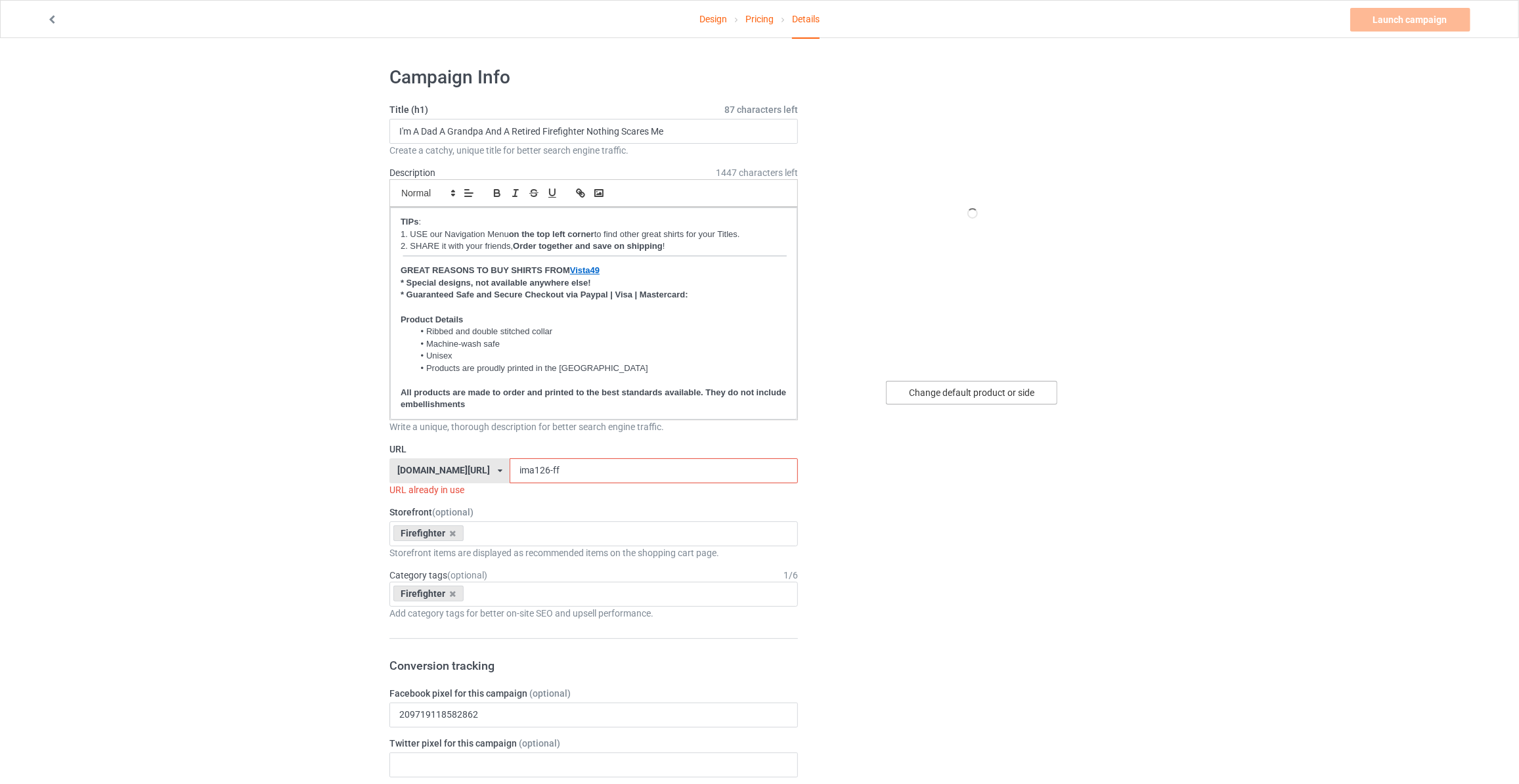
click at [957, 388] on div "Change default product or side" at bounding box center [972, 392] width 171 height 24
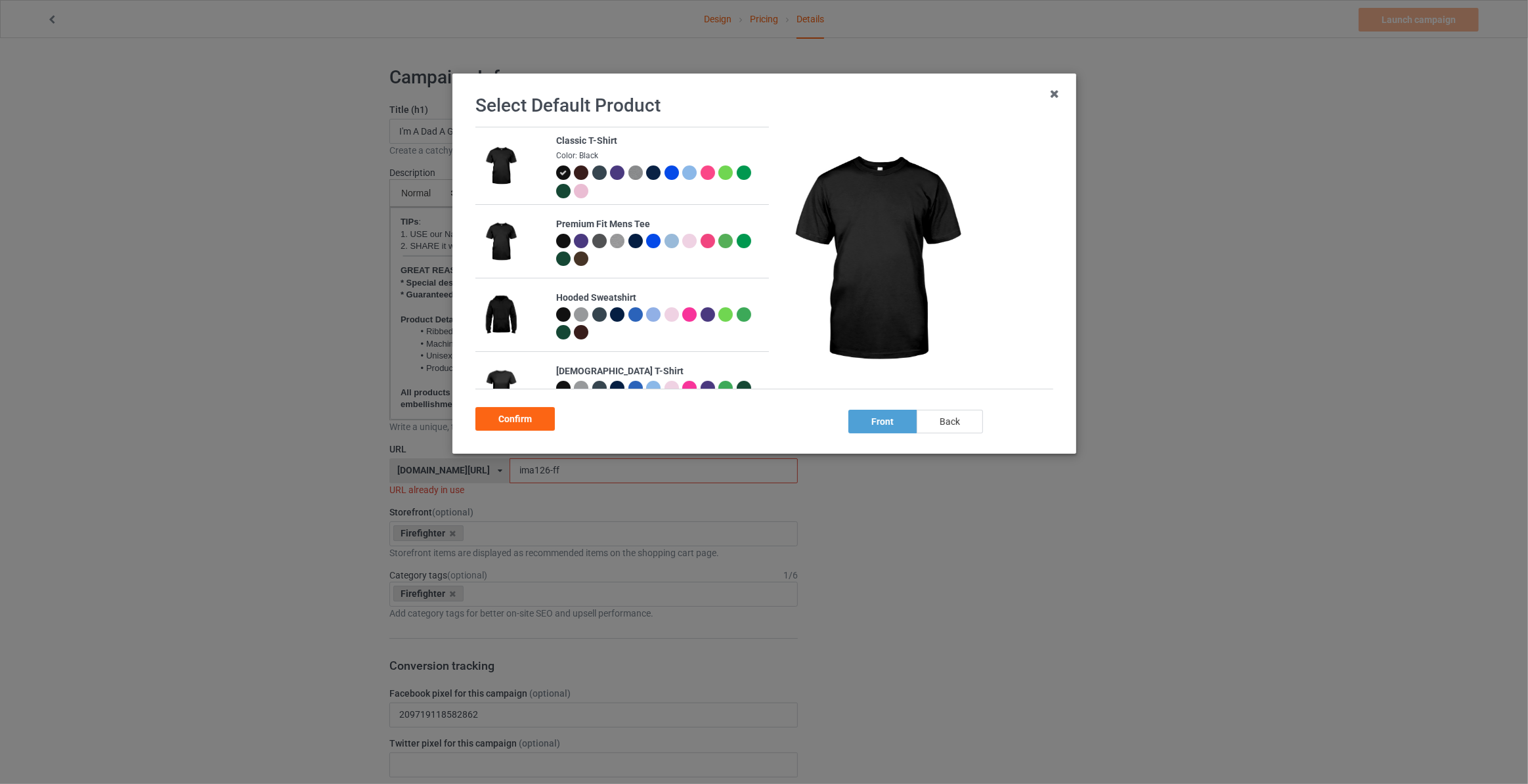
click at [971, 421] on div "back" at bounding box center [950, 421] width 66 height 24
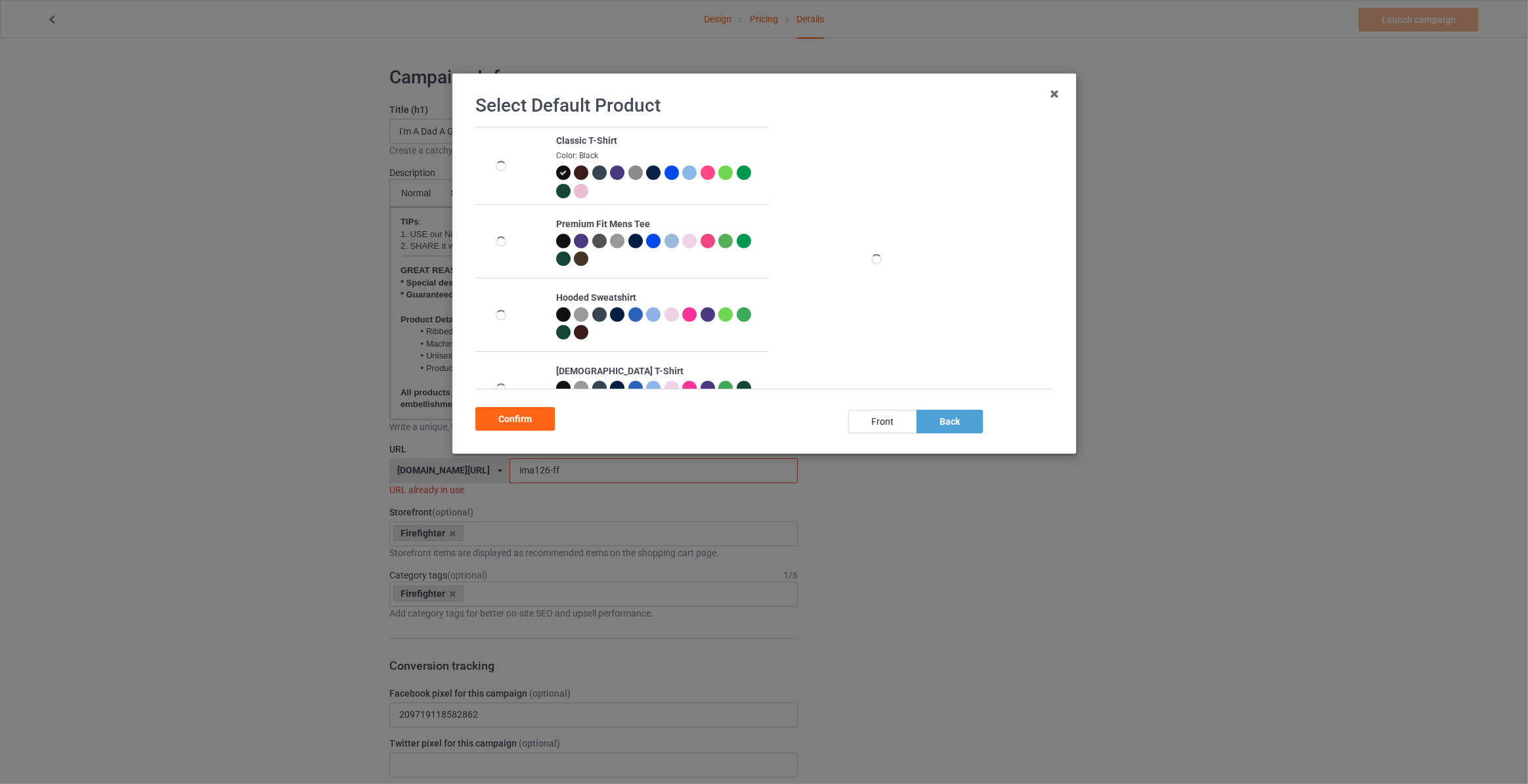
drag, startPoint x: 648, startPoint y: 175, endPoint x: 619, endPoint y: 241, distance: 72.1
click at [648, 178] on div at bounding box center [653, 173] width 14 height 14
click at [485, 423] on div "Confirm" at bounding box center [515, 419] width 79 height 24
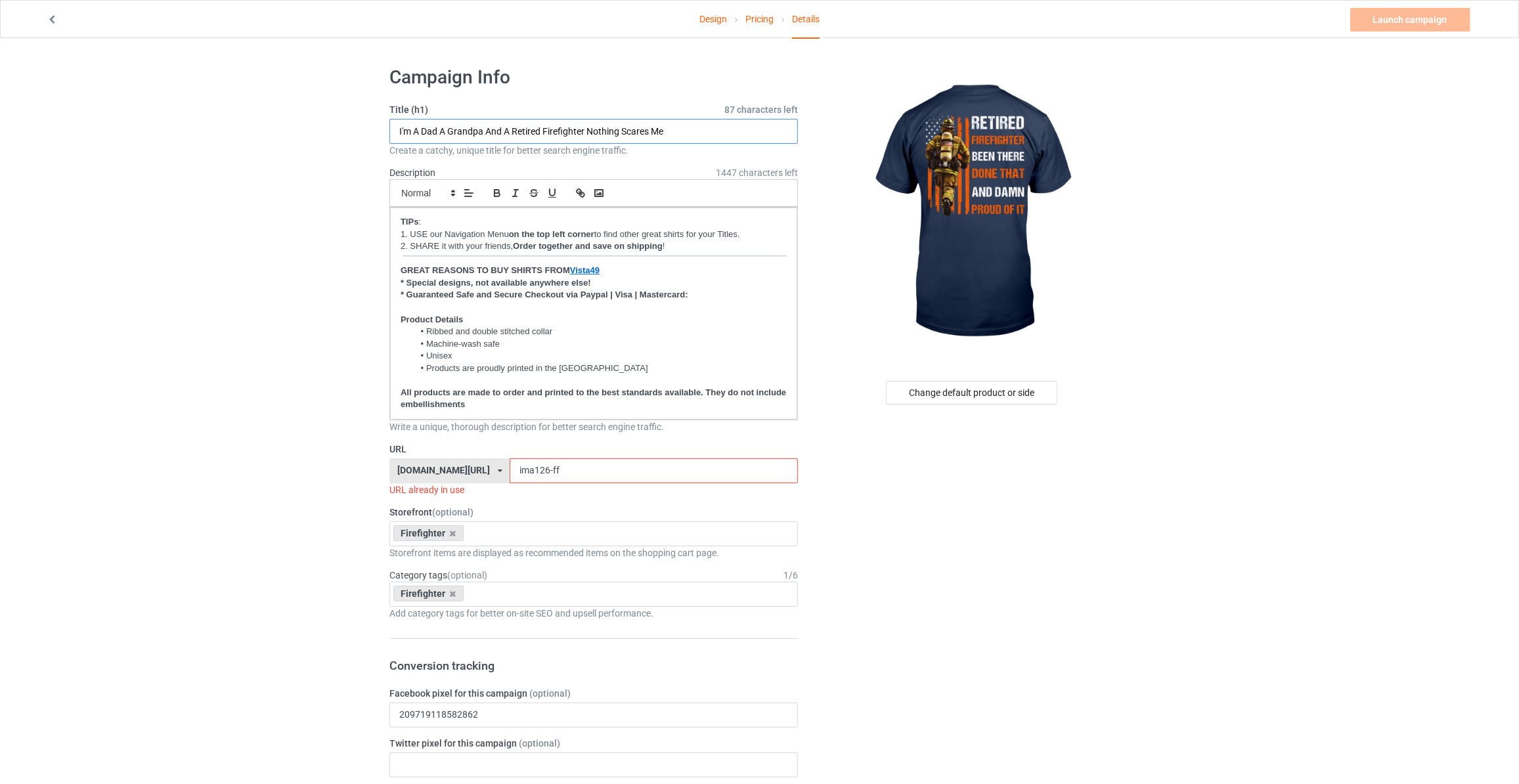
click at [536, 124] on input "I'm A Dad A Grandpa And A Retired Firefighter Nothing Scares Me" at bounding box center [594, 131] width 408 height 25
type input "Retired Firefighter Been There Done That And Damn Proud Of It"
drag, startPoint x: 573, startPoint y: 465, endPoint x: 222, endPoint y: 466, distance: 351.0
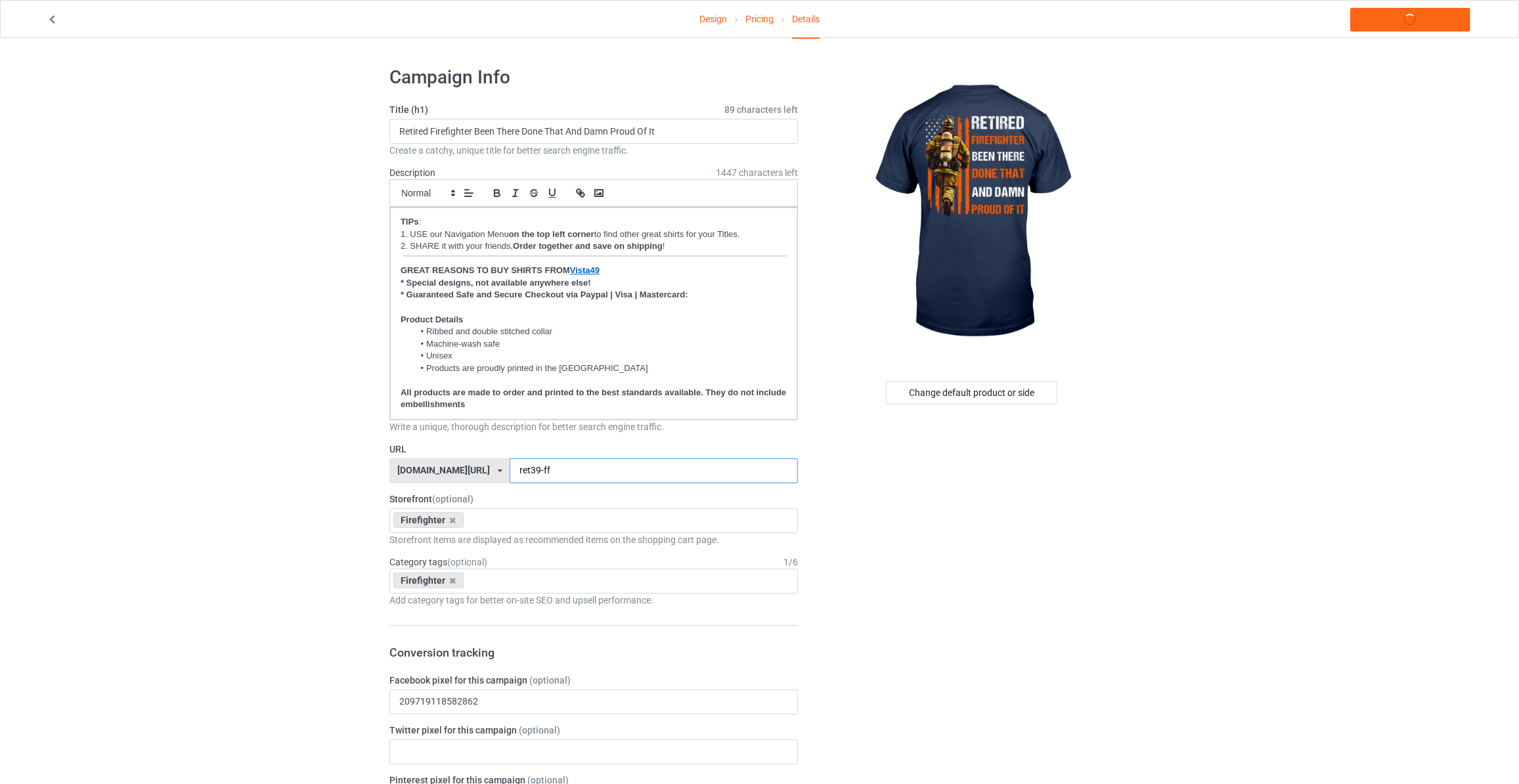
type input "ret39-ff"
click at [1400, 21] on link "Launch campaign" at bounding box center [1410, 20] width 120 height 24
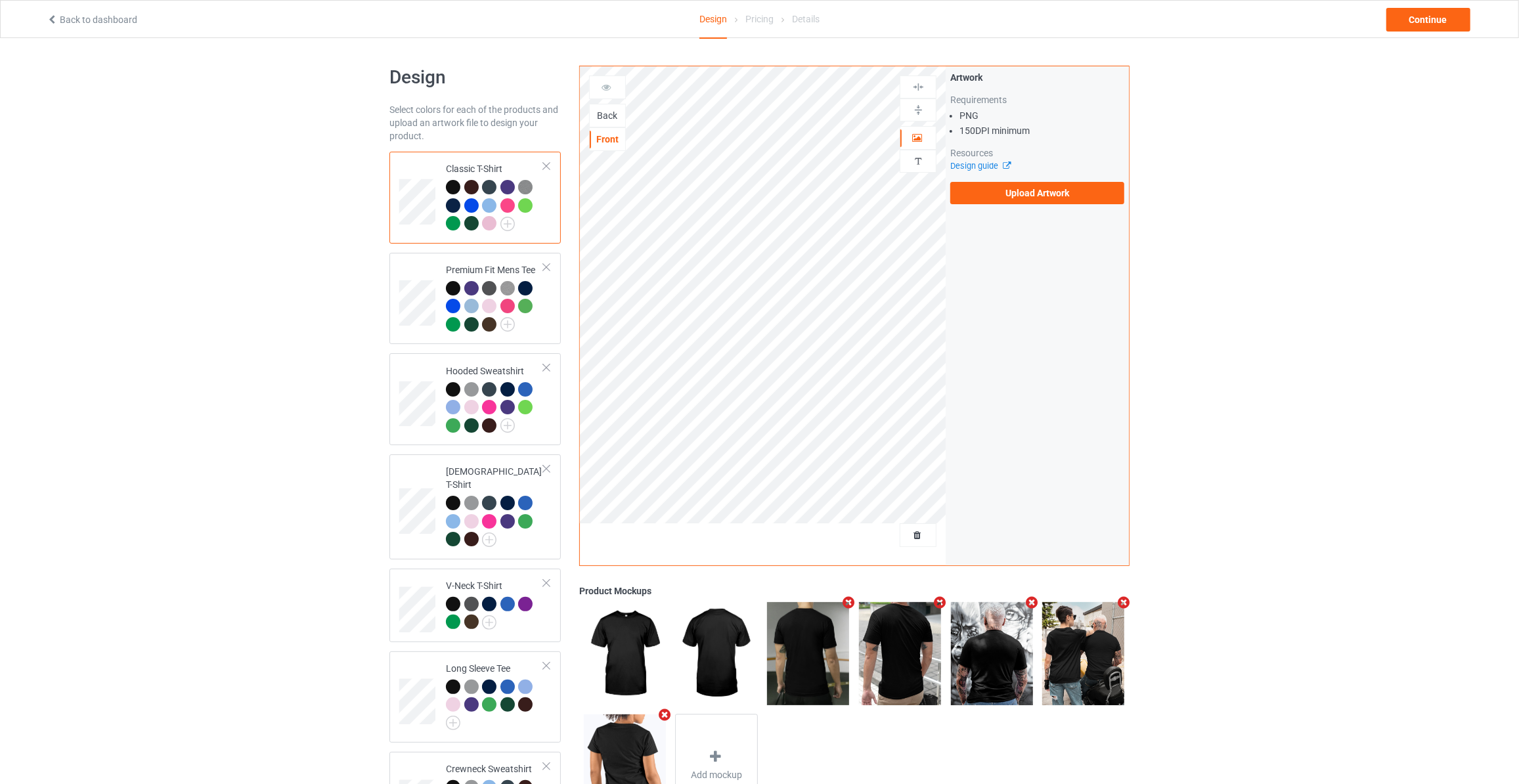
click at [603, 119] on div "Back" at bounding box center [608, 115] width 36 height 13
click at [998, 182] on label "Upload Artwork" at bounding box center [1037, 192] width 174 height 22
click at [0, 0] on input "Upload Artwork" at bounding box center [0, 0] width 0 height 0
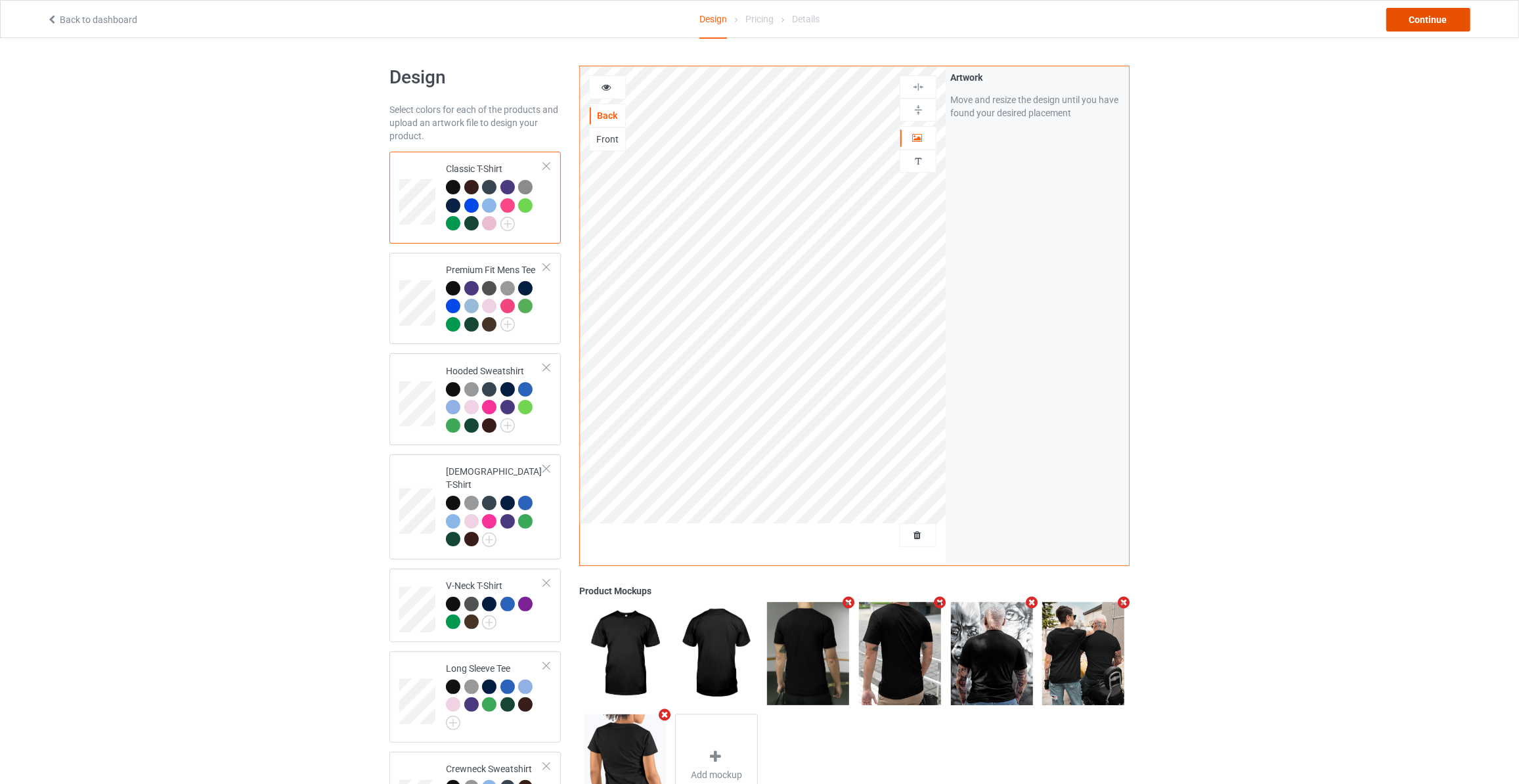
click at [1415, 20] on div "Continue" at bounding box center [1429, 20] width 84 height 24
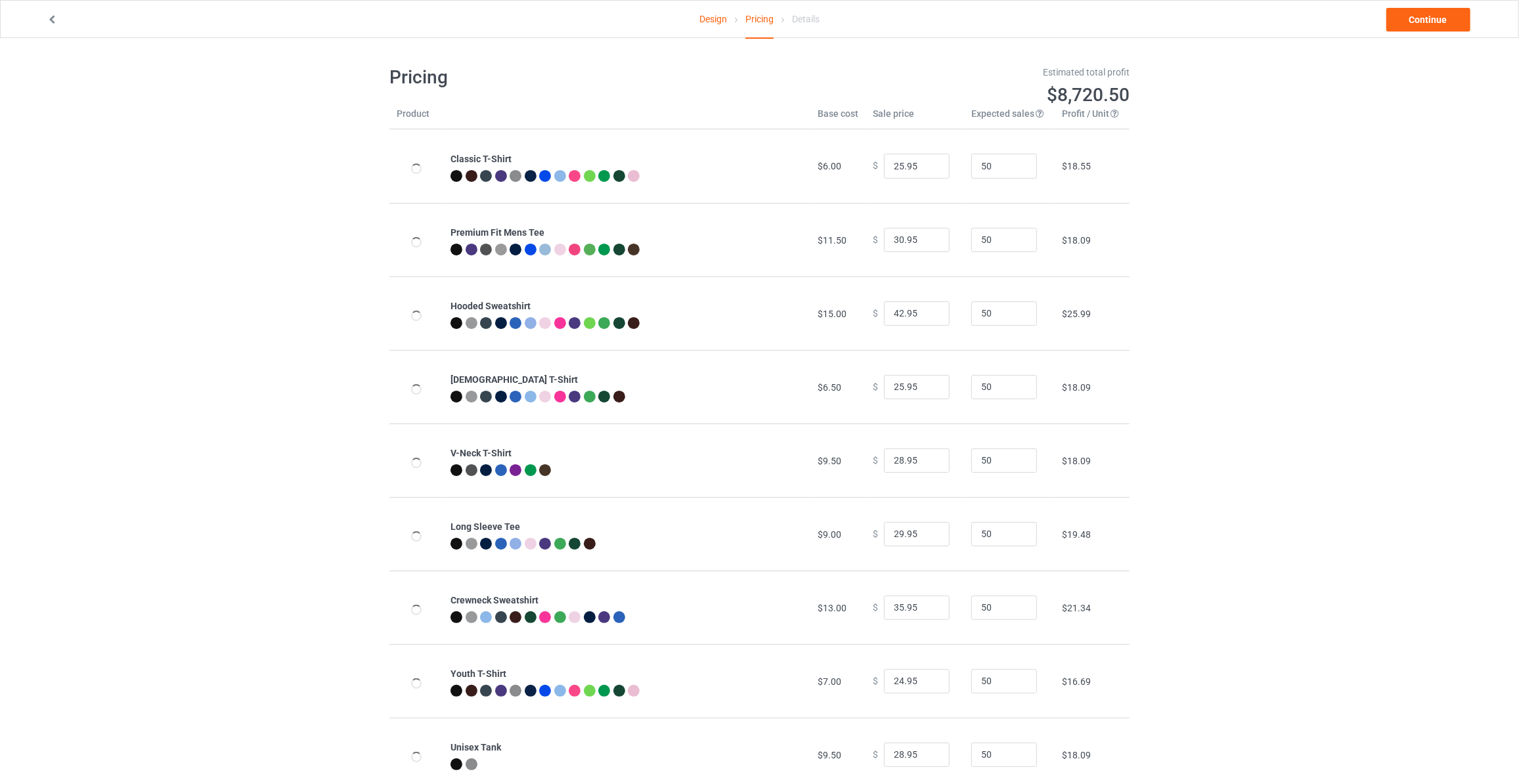
click at [1415, 20] on link "Continue" at bounding box center [1429, 20] width 84 height 24
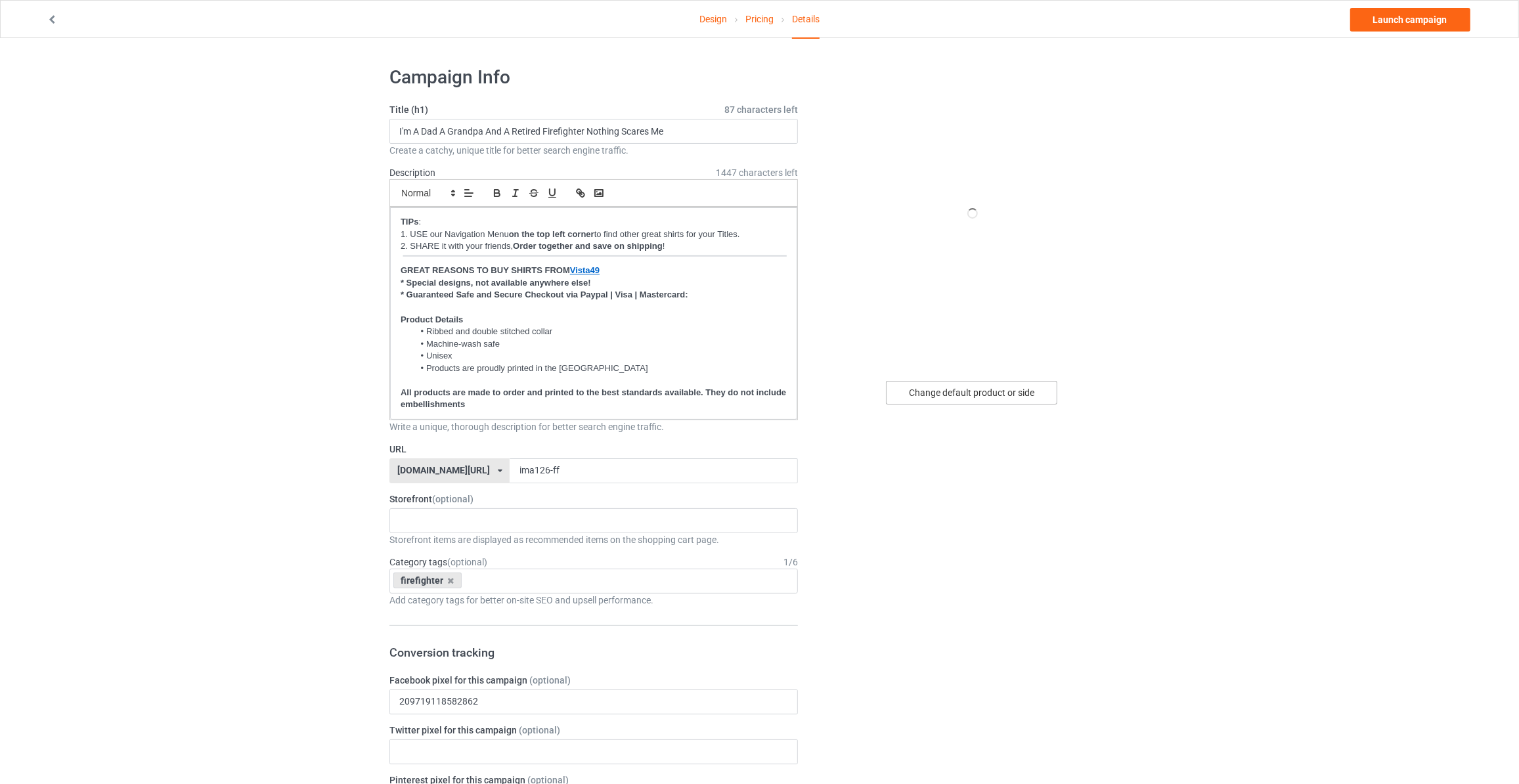
click at [945, 400] on div "Change default product or side" at bounding box center [972, 392] width 171 height 24
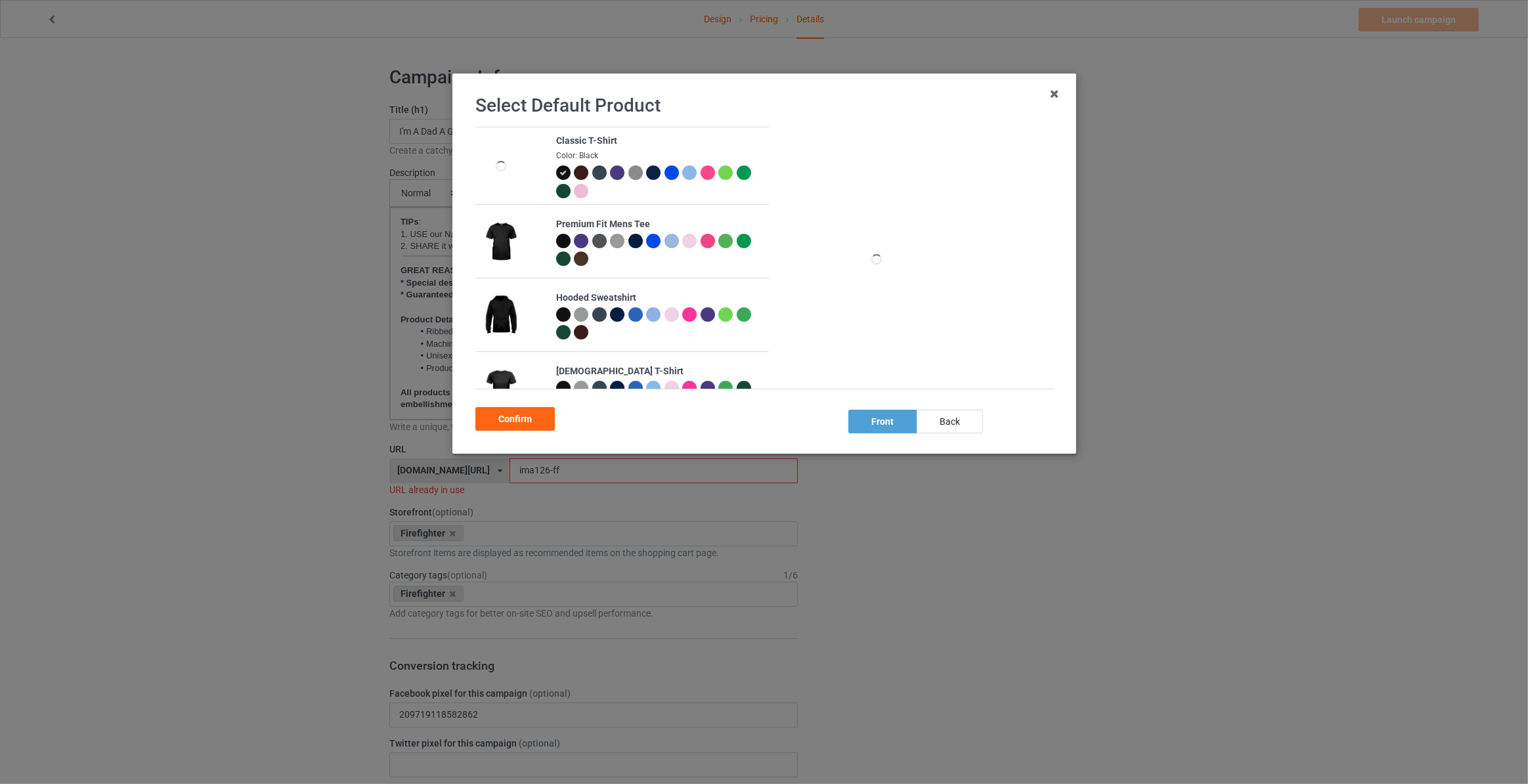
click at [956, 421] on div "back" at bounding box center [950, 421] width 66 height 24
click at [652, 170] on div at bounding box center [653, 173] width 14 height 14
click at [516, 415] on div "Confirm" at bounding box center [515, 419] width 79 height 24
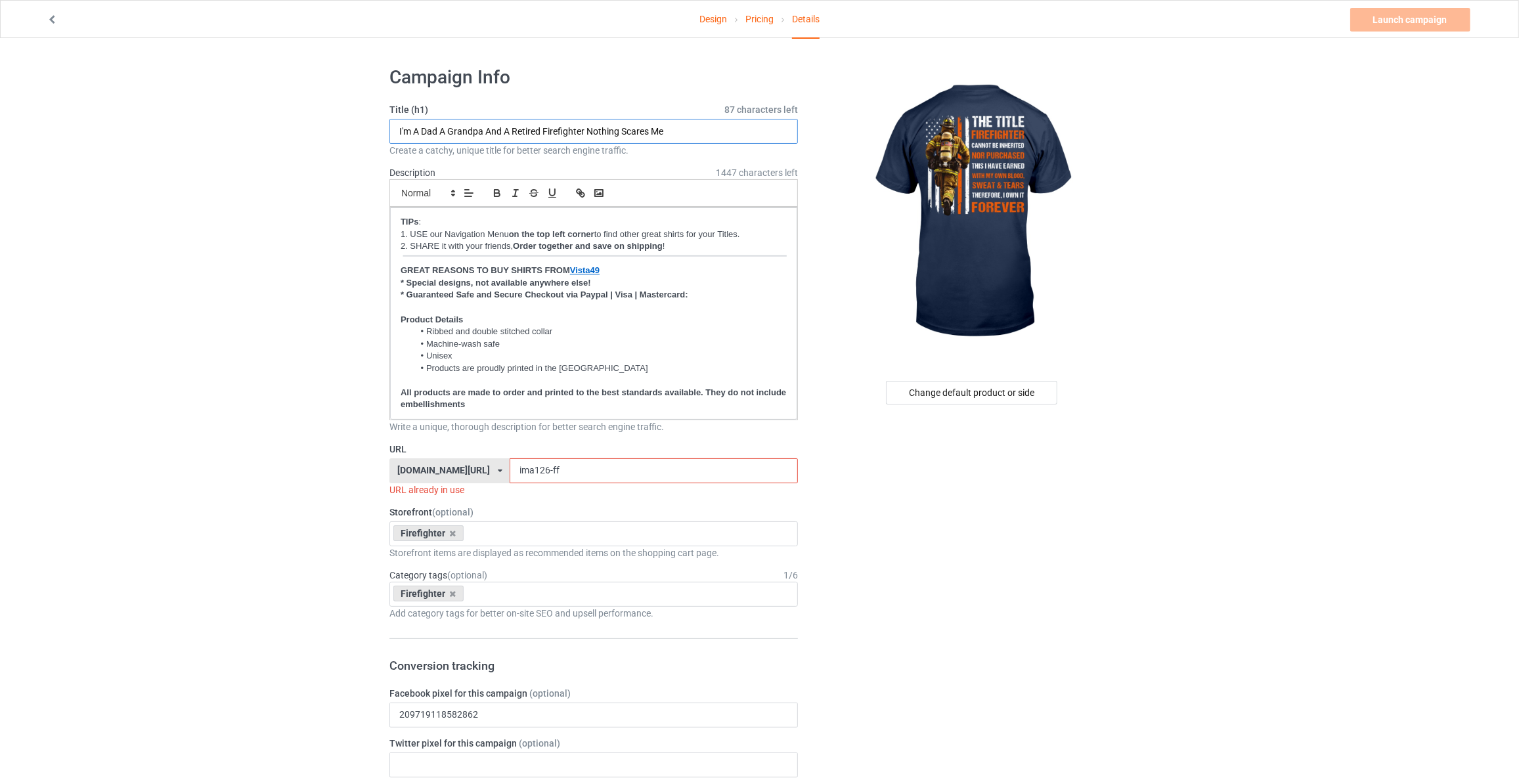
click at [526, 131] on input "I'm A Dad A Grandpa And A Retired Firefighter Nothing Scares Me" at bounding box center [594, 131] width 408 height 25
type input "The Title Firefighter Cannot be Inherited Nor Purchased"
drag, startPoint x: 573, startPoint y: 473, endPoint x: 178, endPoint y: 461, distance: 395.2
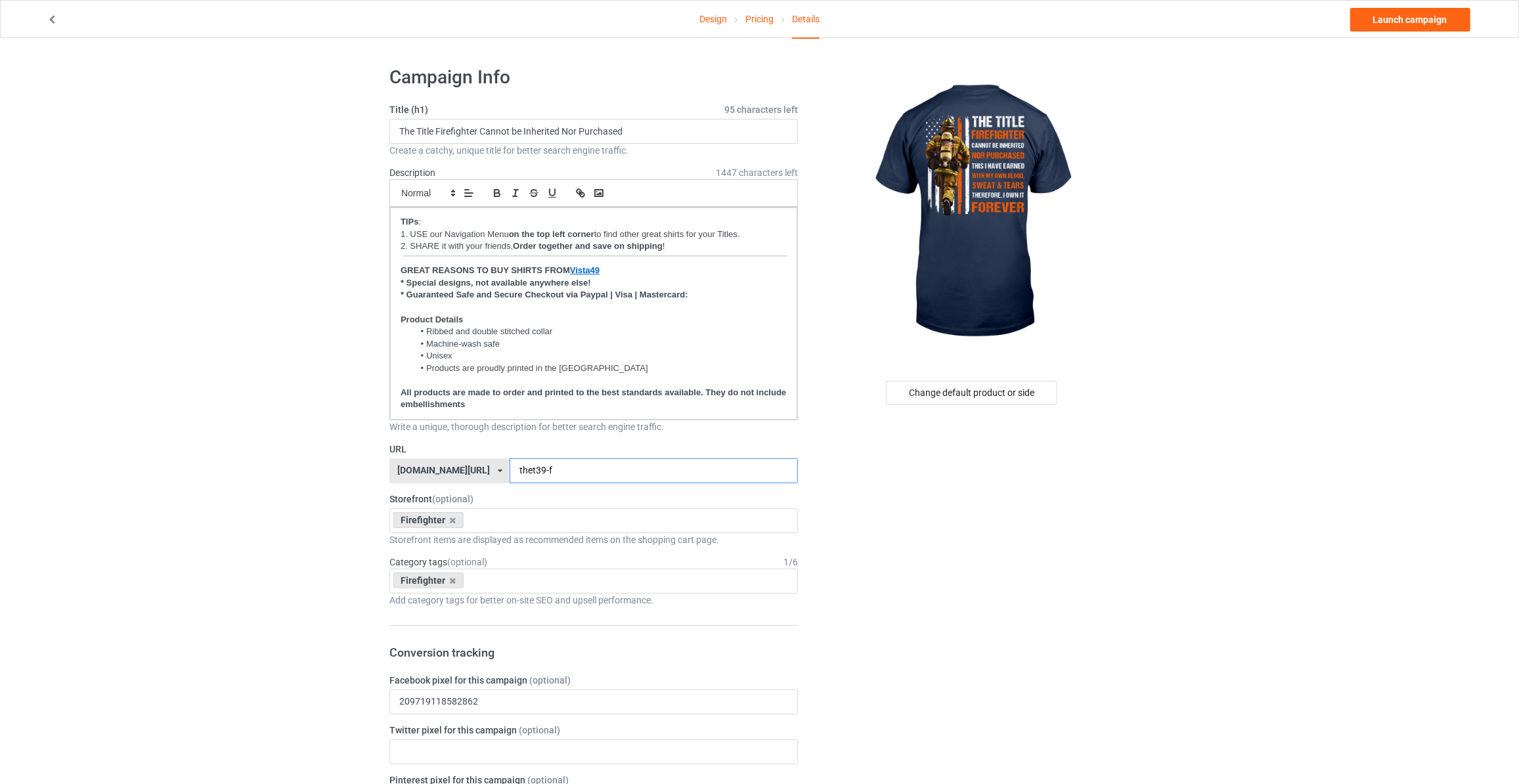
type input "thet39-f"
drag, startPoint x: 1326, startPoint y: 193, endPoint x: 1367, endPoint y: 110, distance: 92.6
click at [1400, 21] on link "Launch campaign" at bounding box center [1410, 20] width 120 height 24
